Goal: Task Accomplishment & Management: Manage account settings

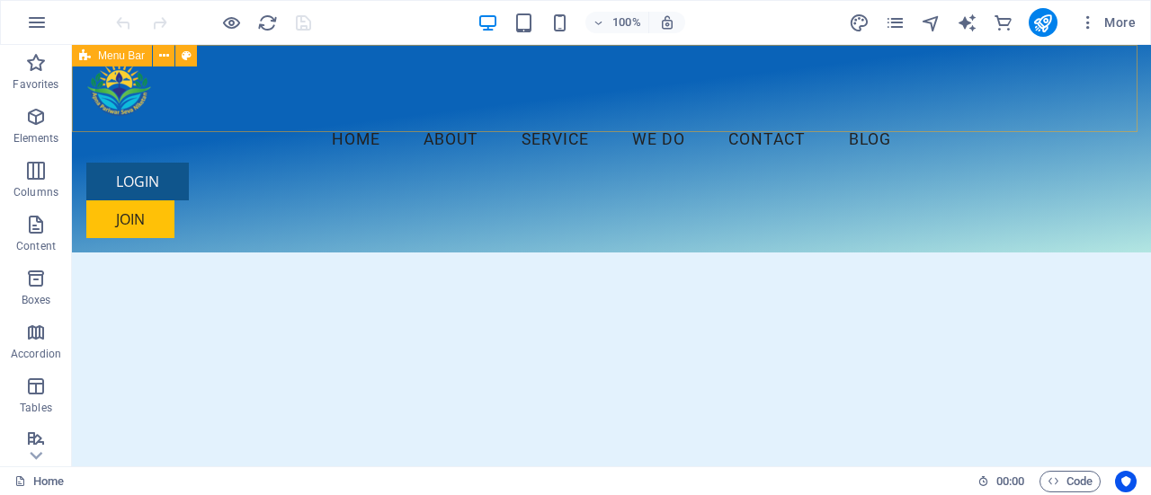
click at [81, 129] on div "Menu Home About Service We Do Contact Blog LOGIN JOIN" at bounding box center [611, 149] width 1079 height 208
click at [72, 123] on div "Menu Home About Service We Do Contact Blog LOGIN JOIN" at bounding box center [611, 149] width 1079 height 208
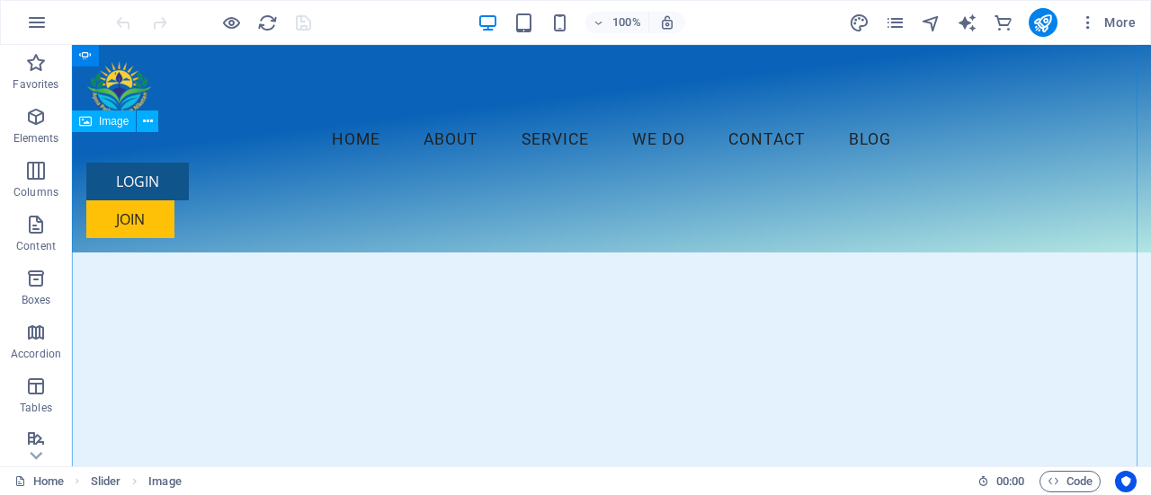
click at [84, 120] on icon at bounding box center [85, 122] width 13 height 22
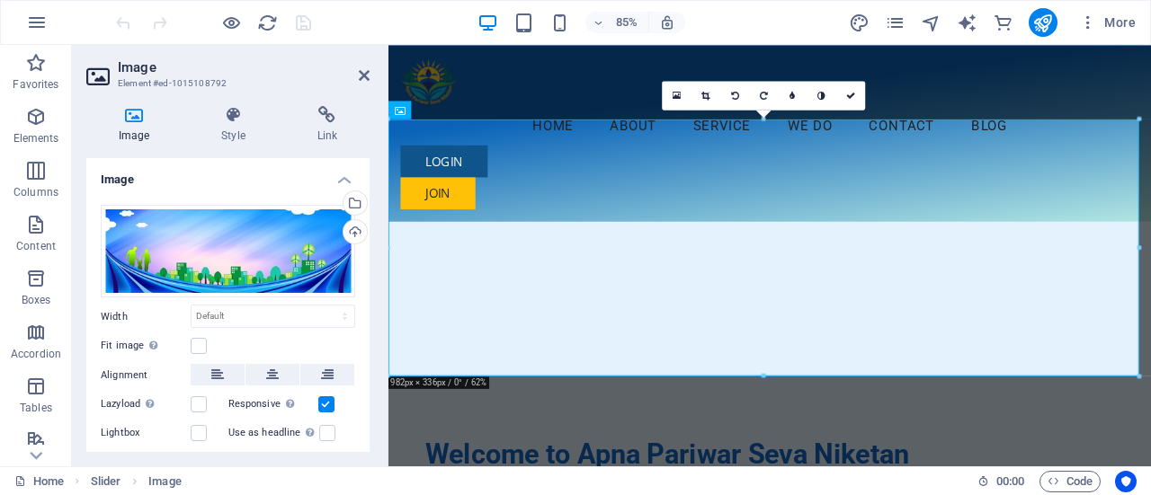
click at [371, 76] on aside "Image Element #ed-1015108792 Image Style Link Image Drag files here, click to c…" at bounding box center [230, 256] width 316 height 422
click at [358, 73] on h2 "Image" at bounding box center [244, 67] width 252 height 16
click at [366, 74] on icon at bounding box center [364, 75] width 11 height 14
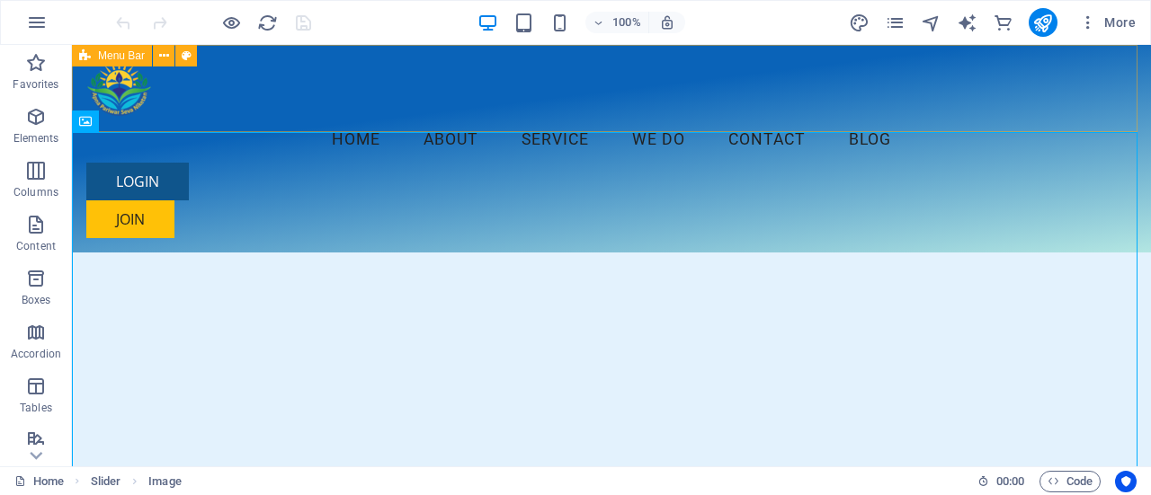
click at [337, 123] on div "Menu Home About Service We Do Contact Blog LOGIN JOIN" at bounding box center [611, 149] width 1079 height 208
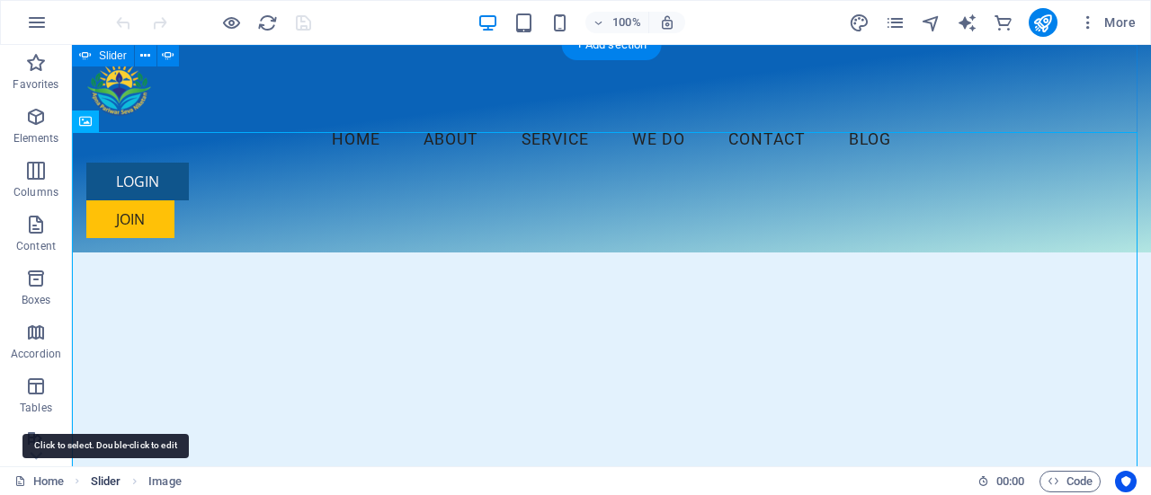
click at [108, 479] on span "Slider" at bounding box center [106, 482] width 31 height 22
select select "px"
select select "ms"
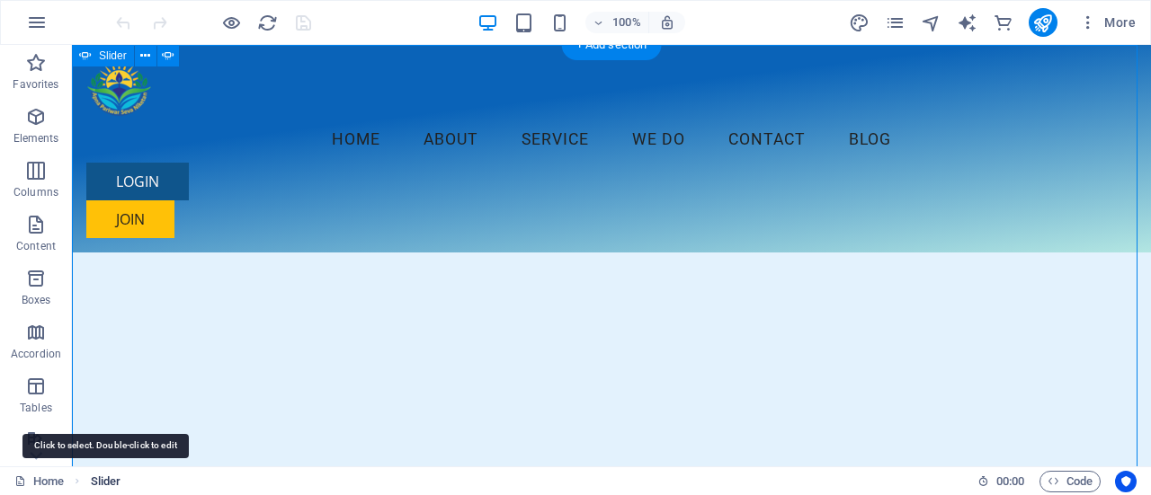
select select "s"
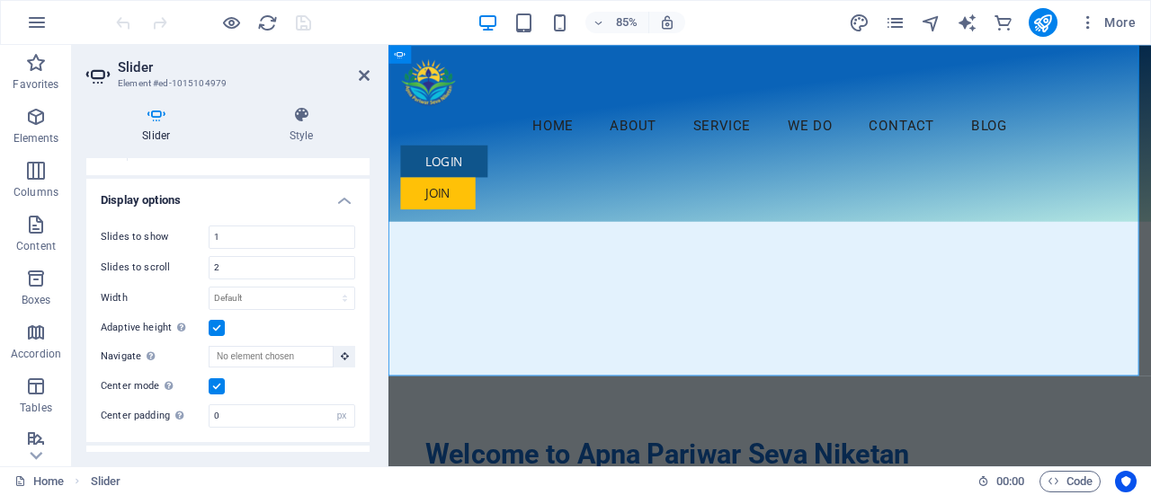
scroll to position [185, 0]
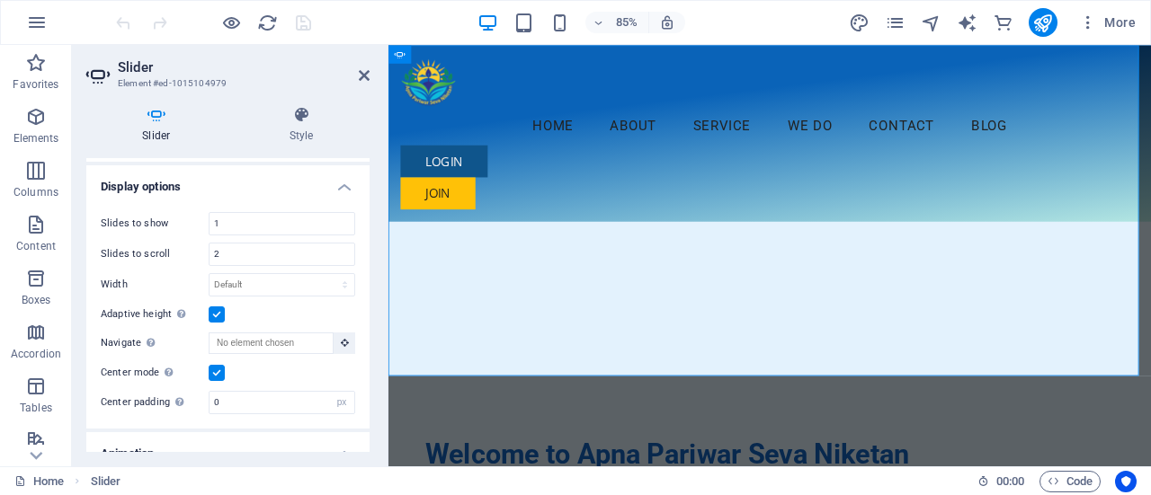
click at [216, 316] on label at bounding box center [217, 315] width 16 height 16
click at [0, 0] on input "Adaptive height Automatically adjust the height for single slide horizontal sli…" at bounding box center [0, 0] width 0 height 0
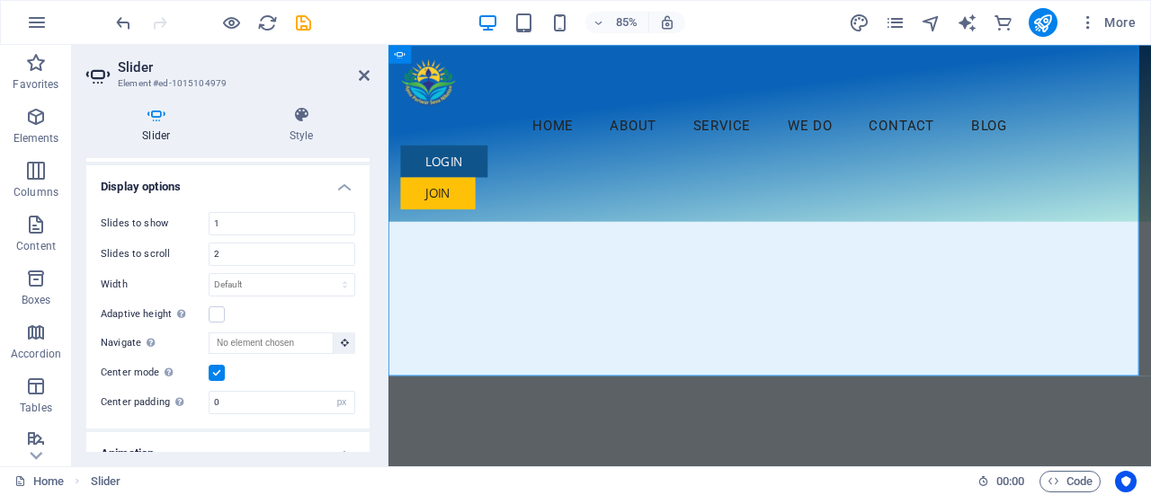
click at [219, 365] on label at bounding box center [217, 373] width 16 height 16
click at [0, 0] on input "Center mode Enables centered view with partial previous/next slide. Use with od…" at bounding box center [0, 0] width 0 height 0
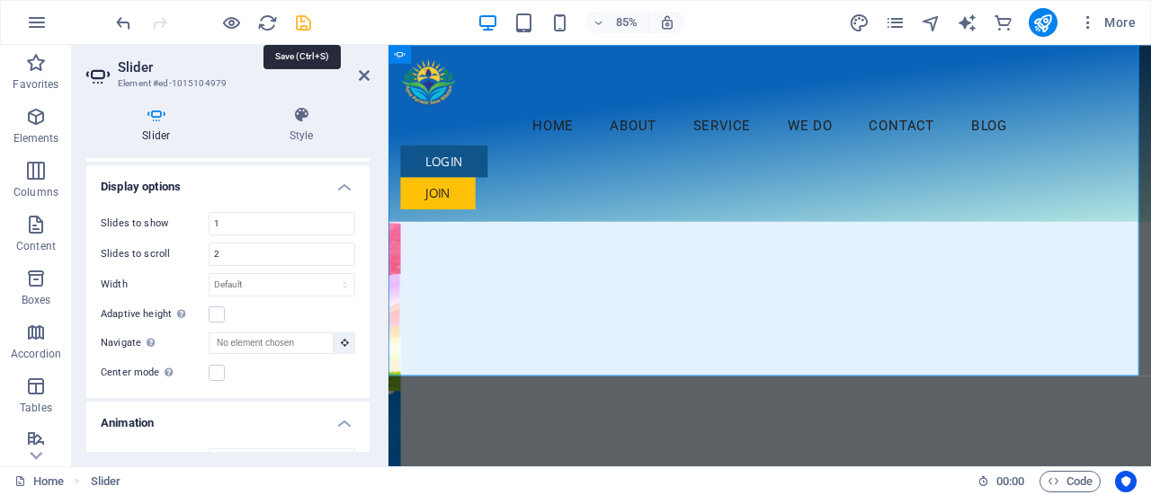
click at [305, 26] on icon "save" at bounding box center [303, 23] width 21 height 21
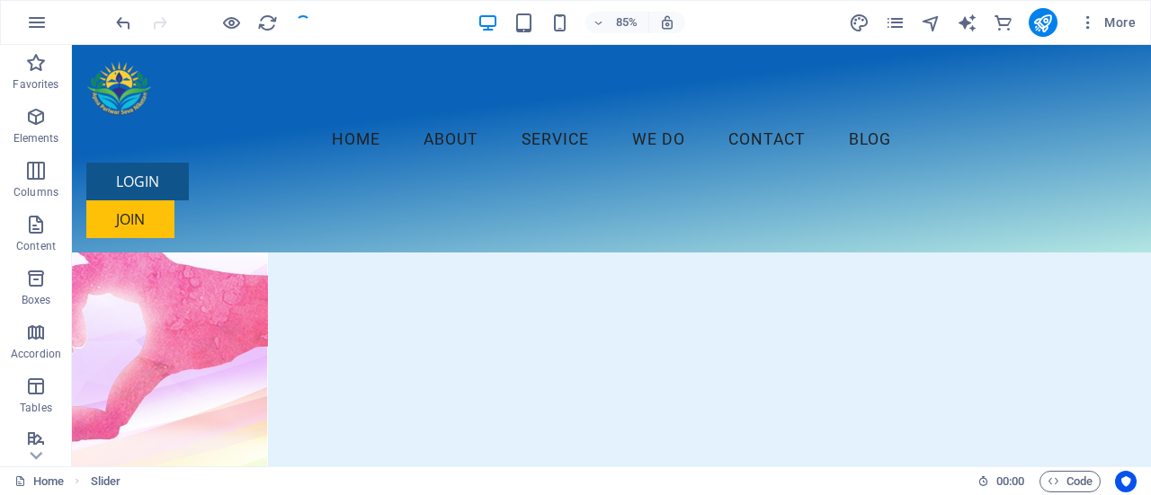
checkbox input "false"
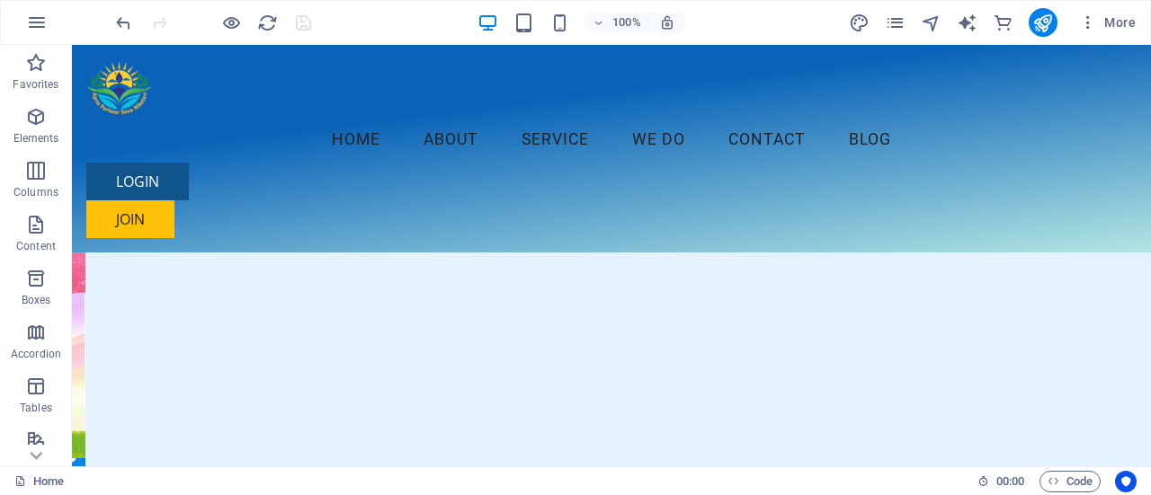
scroll to position [0, 0]
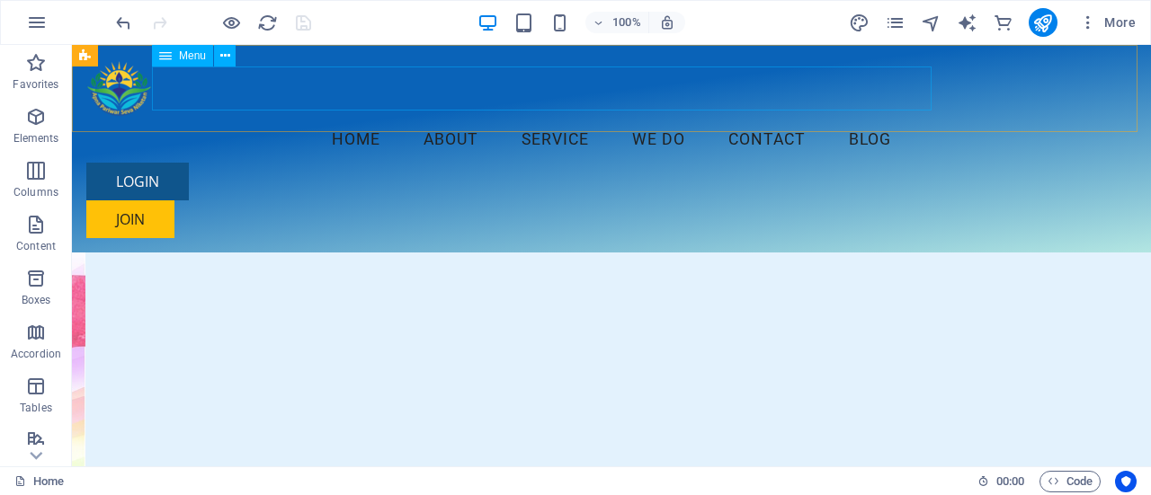
click at [322, 118] on nav "Home About Service We Do Contact Blog" at bounding box center [611, 140] width 1050 height 45
select select
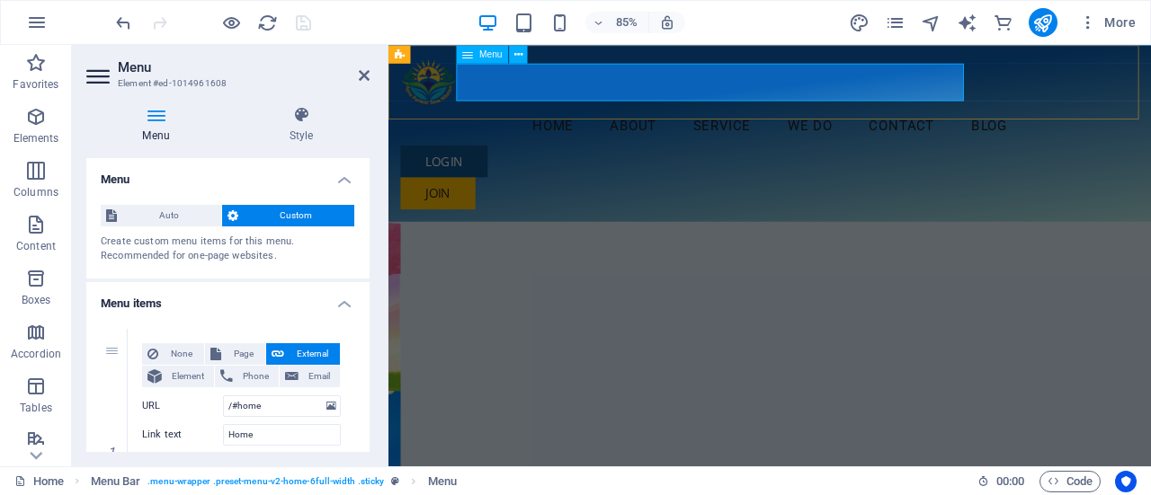
click at [507, 118] on nav "Home About Service We Do Contact Blog" at bounding box center [837, 140] width 868 height 45
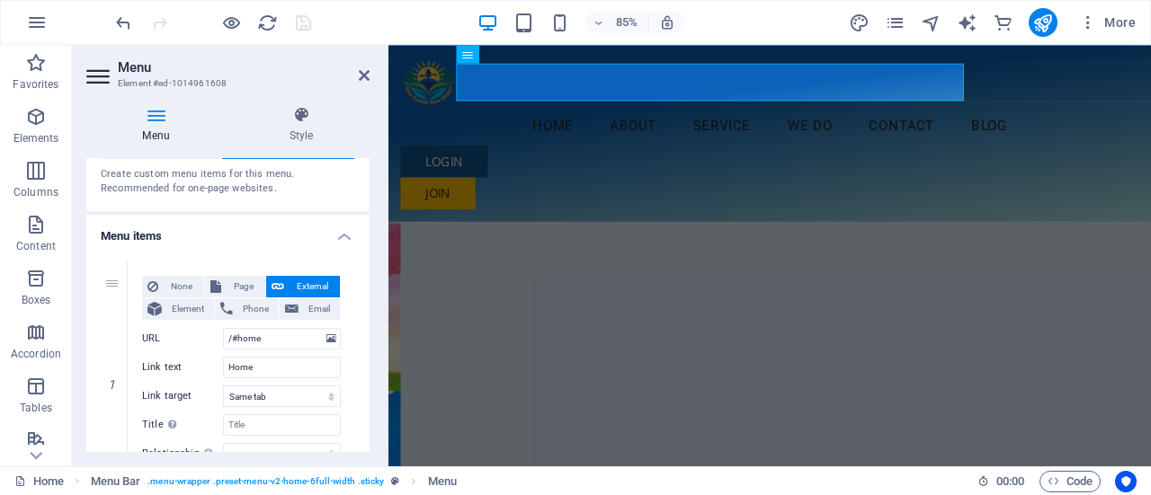
scroll to position [106, 0]
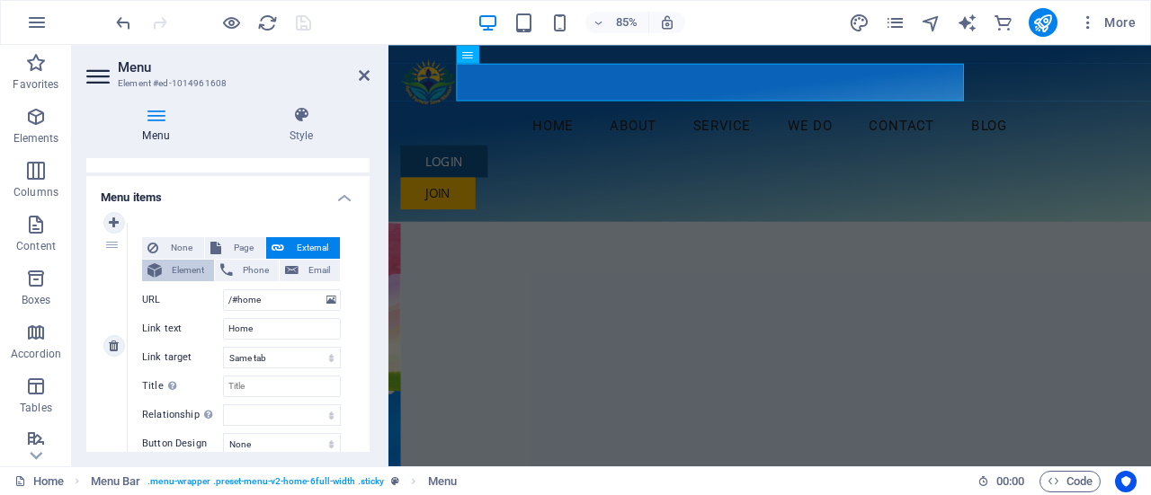
click at [177, 272] on span "Element" at bounding box center [187, 271] width 41 height 22
select select
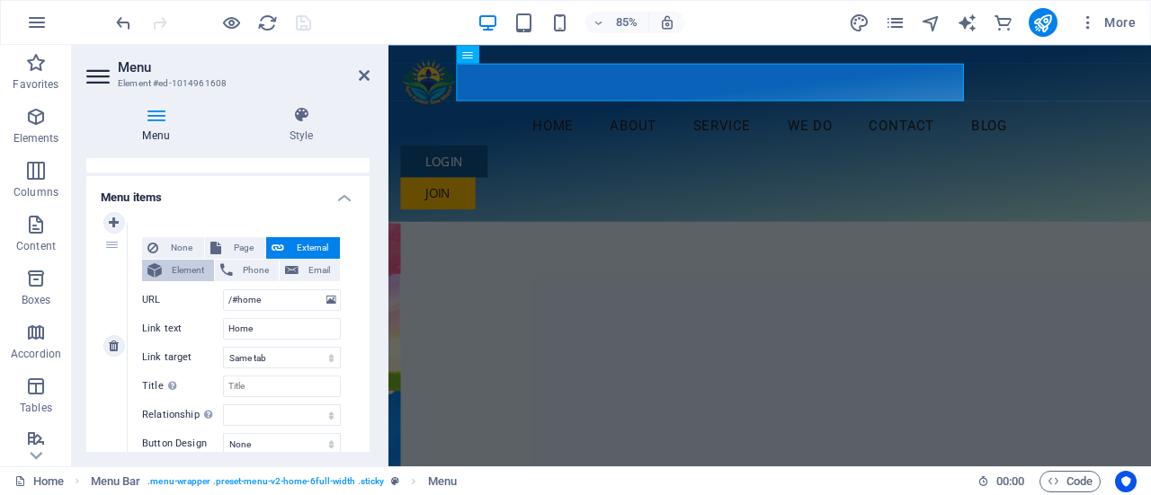
select select
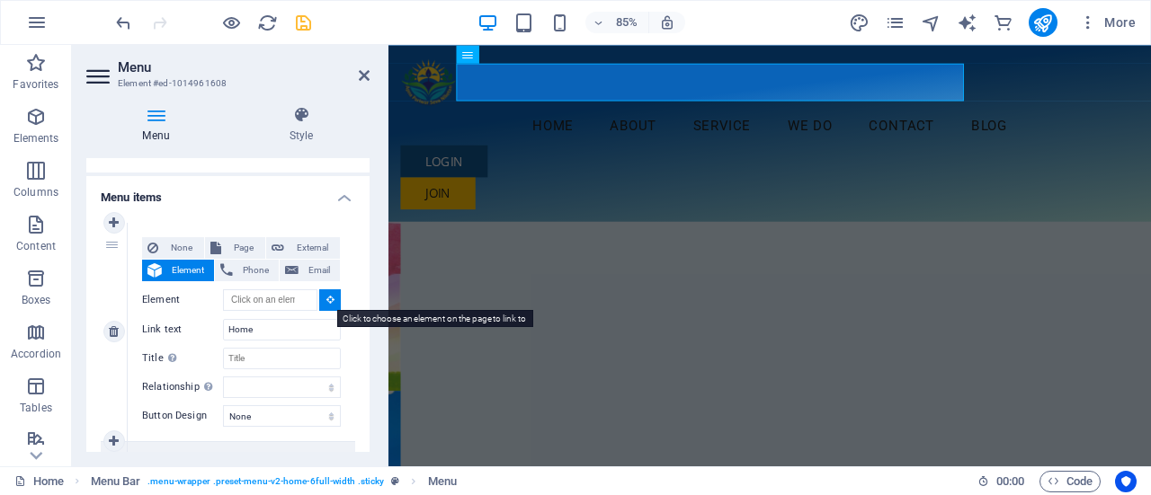
click at [326, 300] on icon at bounding box center [330, 299] width 8 height 9
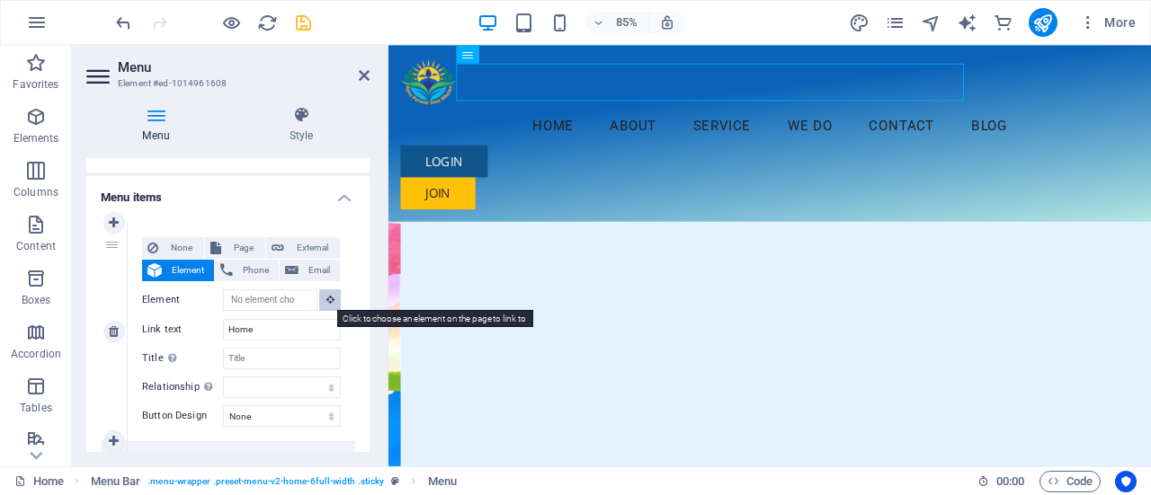
click at [320, 305] on button at bounding box center [330, 300] width 22 height 22
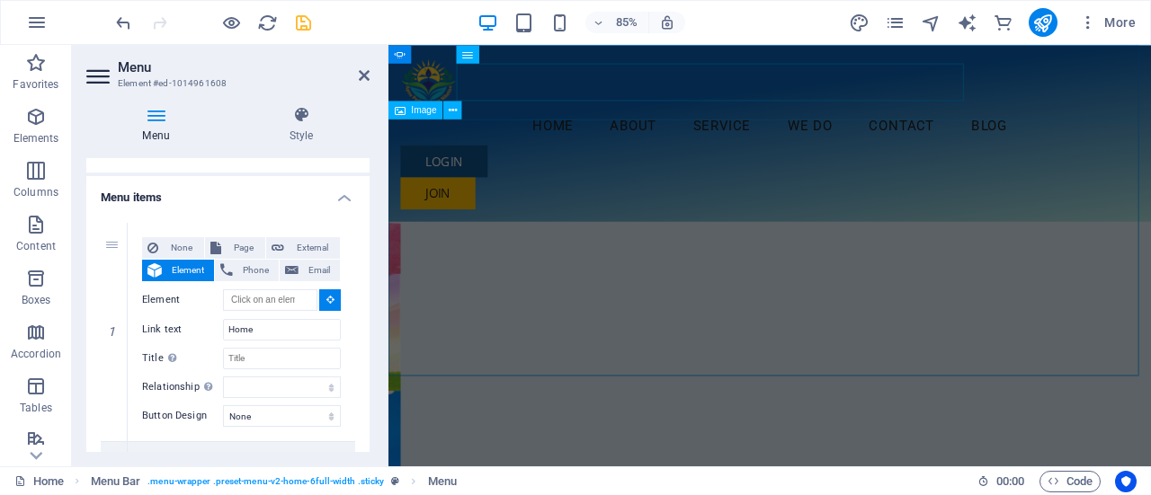
click at [430, 110] on span "Image" at bounding box center [424, 109] width 25 height 9
type input "#ed-1015108792"
select select
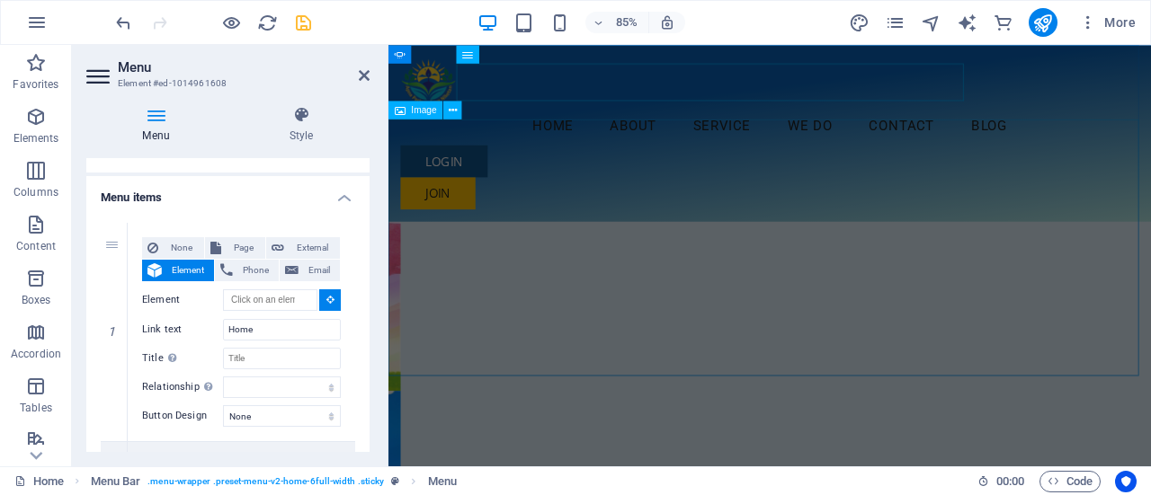
select select
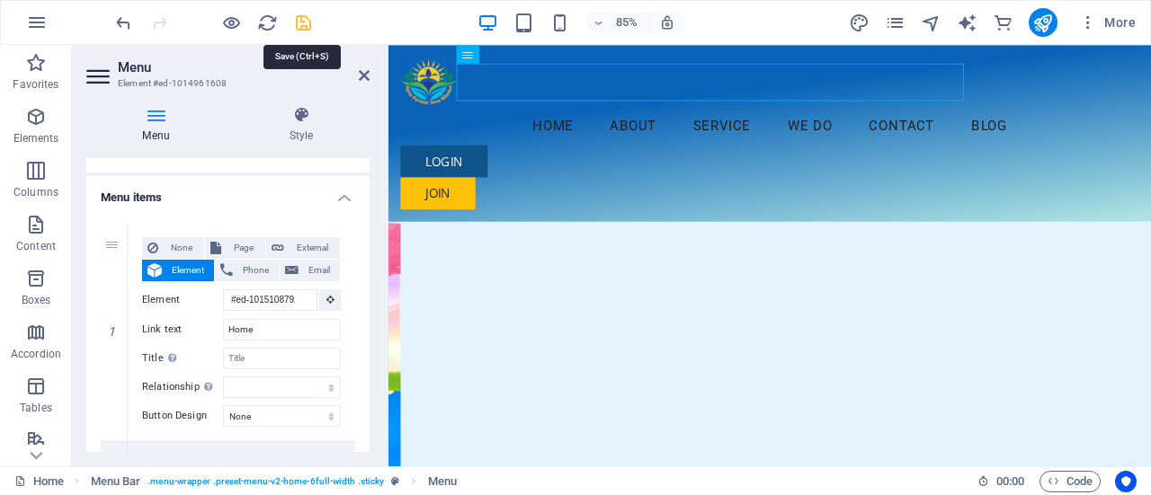
click at [304, 21] on icon "save" at bounding box center [303, 23] width 21 height 21
checkbox input "false"
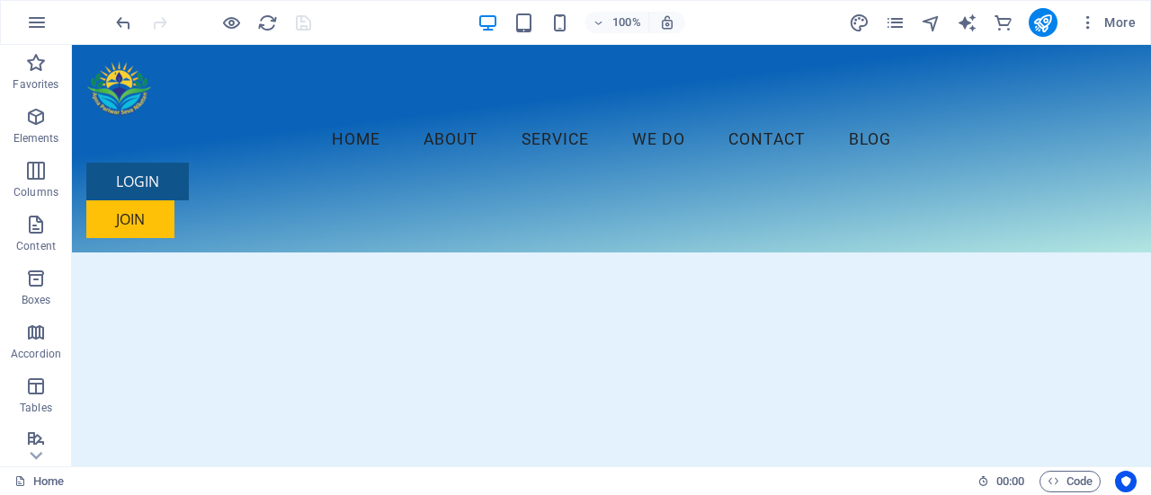
scroll to position [0, 0]
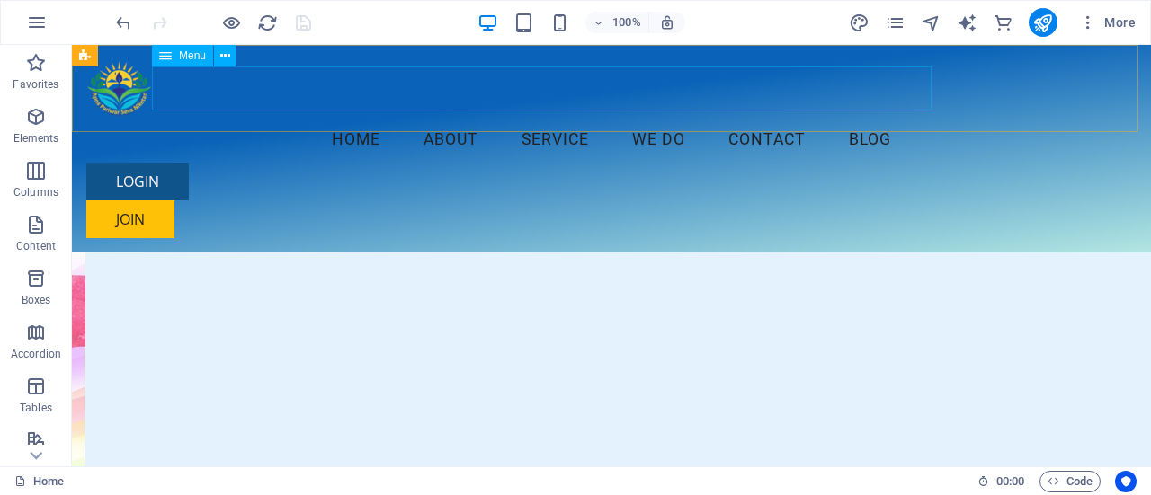
click at [299, 118] on nav "Home About Service We Do Contact Blog" at bounding box center [611, 140] width 1050 height 45
select select
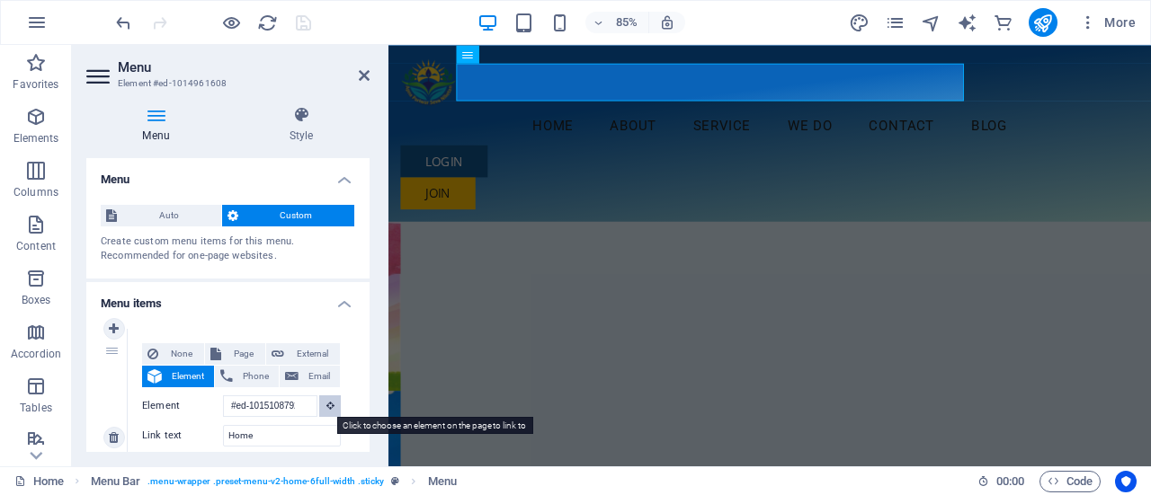
click at [326, 405] on icon at bounding box center [330, 405] width 8 height 9
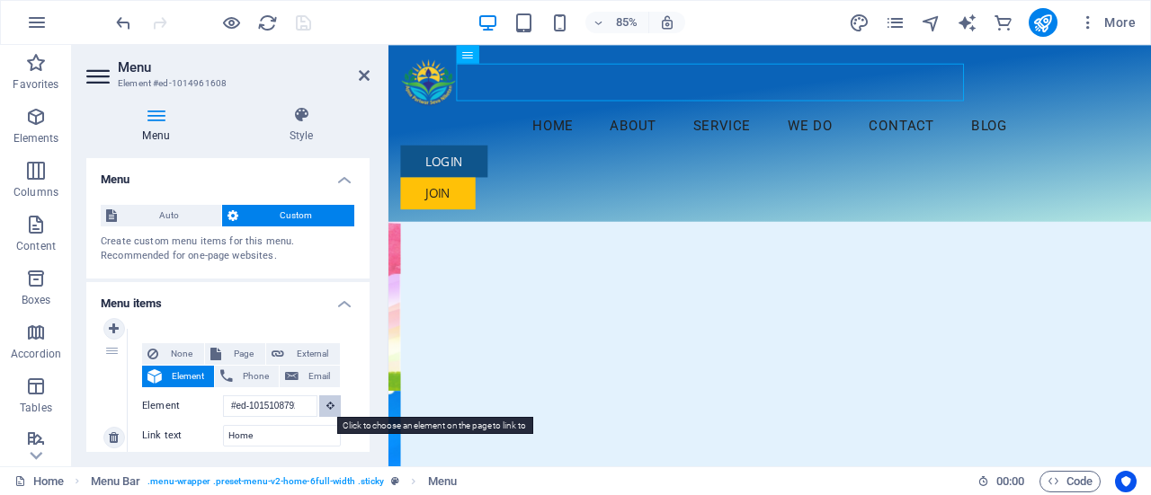
click at [330, 396] on button at bounding box center [330, 407] width 22 height 22
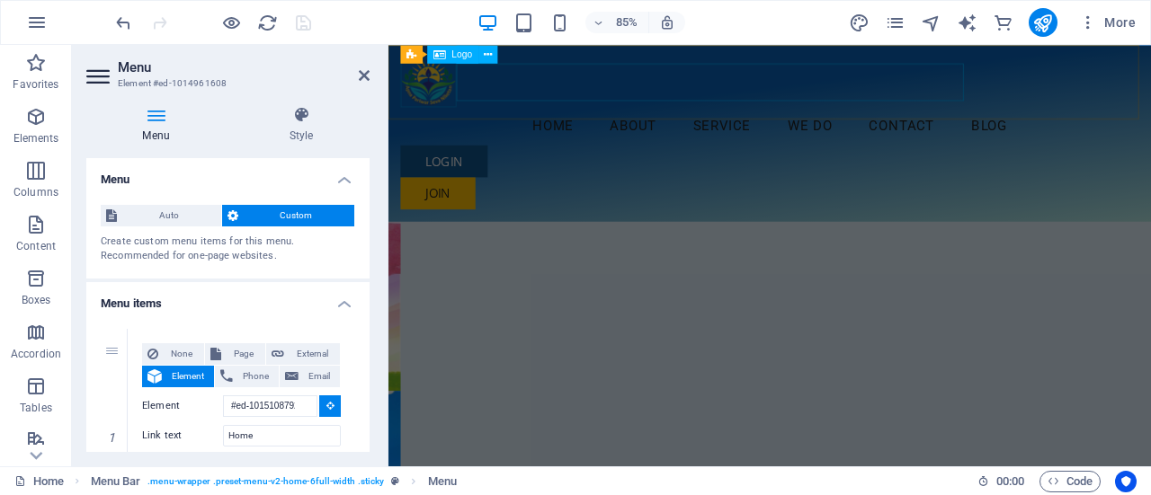
click at [466, 58] on span "Logo" at bounding box center [462, 53] width 21 height 9
type input "#ed-1014961596"
select select
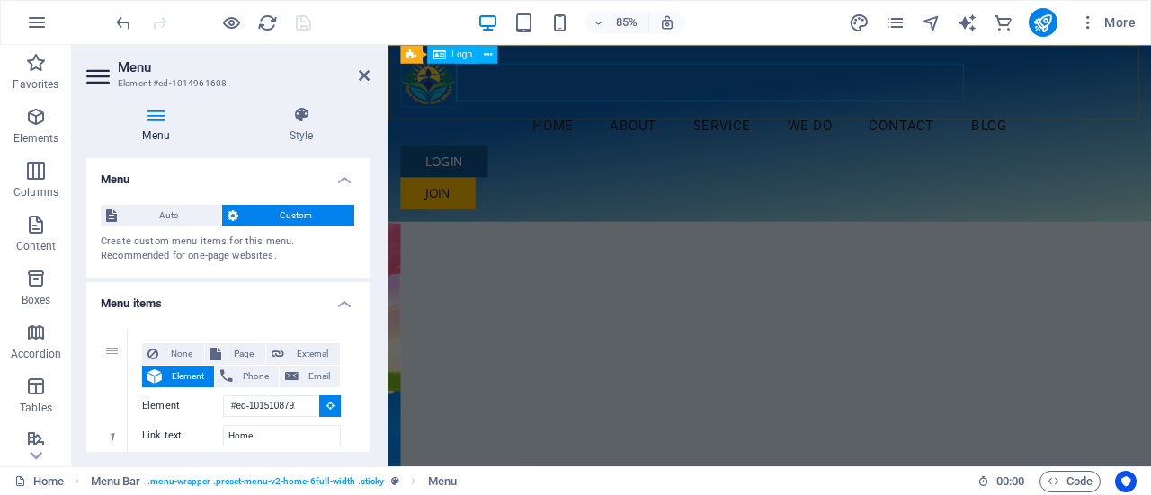
select select
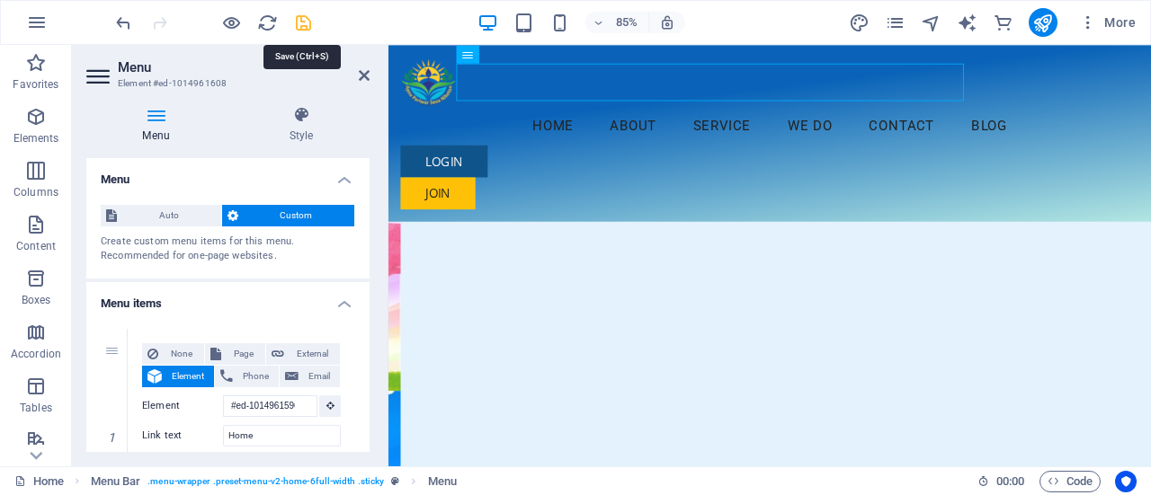
click at [301, 31] on icon "save" at bounding box center [303, 23] width 21 height 21
checkbox input "false"
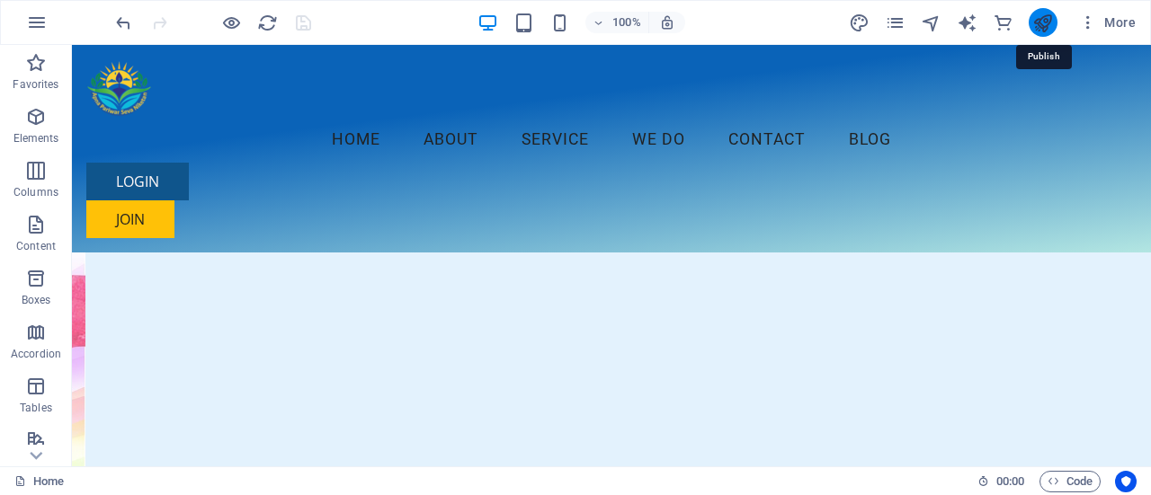
click at [1045, 24] on icon "publish" at bounding box center [1042, 23] width 21 height 21
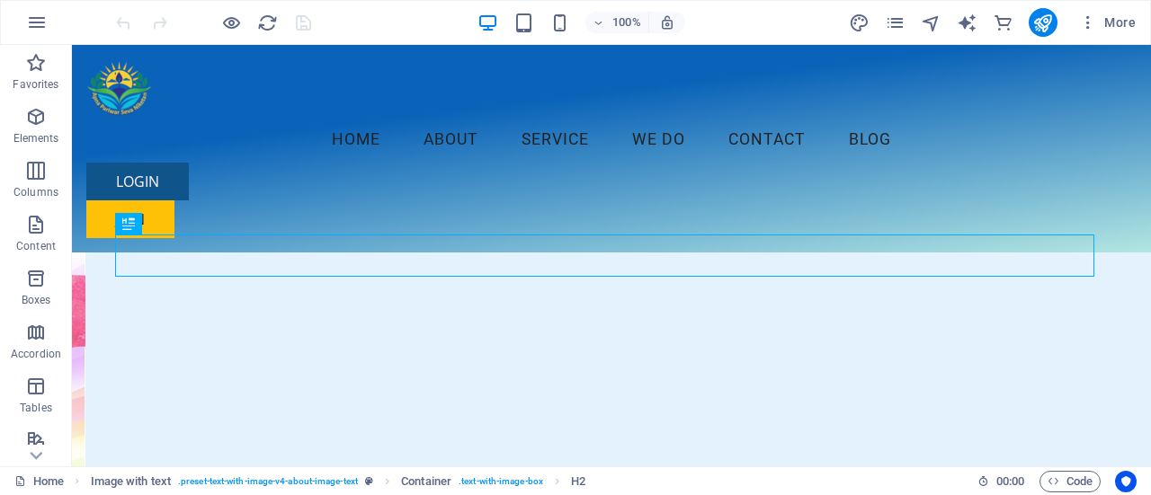
scroll to position [290, 0]
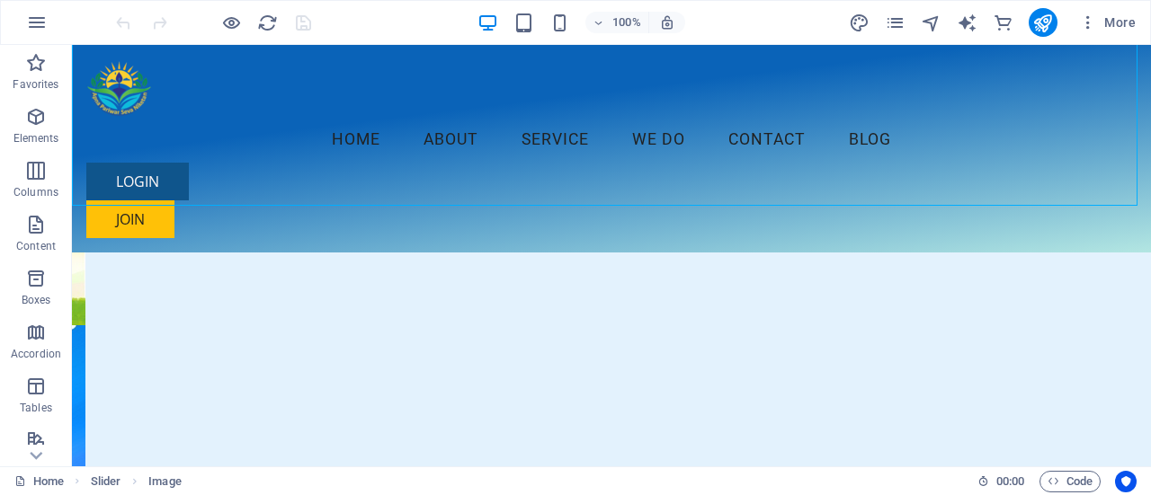
scroll to position [0, 0]
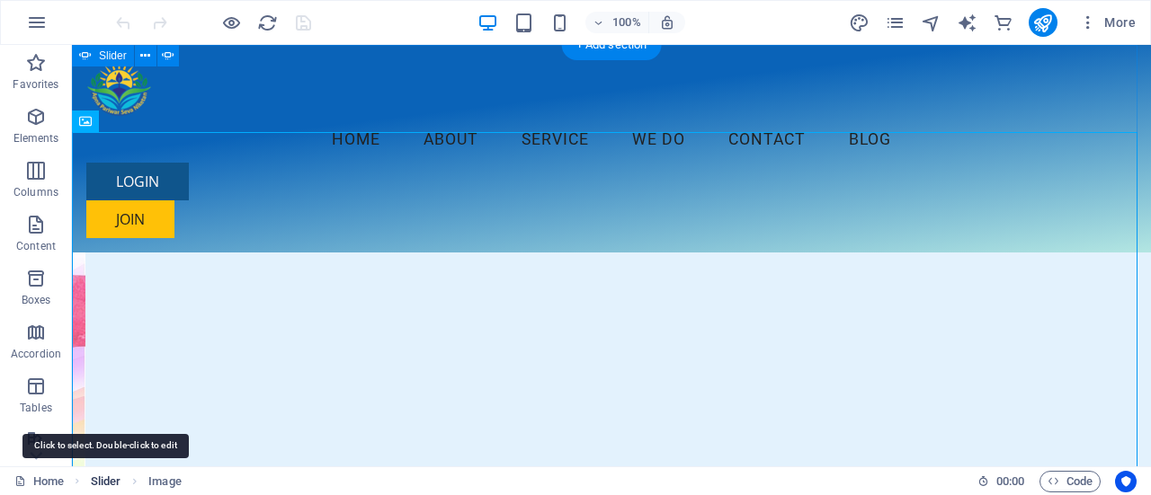
click at [101, 484] on span "Slider" at bounding box center [106, 482] width 31 height 22
select select "ms"
select select "s"
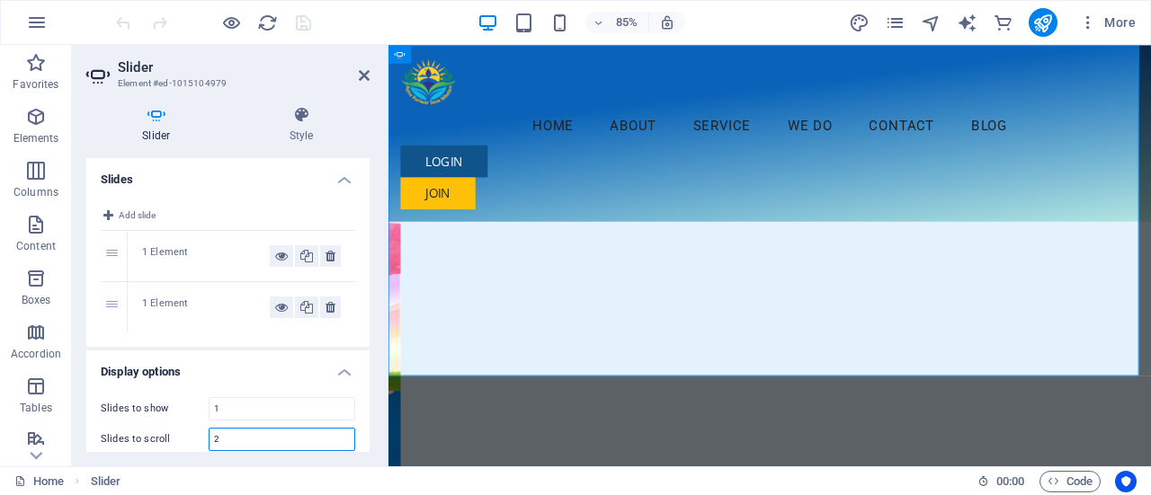
click at [340, 434] on input "2" at bounding box center [281, 440] width 145 height 22
type input "1"
click at [298, 24] on icon "save" at bounding box center [303, 23] width 21 height 21
checkbox input "false"
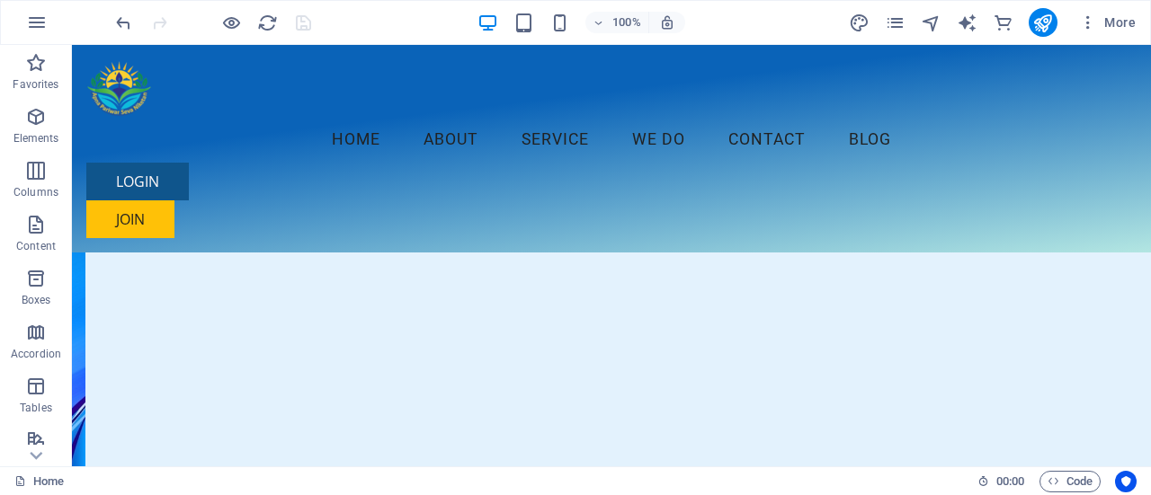
scroll to position [340, 0]
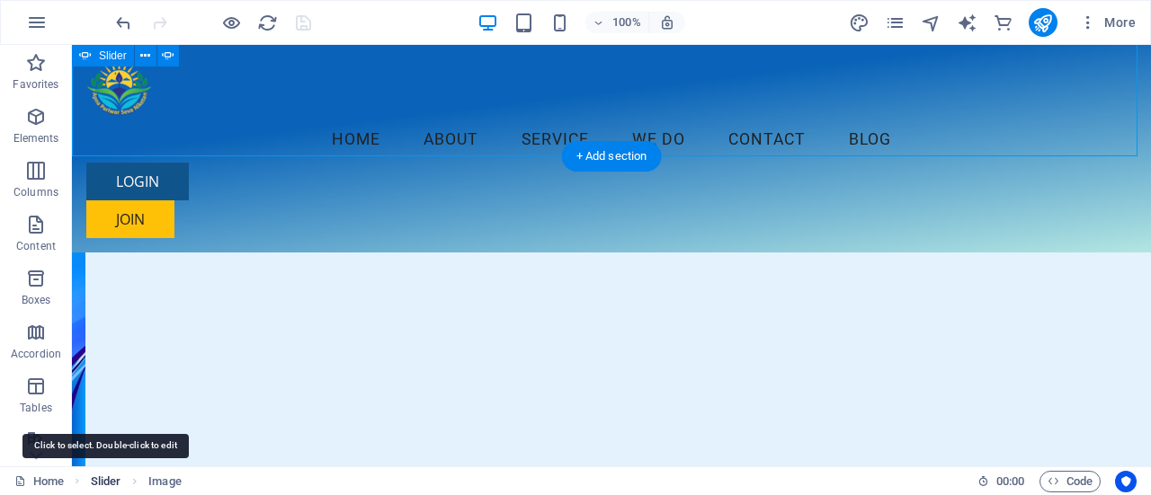
click at [104, 480] on span "Slider" at bounding box center [106, 482] width 31 height 22
select select "ms"
select select "s"
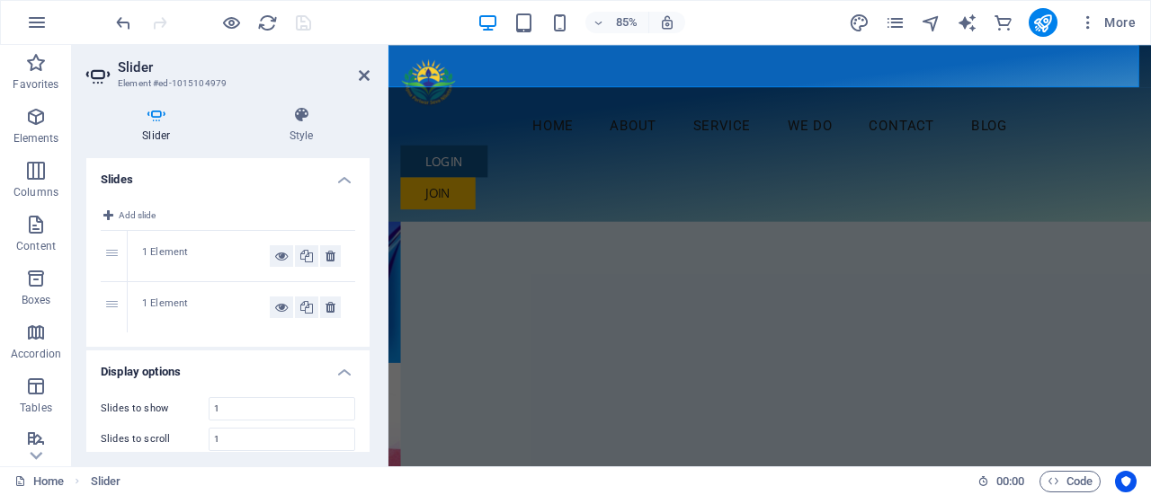
scroll to position [29, 0]
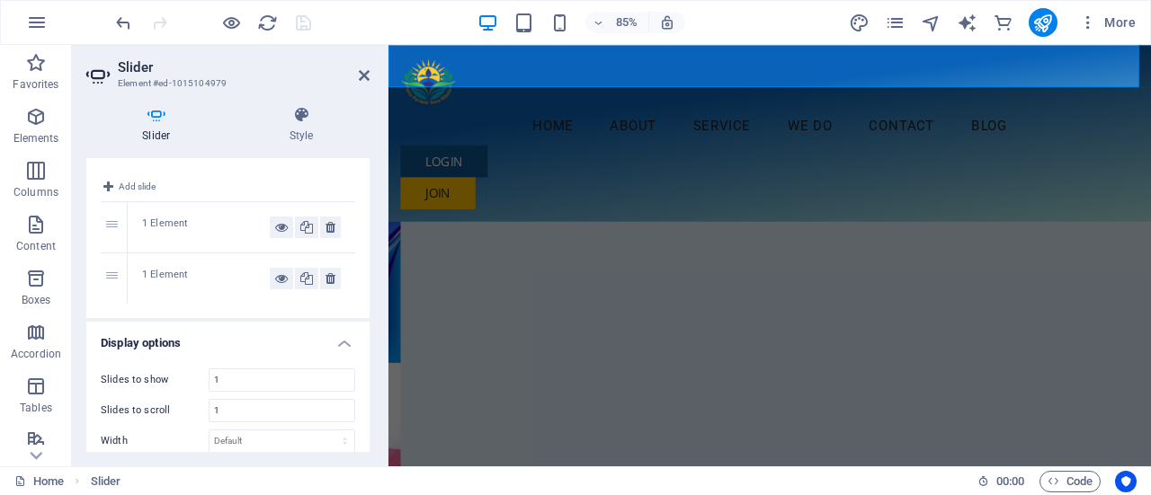
drag, startPoint x: 364, startPoint y: 274, endPoint x: 364, endPoint y: 293, distance: 18.9
click at [364, 293] on div "Add slide 1 1 Element 2 1 Element" at bounding box center [227, 240] width 283 height 156
drag, startPoint x: 364, startPoint y: 262, endPoint x: 363, endPoint y: 299, distance: 36.9
click at [363, 299] on div "Add slide 1 1 Element 2 1 Element" at bounding box center [227, 240] width 283 height 156
drag, startPoint x: 371, startPoint y: 281, endPoint x: 368, endPoint y: 312, distance: 30.8
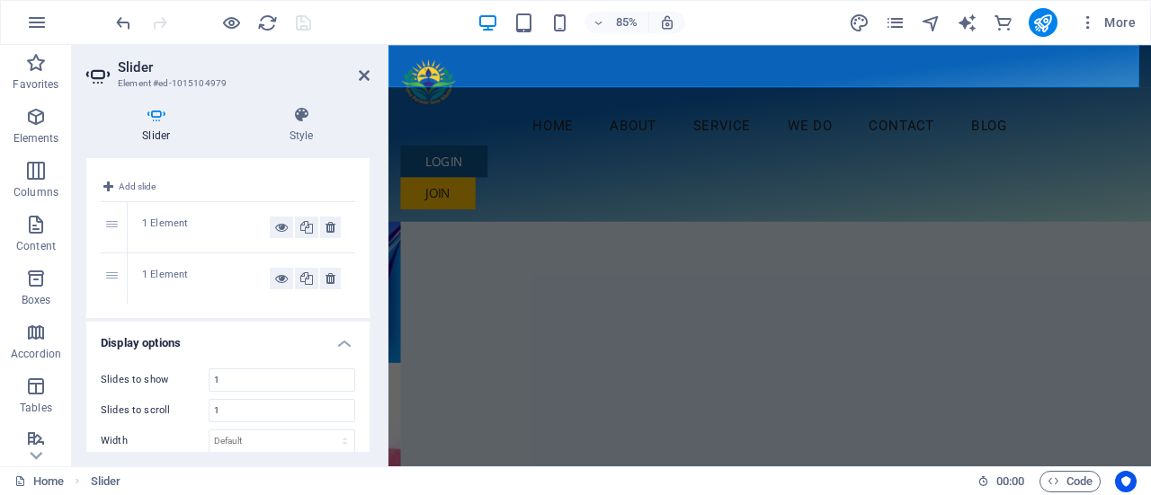
click at [368, 312] on div "Slider Style Slides Add slide 1 1 Element 2 1 Element Display options Slides to…" at bounding box center [228, 279] width 312 height 375
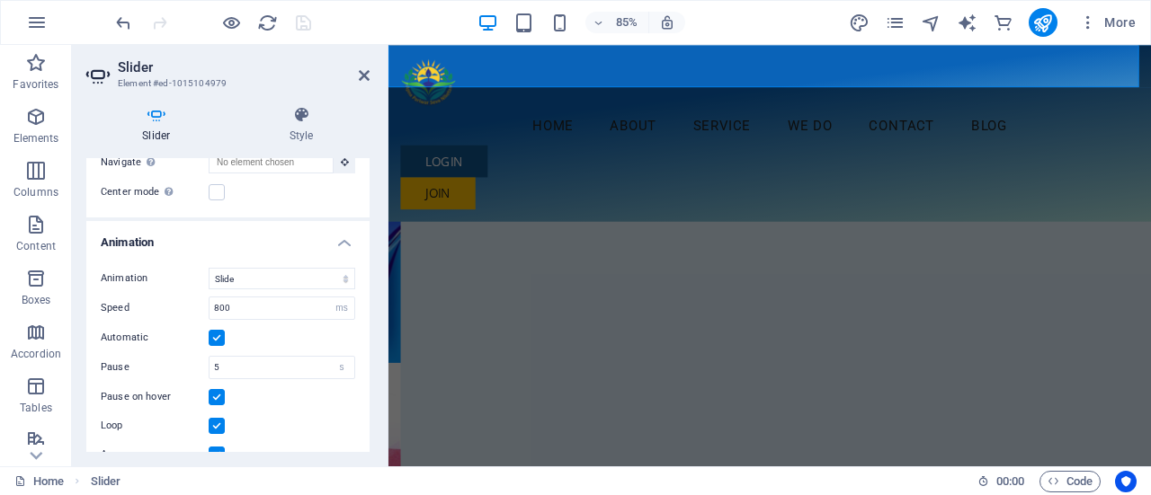
scroll to position [418, 0]
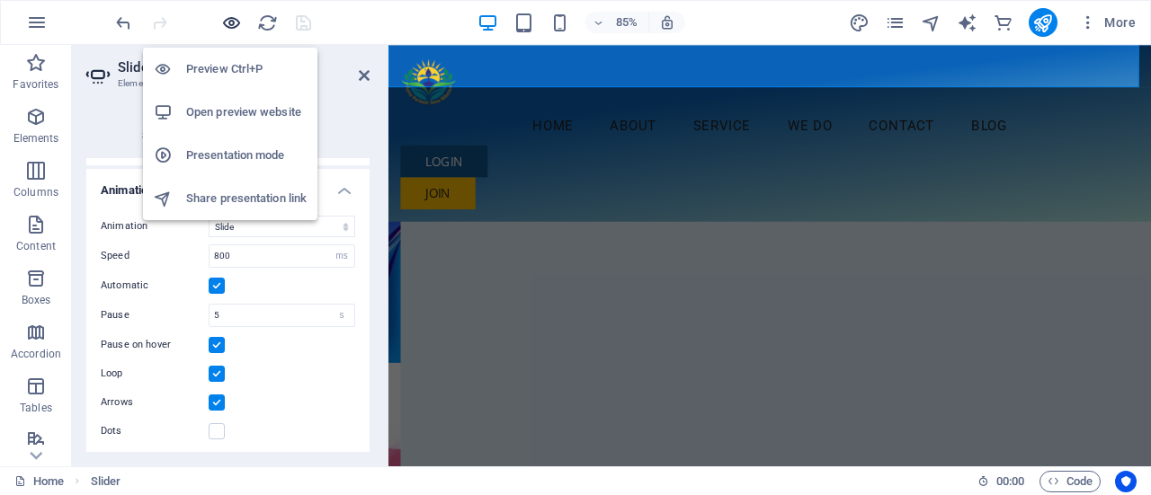
click at [227, 19] on icon "button" at bounding box center [231, 23] width 21 height 21
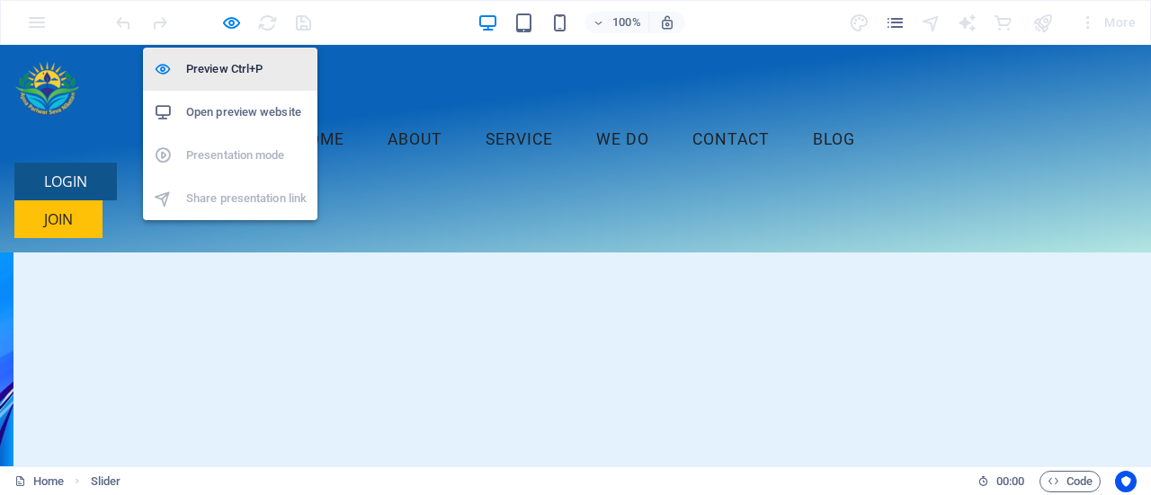
click at [221, 67] on h6 "Preview Ctrl+P" at bounding box center [246, 69] width 120 height 22
select select "ms"
select select "s"
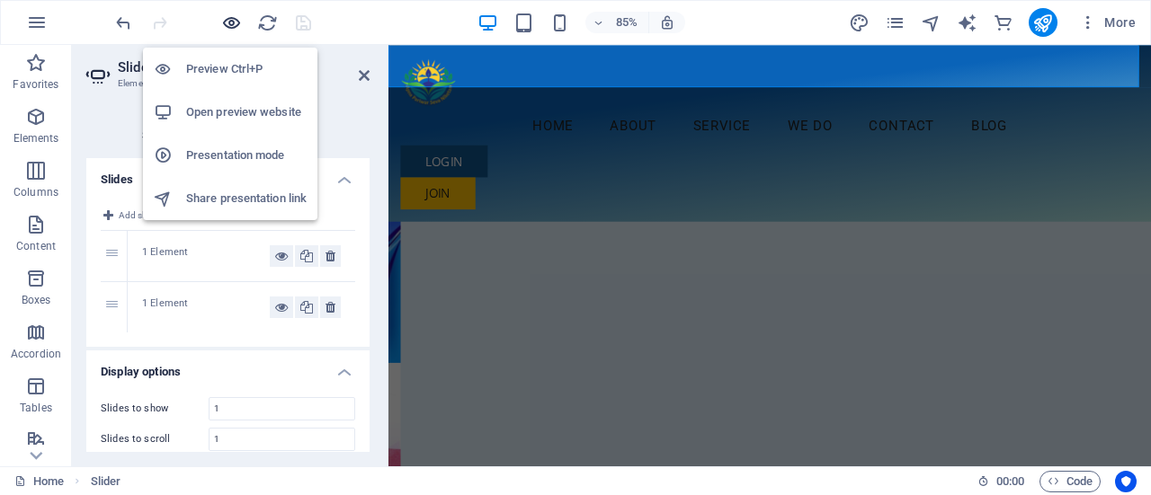
click at [225, 22] on icon "button" at bounding box center [231, 23] width 21 height 21
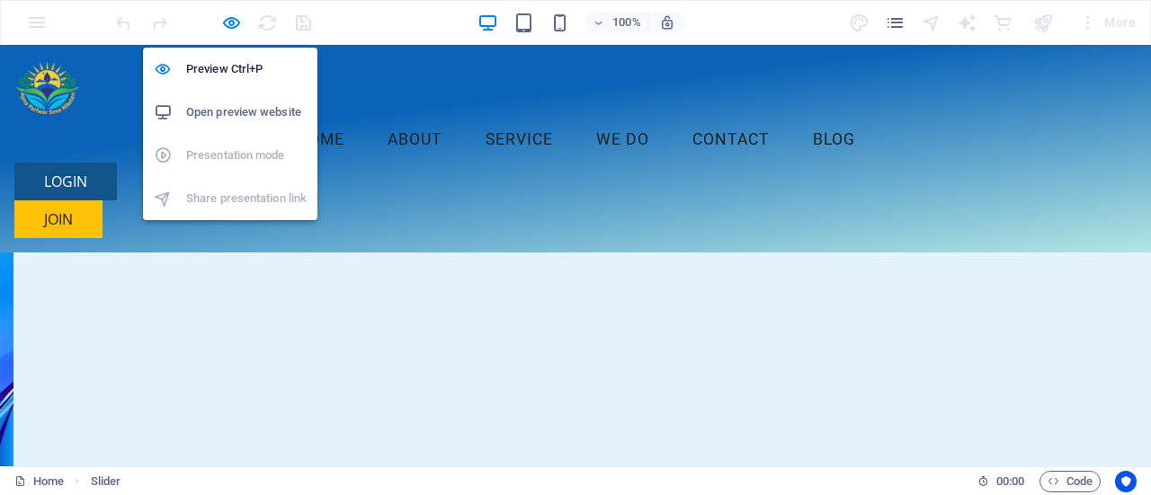
click at [227, 132] on li "Open preview website" at bounding box center [230, 112] width 174 height 43
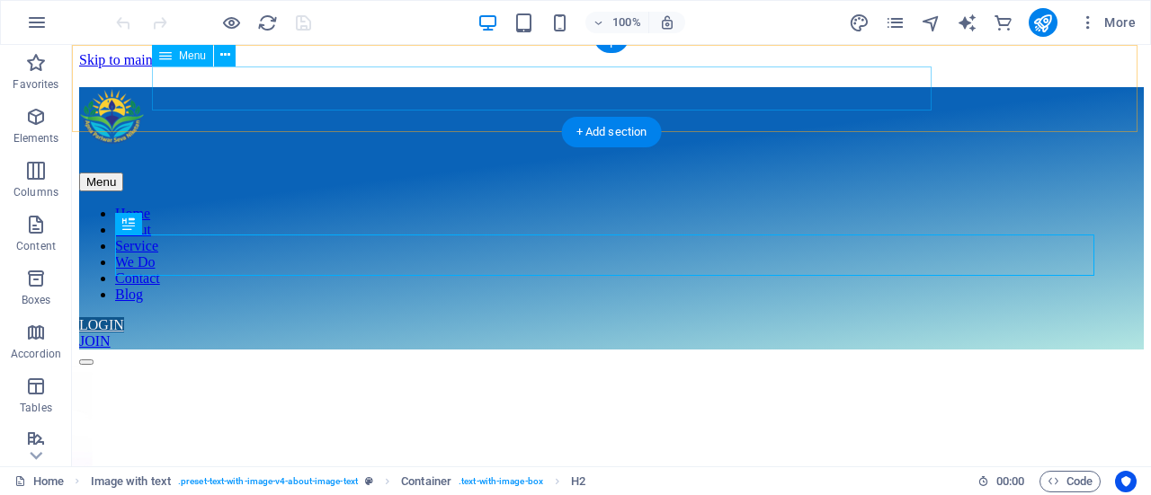
scroll to position [290, 0]
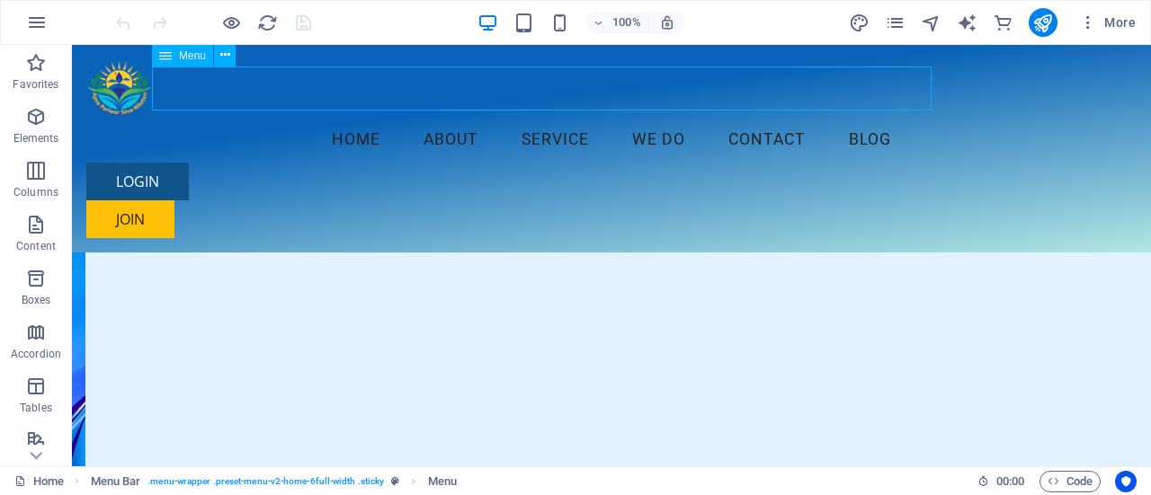
select select
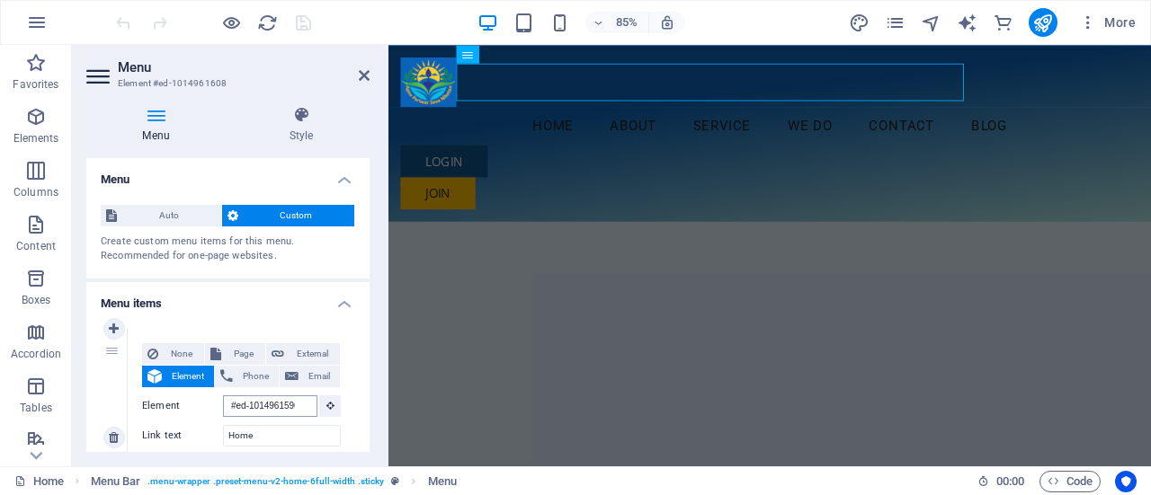
scroll to position [0, 0]
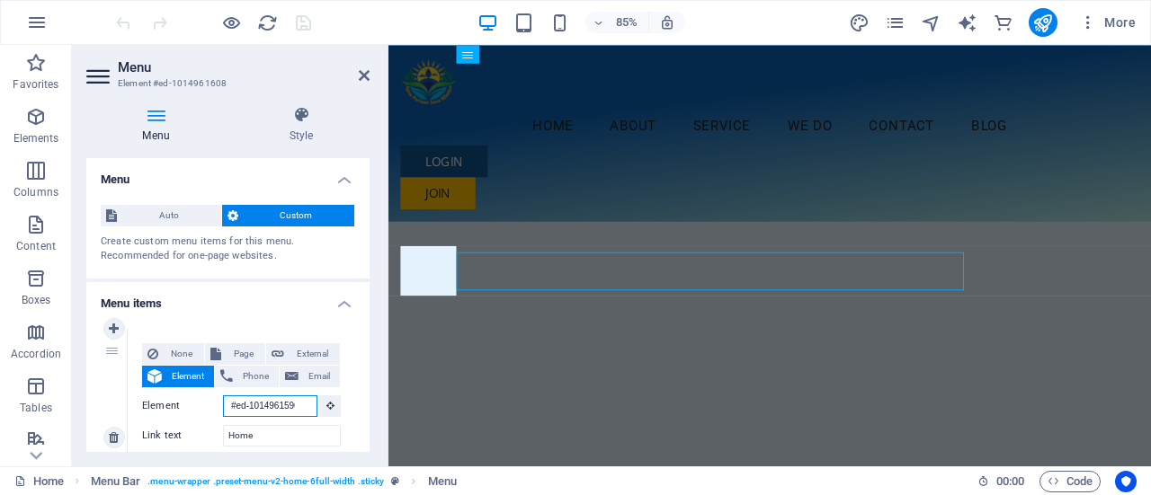
click at [292, 400] on input "#ed-1014961596" at bounding box center [270, 407] width 94 height 22
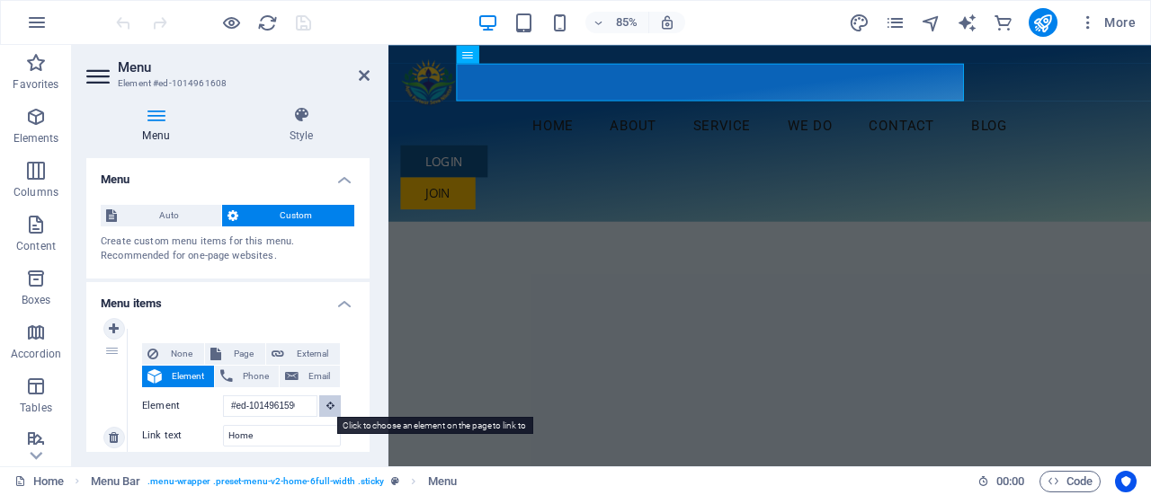
click at [319, 404] on button at bounding box center [330, 407] width 22 height 22
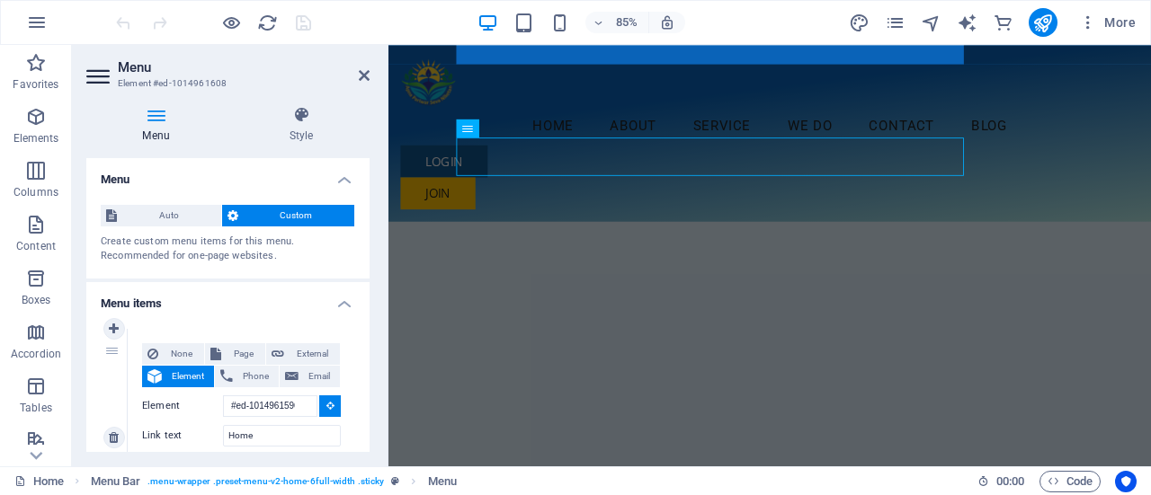
scroll to position [117, 0]
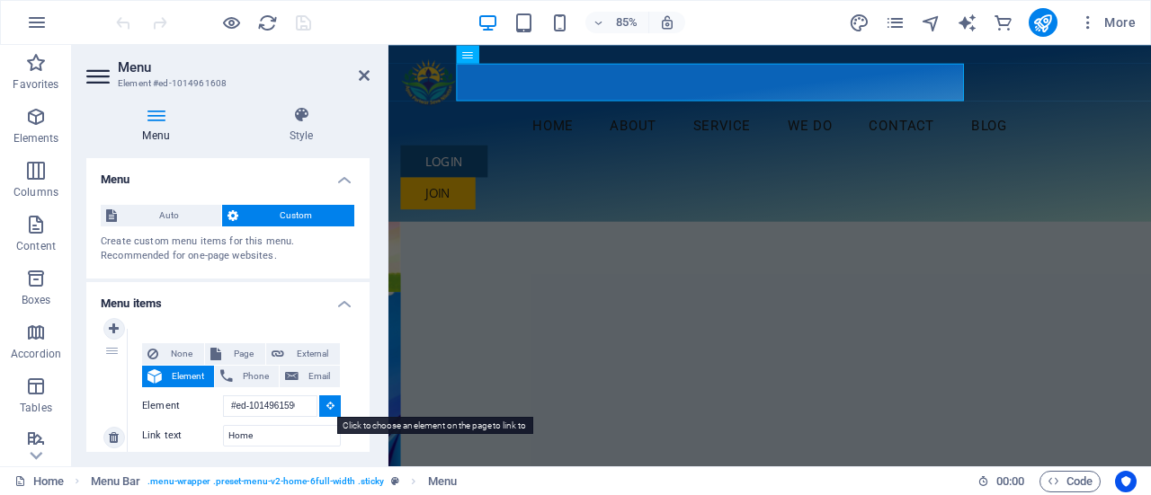
click at [331, 405] on button at bounding box center [330, 407] width 22 height 22
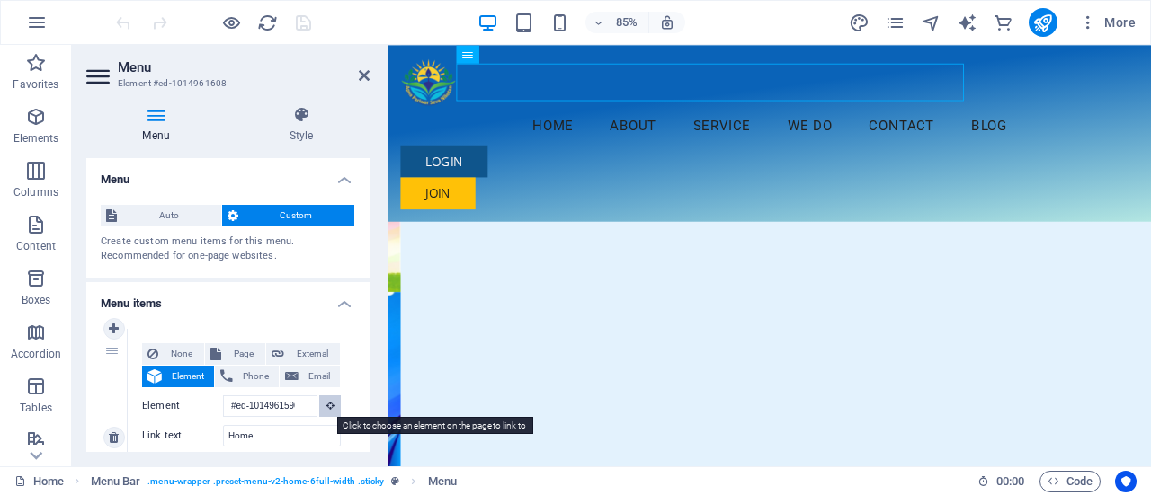
click at [329, 404] on icon at bounding box center [330, 405] width 8 height 9
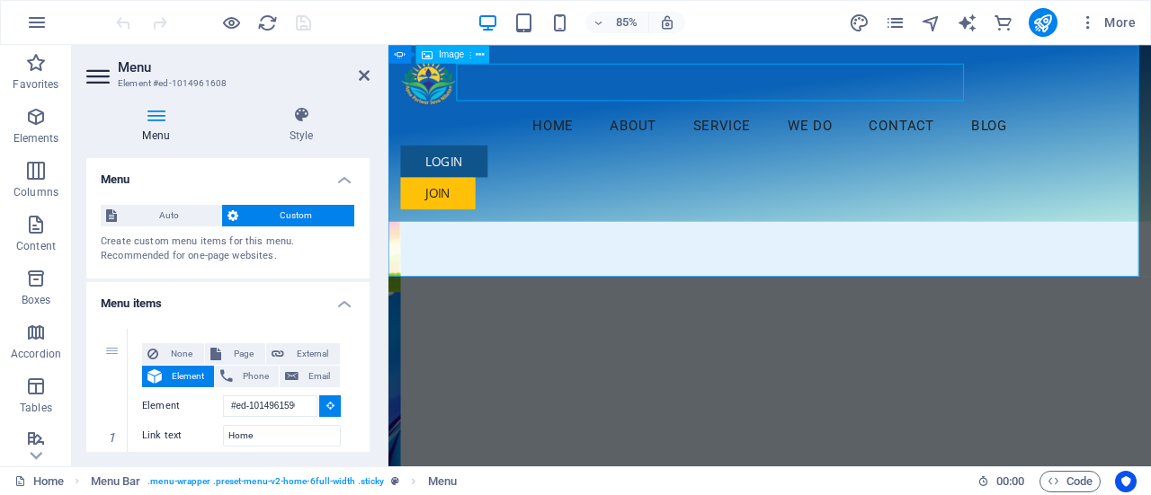
type input "#ed-1015108792"
select select
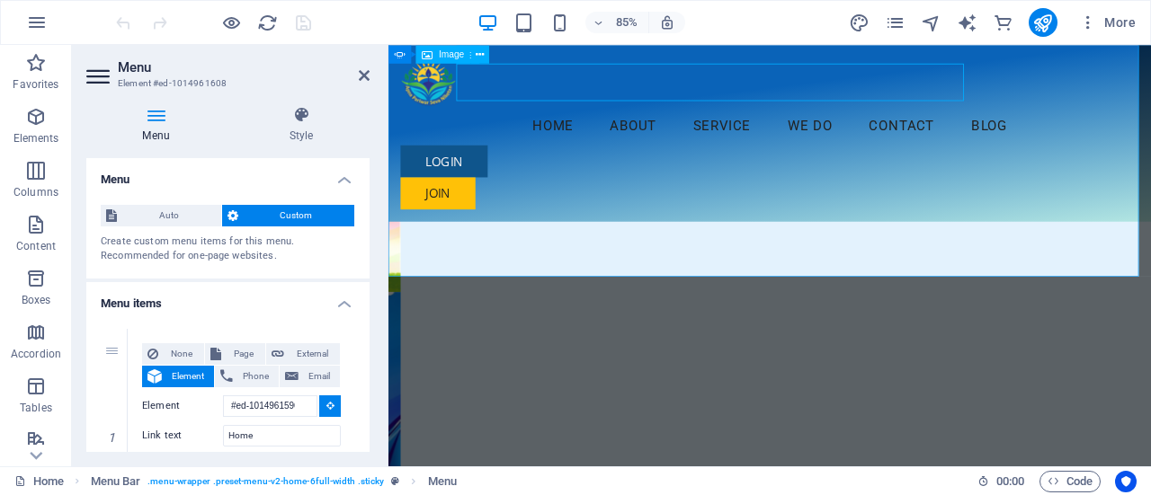
select select
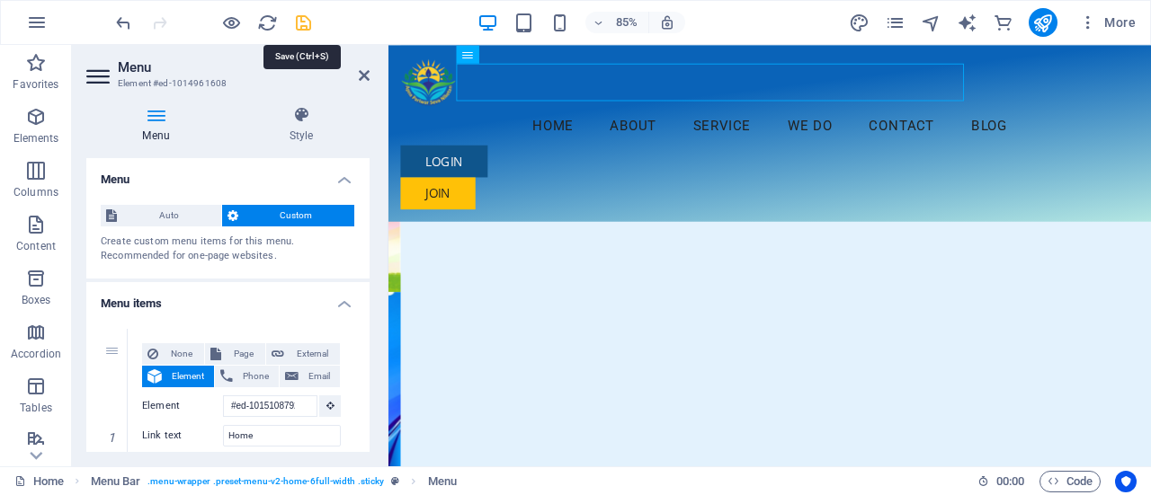
click at [308, 24] on icon "save" at bounding box center [303, 23] width 21 height 21
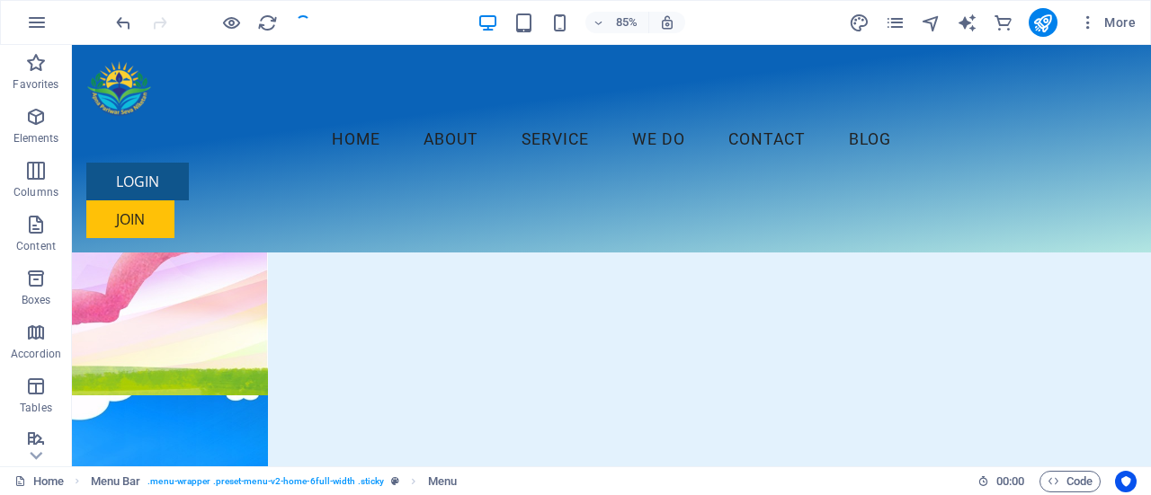
checkbox input "false"
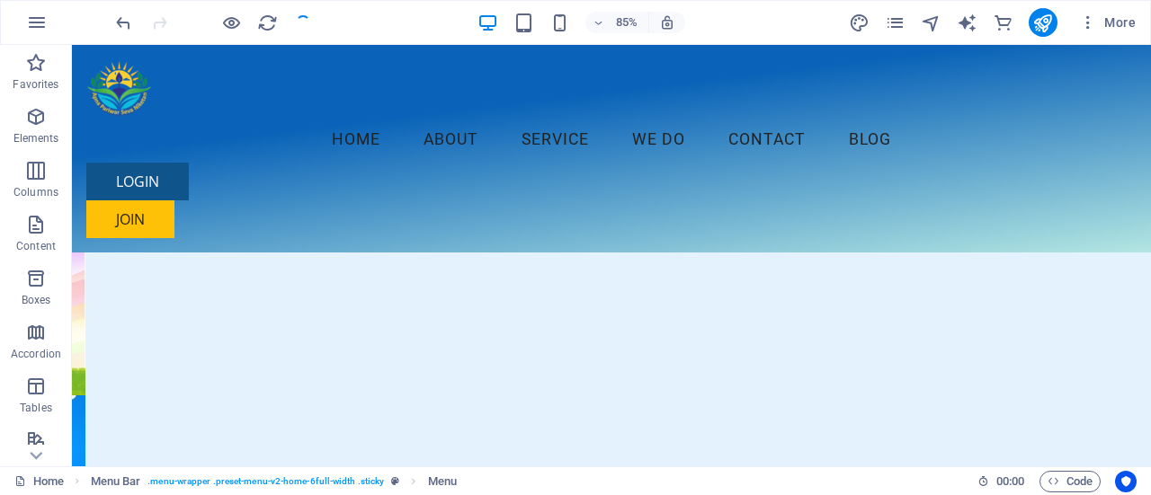
scroll to position [147, 0]
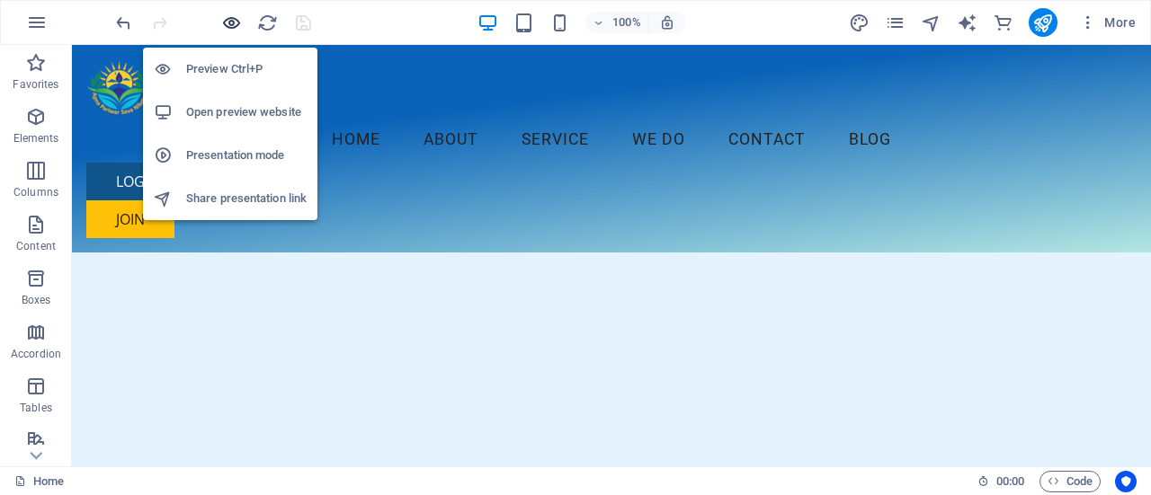
click at [236, 23] on icon "button" at bounding box center [231, 23] width 21 height 21
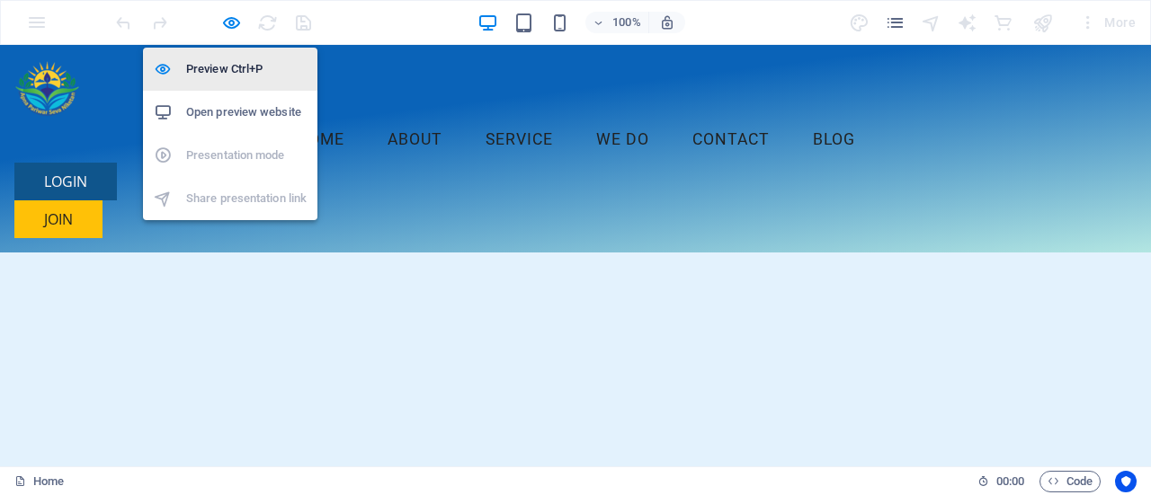
click at [227, 76] on h6 "Preview Ctrl+P" at bounding box center [246, 69] width 120 height 22
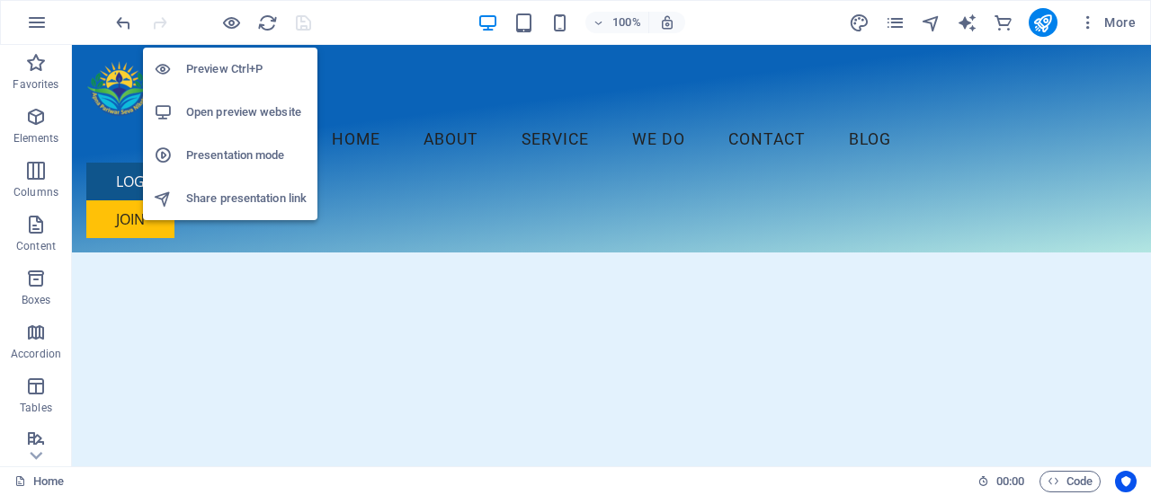
click at [225, 108] on h6 "Open preview website" at bounding box center [246, 113] width 120 height 22
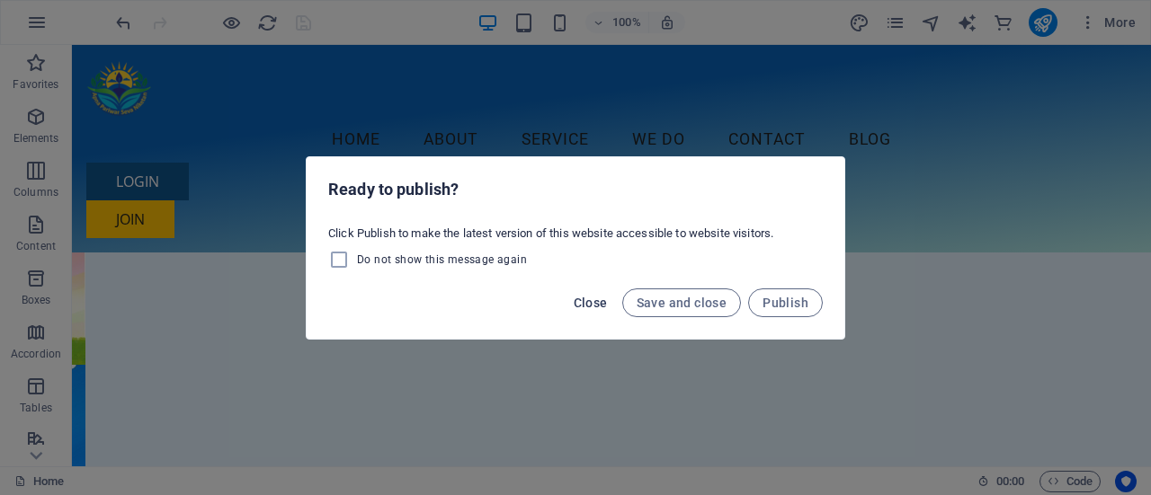
click at [575, 301] on button "Close" at bounding box center [590, 303] width 49 height 29
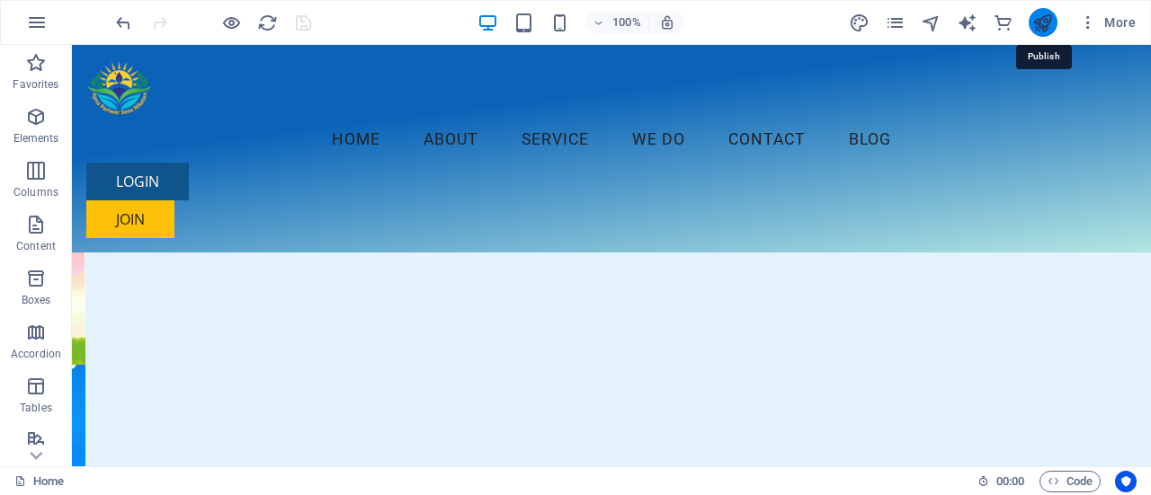
click at [1036, 19] on icon "publish" at bounding box center [1042, 23] width 21 height 21
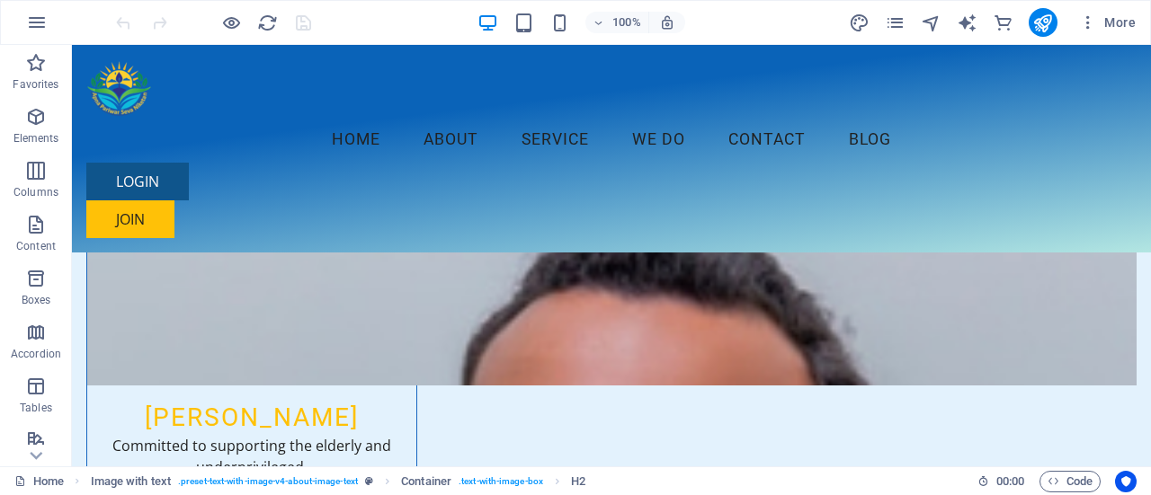
scroll to position [5649, 0]
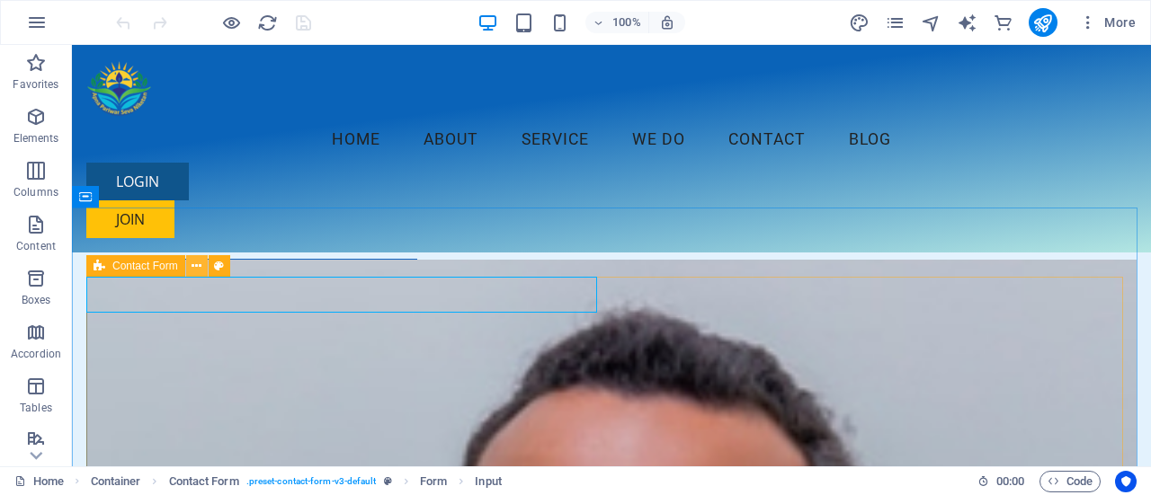
click at [200, 267] on icon at bounding box center [196, 266] width 10 height 19
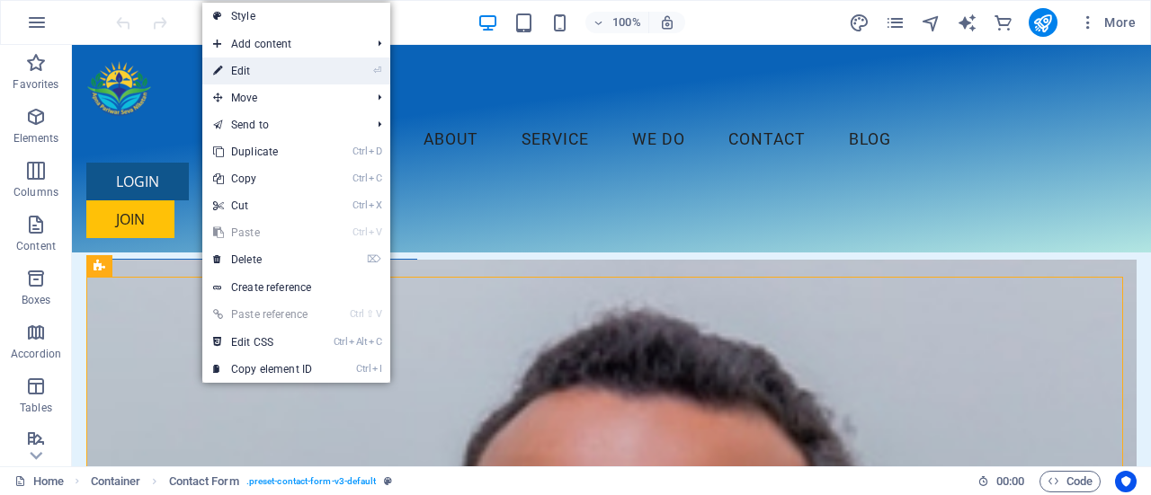
click at [259, 67] on link "⏎ Edit" at bounding box center [262, 71] width 120 height 27
select select "rem"
select select "preset-contact-form-v3-default"
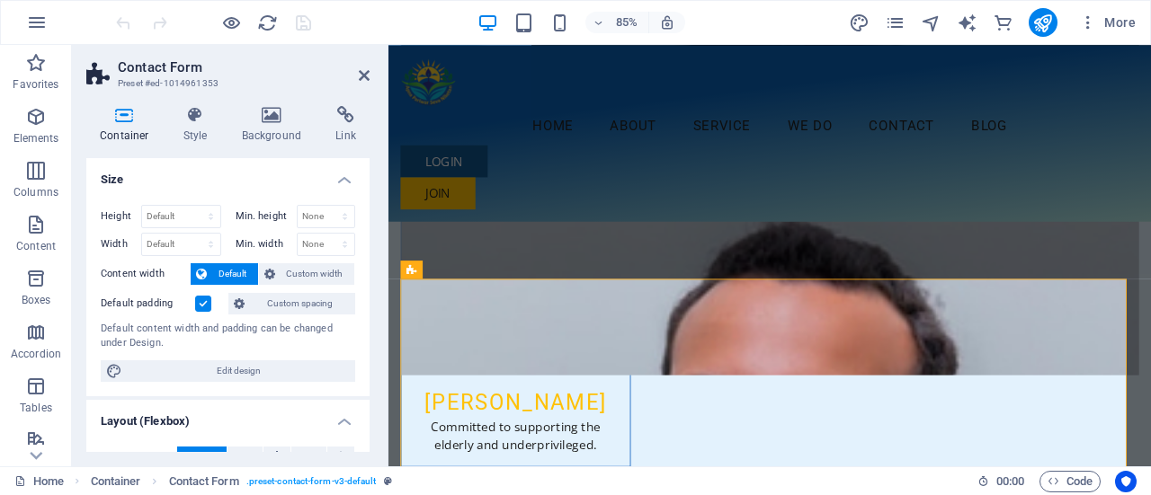
scroll to position [5816, 0]
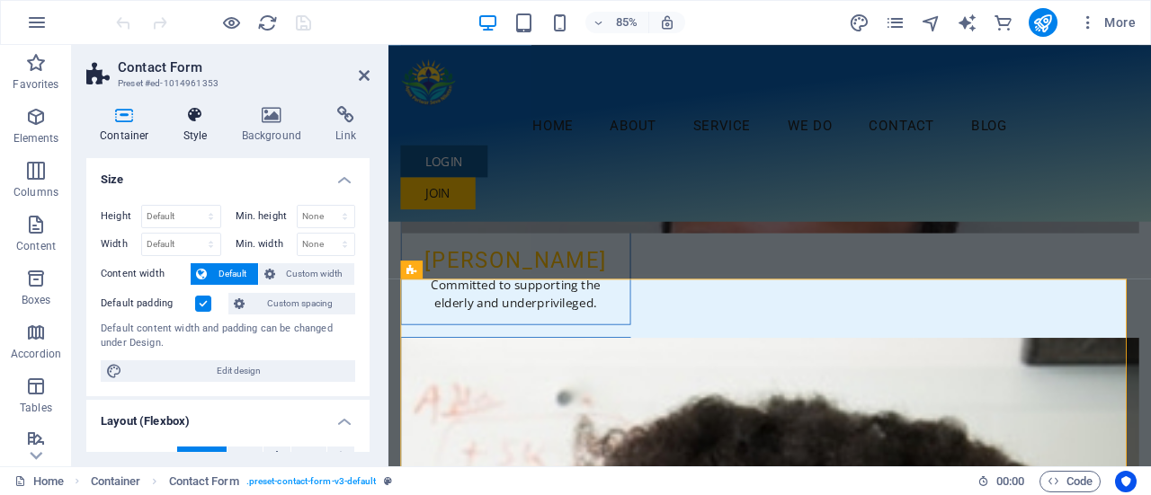
click at [209, 129] on h4 "Style" at bounding box center [199, 125] width 58 height 38
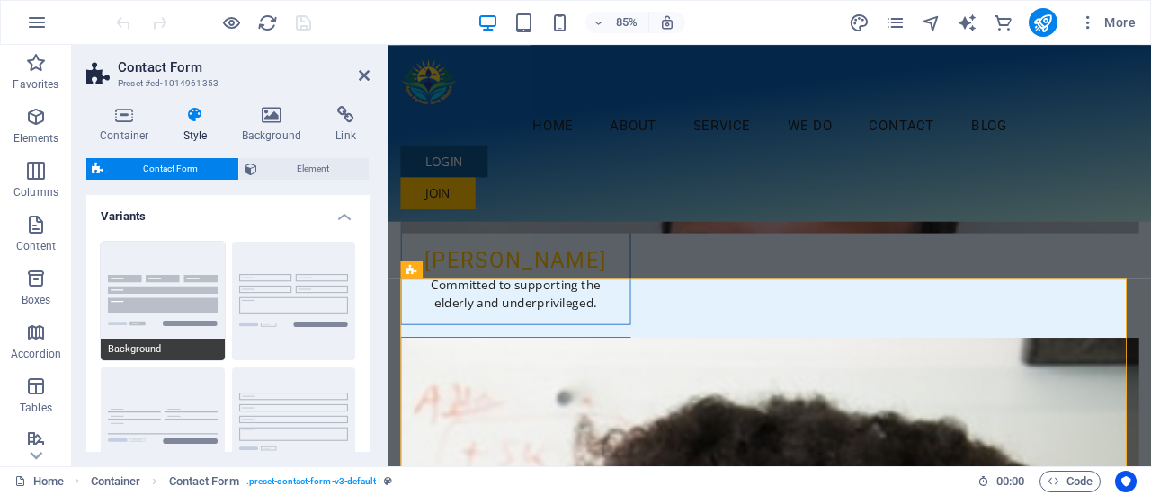
click at [160, 295] on button "Background" at bounding box center [163, 301] width 124 height 119
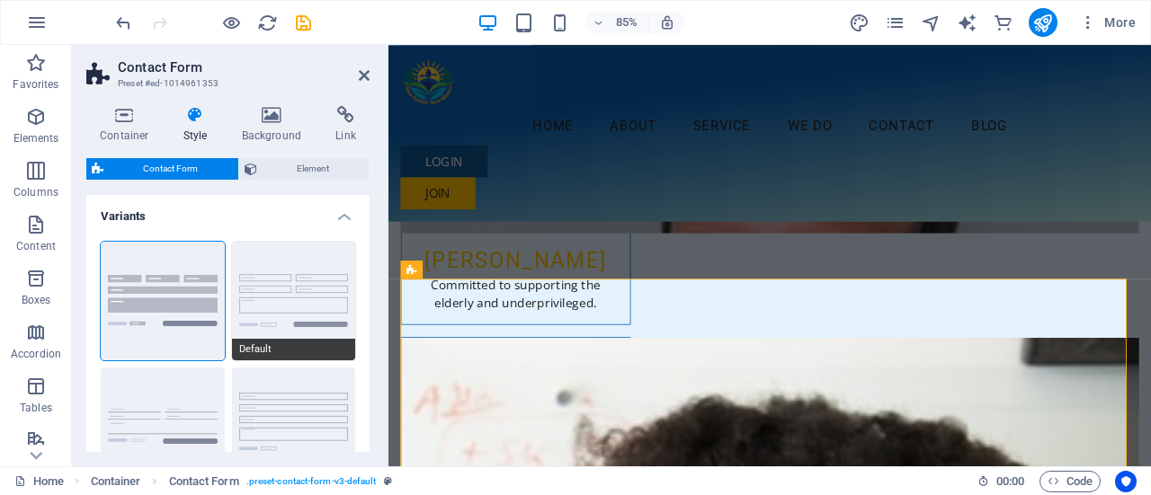
click at [270, 292] on button "Default" at bounding box center [294, 301] width 124 height 119
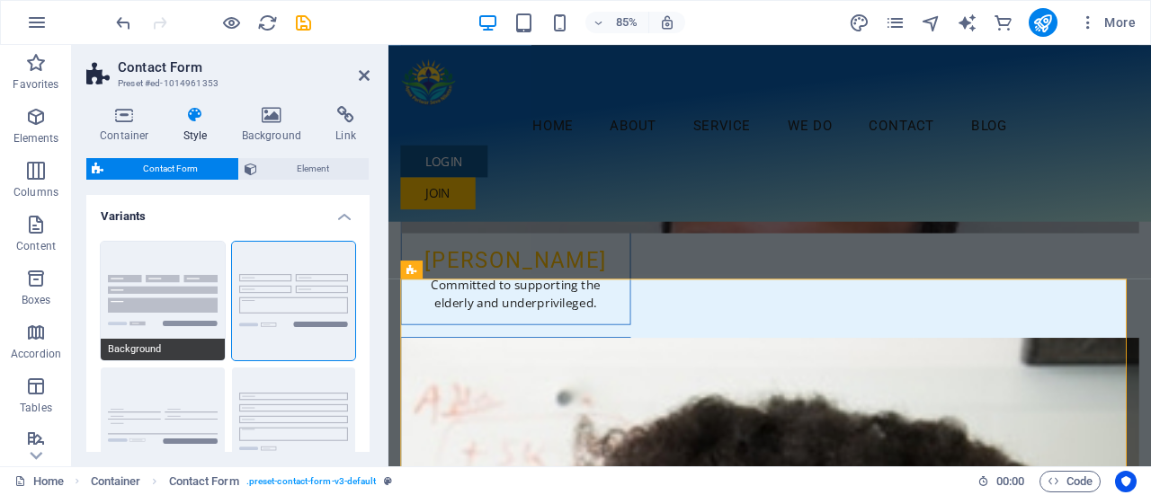
click at [197, 298] on button "Background" at bounding box center [163, 301] width 124 height 119
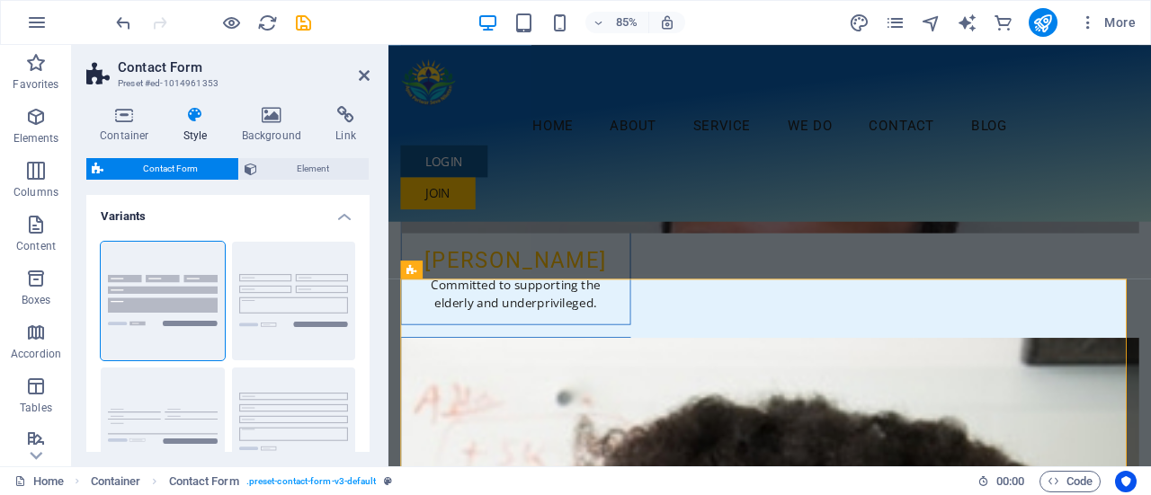
drag, startPoint x: 365, startPoint y: 236, endPoint x: 365, endPoint y: 266, distance: 29.7
click at [365, 266] on div "Background Default Plain Row" at bounding box center [227, 363] width 283 height 273
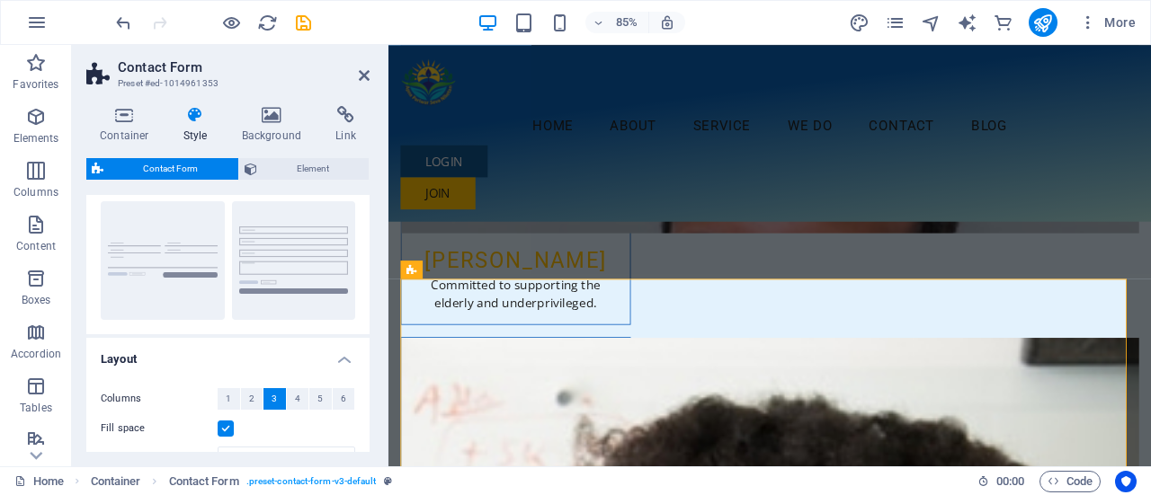
scroll to position [0, 0]
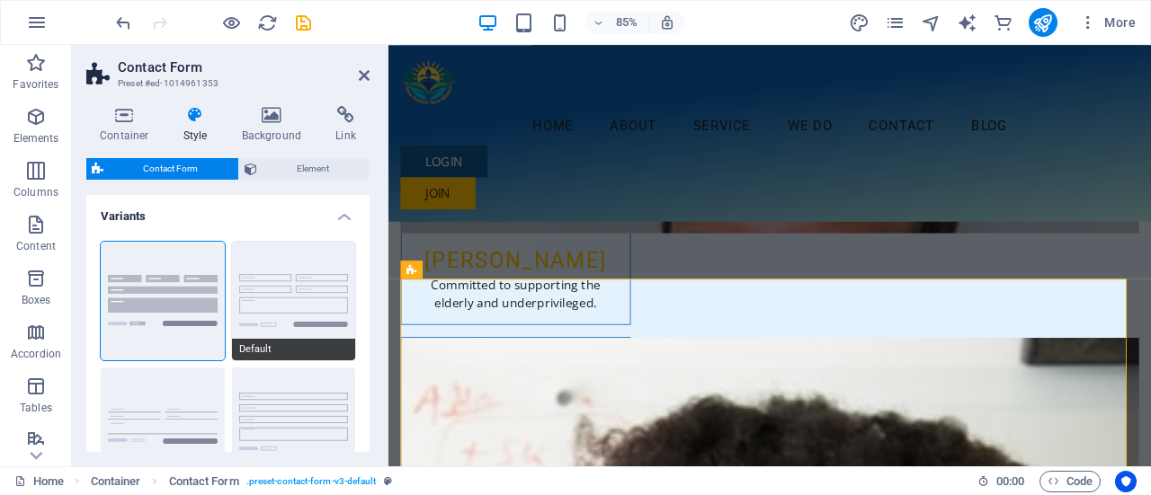
click at [310, 305] on button "Default" at bounding box center [294, 301] width 124 height 119
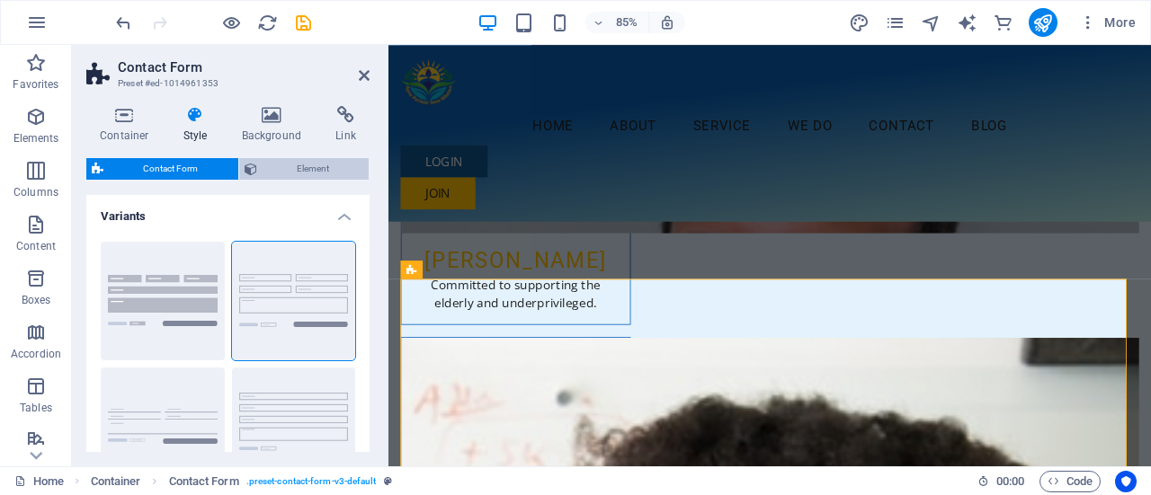
click at [298, 168] on span "Element" at bounding box center [313, 169] width 102 height 22
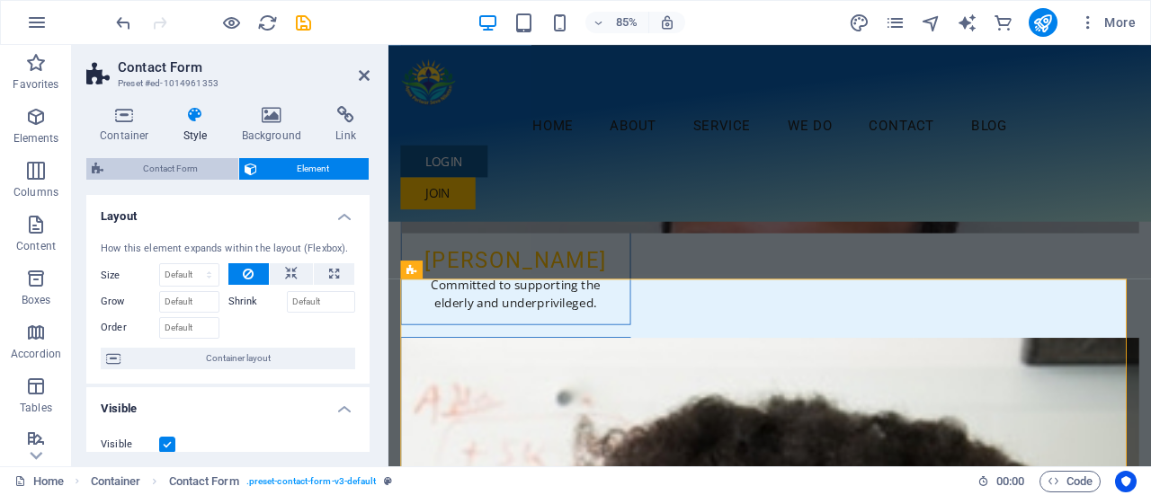
click at [176, 163] on span "Contact Form" at bounding box center [171, 169] width 124 height 22
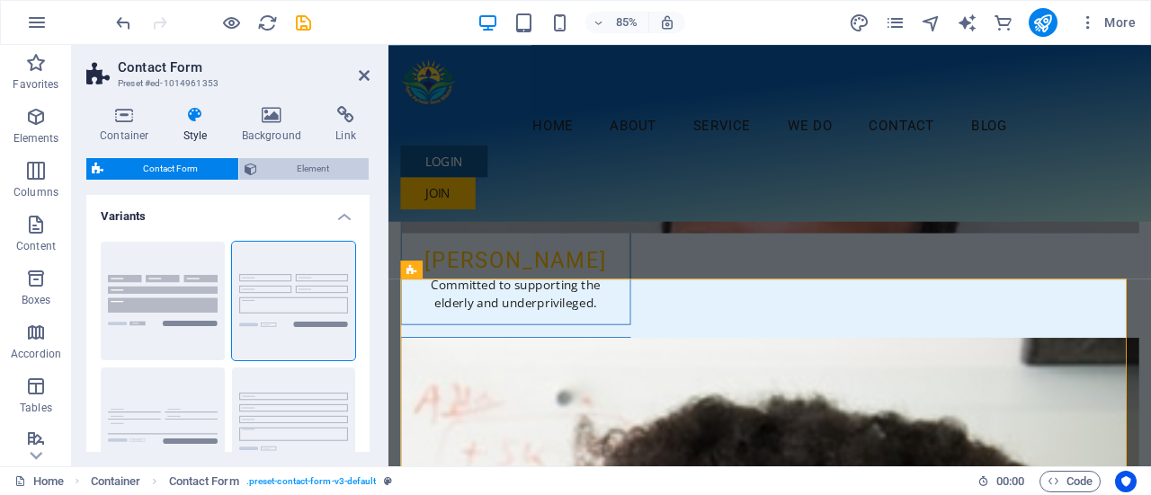
click at [288, 178] on span "Element" at bounding box center [313, 169] width 102 height 22
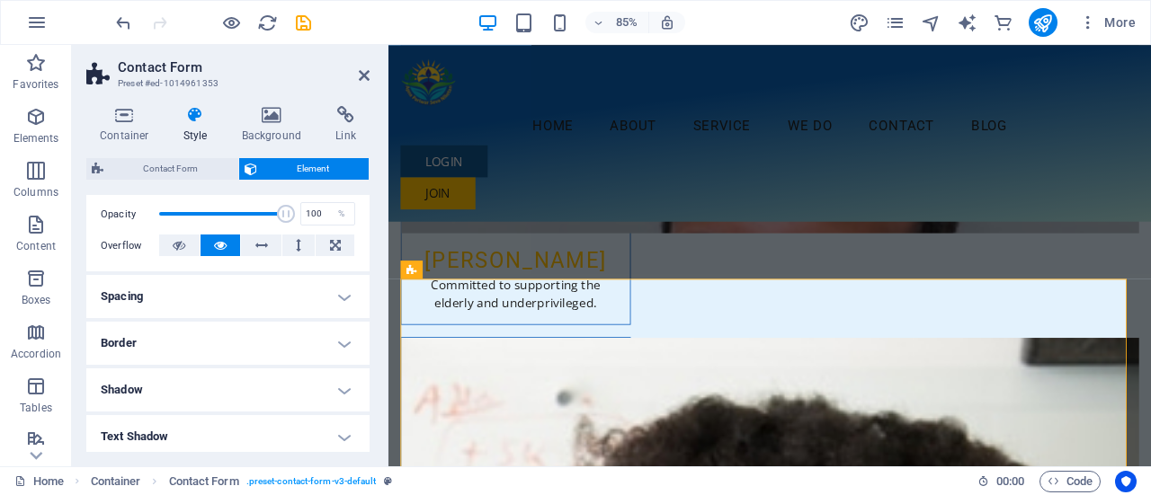
scroll to position [266, 0]
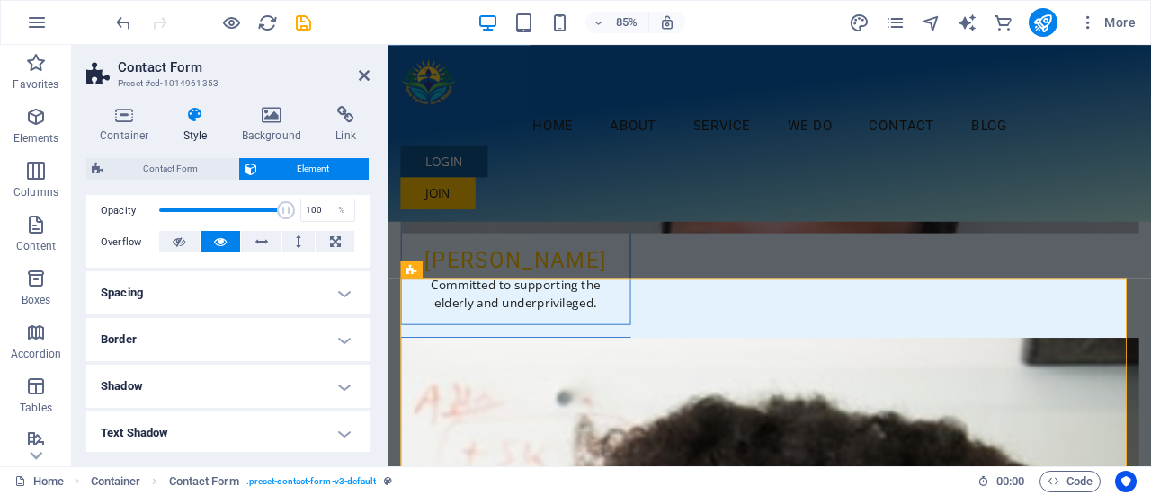
click at [343, 342] on h4 "Border" at bounding box center [227, 339] width 283 height 43
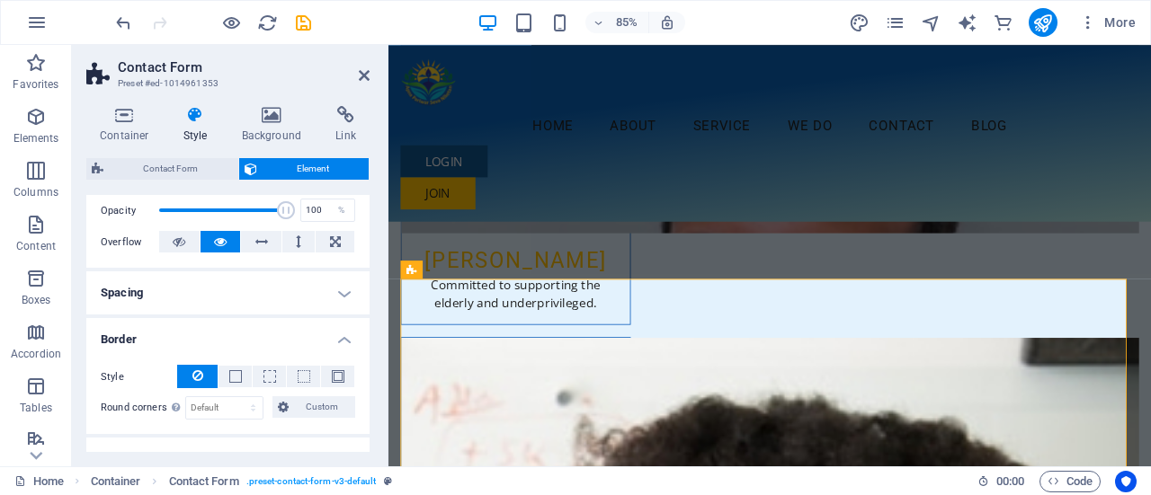
click at [345, 289] on h4 "Spacing" at bounding box center [227, 292] width 283 height 43
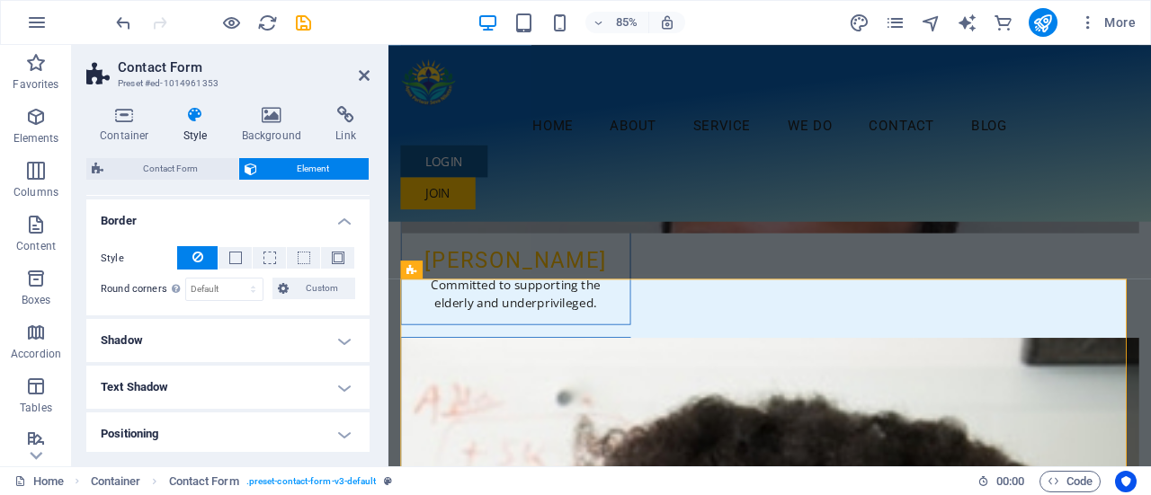
scroll to position [459, 0]
click at [363, 305] on div "Style - Width 1 auto px rem % vh vw Custom Custom 1 auto px rem % vh vw 1 auto …" at bounding box center [227, 271] width 283 height 84
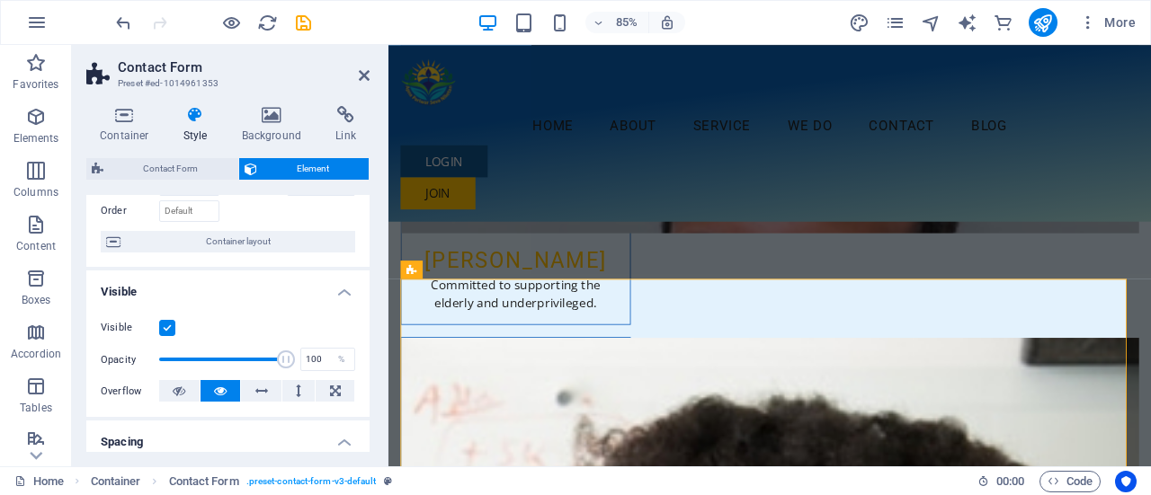
scroll to position [0, 0]
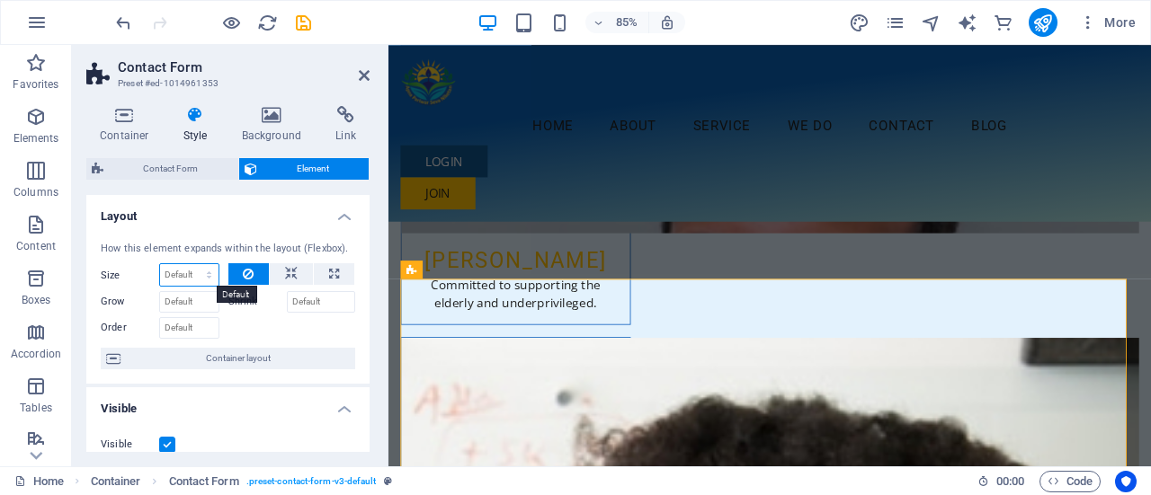
click at [166, 282] on select "Default auto px % 1/1 1/2 1/3 1/4 1/5 1/6 1/7 1/8 1/9 1/10" at bounding box center [189, 275] width 58 height 22
click at [365, 248] on div "How this element expands within the layout (Flexbox). Size Default auto px % 1/…" at bounding box center [227, 305] width 283 height 157
click at [307, 302] on input "Shrink" at bounding box center [321, 302] width 69 height 22
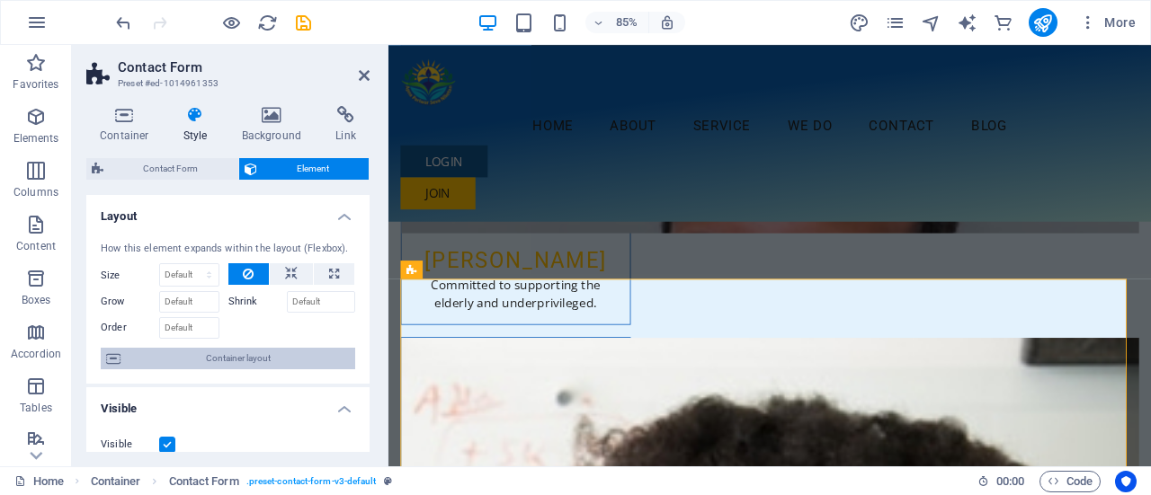
click at [263, 363] on span "Container layout" at bounding box center [238, 359] width 224 height 22
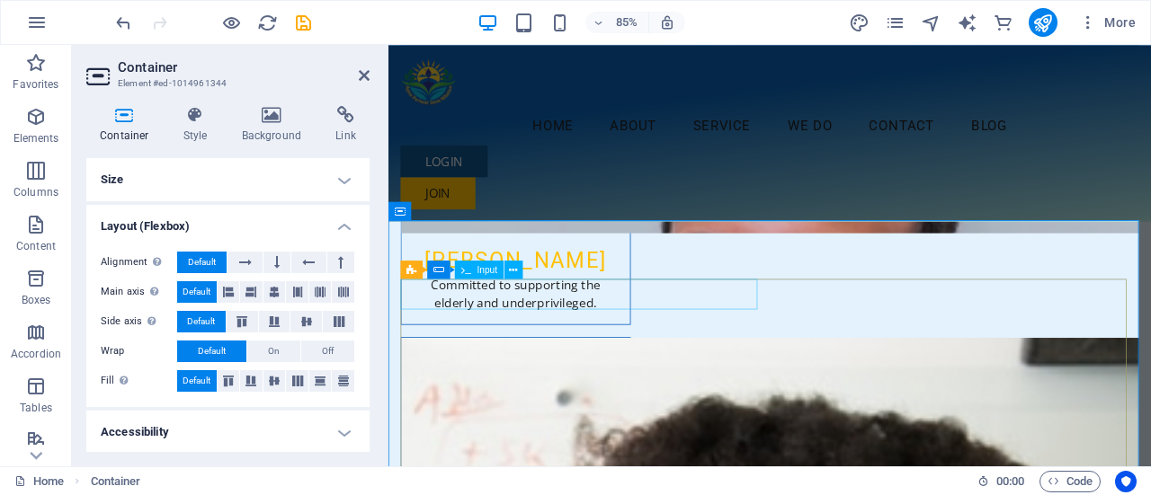
click at [511, 272] on icon at bounding box center [513, 270] width 8 height 16
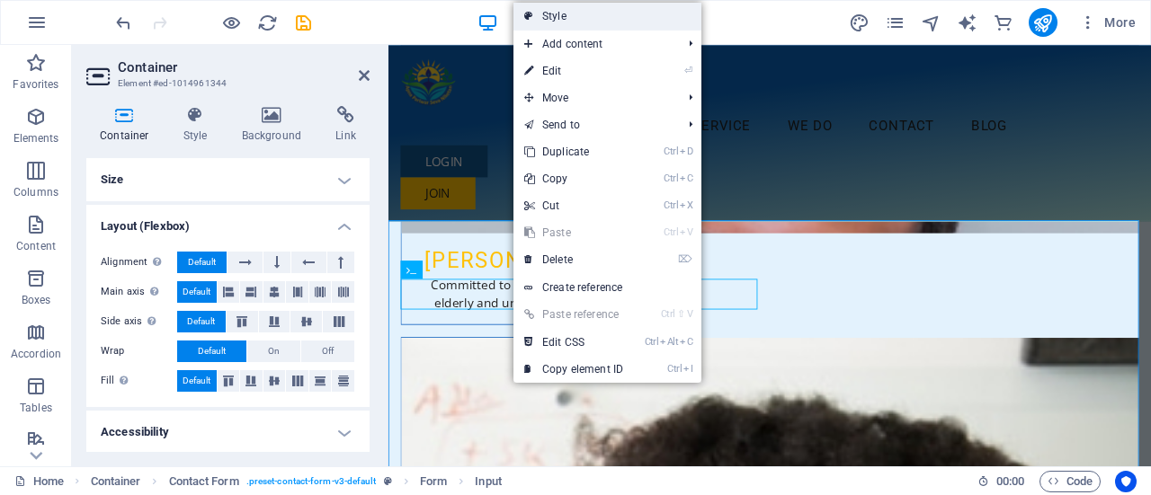
click at [549, 18] on link "Style" at bounding box center [607, 16] width 188 height 27
select select "rem"
select select "preset-contact-form-v3-default"
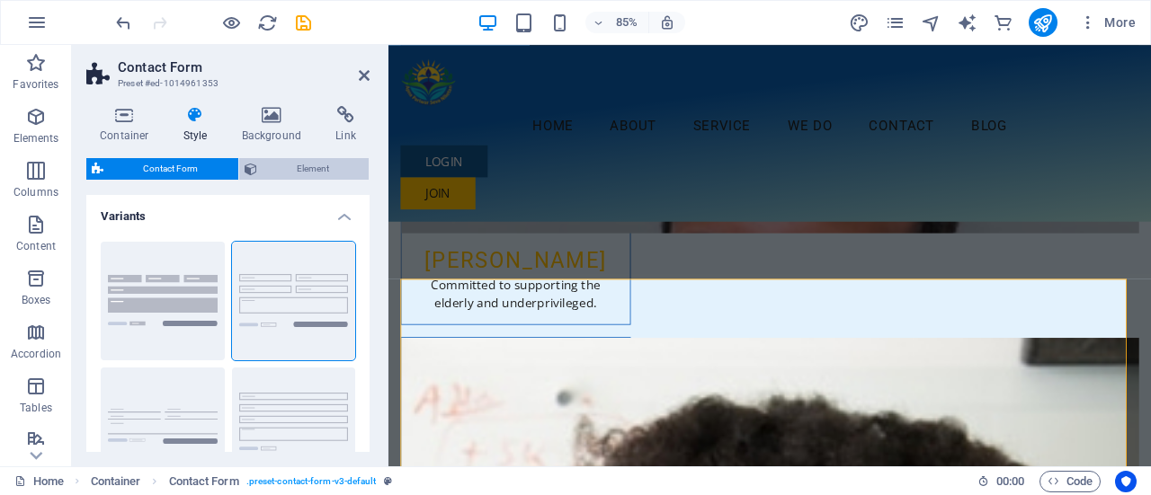
click at [307, 166] on span "Element" at bounding box center [313, 169] width 102 height 22
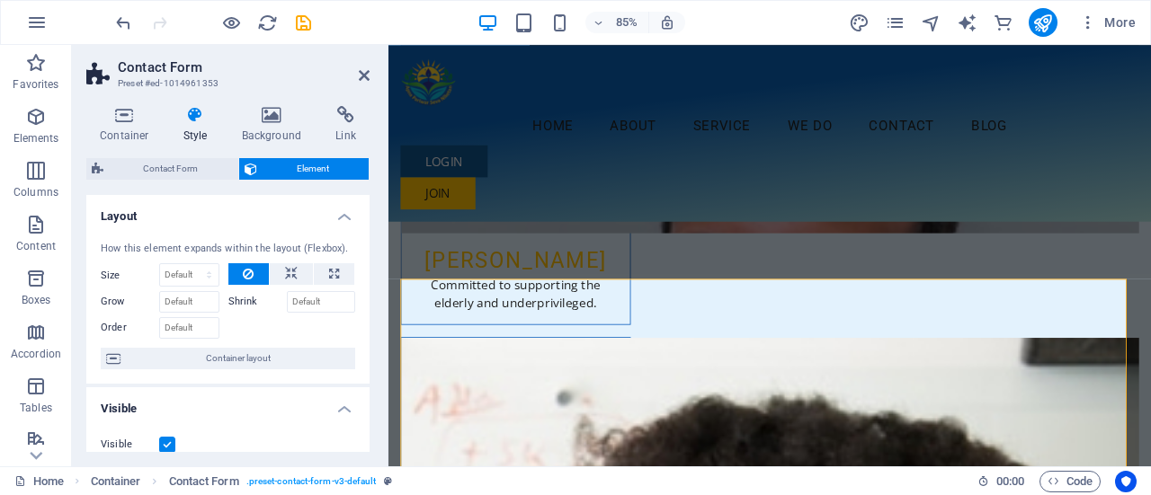
drag, startPoint x: 369, startPoint y: 238, endPoint x: 367, endPoint y: 269, distance: 30.7
click at [367, 269] on div "Container Style Background Link Size Height Default px rem % vh vw Min. height …" at bounding box center [228, 279] width 312 height 375
drag, startPoint x: 365, startPoint y: 251, endPoint x: 372, endPoint y: 316, distance: 66.0
click at [372, 316] on div "Container Style Background Link Size Height Default px rem % vh vw Min. height …" at bounding box center [228, 279] width 312 height 375
click at [217, 125] on h4 "Style" at bounding box center [199, 125] width 58 height 38
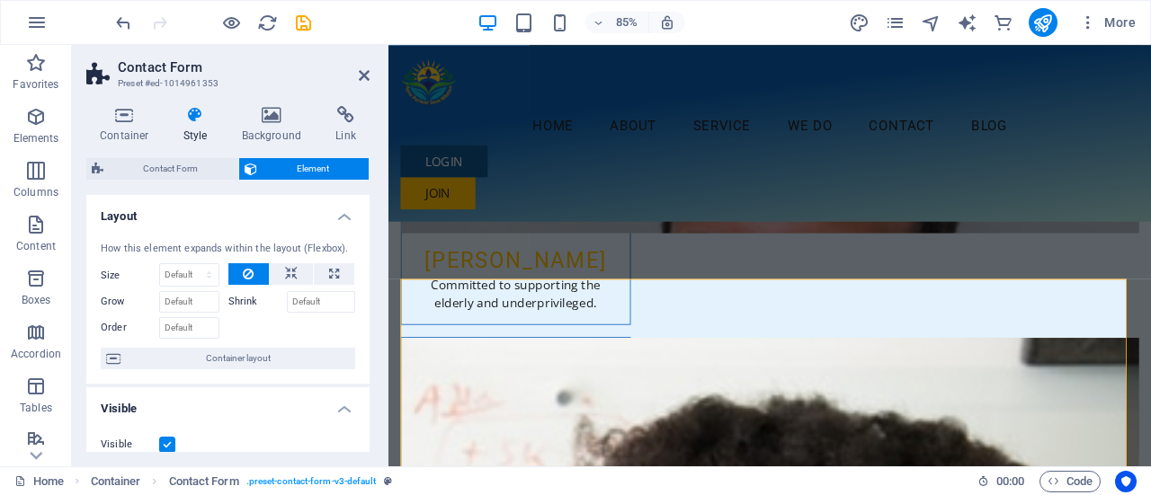
click at [189, 120] on icon at bounding box center [195, 115] width 51 height 18
click at [257, 127] on h4 "Background" at bounding box center [275, 125] width 94 height 38
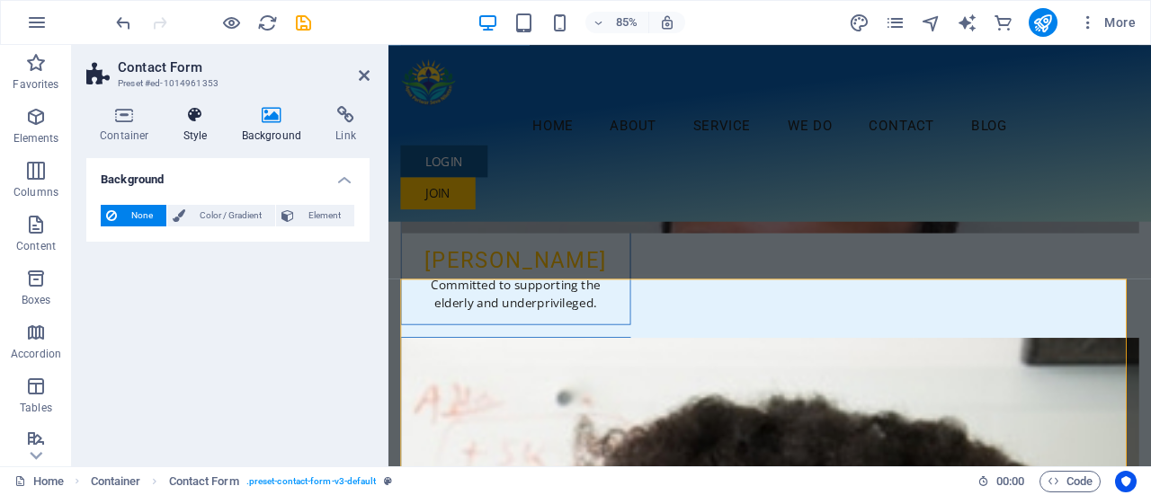
click at [193, 120] on icon at bounding box center [195, 115] width 51 height 18
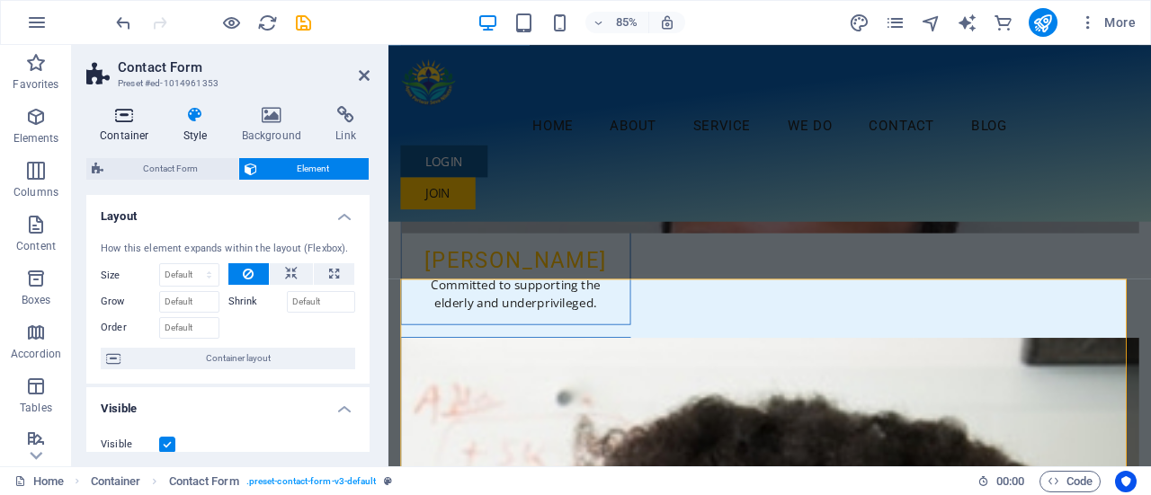
click at [113, 130] on h4 "Container" at bounding box center [128, 125] width 84 height 38
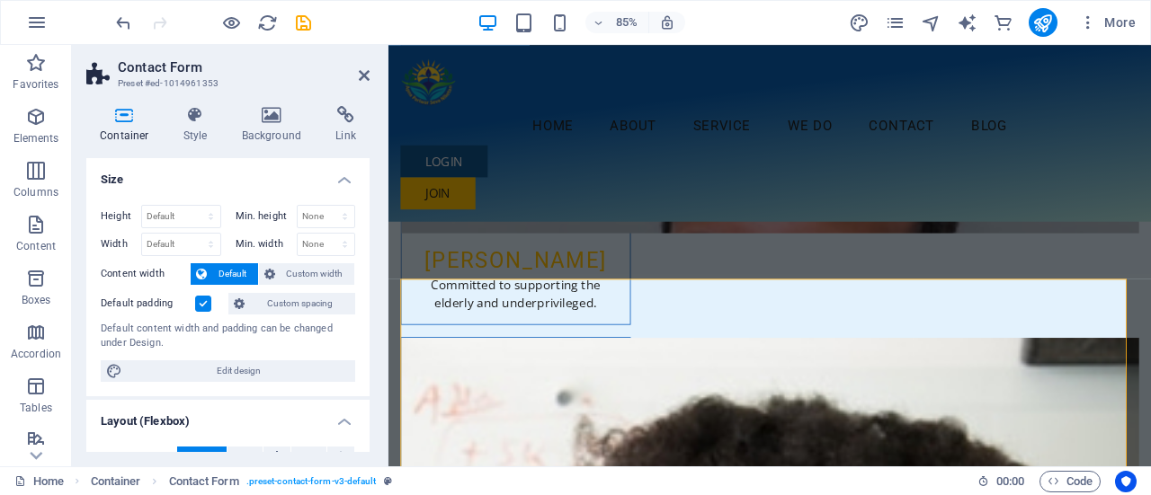
click at [363, 264] on div "Height Default px rem % vh vw Min. height None px rem % vh vw Width Default px …" at bounding box center [227, 294] width 283 height 206
click at [125, 22] on icon "undo" at bounding box center [123, 23] width 21 height 21
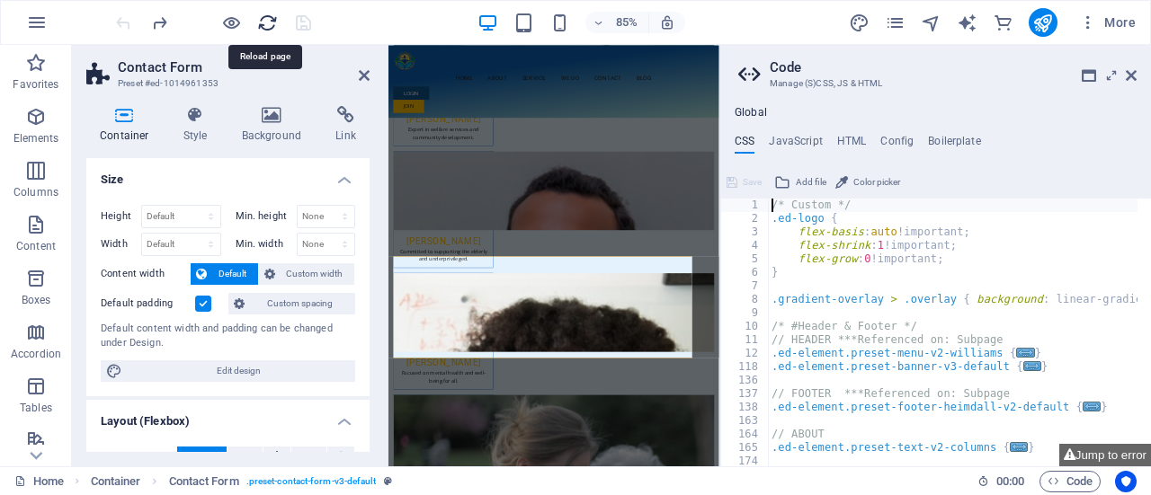
scroll to position [5505, 0]
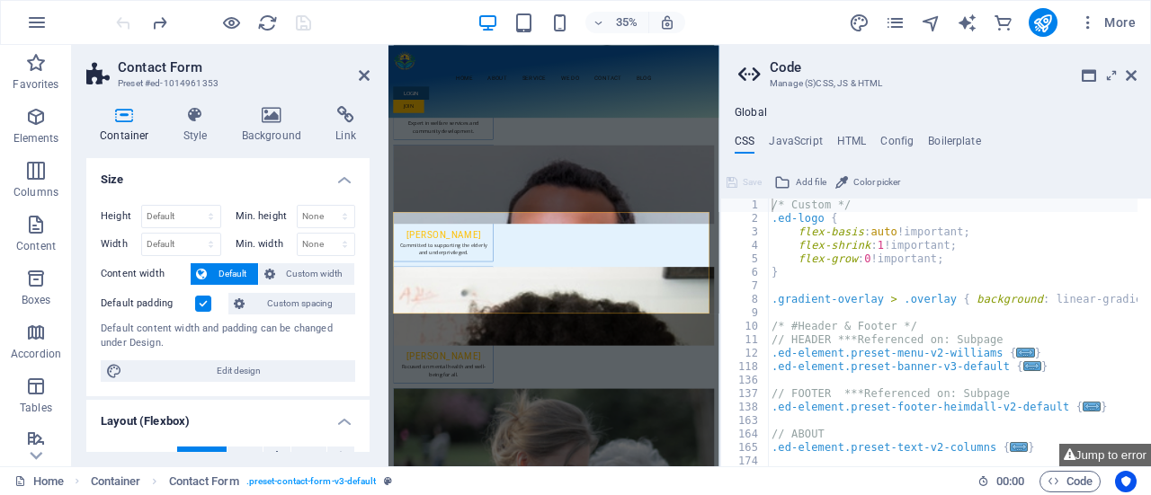
click at [1127, 66] on h2 "Code" at bounding box center [952, 67] width 367 height 16
click at [1129, 69] on icon at bounding box center [1130, 75] width 11 height 14
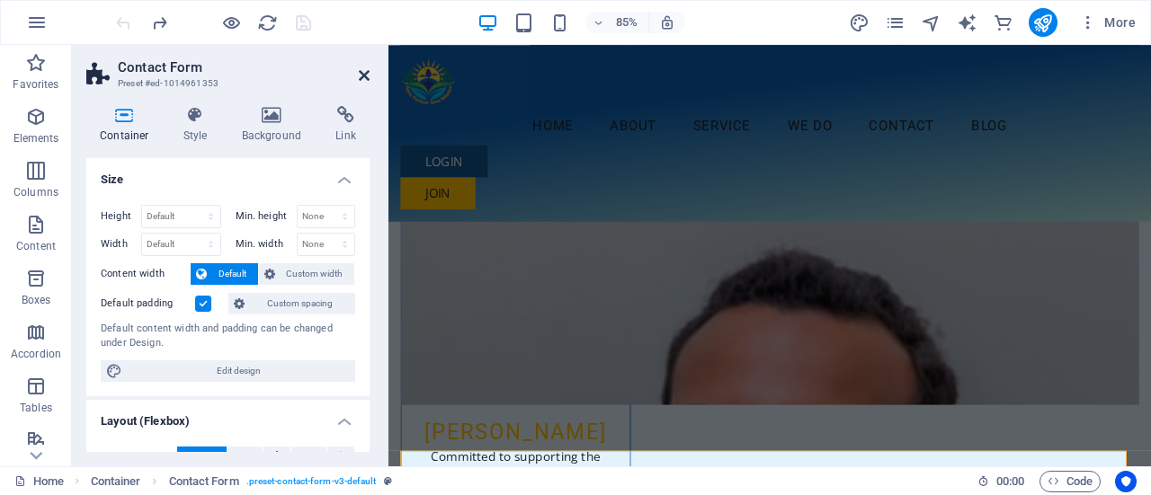
click at [366, 73] on icon at bounding box center [364, 75] width 11 height 14
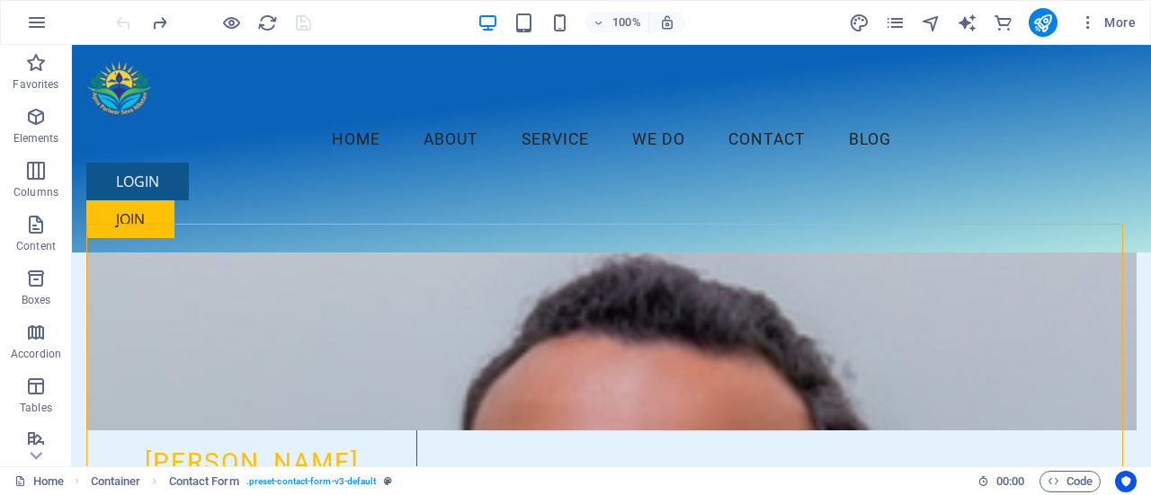
scroll to position [5712, 0]
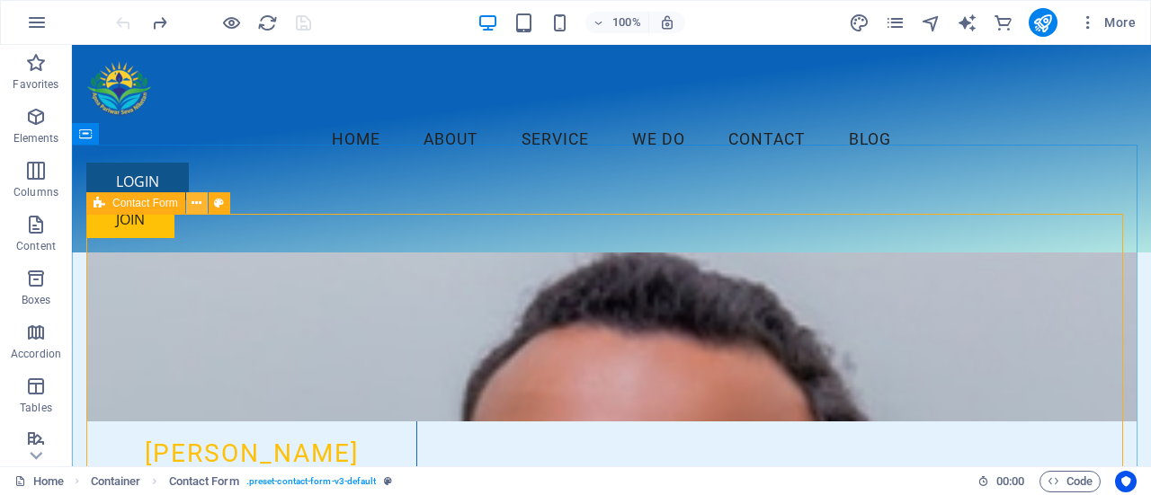
click at [190, 212] on button at bounding box center [197, 203] width 22 height 22
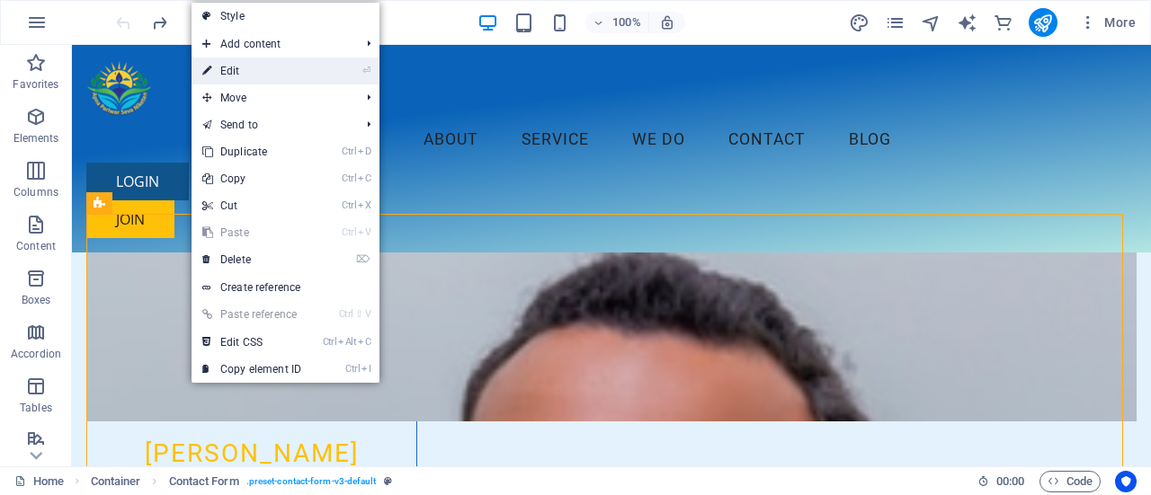
click at [227, 75] on link "⏎ Edit" at bounding box center [251, 71] width 120 height 27
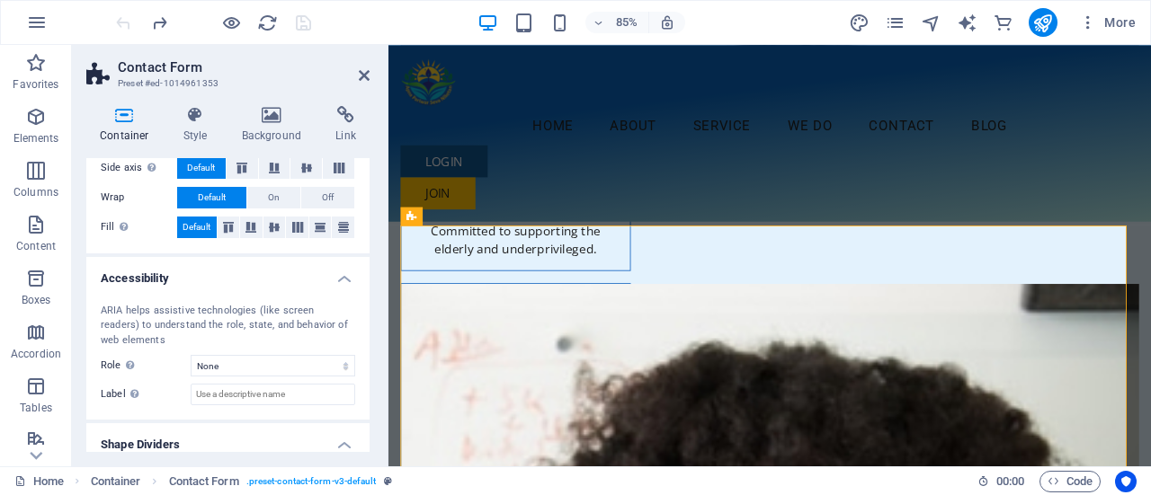
scroll to position [401, 0]
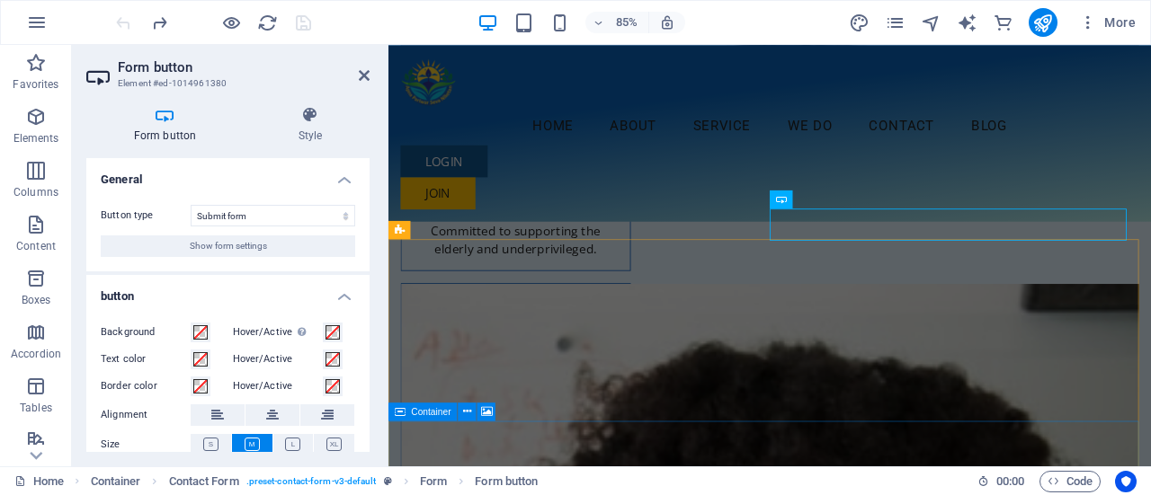
scroll to position [6151, 0]
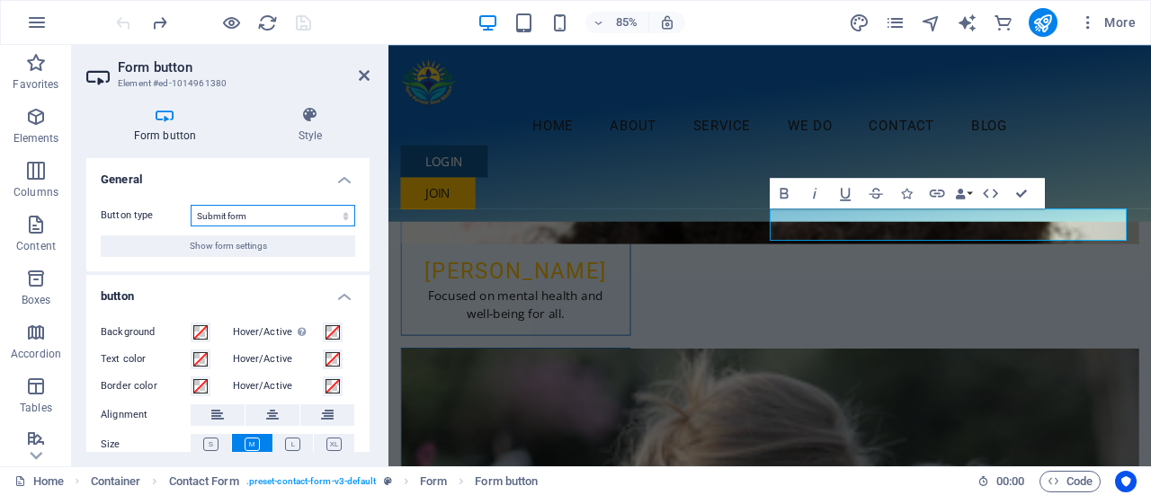
click at [248, 216] on select "Submit form Reset form No action" at bounding box center [273, 216] width 165 height 22
drag, startPoint x: 365, startPoint y: 240, endPoint x: 367, endPoint y: 263, distance: 23.4
click at [367, 263] on div "General Button type Submit form Reset form No action Show form settings button …" at bounding box center [227, 305] width 283 height 294
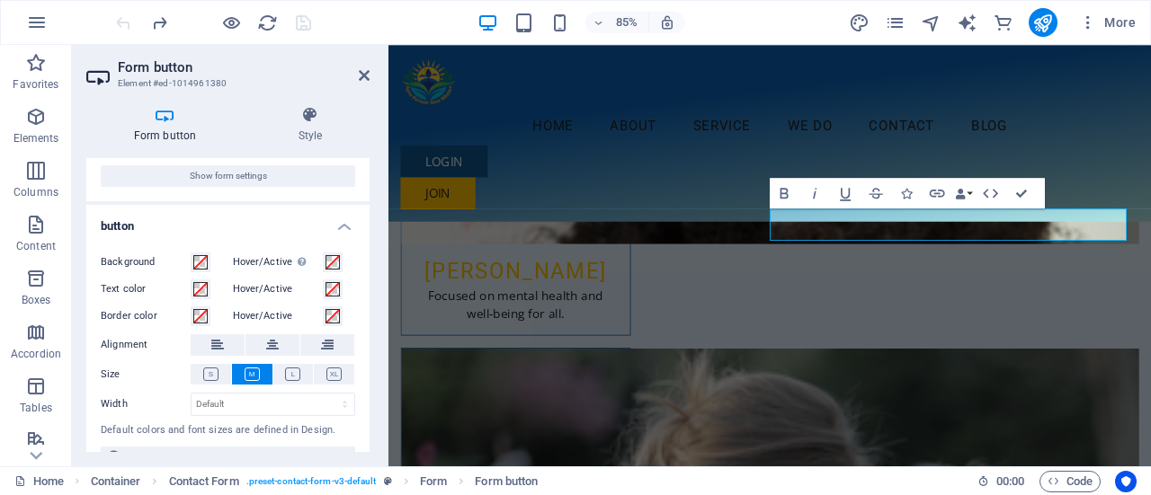
scroll to position [99, 0]
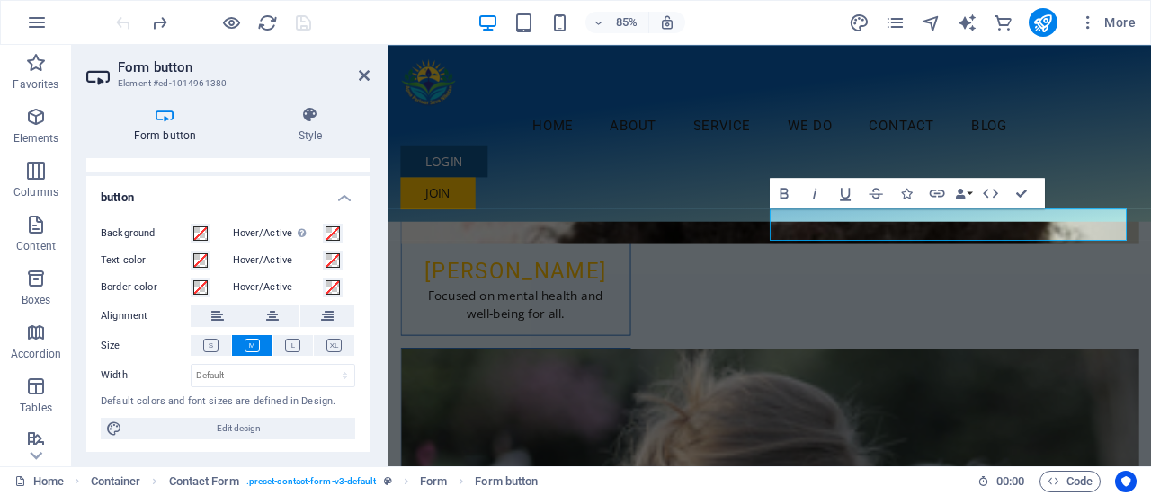
click at [156, 111] on icon at bounding box center [164, 115] width 157 height 18
click at [314, 126] on h4 "Style" at bounding box center [310, 125] width 119 height 38
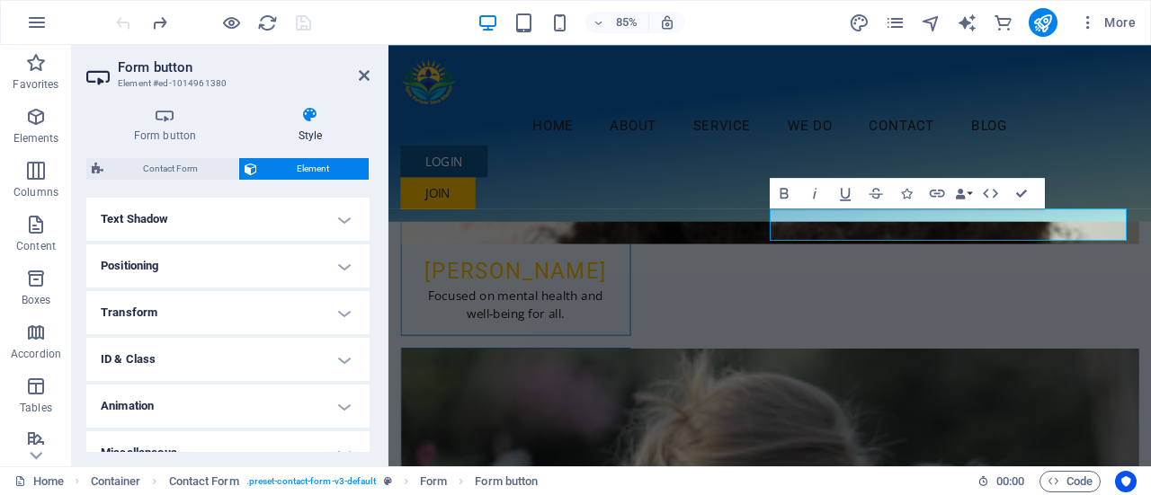
scroll to position [0, 0]
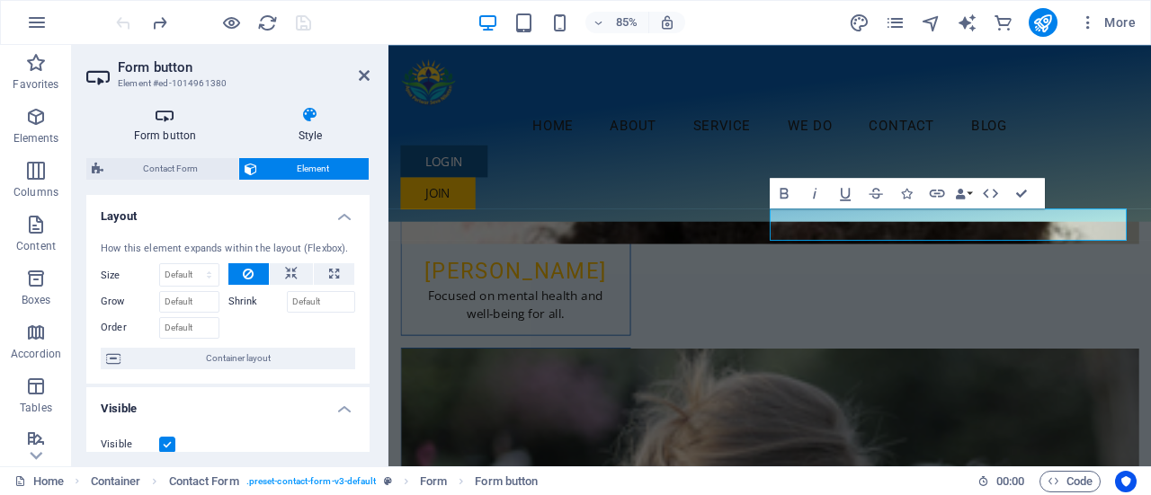
click at [176, 134] on h4 "Form button" at bounding box center [168, 125] width 165 height 38
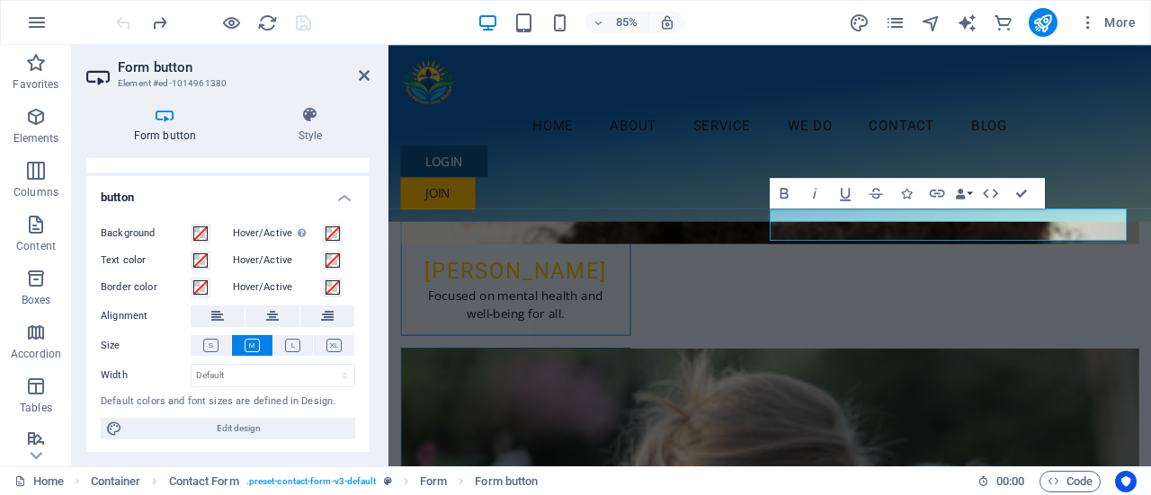
click at [178, 122] on icon at bounding box center [164, 115] width 157 height 18
drag, startPoint x: 363, startPoint y: 82, endPoint x: 293, endPoint y: 37, distance: 83.3
click at [365, 82] on icon at bounding box center [364, 75] width 11 height 14
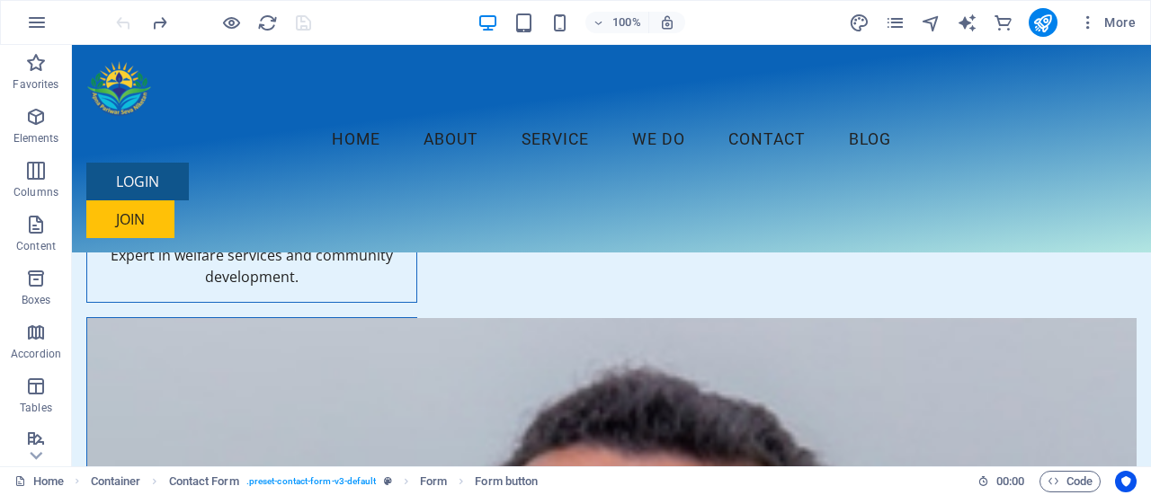
scroll to position [5581, 0]
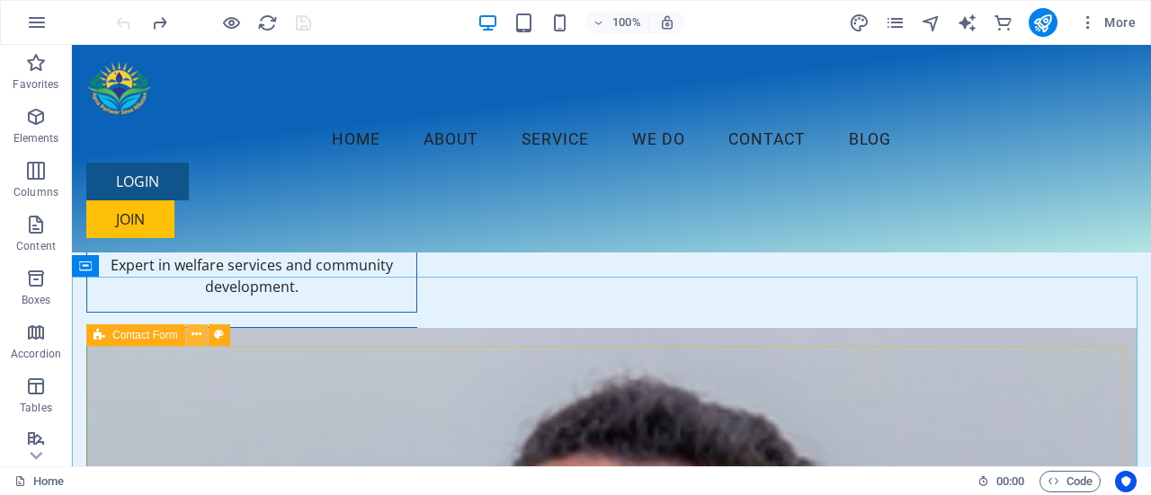
click at [197, 335] on icon at bounding box center [196, 334] width 10 height 19
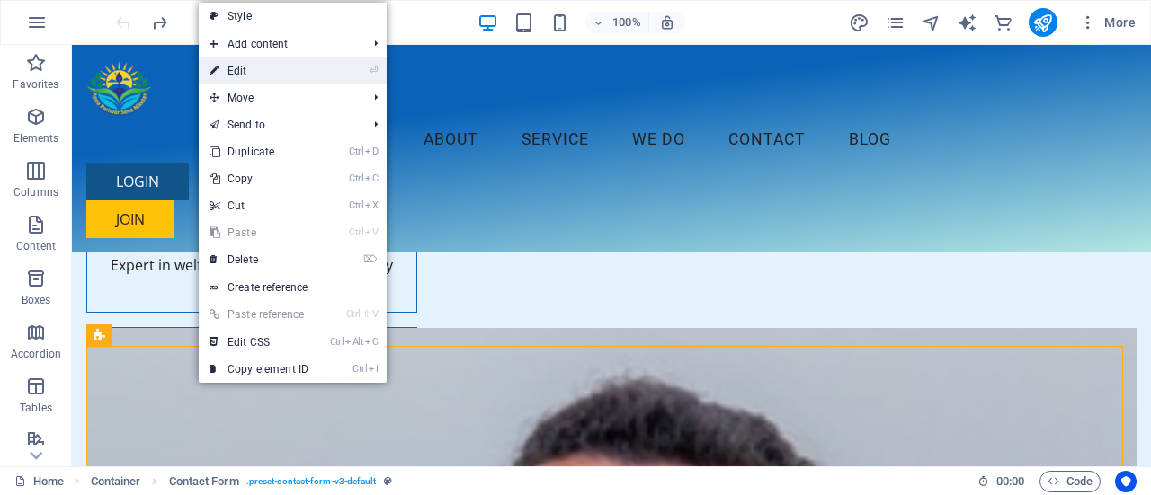
click at [262, 71] on link "⏎ Edit" at bounding box center [259, 71] width 120 height 27
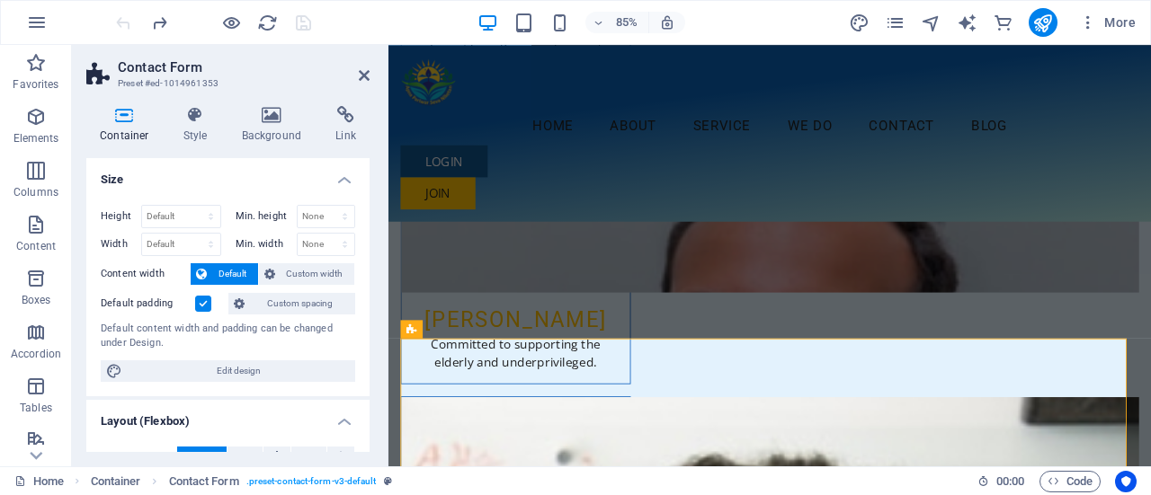
drag, startPoint x: 364, startPoint y: 232, endPoint x: 366, endPoint y: 286, distance: 54.0
click at [366, 286] on div "Size Height Default px rem % vh vw Min. height None px rem % vh vw Width Defaul…" at bounding box center [227, 305] width 283 height 294
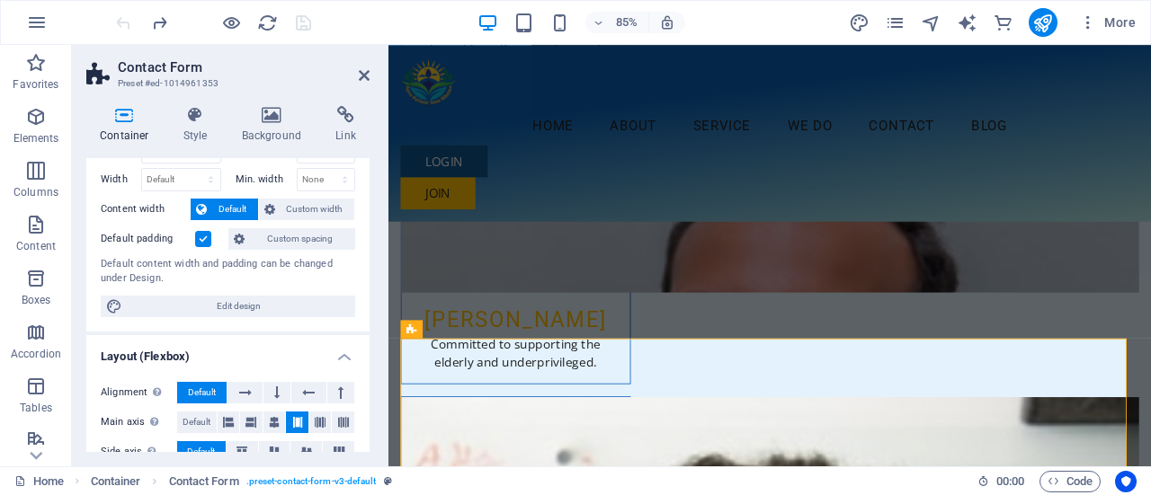
scroll to position [62, 0]
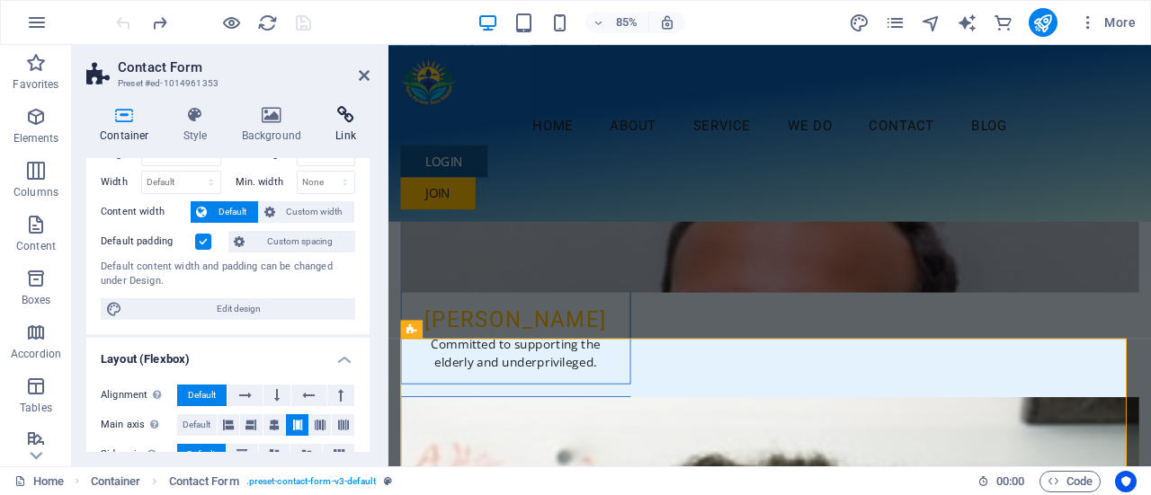
click at [347, 125] on h4 "Link" at bounding box center [346, 125] width 48 height 38
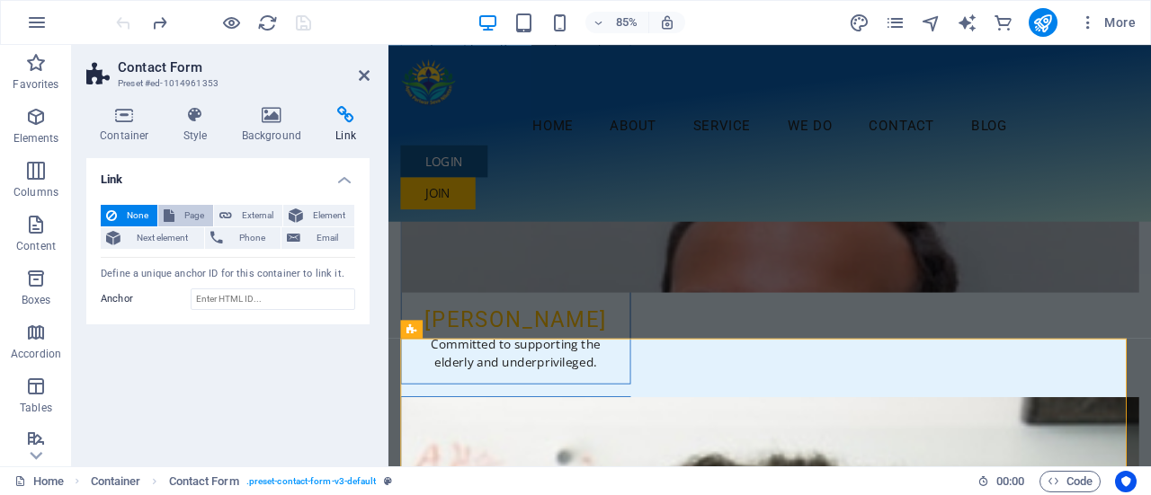
click at [196, 209] on span "Page" at bounding box center [194, 216] width 28 height 22
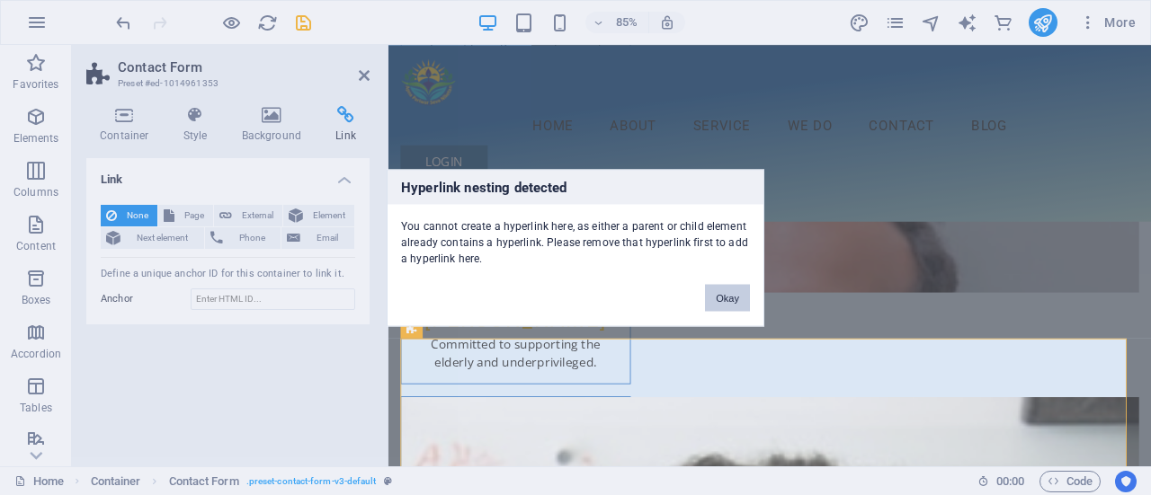
drag, startPoint x: 727, startPoint y: 293, endPoint x: 398, endPoint y: 291, distance: 329.0
click at [727, 293] on button "Okay" at bounding box center [727, 297] width 45 height 27
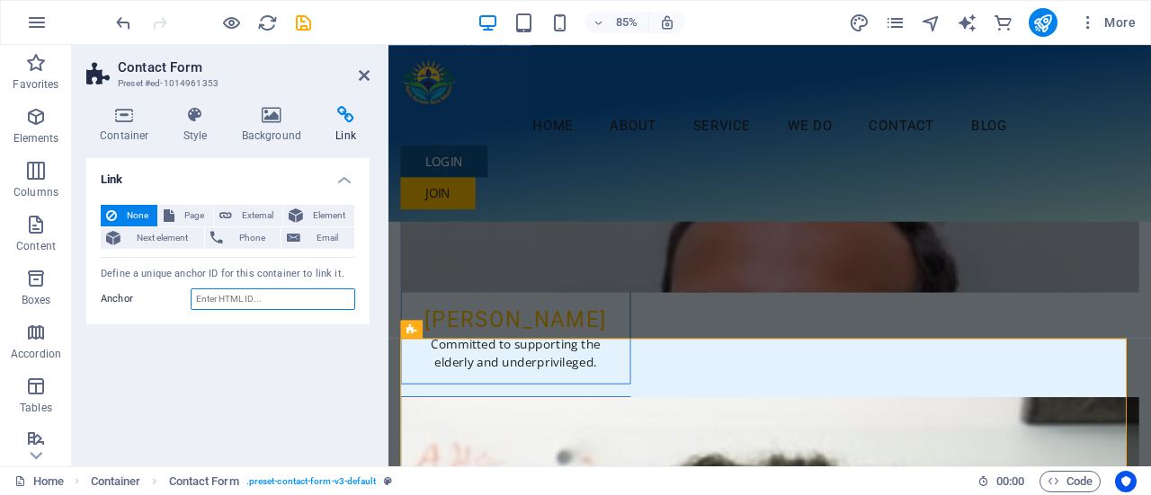
click at [201, 307] on input "Anchor" at bounding box center [273, 300] width 165 height 22
click at [269, 123] on icon at bounding box center [271, 115] width 87 height 18
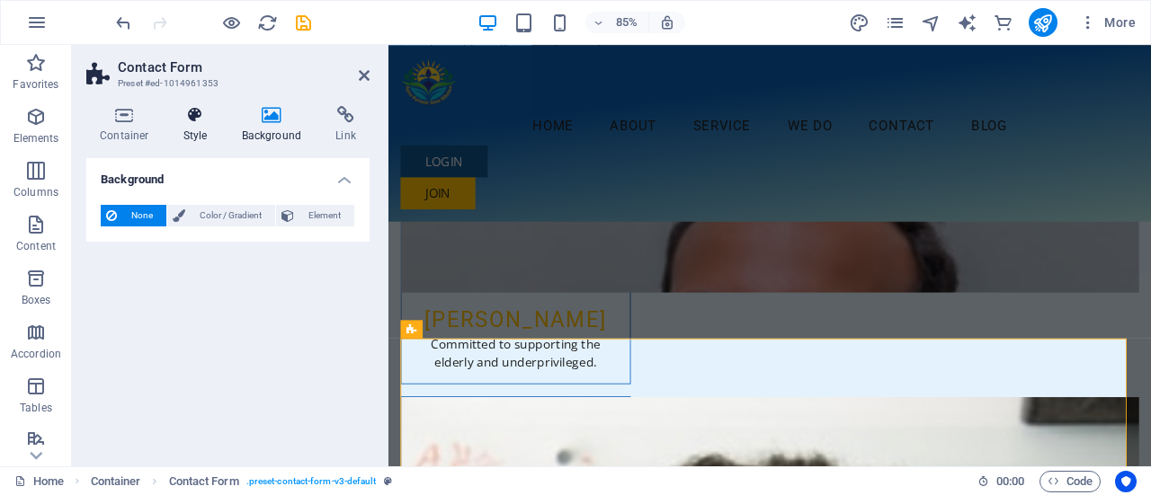
click at [178, 118] on icon at bounding box center [195, 115] width 51 height 18
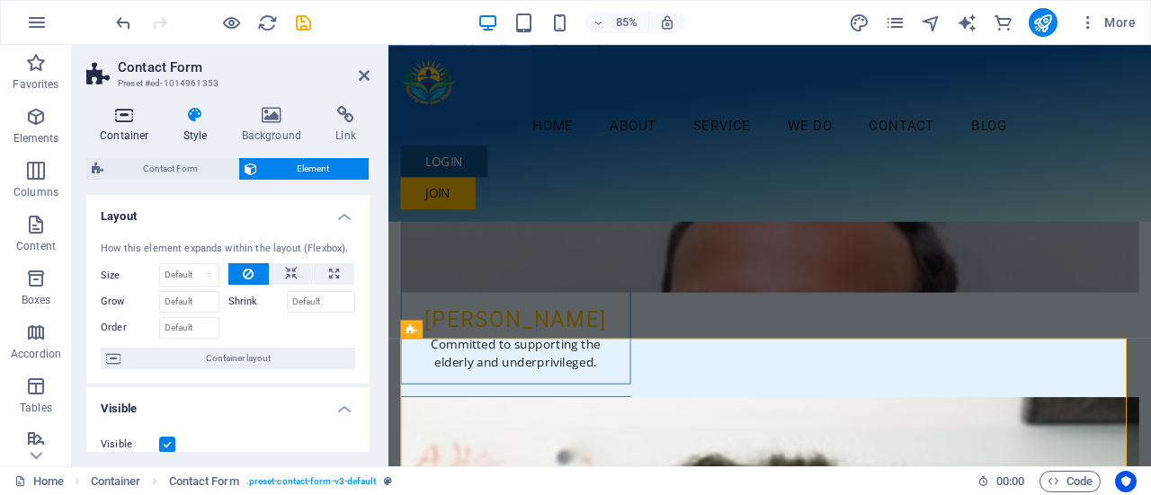
click at [124, 121] on icon at bounding box center [124, 115] width 76 height 18
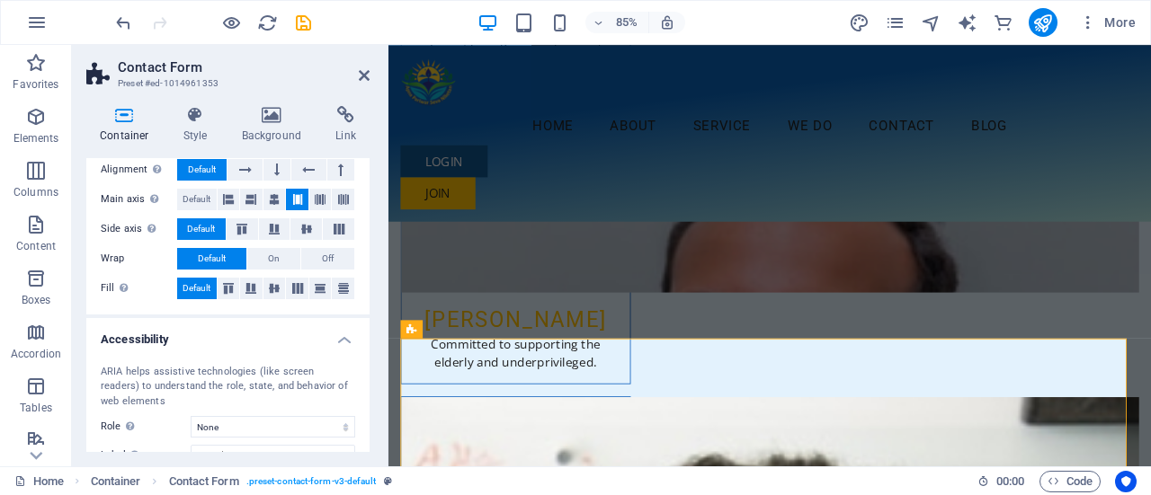
scroll to position [320, 0]
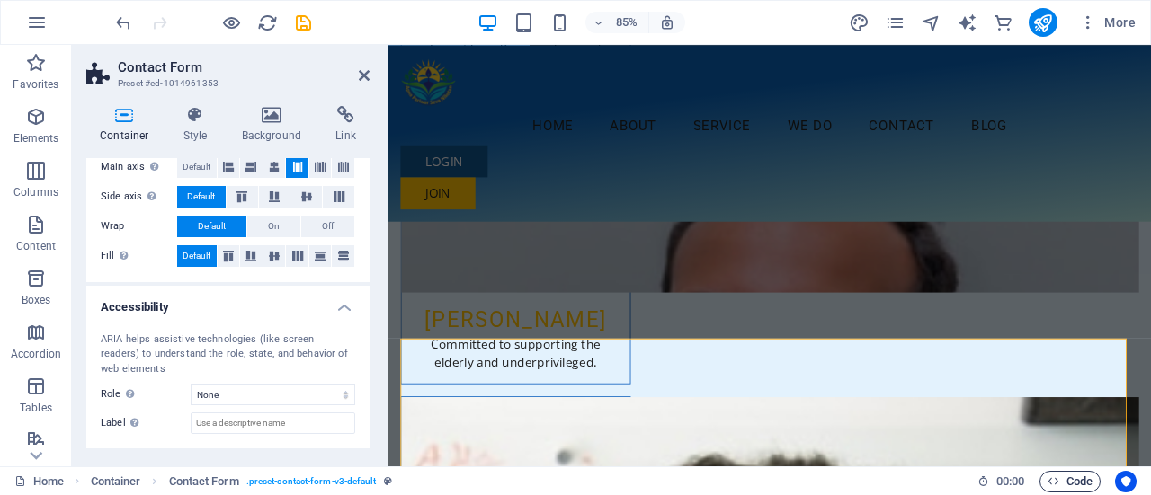
click at [1063, 482] on span "Code" at bounding box center [1069, 482] width 45 height 22
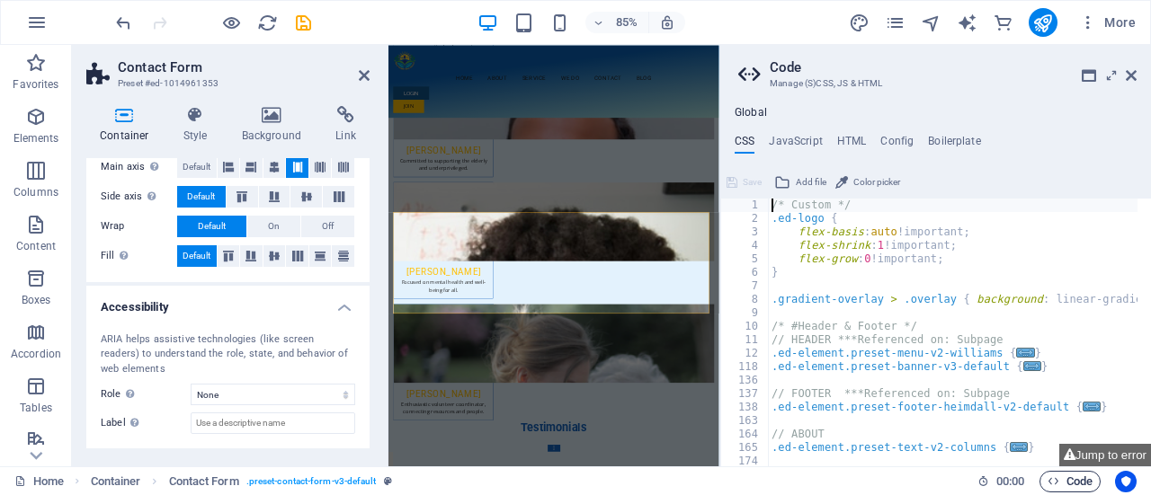
scroll to position [5505, 0]
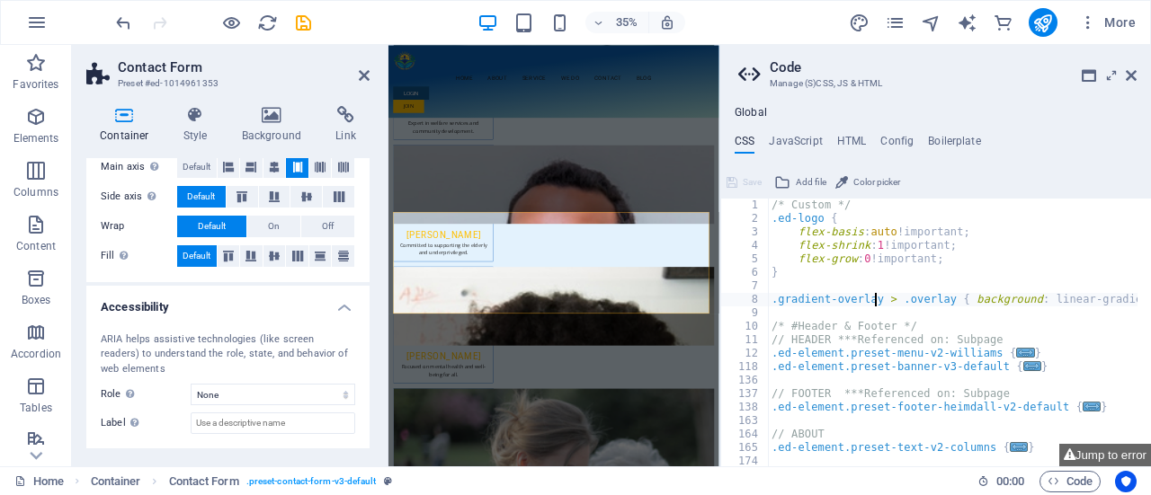
click at [873, 294] on div "/* Custom */ .ed-logo { flex-basis : auto !important; flex-shrink : 1 !importan…" at bounding box center [1138, 339] width 740 height 281
type textarea ".gradient-overlay > .overlay { background: linear-gradient(90deg, #{$color-back…"
type textarea ".ed-element.preset-banner-v3-default {"
type textarea ".ed-element.preset-footer-heimdall-v2-default {"
type textarea ".ed-element.preset-text-v2-columns {"
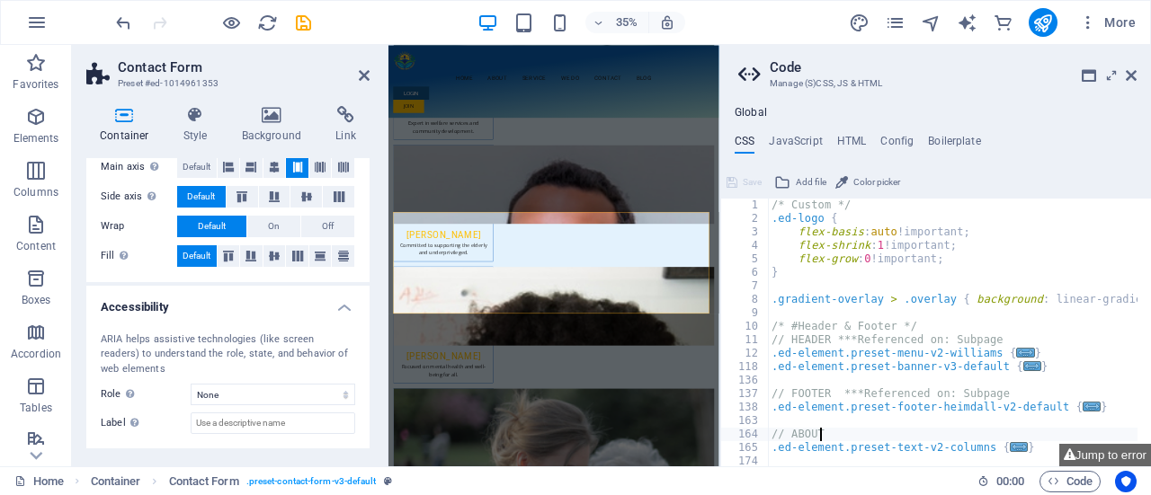
type textarea ".ed-element.preset-pricing-table-v3-[PERSON_NAME] {"
type textarea ".ed-element.preset-contact-form-v3-plain {"
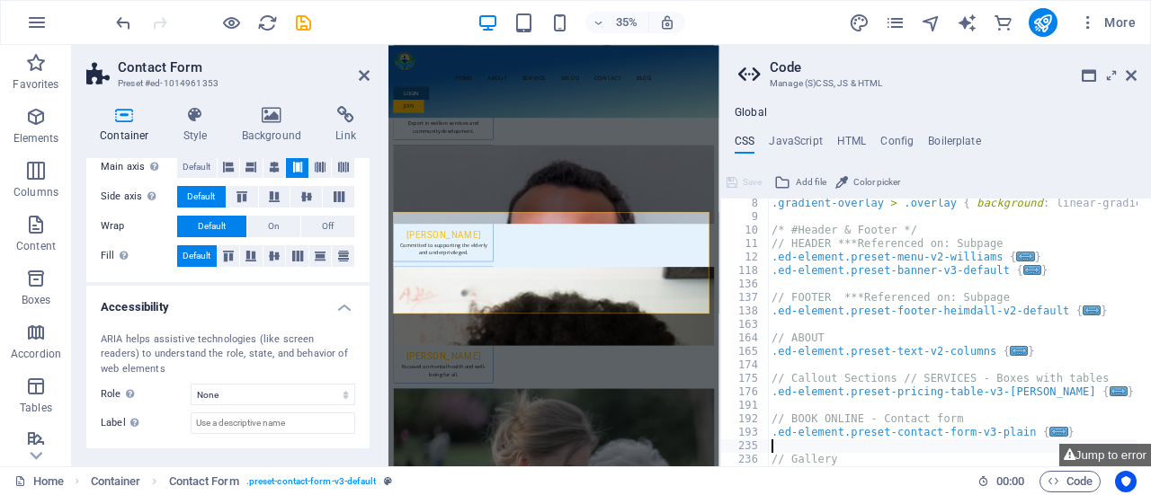
type textarea ".ed-element.preset-gallery-v3-default {"
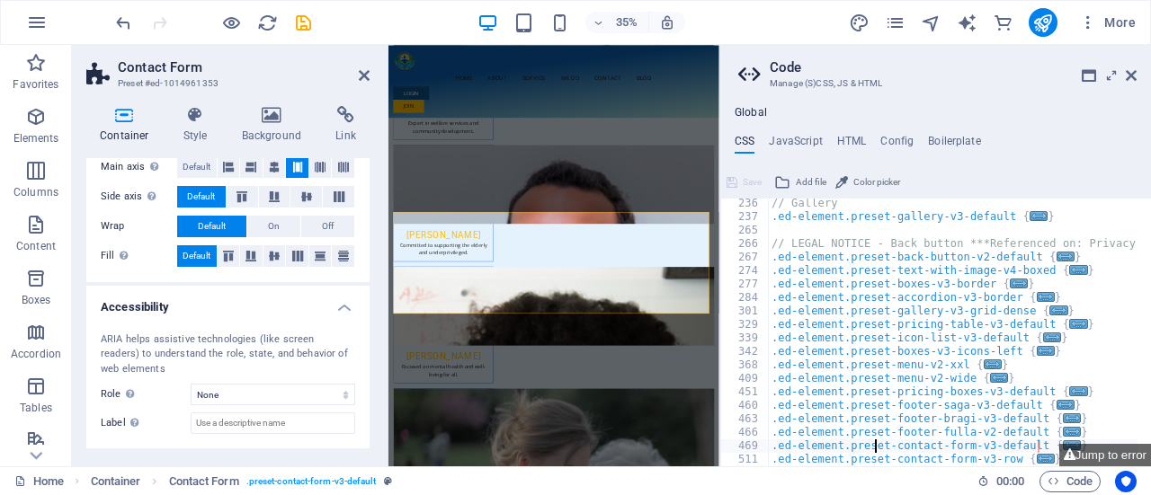
scroll to position [420, 0]
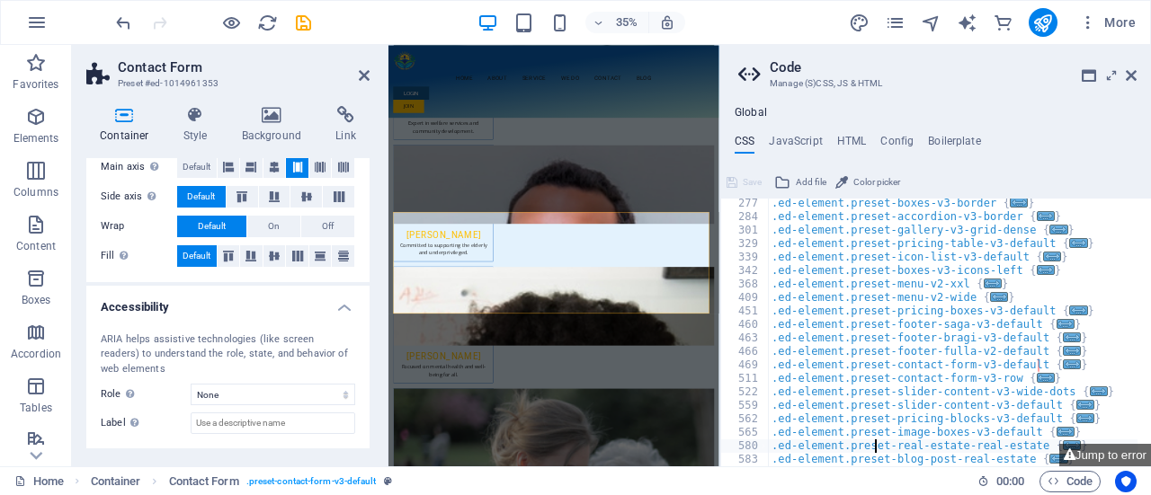
type textarea ".ed-element.preset-blog-post-real-estate {"
type textarea ".ed-element.preset-blog-blog {"
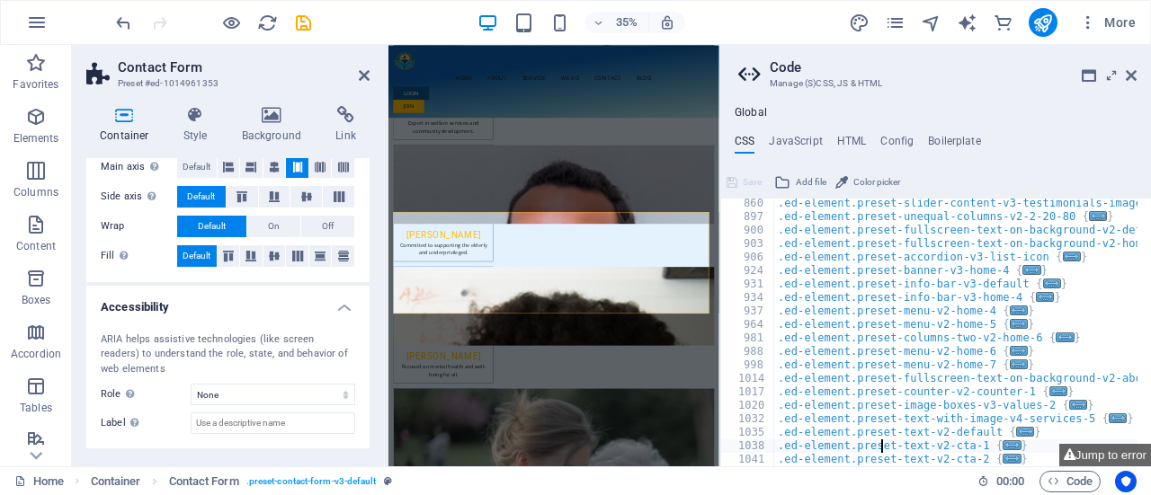
type textarea ".ed-element.preset-marquee-v2-partners-1 {"
type textarea ".ed-element.preset-partners-v3-partners-2 {"
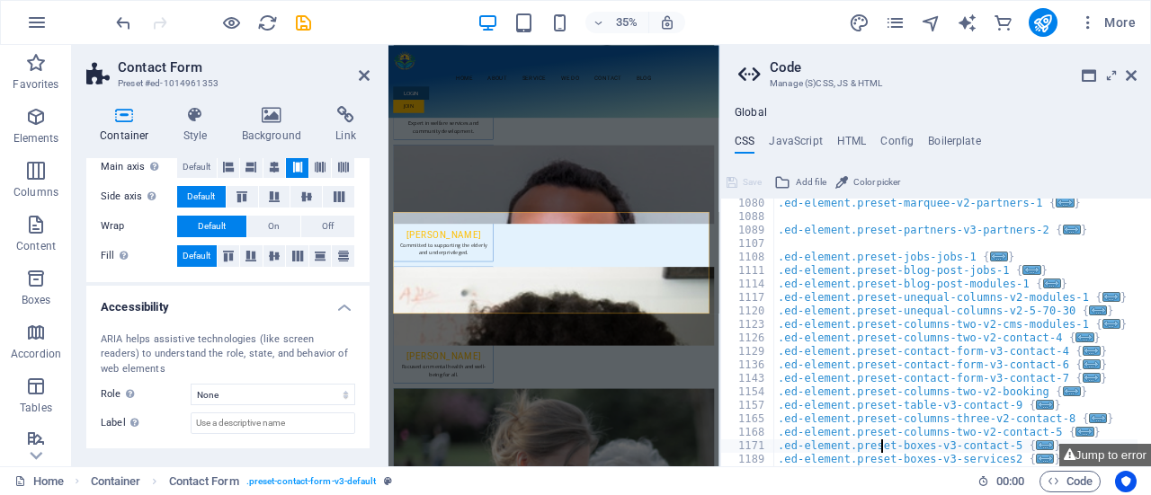
scroll to position [1350, 0]
type textarea "}"
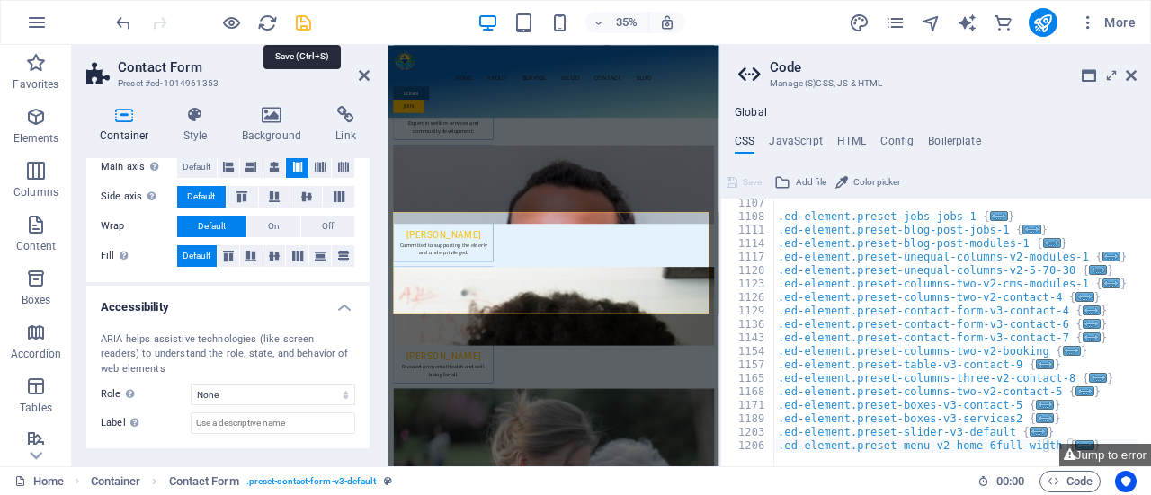
click at [298, 23] on icon "save" at bounding box center [303, 23] width 21 height 21
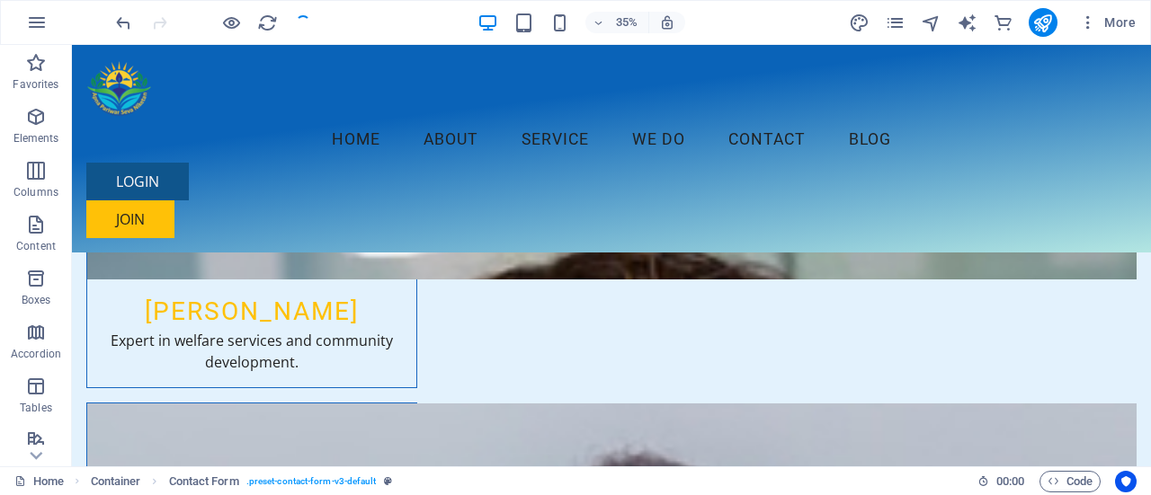
checkbox input "false"
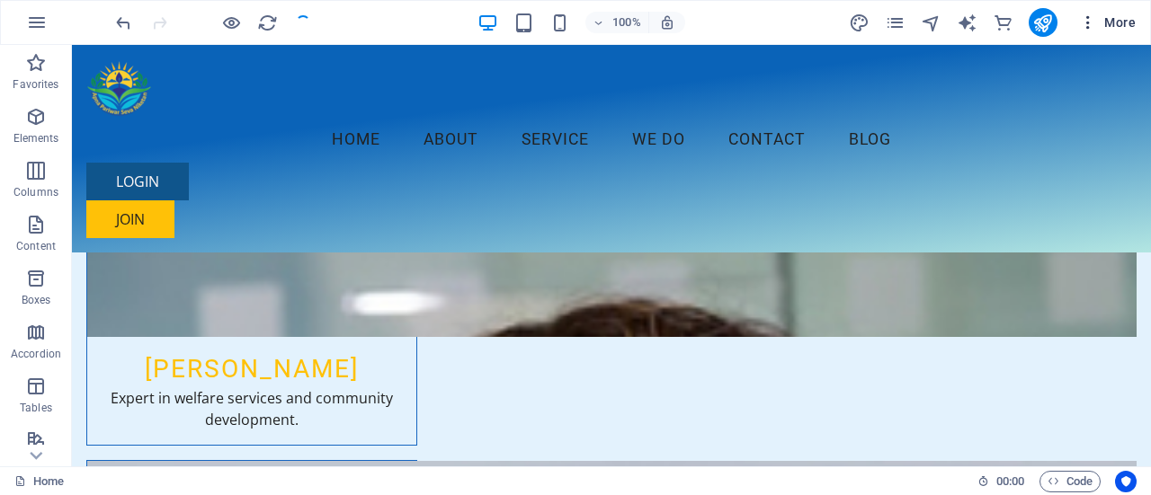
click at [1088, 25] on icon "button" at bounding box center [1088, 22] width 18 height 18
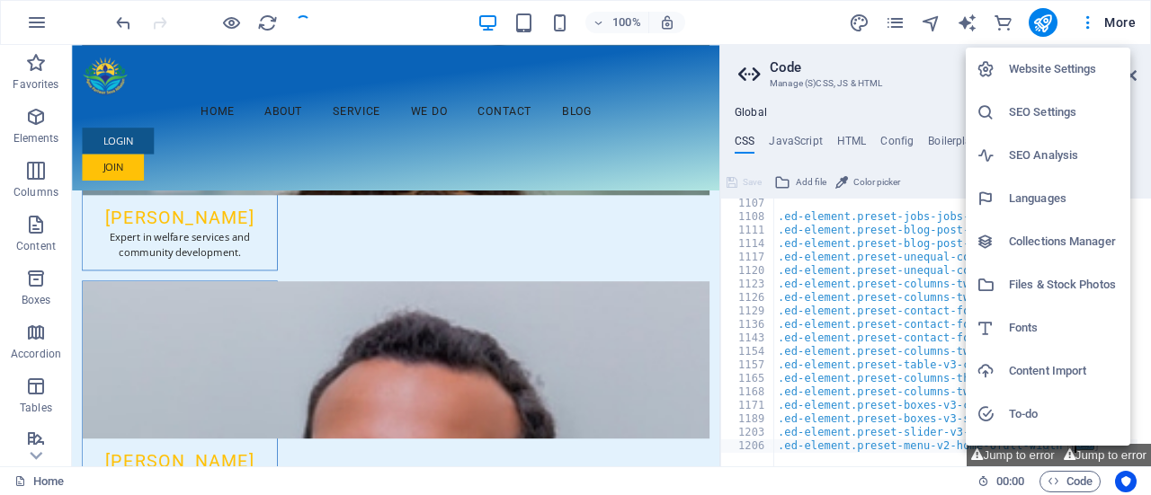
scroll to position [5545, 0]
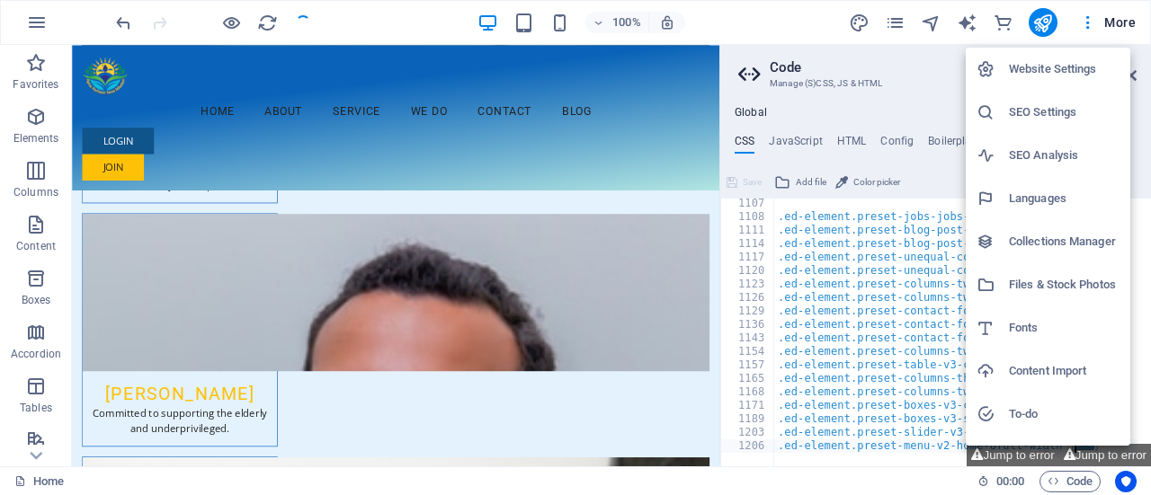
click at [1131, 24] on div at bounding box center [575, 247] width 1151 height 495
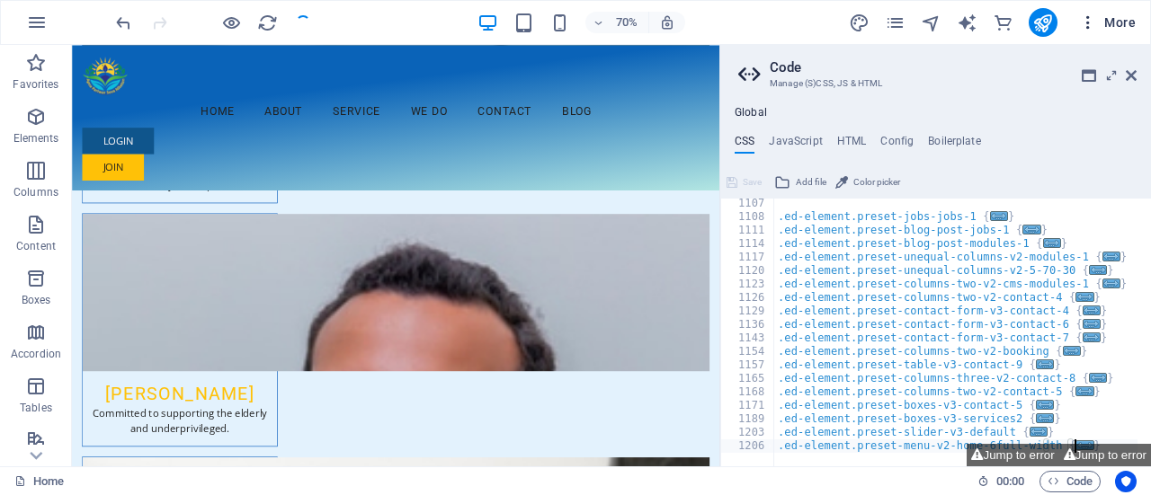
click at [1118, 22] on span "More" at bounding box center [1107, 22] width 57 height 18
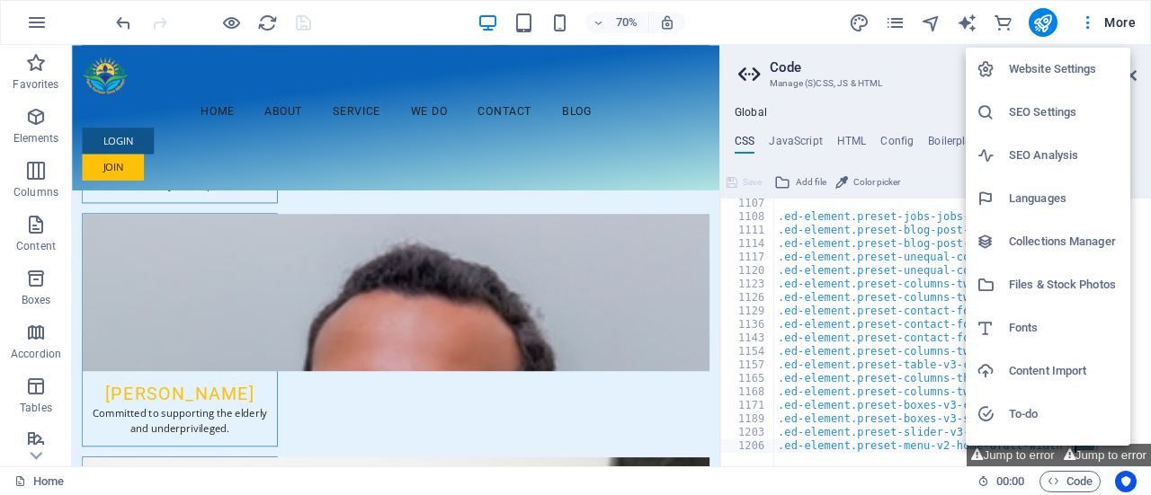
click at [1073, 76] on h6 "Website Settings" at bounding box center [1064, 69] width 111 height 22
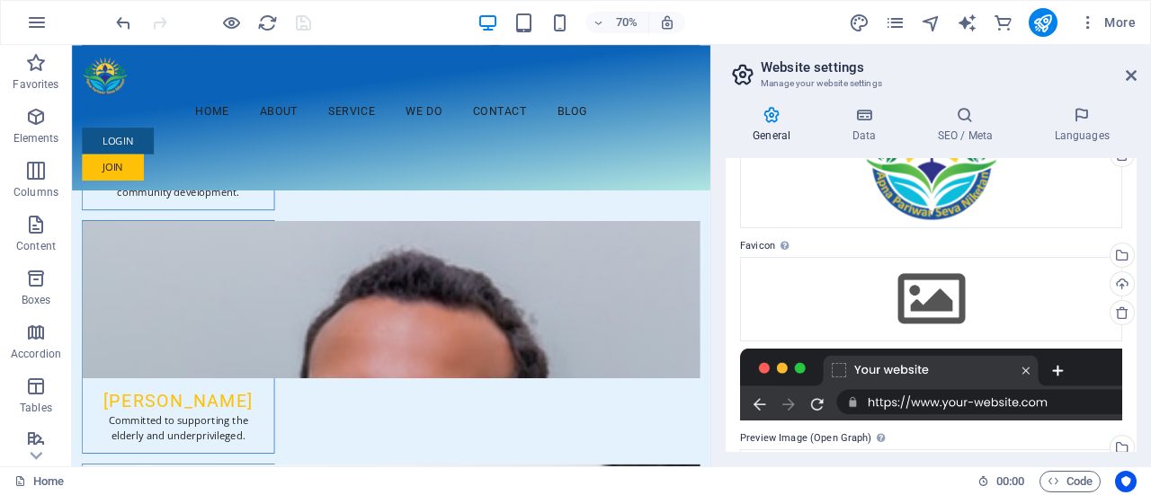
scroll to position [160, 0]
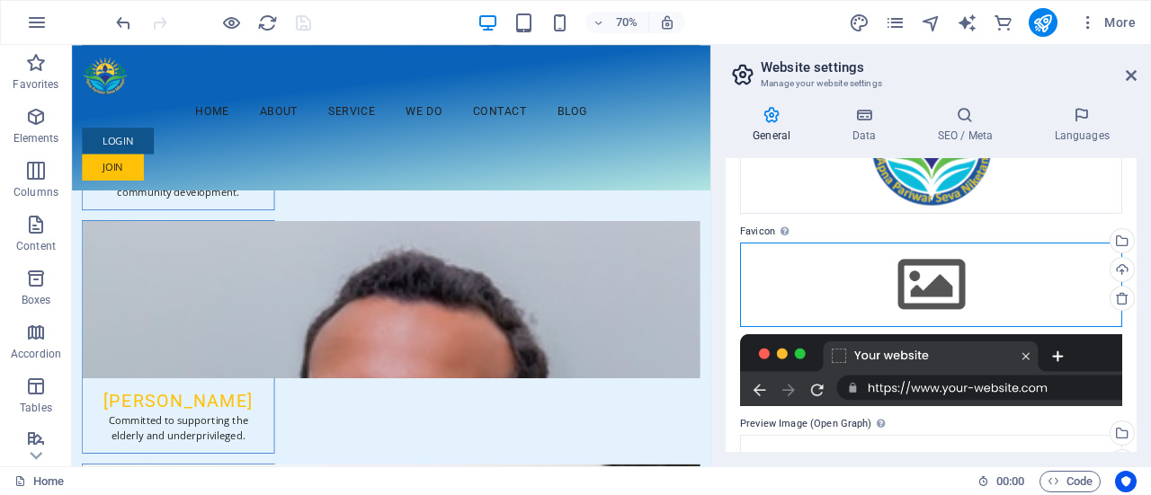
click at [933, 287] on div "Drag files here, click to choose files or select files from Files or our free s…" at bounding box center [931, 285] width 382 height 84
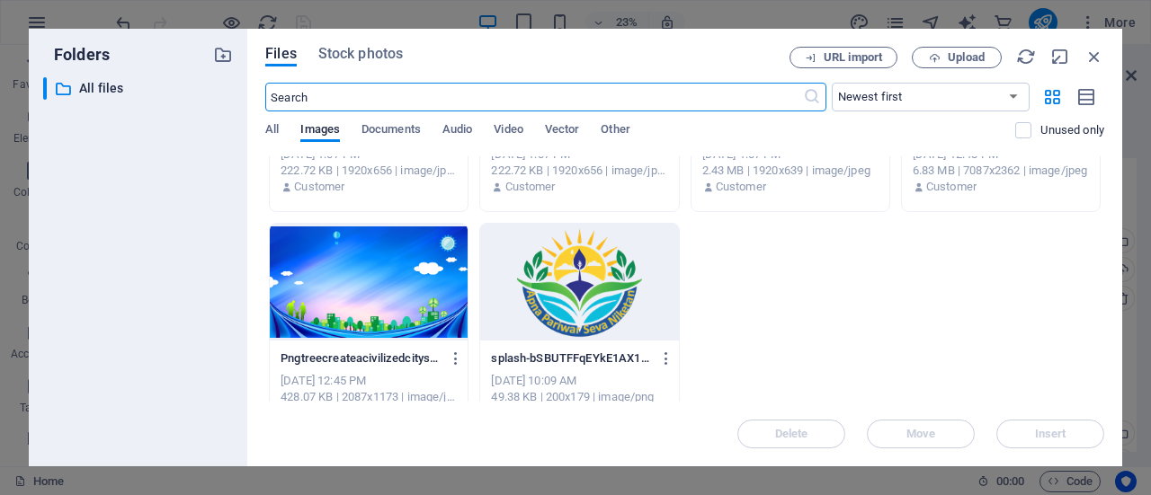
scroll to position [396, 0]
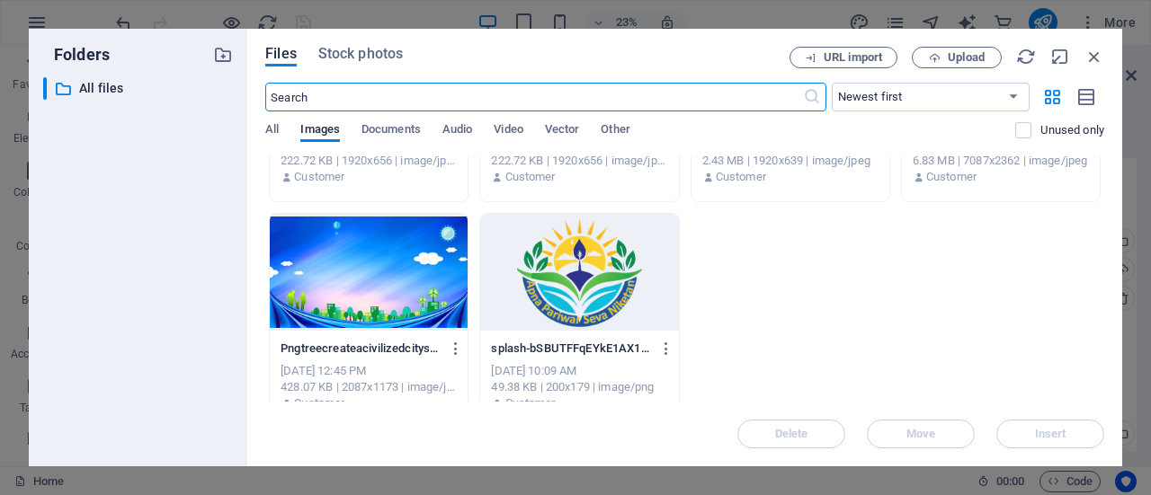
click at [599, 296] on div at bounding box center [579, 272] width 198 height 117
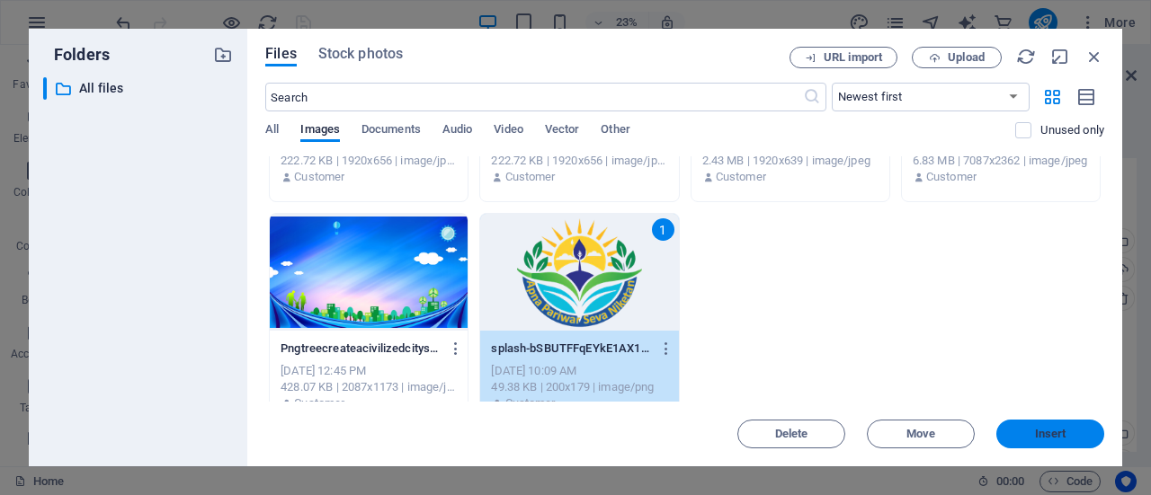
click at [1038, 429] on span "Insert" at bounding box center [1050, 434] width 31 height 11
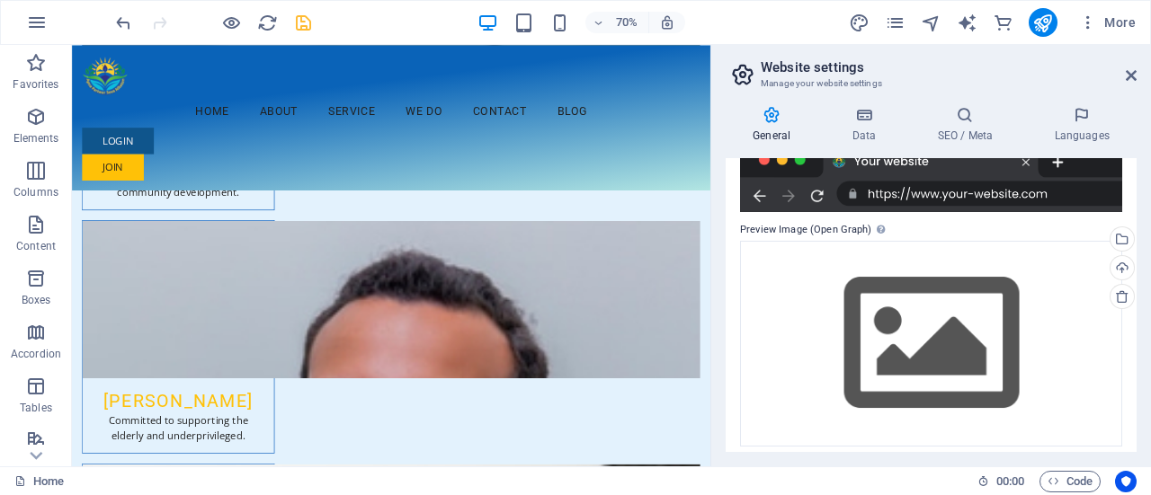
scroll to position [422, 0]
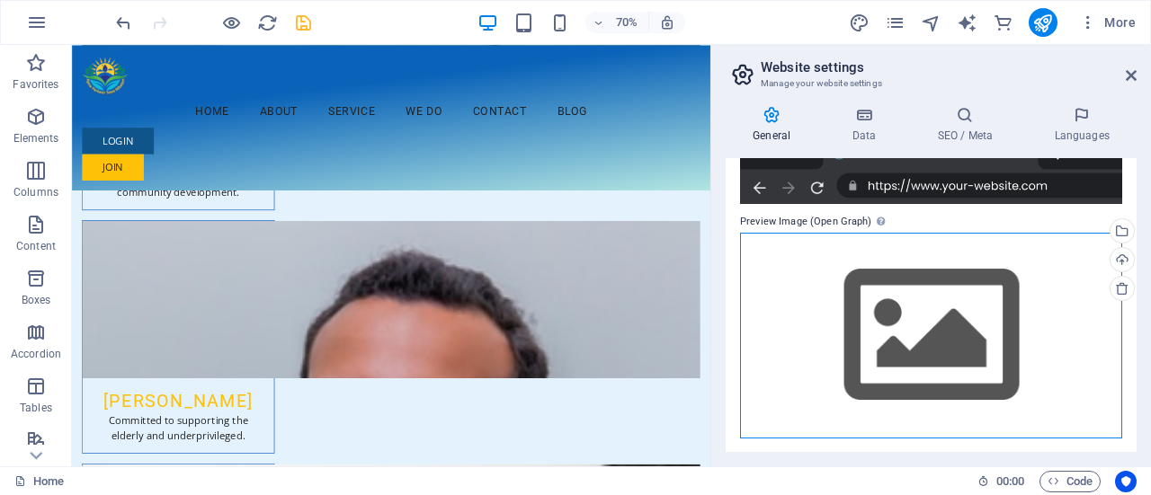
click at [959, 342] on div "Drag files here, click to choose files or select files from Files or our free s…" at bounding box center [931, 336] width 382 height 206
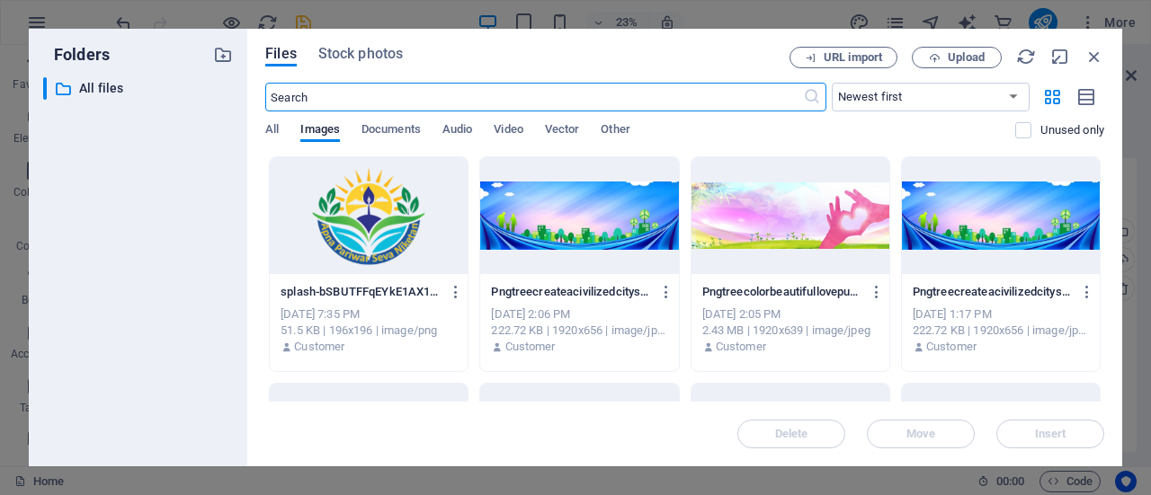
scroll to position [5090, 0]
drag, startPoint x: 1105, startPoint y: 194, endPoint x: 1111, endPoint y: 360, distance: 166.4
click at [1111, 360] on div "Files Stock photos URL import Upload ​ Newest first Oldest first Name (A-Z) Nam…" at bounding box center [684, 248] width 875 height 438
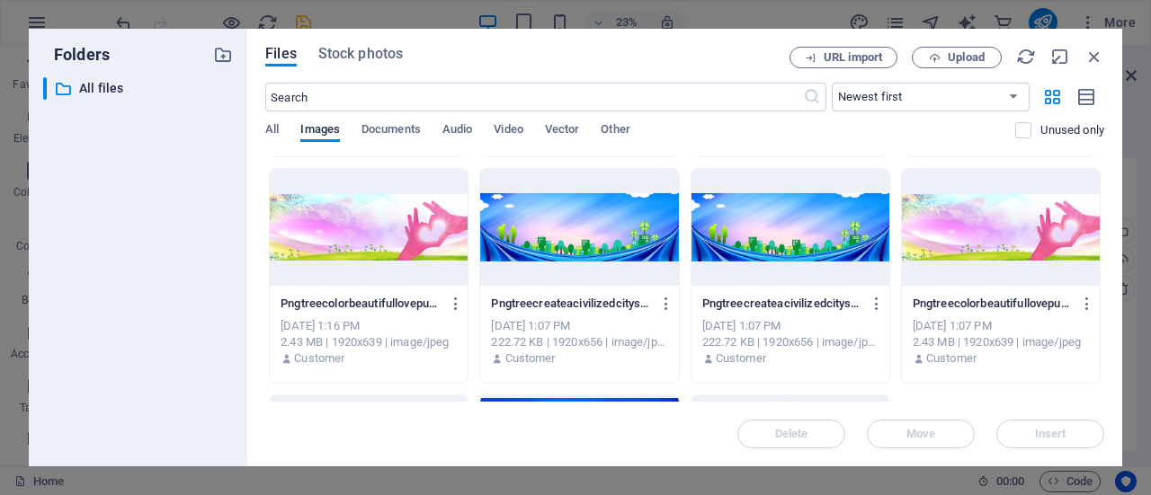
scroll to position [422, 0]
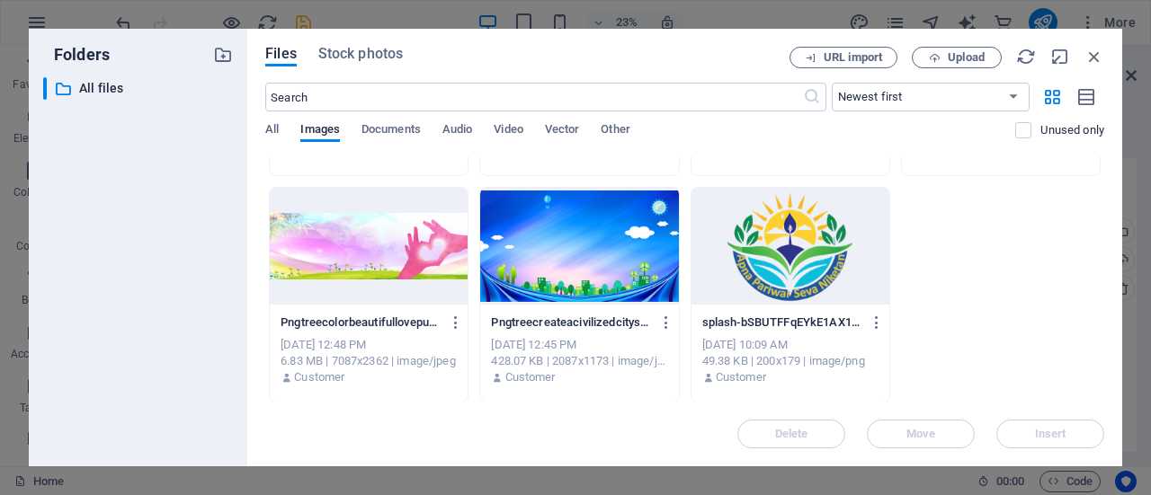
click at [783, 253] on div at bounding box center [790, 246] width 198 height 117
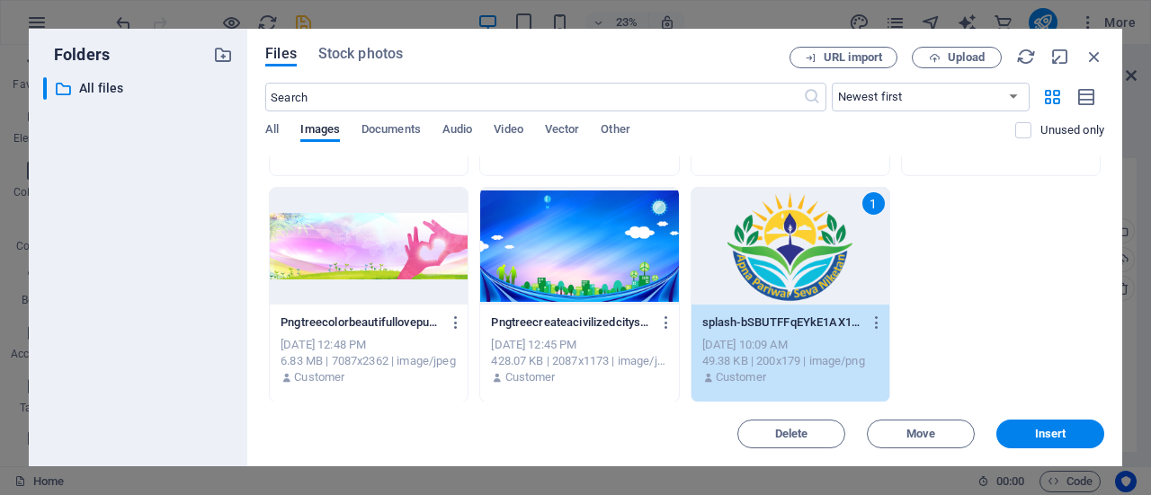
click at [1046, 431] on span "Insert" at bounding box center [1050, 434] width 31 height 11
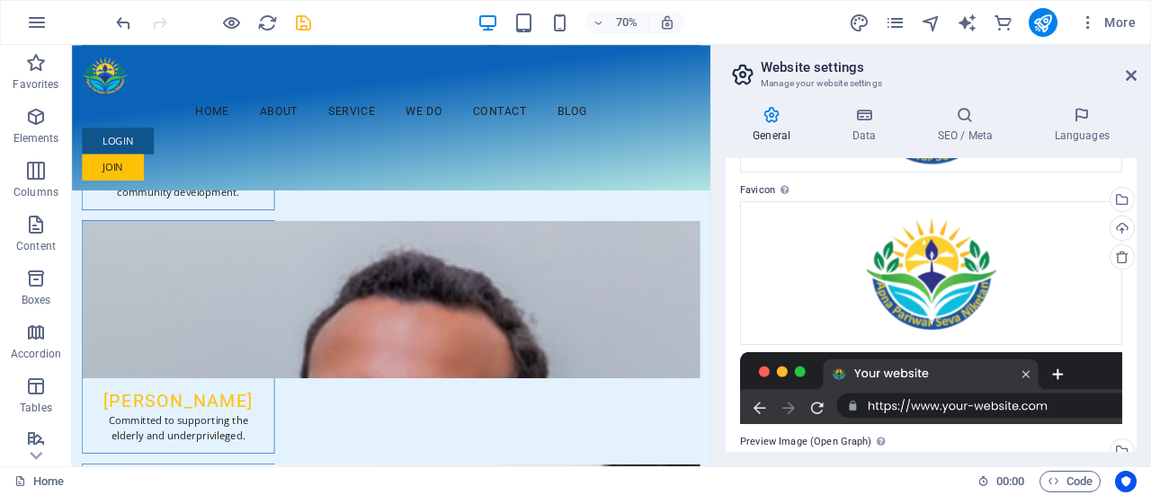
scroll to position [0, 0]
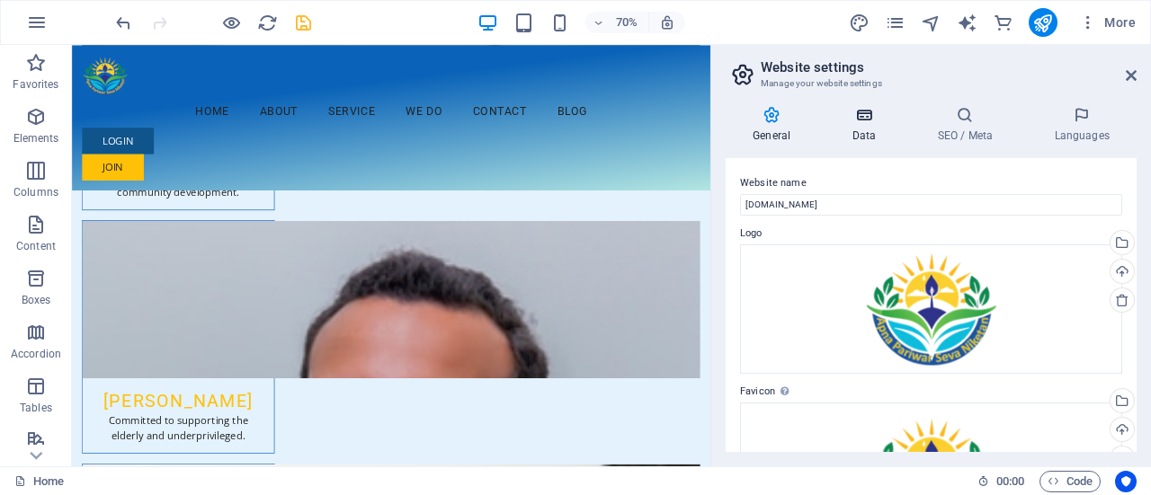
click at [863, 121] on icon at bounding box center [863, 115] width 78 height 18
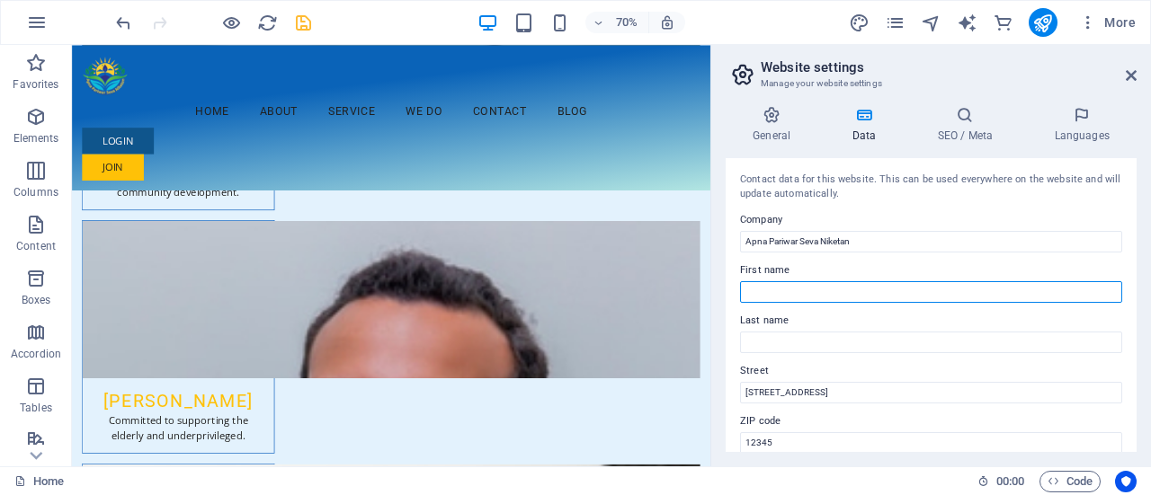
click at [808, 290] on input "First name" at bounding box center [931, 292] width 382 height 22
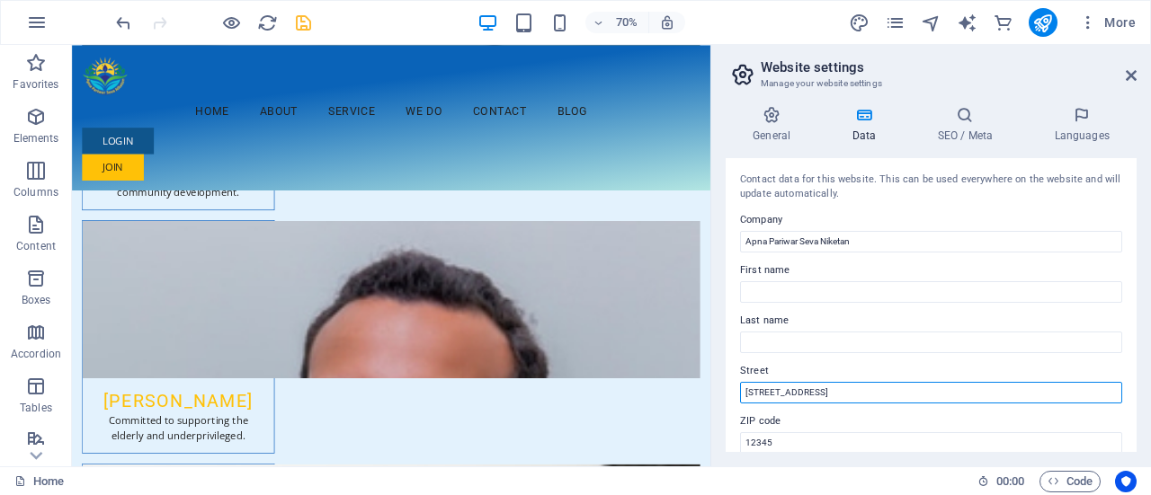
drag, startPoint x: 852, startPoint y: 390, endPoint x: 716, endPoint y: 376, distance: 137.4
click at [716, 376] on div "General Data SEO / Meta Languages Website name [DOMAIN_NAME] Logo Drag files he…" at bounding box center [931, 279] width 440 height 375
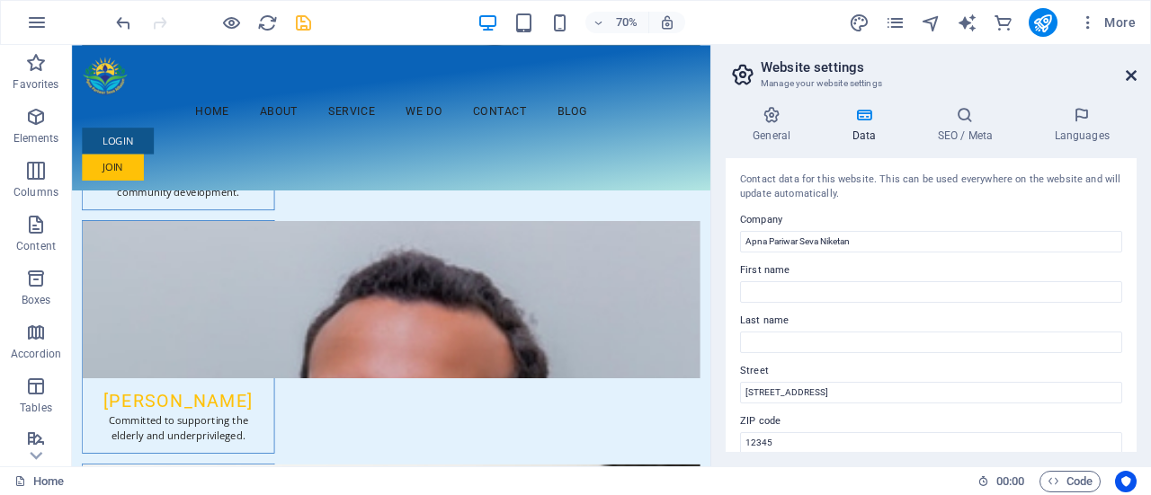
click at [1129, 73] on icon at bounding box center [1130, 75] width 11 height 14
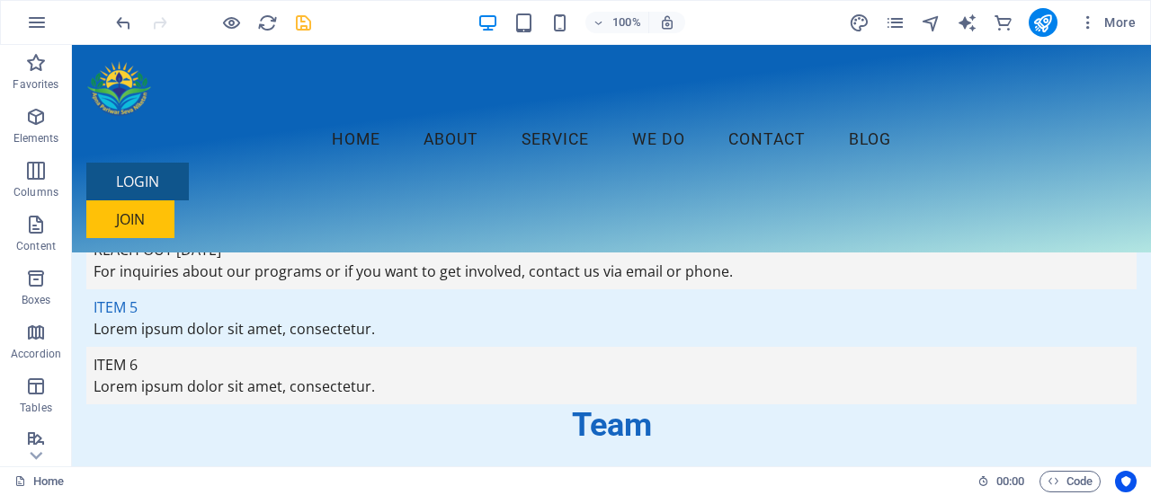
scroll to position [4429, 0]
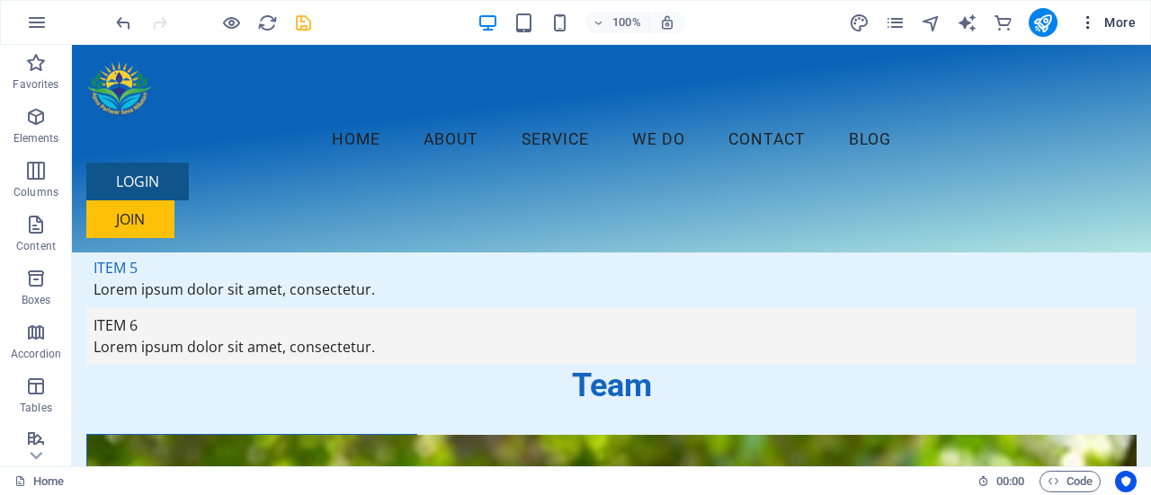
click at [1093, 16] on icon "button" at bounding box center [1088, 22] width 18 height 18
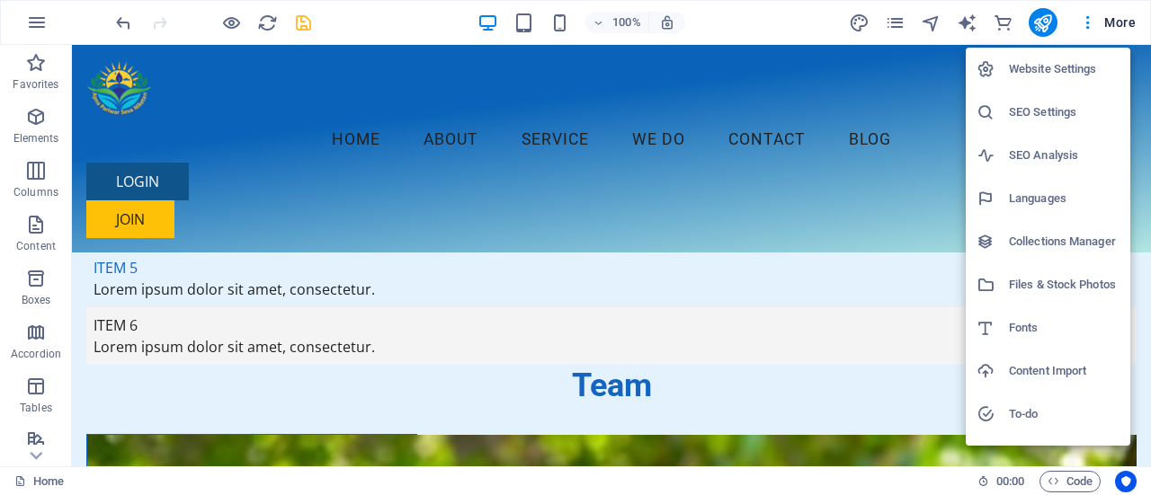
click at [899, 24] on div at bounding box center [575, 247] width 1151 height 495
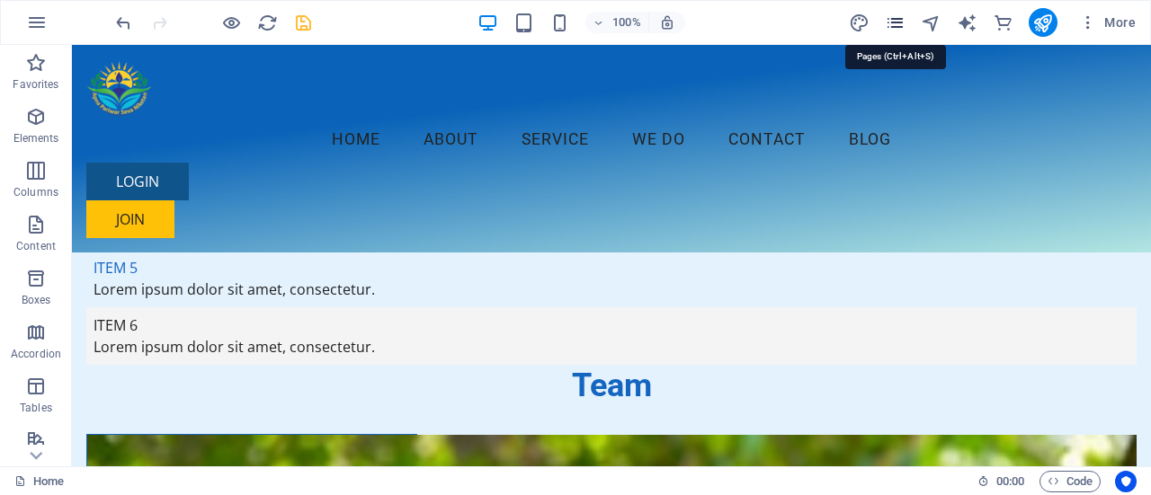
click at [887, 19] on icon "pages" at bounding box center [895, 23] width 21 height 21
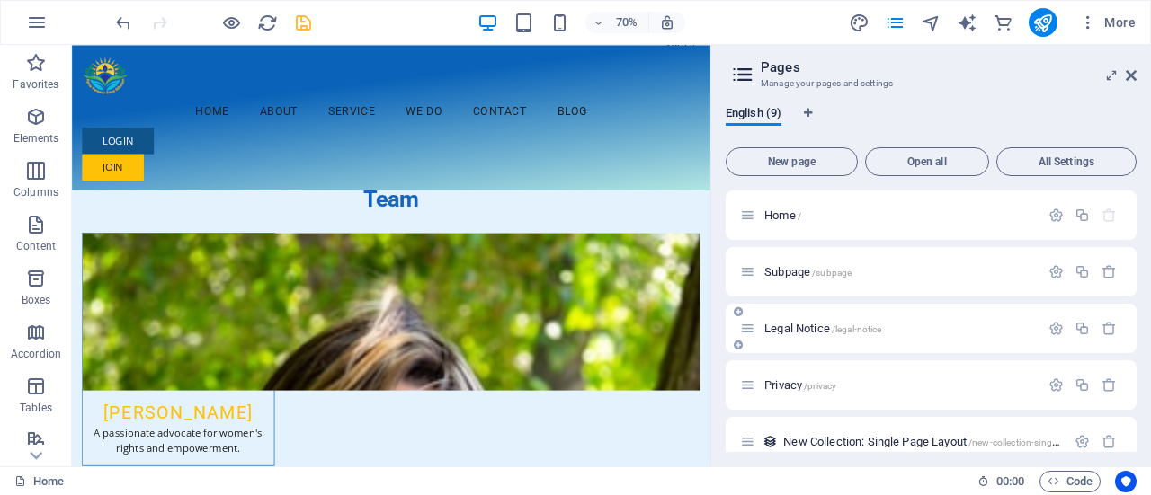
click at [804, 333] on span "Legal Notice /legal-notice" at bounding box center [822, 328] width 117 height 13
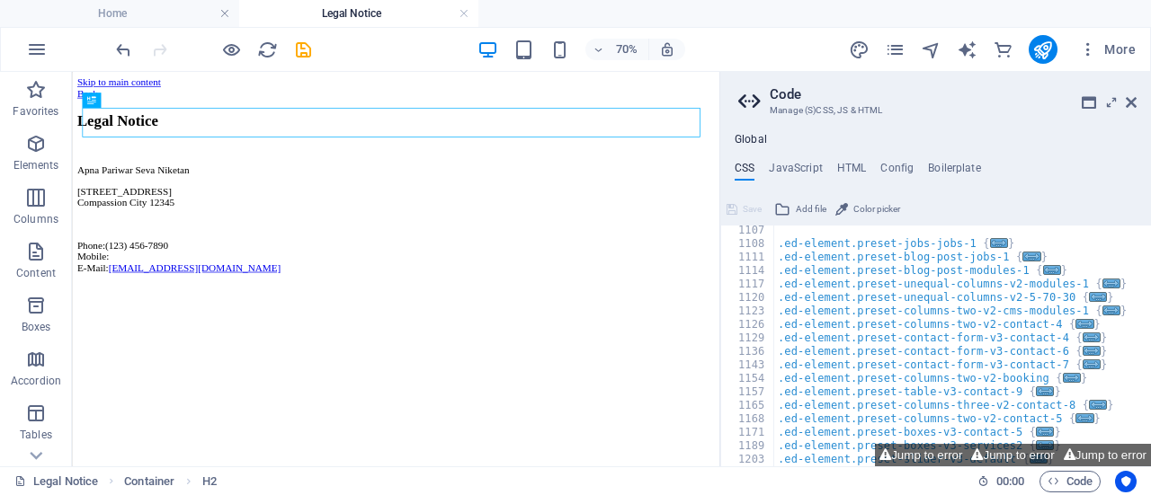
scroll to position [1350, 0]
click at [1134, 107] on icon at bounding box center [1130, 102] width 11 height 14
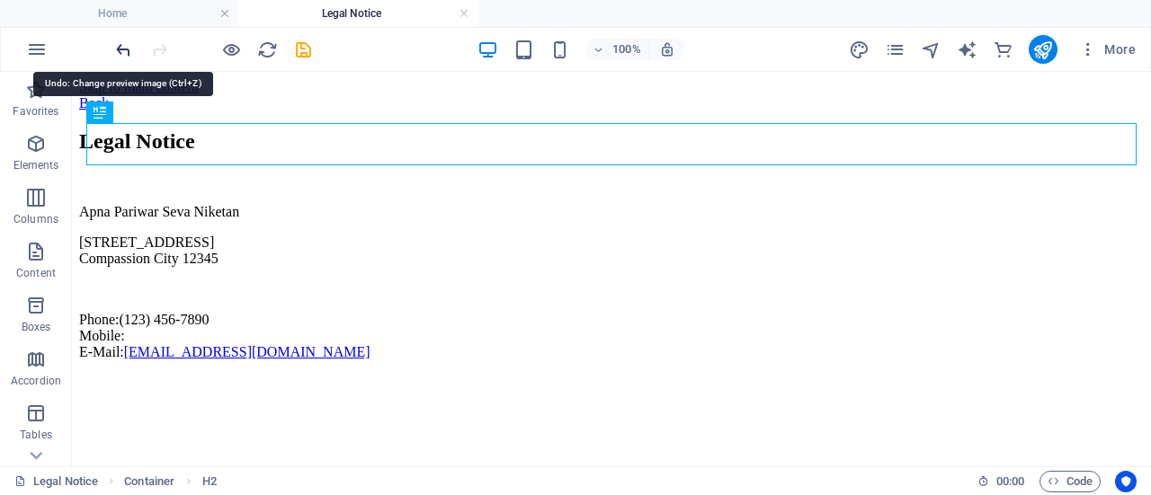
click at [123, 49] on icon "undo" at bounding box center [123, 50] width 21 height 21
click at [153, 46] on icon "redo" at bounding box center [159, 50] width 21 height 21
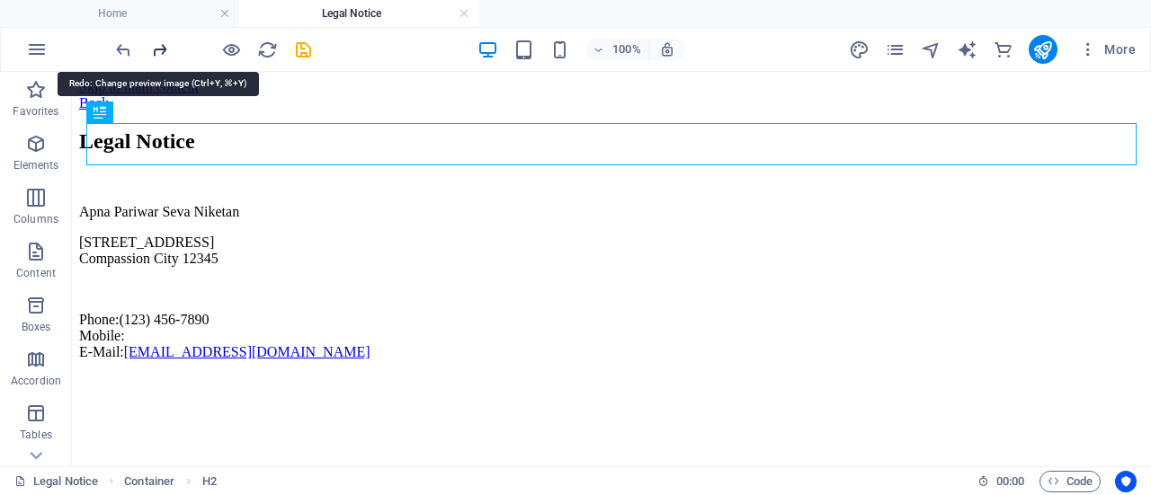
click at [153, 46] on icon "redo" at bounding box center [159, 50] width 21 height 21
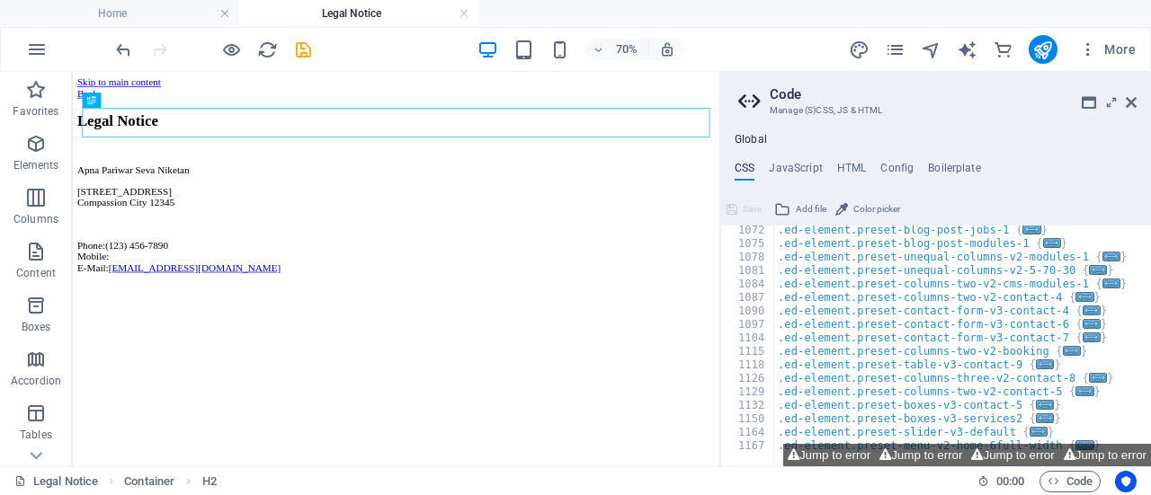
scroll to position [1377, 0]
click at [1134, 105] on icon at bounding box center [1130, 102] width 11 height 14
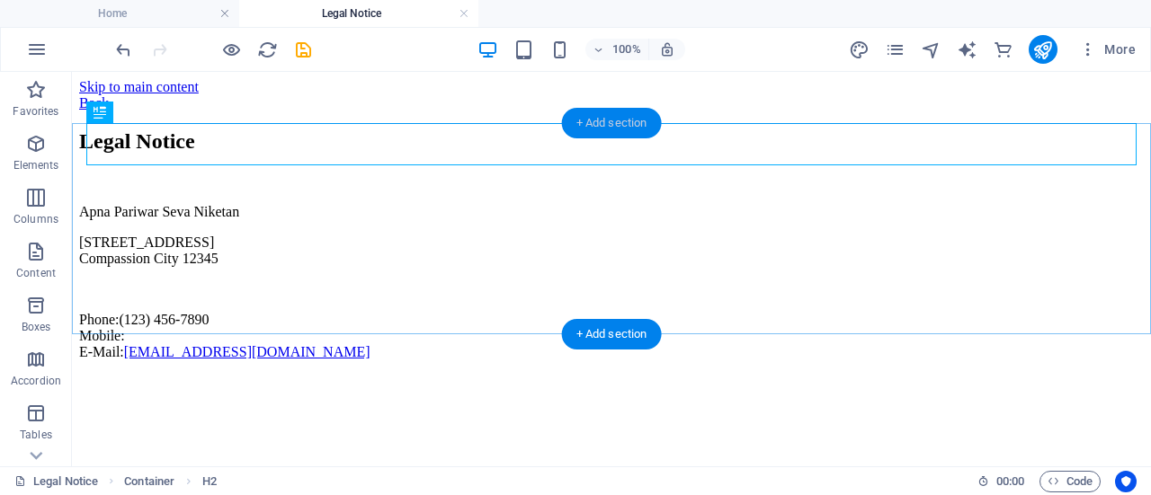
click at [590, 127] on div "+ Add section" at bounding box center [612, 123] width 100 height 31
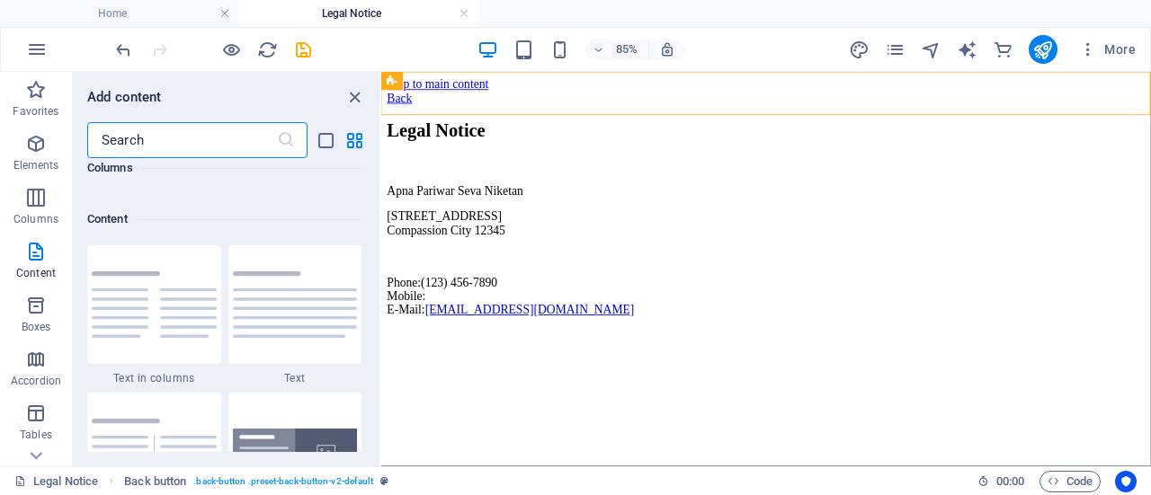
scroll to position [3146, 0]
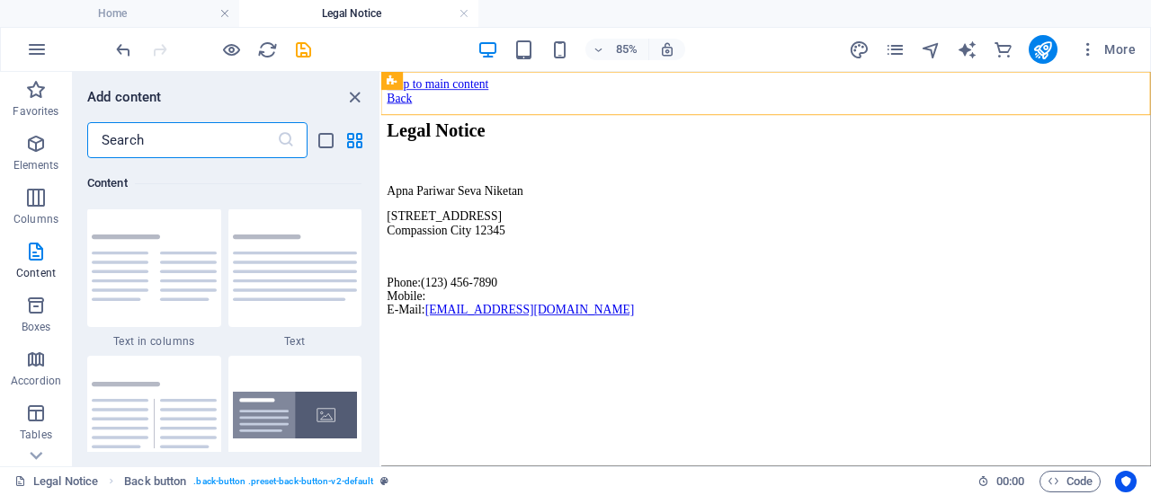
click at [185, 138] on input "text" at bounding box center [182, 140] width 190 height 36
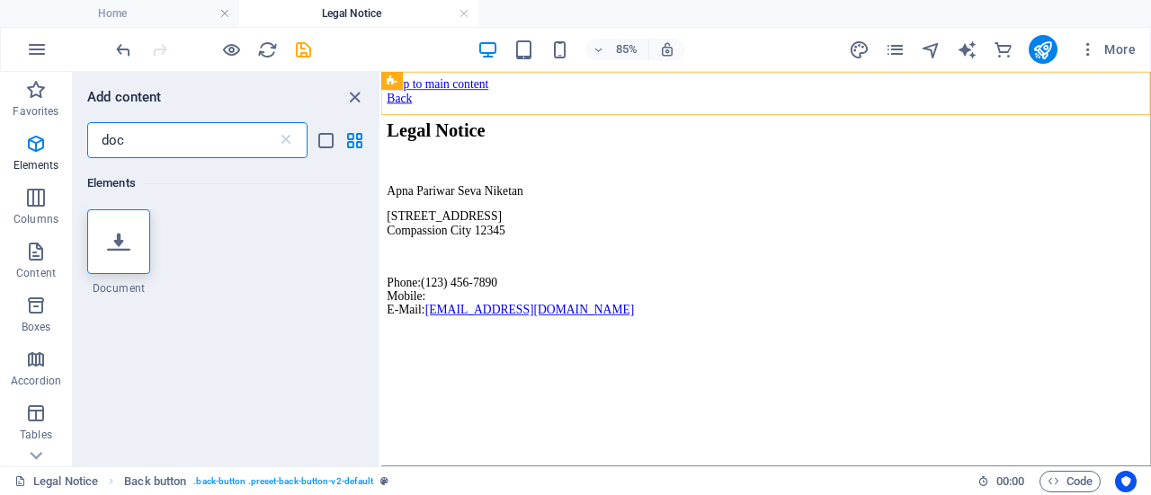
scroll to position [0, 0]
type input "doc"
click at [113, 247] on icon at bounding box center [118, 241] width 23 height 23
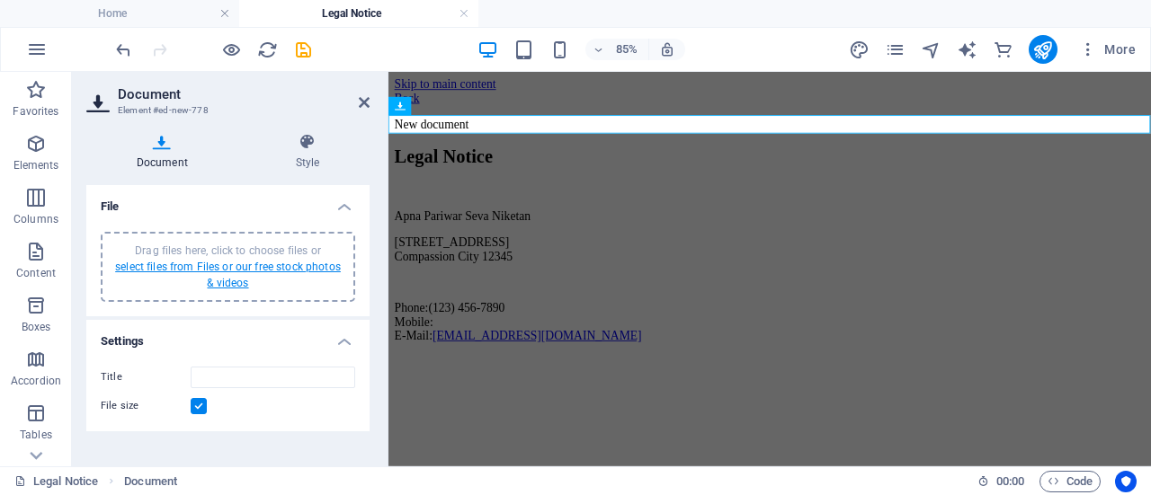
click at [234, 263] on link "select files from Files or our free stock photos & videos" at bounding box center [228, 275] width 226 height 29
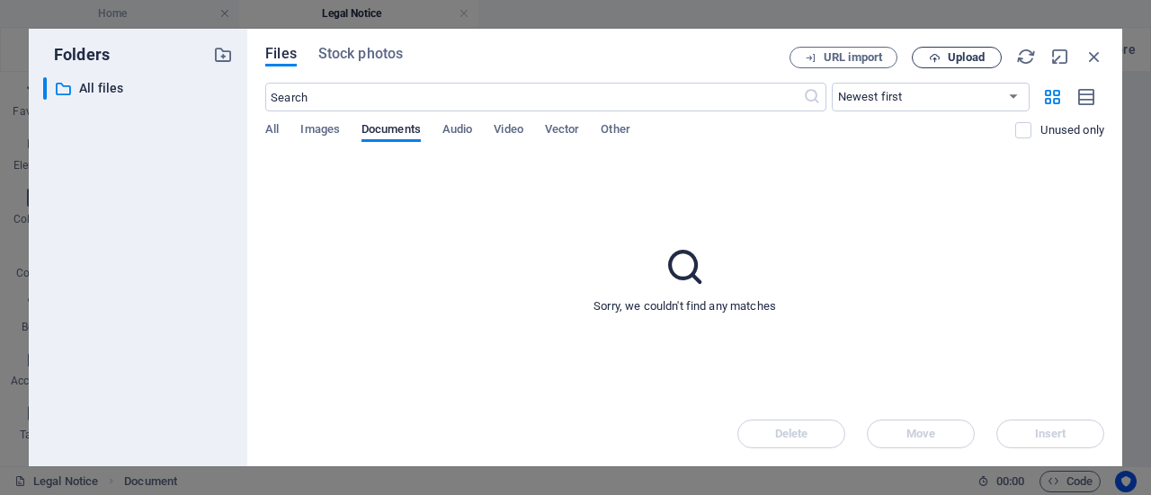
click at [955, 60] on span "Upload" at bounding box center [965, 57] width 37 height 11
type input "certificateofregistrationofsocietiesAPSN-mbTttELkjsqOr8yJ733e8g.pdf"
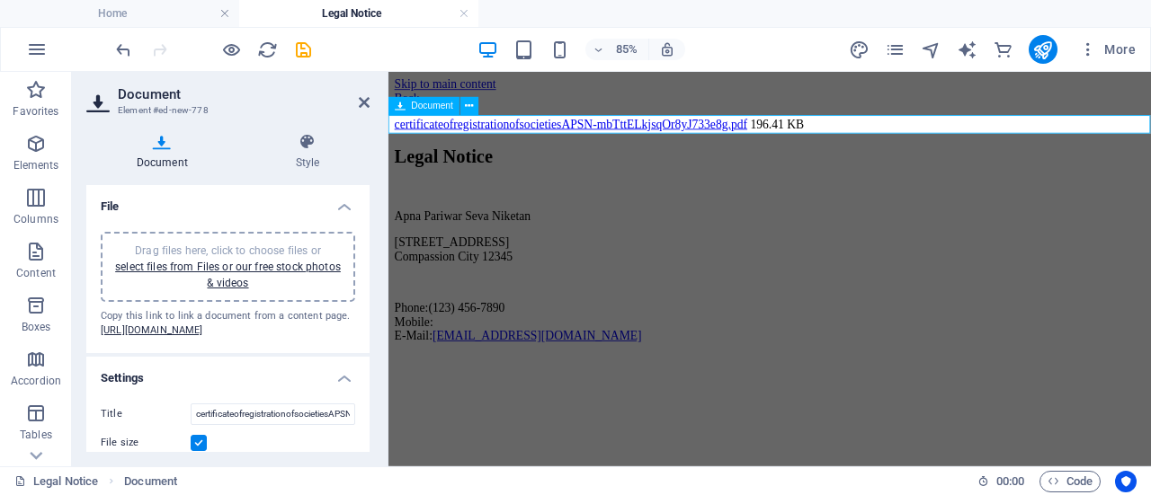
click at [551, 132] on div "certificateofregistrationofsocietiesAPSN-mbTttELkjsqOr8yJ733e8g.pdf 196.41 KB" at bounding box center [837, 134] width 883 height 16
click at [295, 52] on icon "save" at bounding box center [303, 50] width 21 height 21
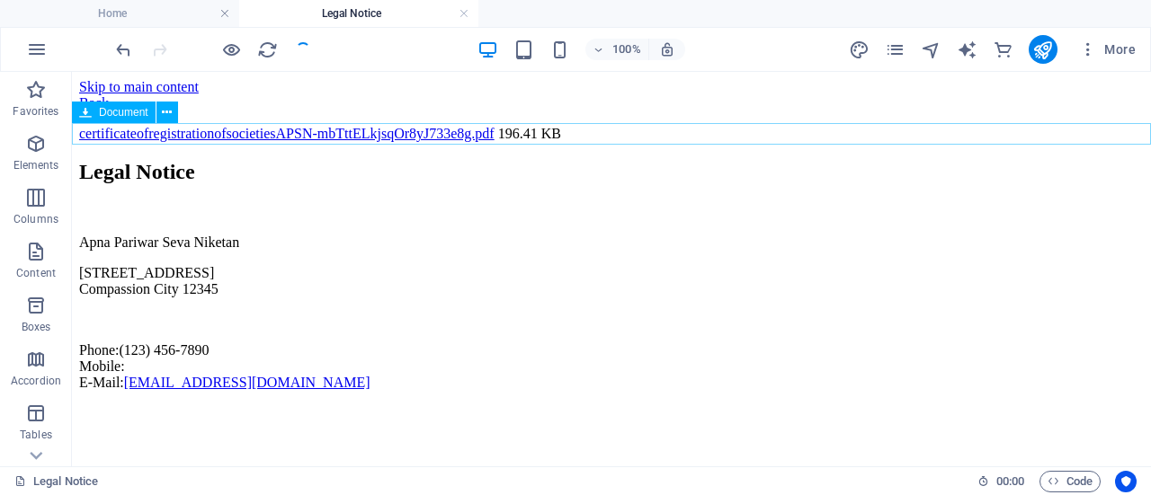
click at [308, 132] on div "certificateofregistrationofsocietiesAPSN-mbTttELkjsqOr8yJ733e8g.pdf 196.41 KB" at bounding box center [611, 134] width 1064 height 16
click at [360, 135] on div "certificateofregistrationofsocietiesAPSN-mbTttELkjsqOr8yJ733e8g.pdf 196.41 KB" at bounding box center [611, 134] width 1064 height 16
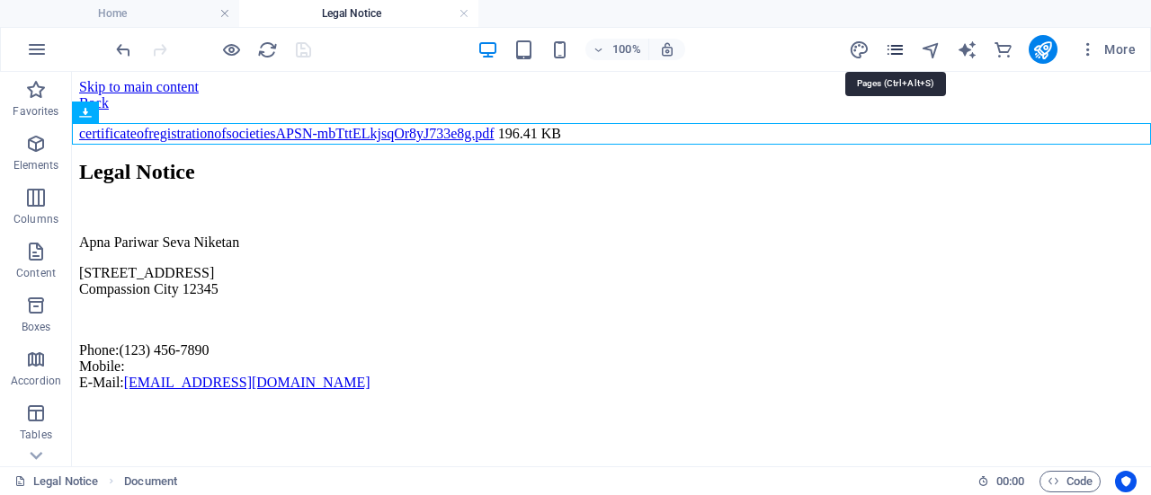
click at [899, 42] on icon "pages" at bounding box center [895, 50] width 21 height 21
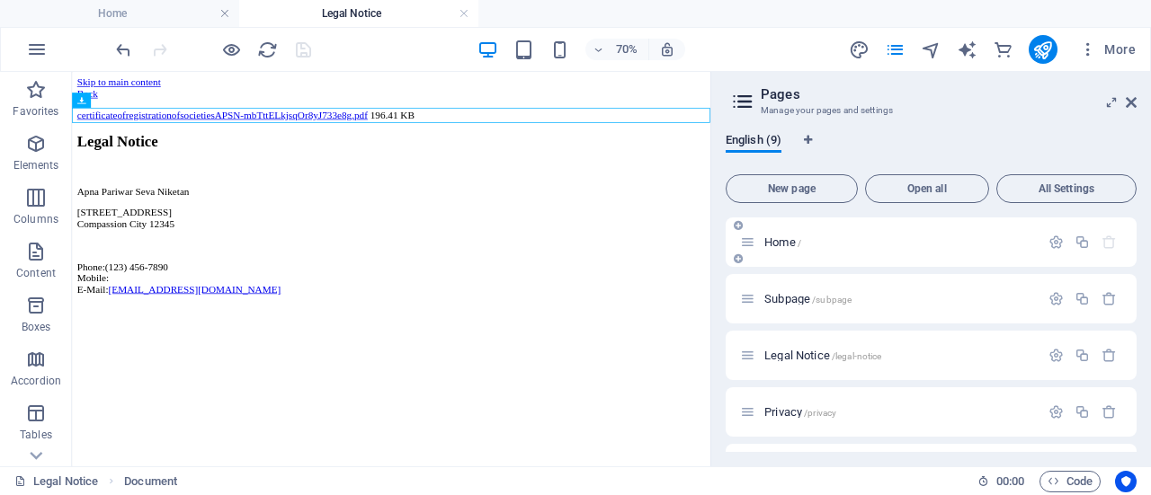
click at [791, 252] on div "Home /" at bounding box center [889, 242] width 299 height 21
click at [775, 240] on span "Home /" at bounding box center [782, 242] width 37 height 13
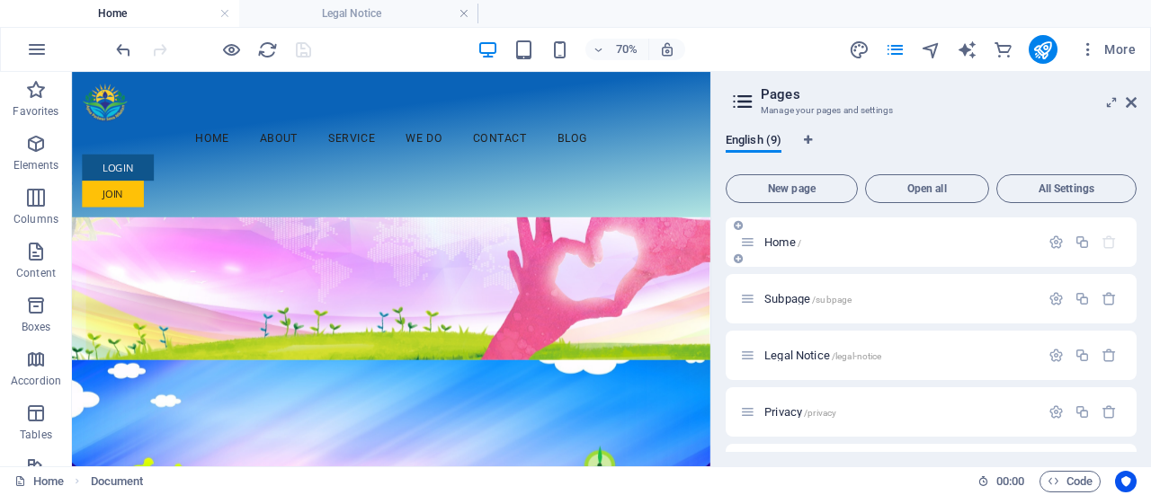
scroll to position [4896, 0]
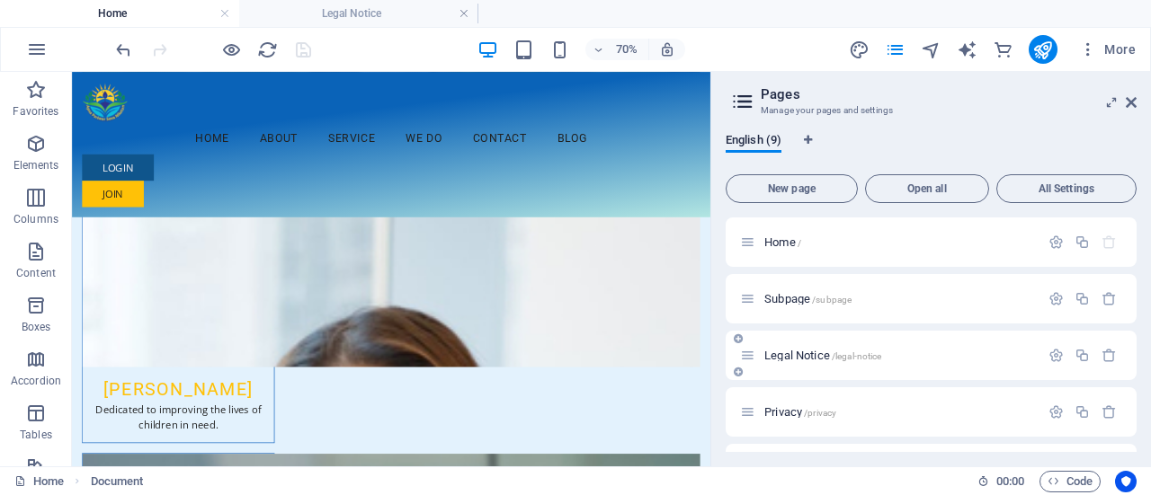
click at [797, 352] on span "Legal Notice /legal-notice" at bounding box center [822, 355] width 117 height 13
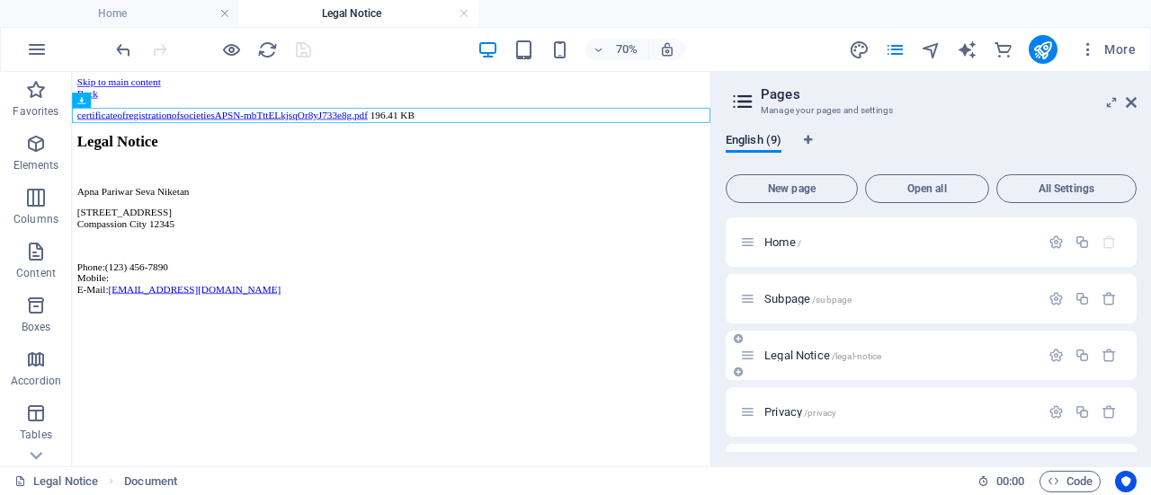
scroll to position [0, 0]
click at [782, 306] on div "Subpage /subpage" at bounding box center [889, 299] width 299 height 21
click at [777, 299] on span "Subpage /subpage" at bounding box center [807, 298] width 87 height 13
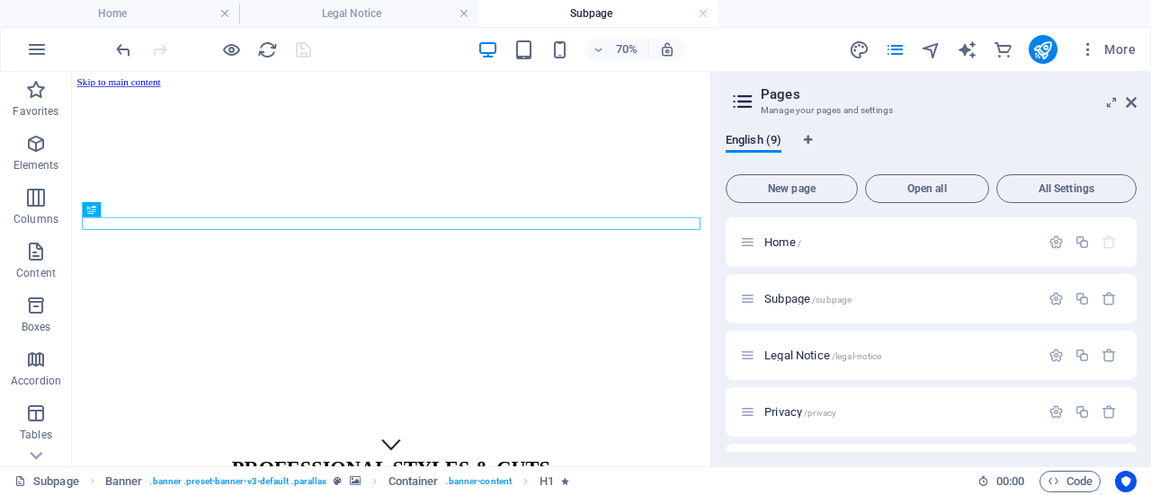
click at [1139, 344] on div "English (9) New page Open all All Settings Home / Subpage /subpage Legal Notice…" at bounding box center [931, 293] width 440 height 348
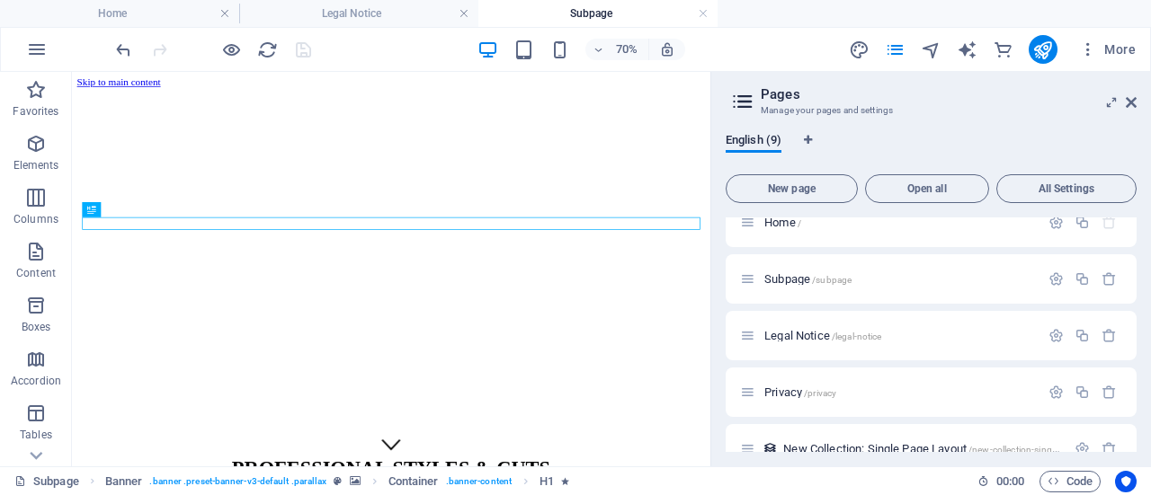
scroll to position [36, 0]
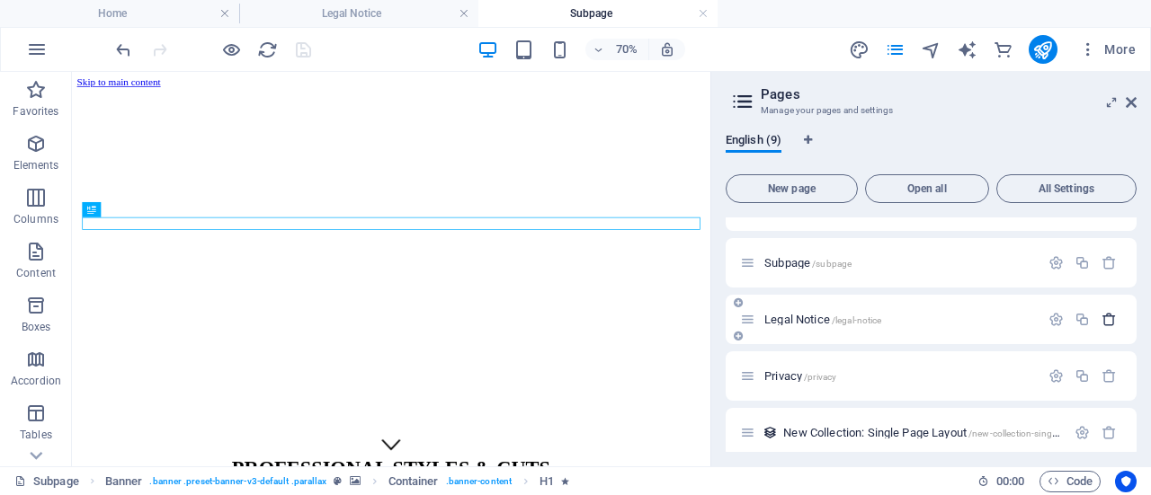
click at [1102, 324] on icon "button" at bounding box center [1108, 319] width 15 height 15
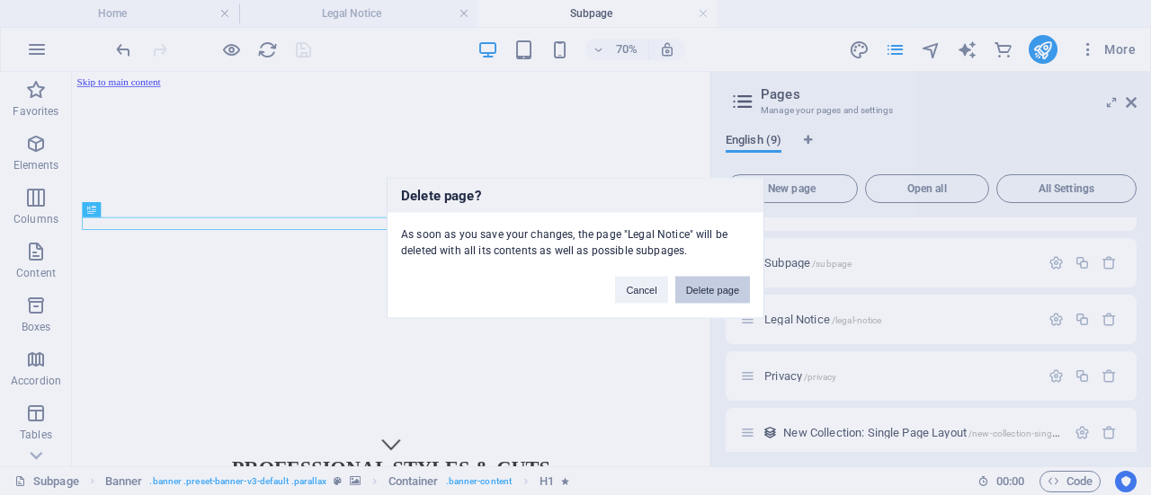
click at [711, 294] on button "Delete page" at bounding box center [712, 289] width 75 height 27
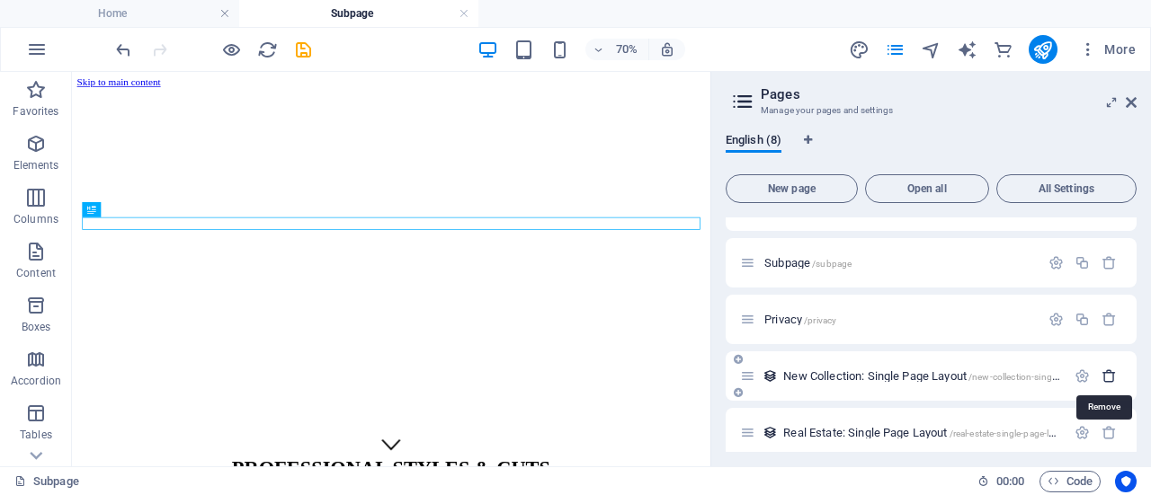
click at [1107, 375] on icon "button" at bounding box center [1108, 376] width 15 height 15
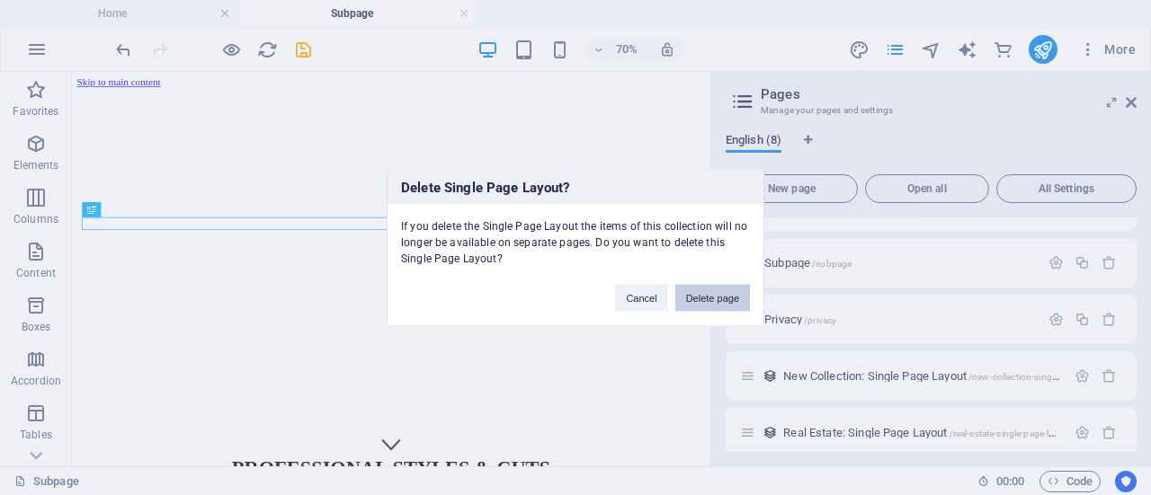
click at [735, 298] on button "Delete page" at bounding box center [712, 297] width 75 height 27
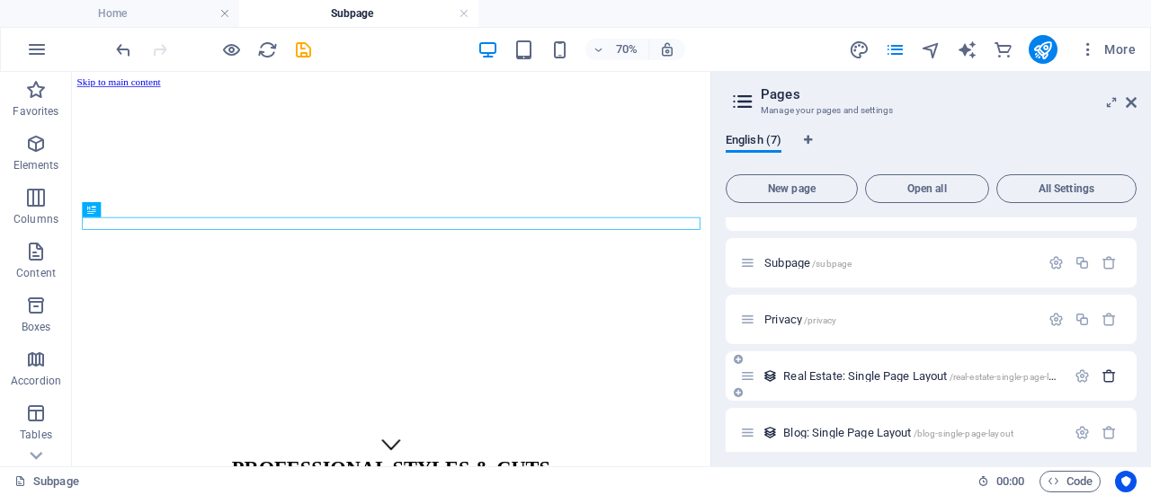
click at [1110, 377] on icon "button" at bounding box center [1108, 376] width 15 height 15
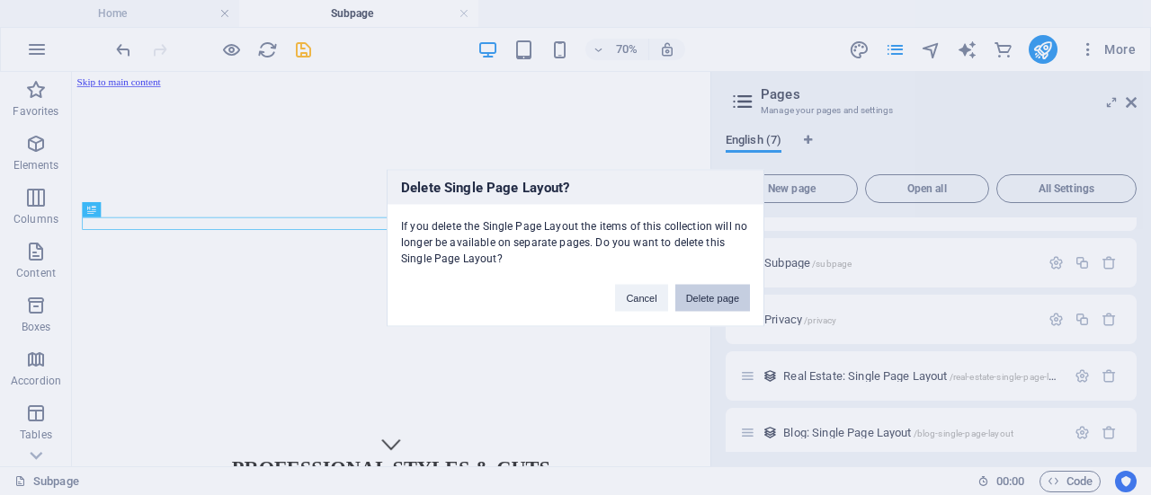
click at [706, 299] on button "Delete page" at bounding box center [712, 297] width 75 height 27
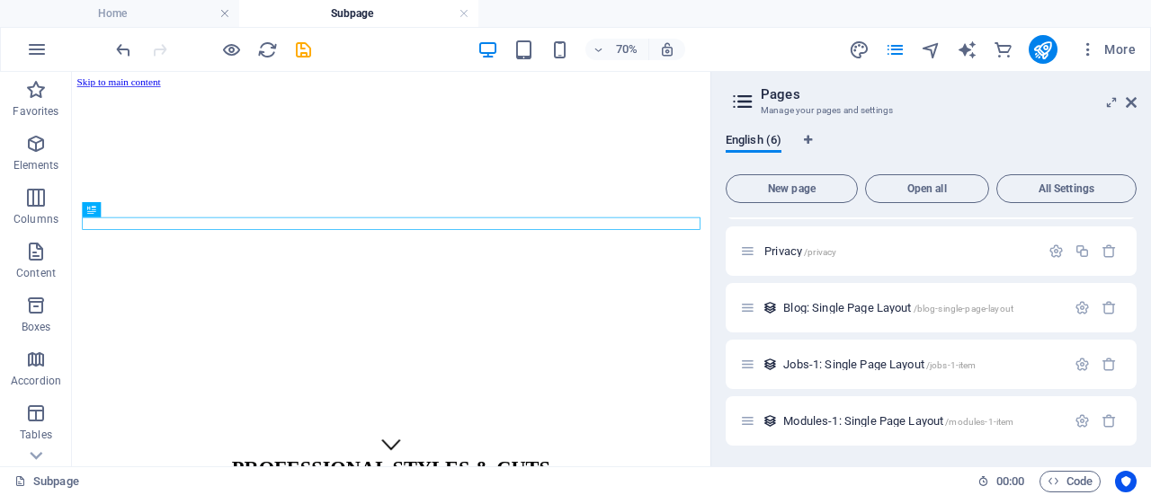
scroll to position [0, 0]
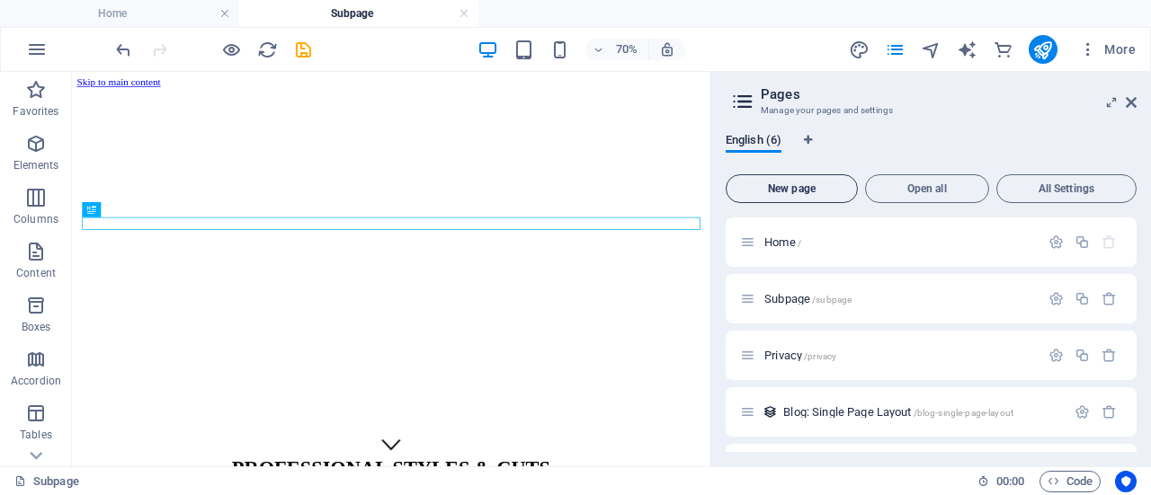
click at [800, 192] on span "New page" at bounding box center [792, 188] width 116 height 11
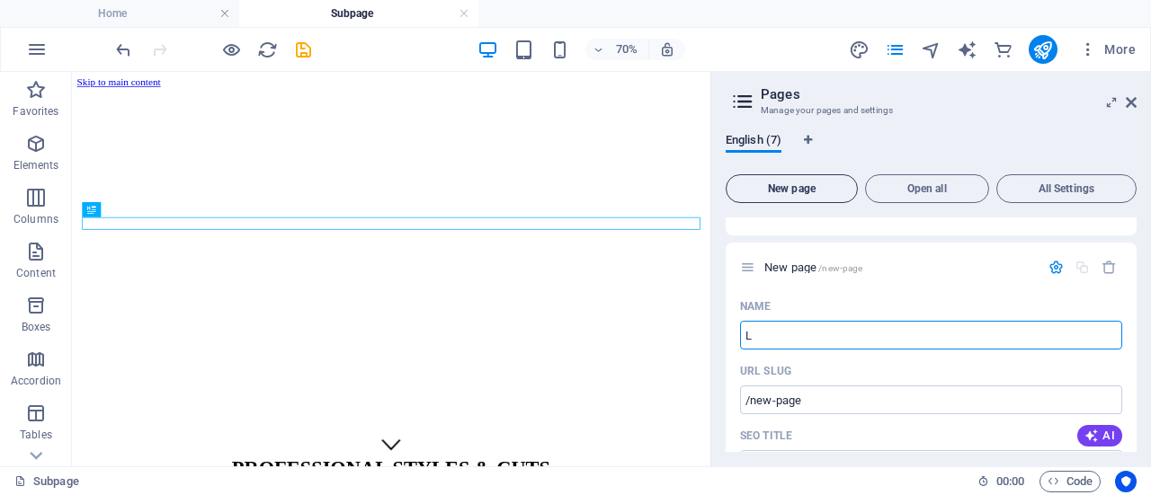
type input "L"
type input "/l"
type input "Leg"
type input "/le"
type input "Legal"
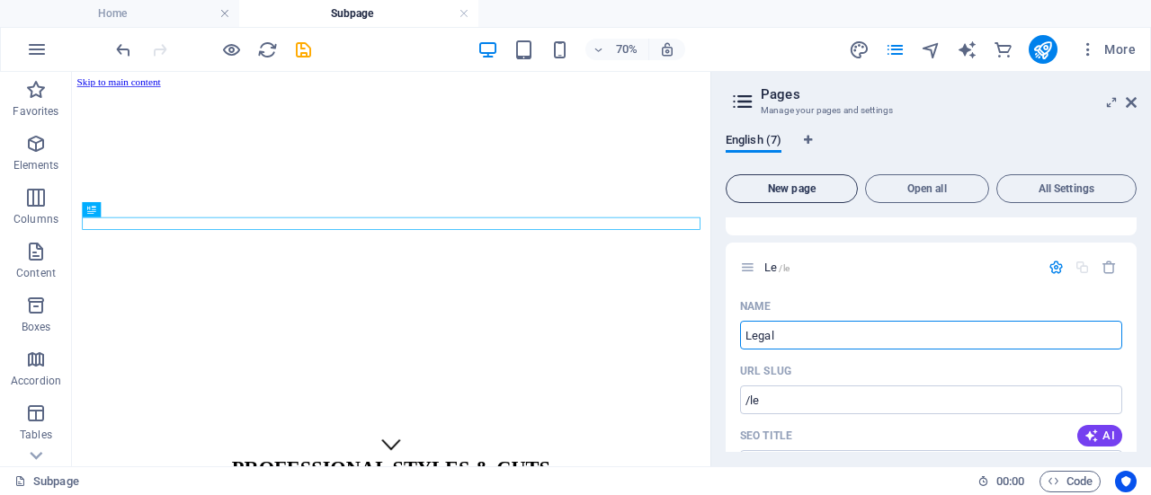
type input "/lega"
type input "Legals"
type input "/legals"
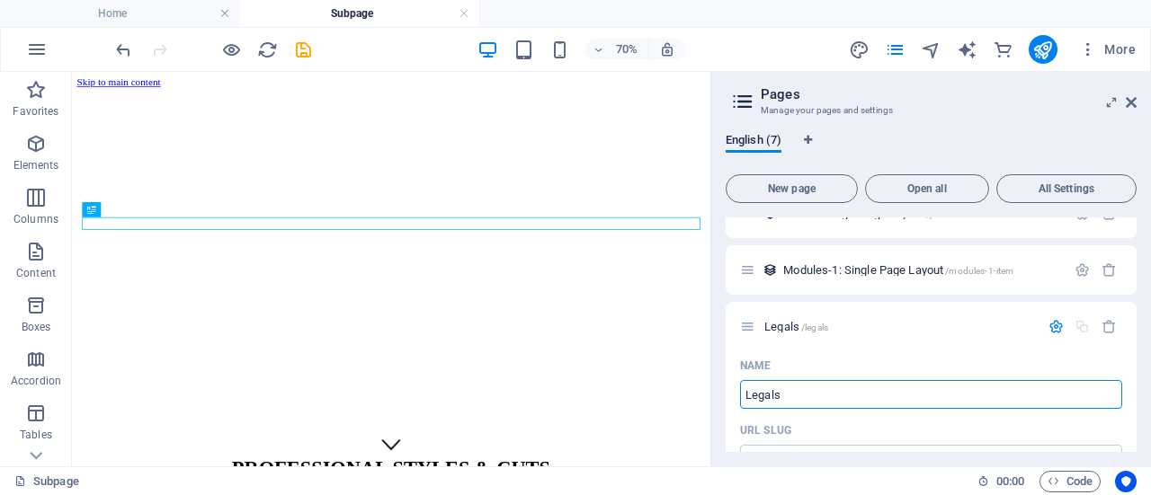
scroll to position [253, 0]
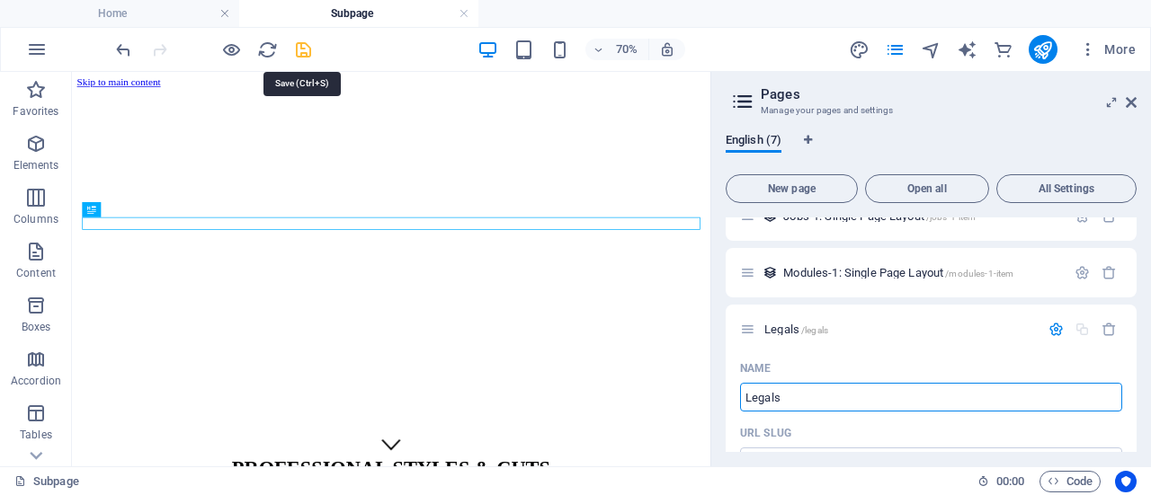
type input "Legals"
click at [299, 49] on icon "save" at bounding box center [303, 50] width 21 height 21
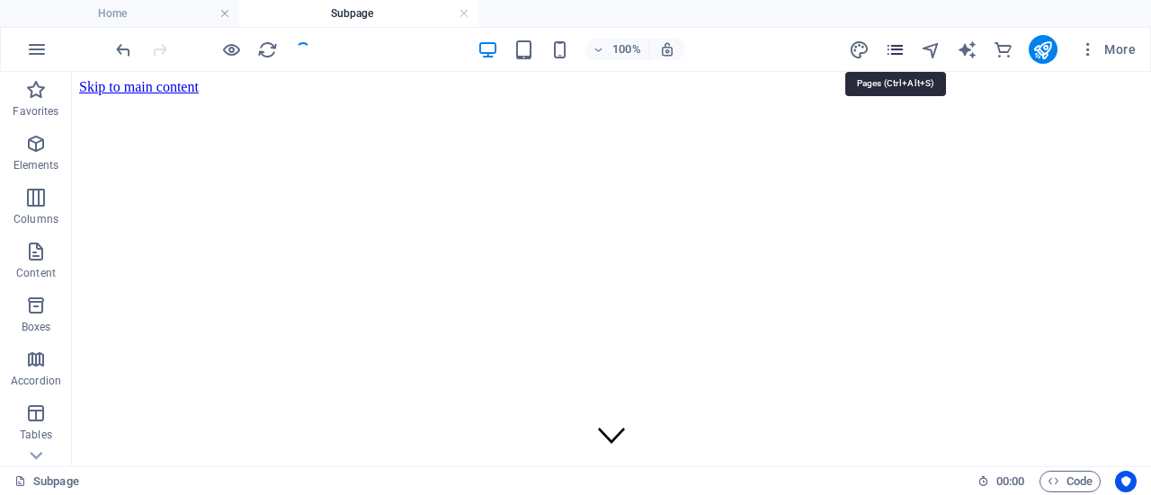
click at [902, 49] on icon "pages" at bounding box center [895, 50] width 21 height 21
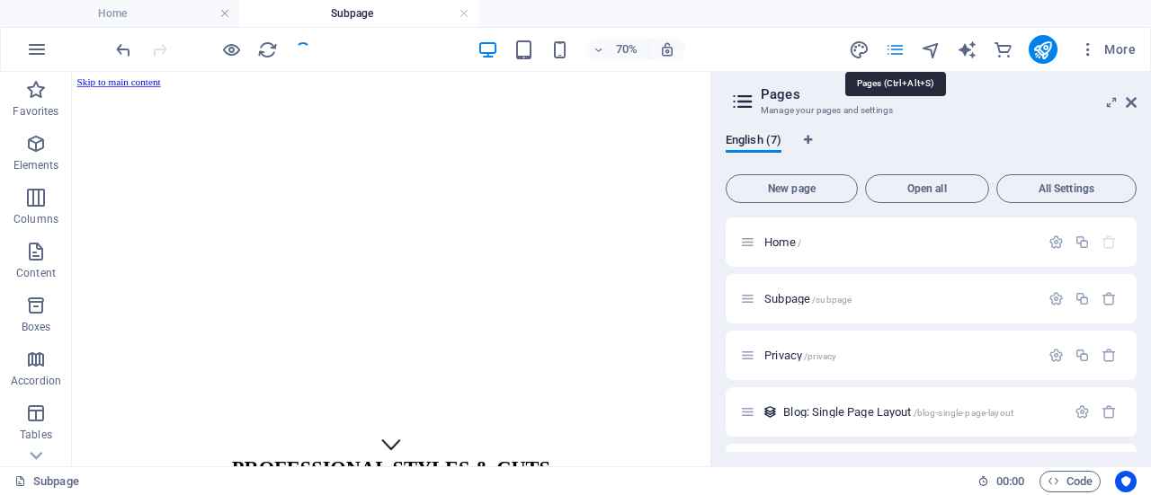
scroll to position [315, 0]
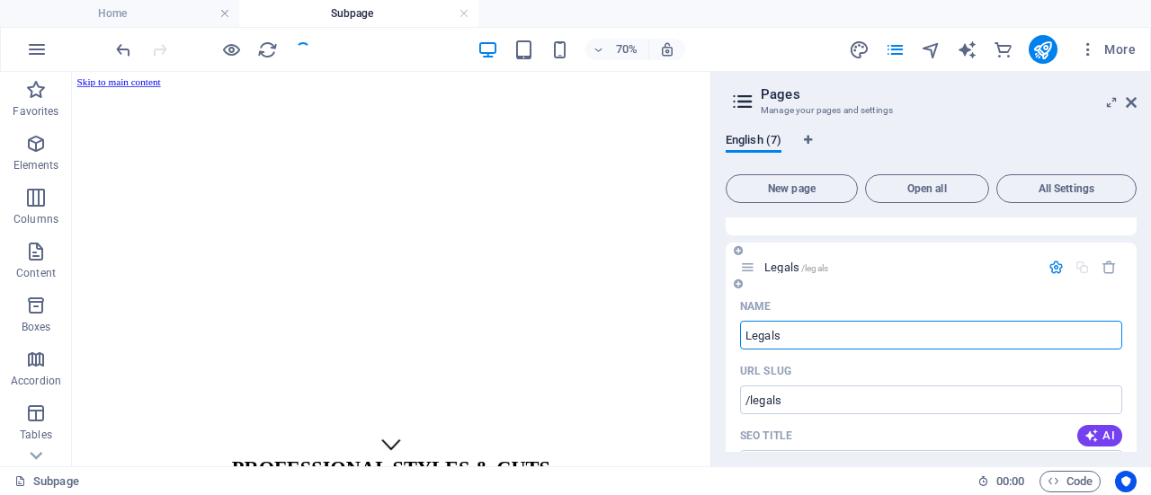
click at [772, 263] on span "Legals /legals" at bounding box center [796, 267] width 64 height 13
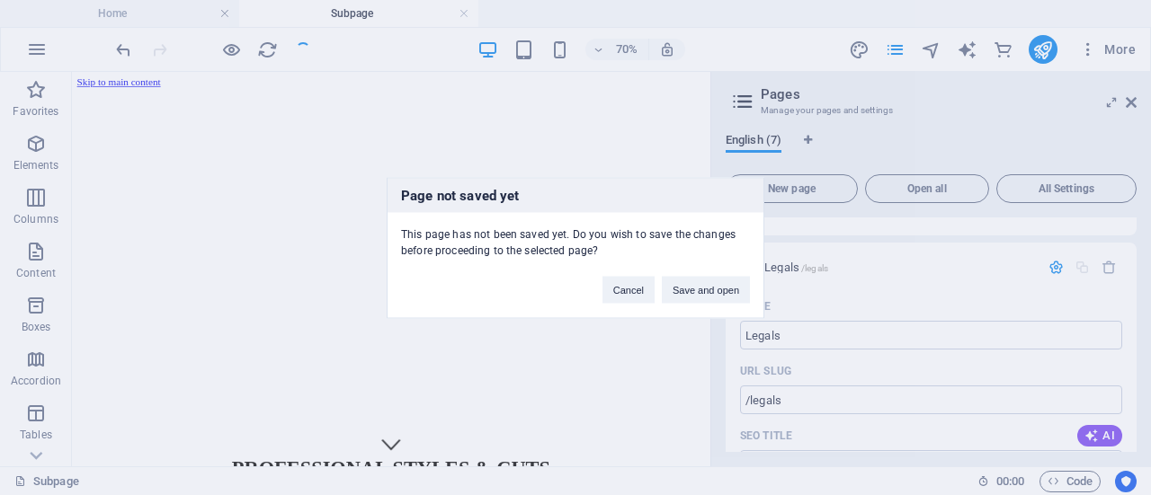
click at [772, 263] on div "Page not saved yet This page has not been saved yet. Do you wish to save the ch…" at bounding box center [575, 247] width 1151 height 495
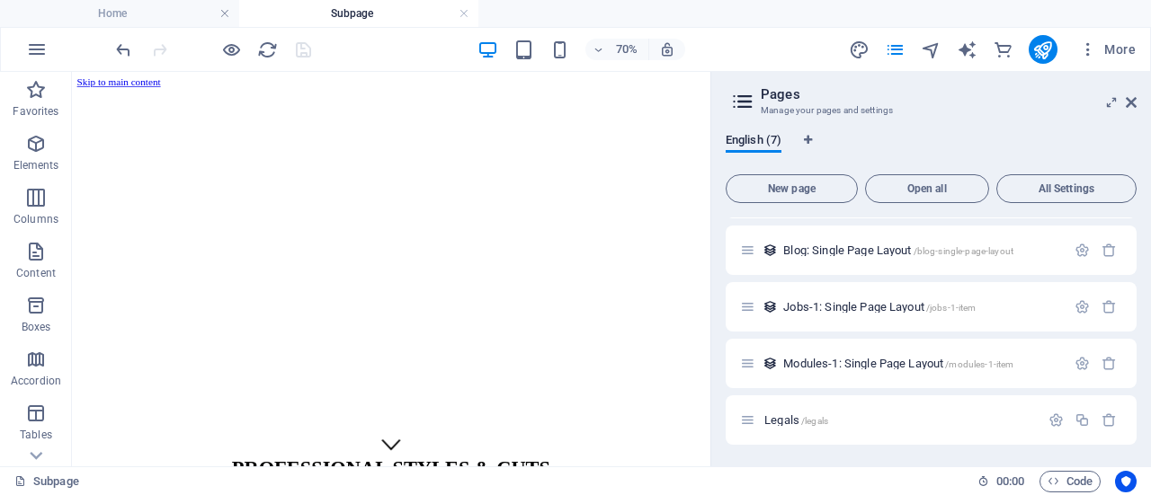
scroll to position [162, 0]
click at [772, 263] on div "Blog: Single Page Layout /blog-single-page-layout" at bounding box center [930, 250] width 411 height 49
click at [782, 419] on span "Legals /legals" at bounding box center [796, 420] width 64 height 13
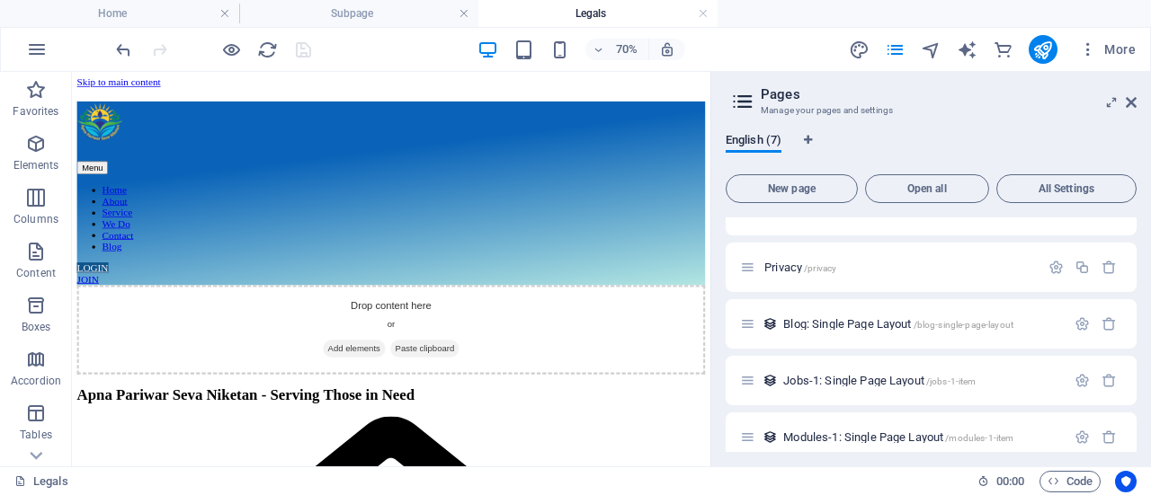
scroll to position [0, 0]
click at [450, 455] on span "Add elements" at bounding box center [475, 467] width 89 height 25
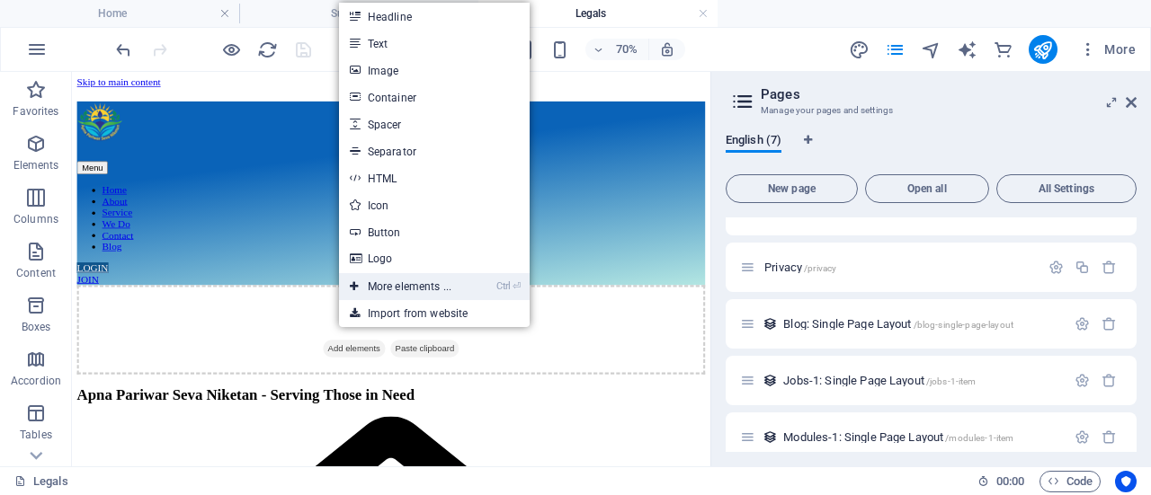
click at [422, 283] on link "Ctrl ⏎ More elements ..." at bounding box center [400, 286] width 123 height 27
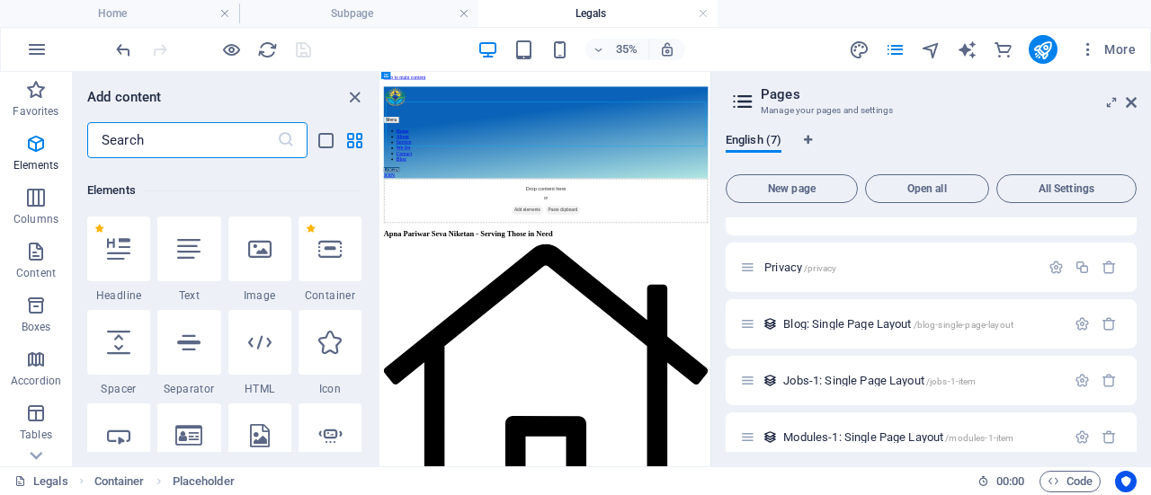
scroll to position [191, 0]
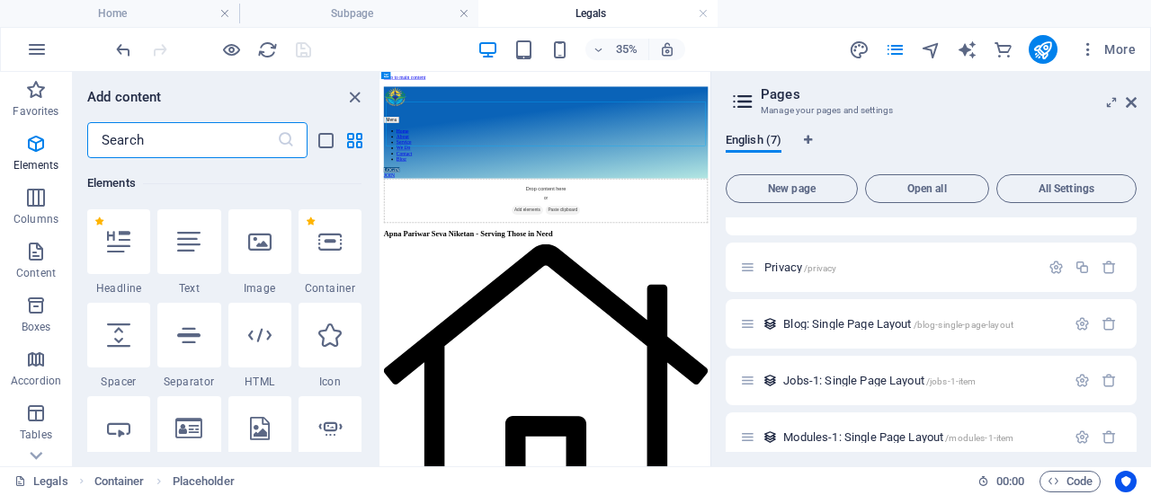
click at [216, 138] on input "text" at bounding box center [182, 140] width 190 height 36
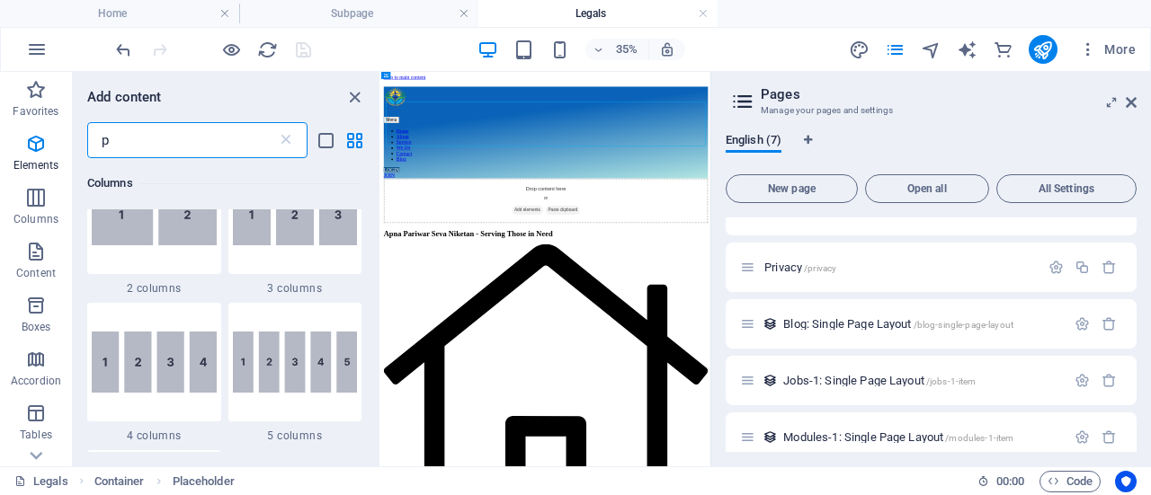
scroll to position [0, 0]
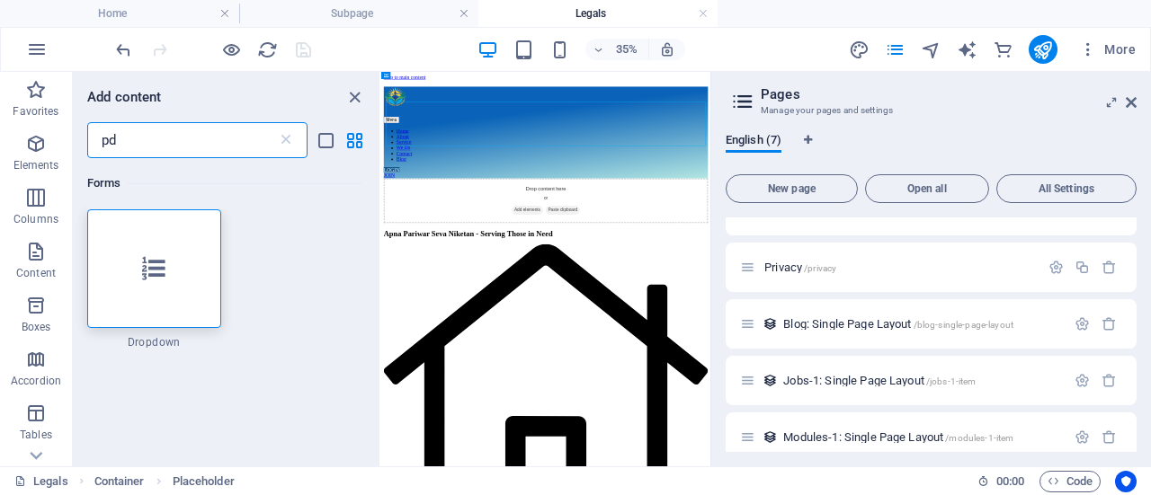
type input "p"
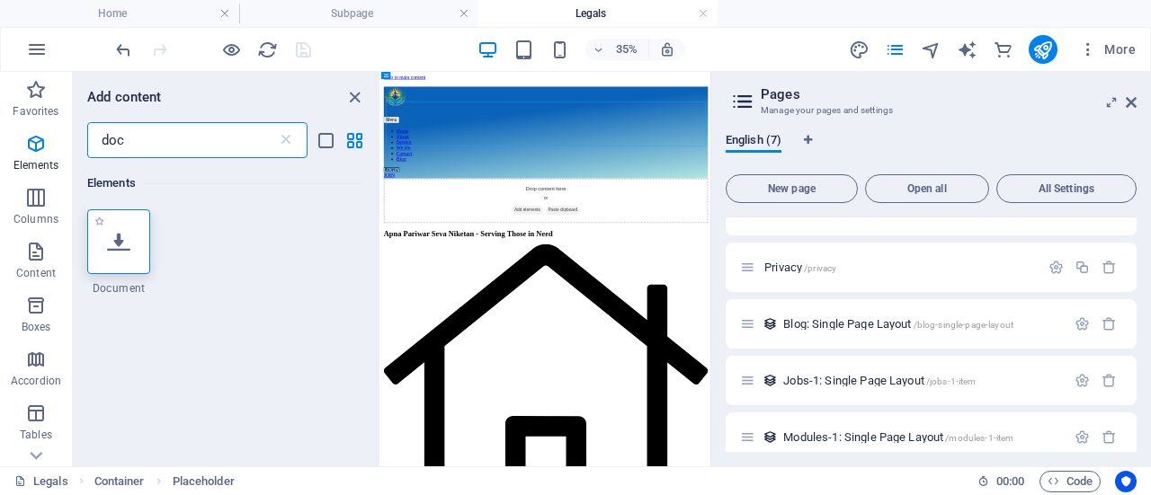
type input "doc"
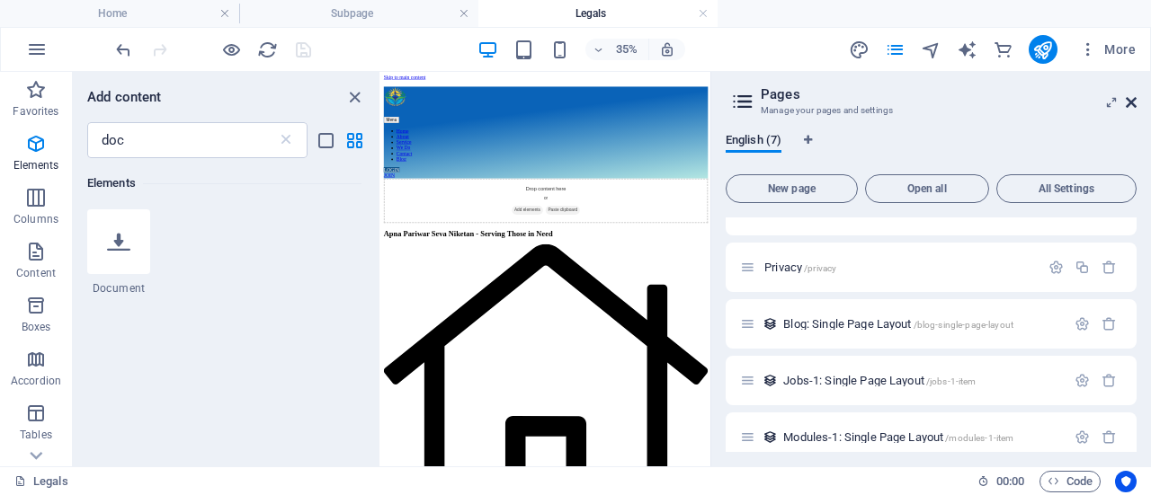
drag, startPoint x: 1128, startPoint y: 102, endPoint x: 879, endPoint y: 35, distance: 257.7
click at [1128, 102] on icon at bounding box center [1130, 102] width 11 height 14
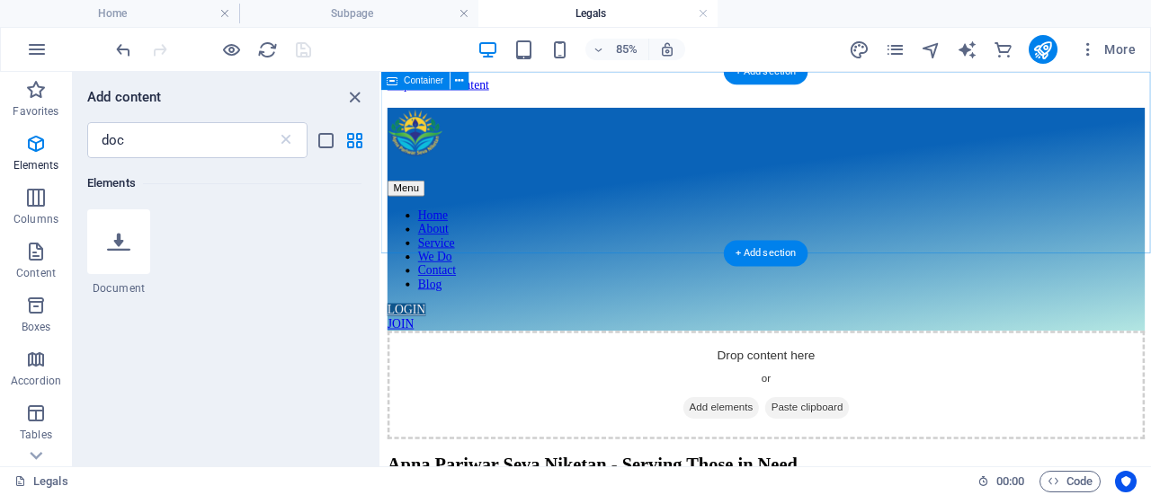
click at [743, 467] on icon at bounding box center [743, 467] width 0 height 0
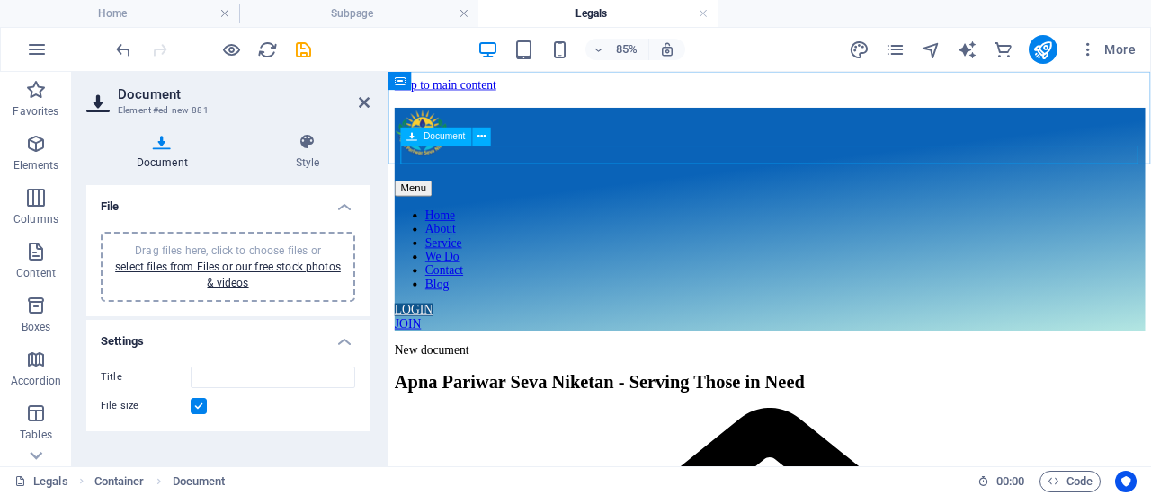
click at [529, 391] on div "New document" at bounding box center [837, 399] width 883 height 16
click at [476, 391] on div "New document" at bounding box center [837, 399] width 883 height 16
click at [196, 408] on label at bounding box center [199, 406] width 16 height 16
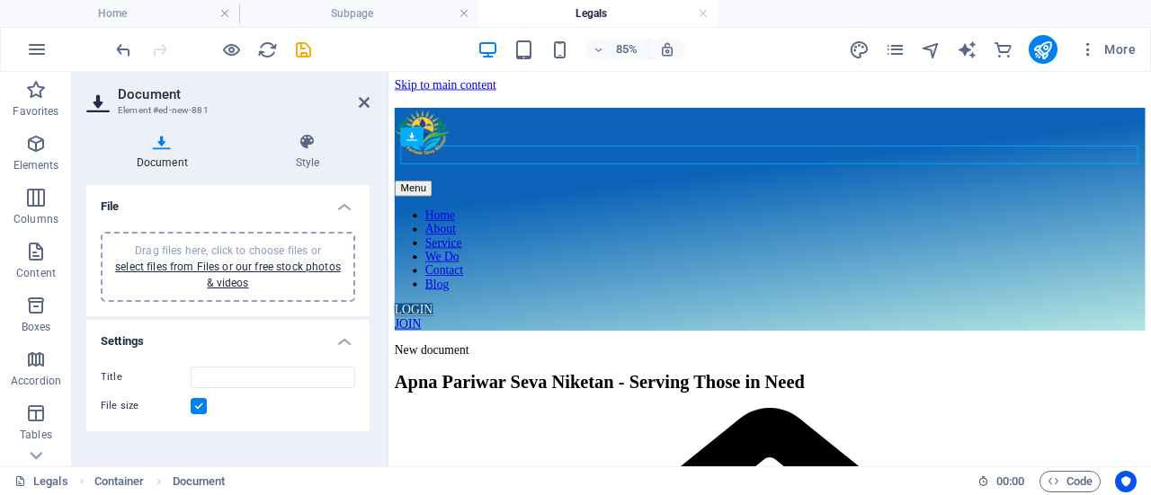
click at [0, 0] on input "File size" at bounding box center [0, 0] width 0 height 0
click at [196, 408] on label at bounding box center [199, 406] width 16 height 16
click at [0, 0] on input "File size" at bounding box center [0, 0] width 0 height 0
click at [148, 148] on icon at bounding box center [162, 142] width 152 height 18
click at [223, 265] on link "select files from Files or our free stock photos & videos" at bounding box center [228, 275] width 226 height 29
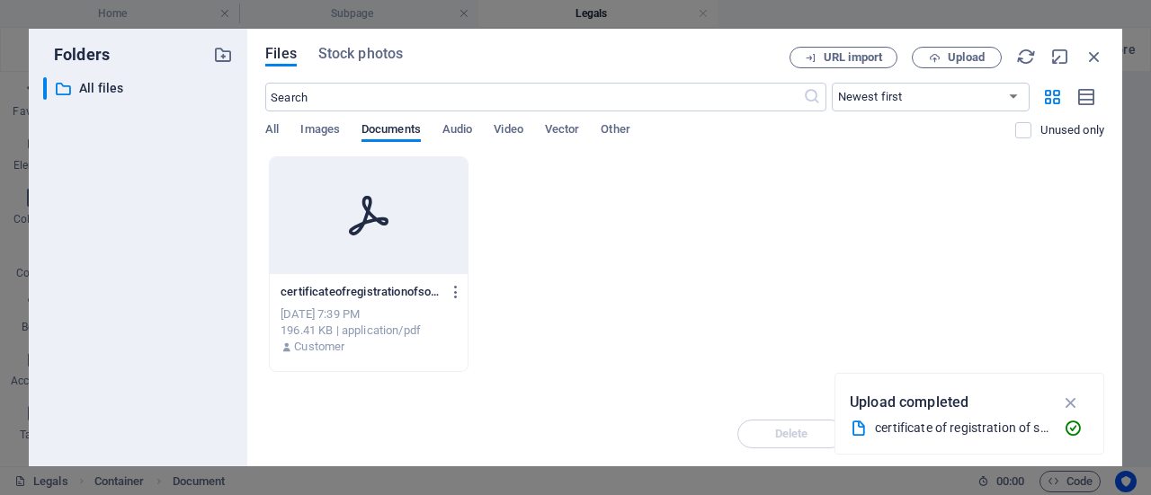
click at [338, 232] on div at bounding box center [369, 215] width 198 height 117
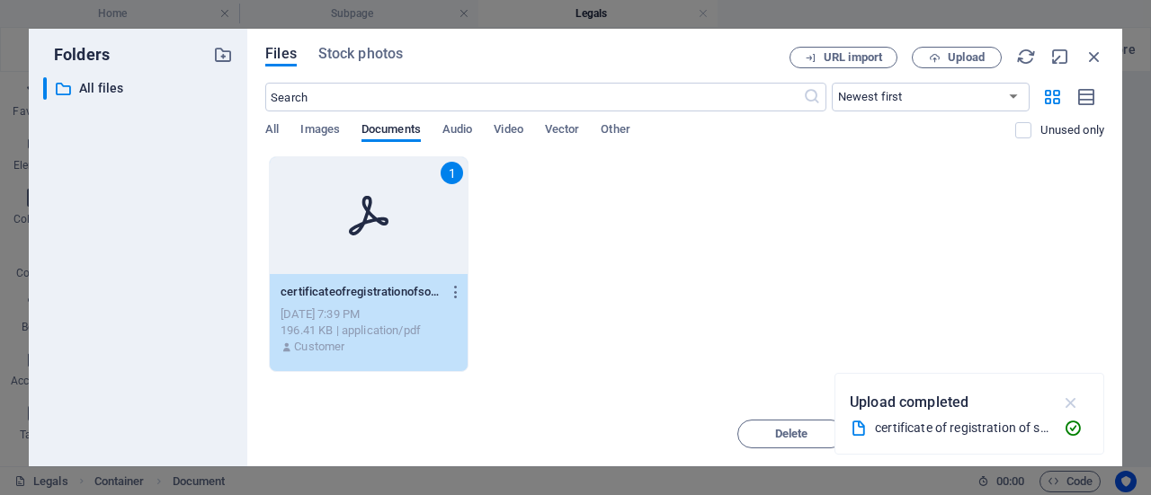
click at [1073, 404] on icon "button" at bounding box center [1071, 403] width 21 height 20
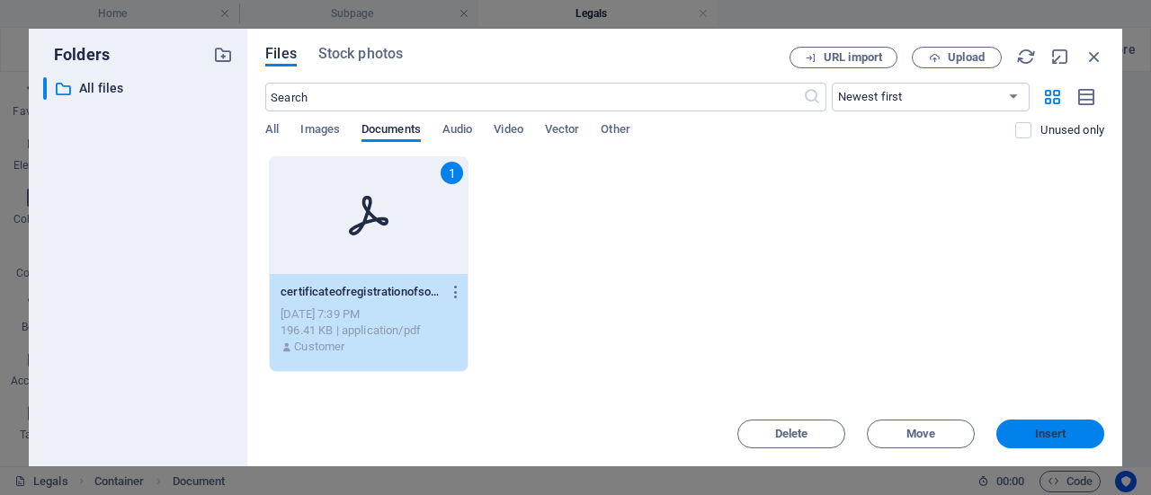
click at [1035, 432] on span "Insert" at bounding box center [1050, 434] width 31 height 11
type input "certificateofregistrationofsocietiesAPSN-mbTttELkjsqOr8yJ733e8g.pdf"
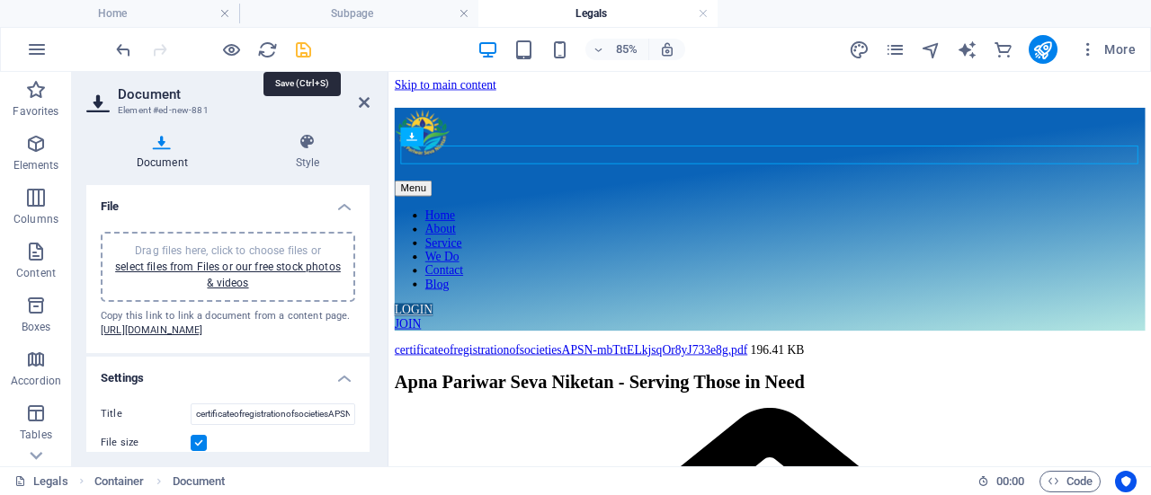
click at [304, 53] on icon "save" at bounding box center [303, 50] width 21 height 21
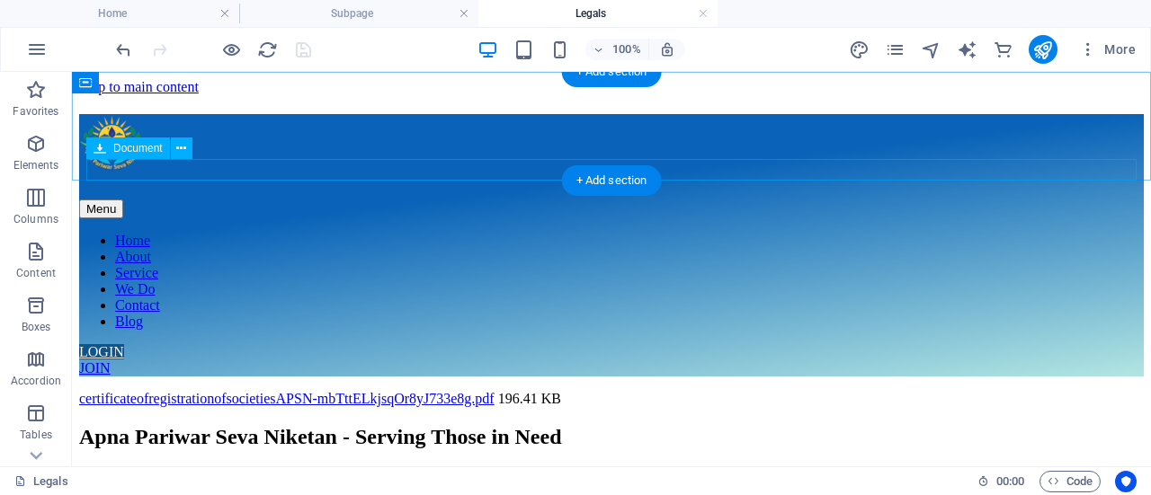
click at [334, 391] on div "certificateofregistrationofsocietiesAPSN-mbTttELkjsqOr8yJ733e8g.pdf 196.41 KB" at bounding box center [611, 399] width 1064 height 16
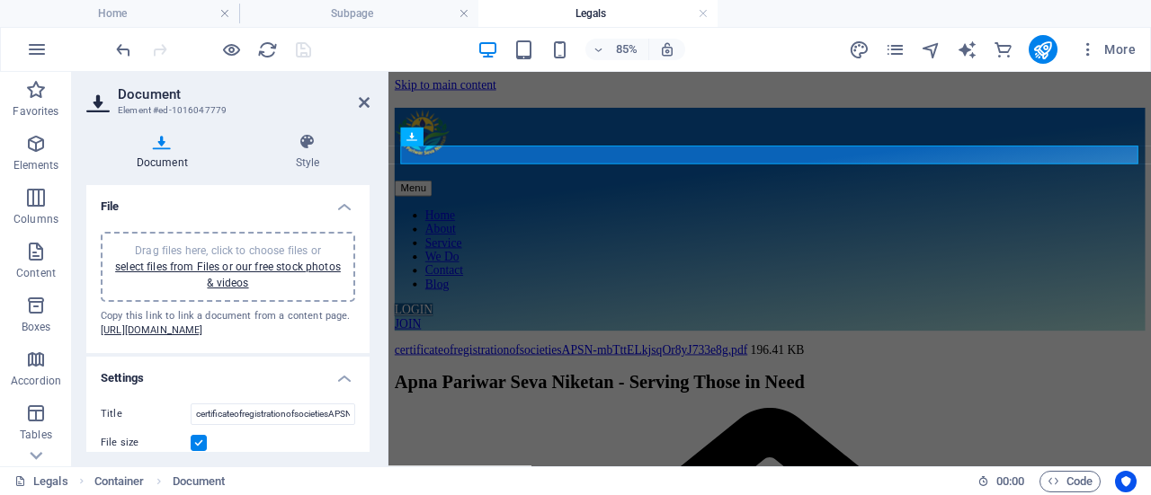
drag, startPoint x: 361, startPoint y: 246, endPoint x: 358, endPoint y: 307, distance: 60.3
click at [358, 307] on div "Drag files here, click to choose files or select files from Files or our free s…" at bounding box center [227, 286] width 283 height 136
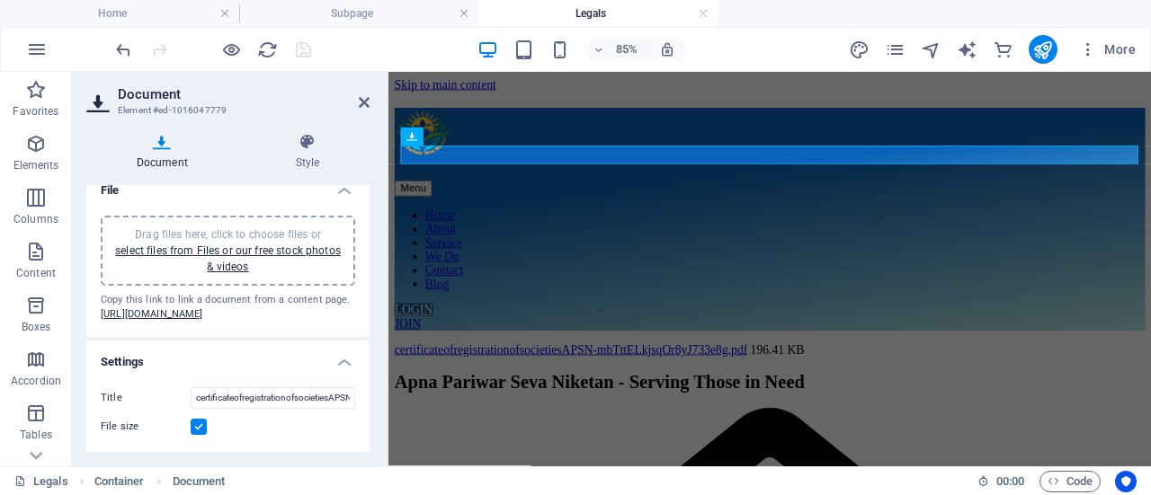
scroll to position [58, 0]
click at [284, 395] on input "certificateofregistrationofsocietiesAPSN-mbTttELkjsqOr8yJ733e8g.pdf" at bounding box center [273, 398] width 165 height 22
type input "C"
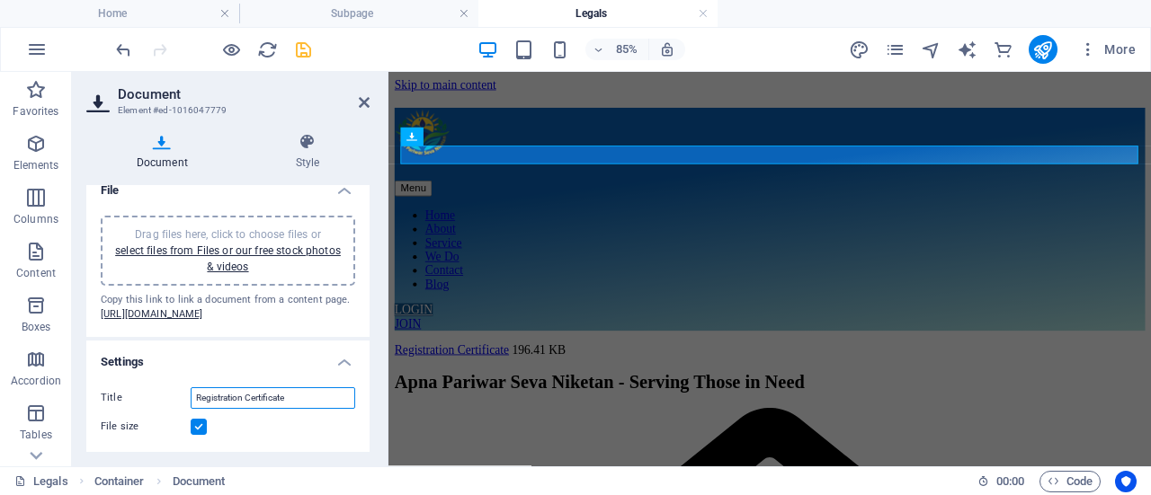
type input "Registration Certificate"
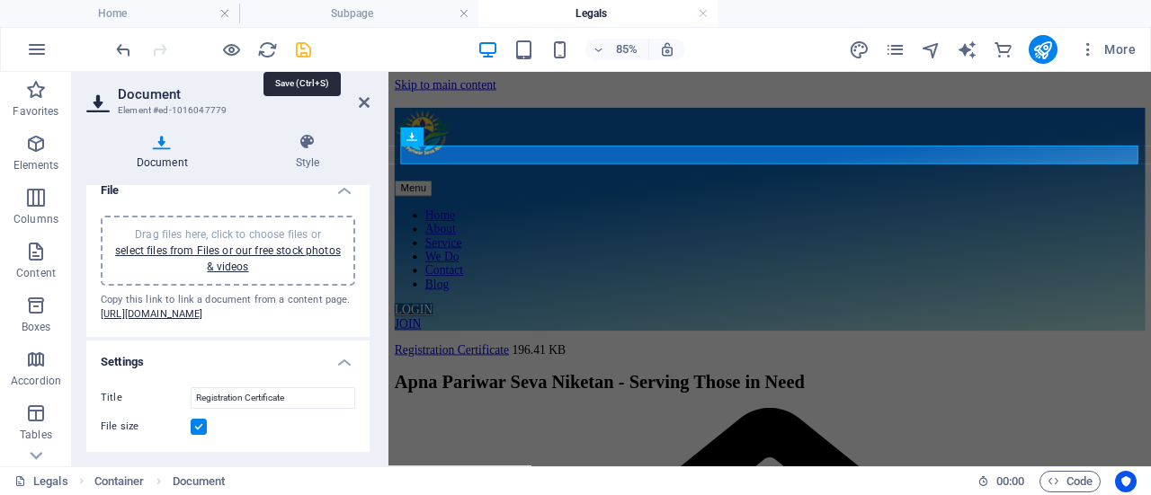
click at [300, 48] on icon "save" at bounding box center [303, 50] width 21 height 21
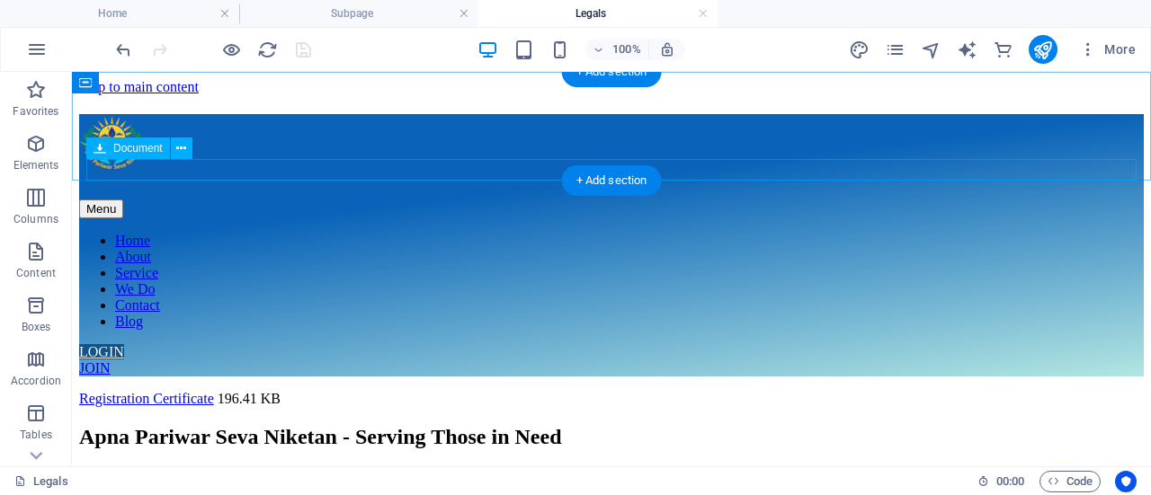
click at [261, 391] on div "Registration Certificate 196.41 KB" at bounding box center [611, 399] width 1064 height 16
click at [275, 391] on div "Registration Certificate 196.41 KB" at bounding box center [611, 399] width 1064 height 16
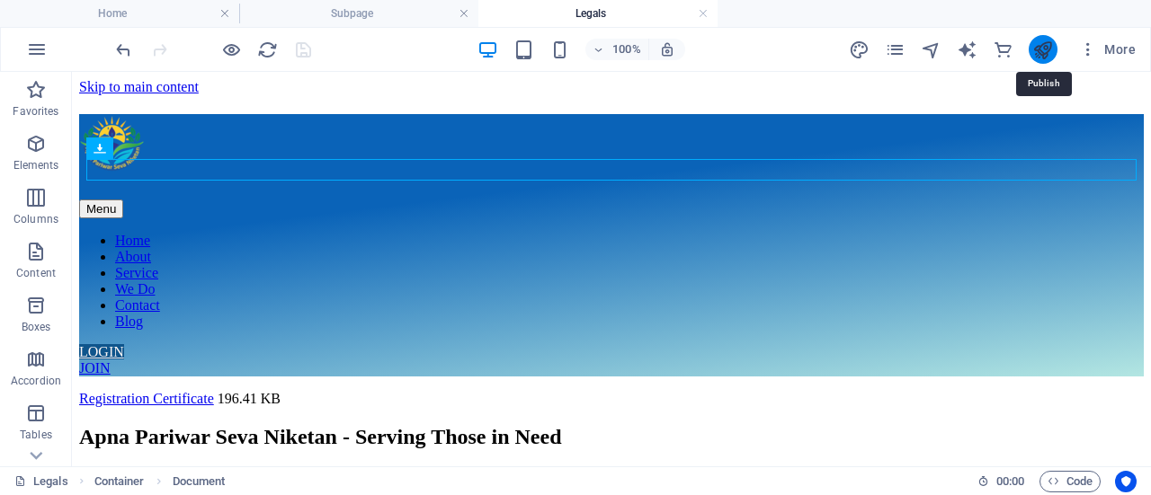
click at [1041, 49] on icon "publish" at bounding box center [1042, 50] width 21 height 21
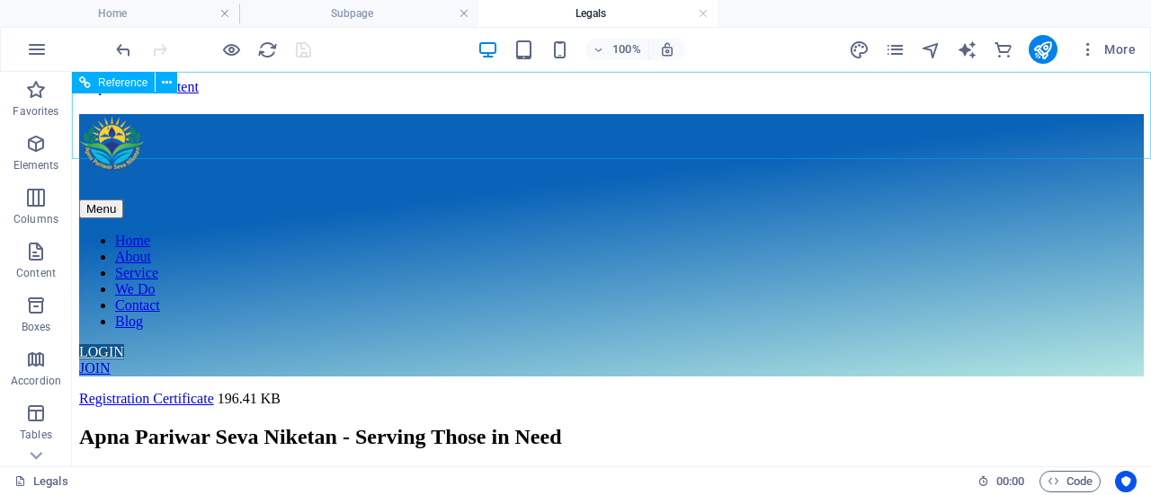
click at [733, 233] on nav "Home About Service We Do Contact Blog" at bounding box center [611, 281] width 1064 height 97
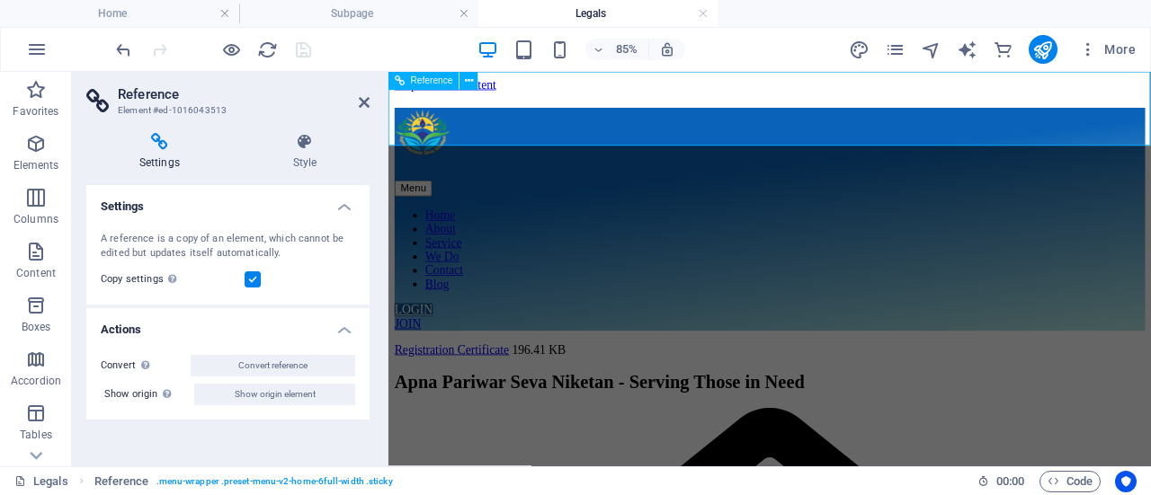
click at [526, 233] on nav "Home About Service We Do Contact Blog" at bounding box center [837, 281] width 883 height 97
click at [522, 233] on nav "Home About Service We Do Contact Blog" at bounding box center [837, 281] width 883 height 97
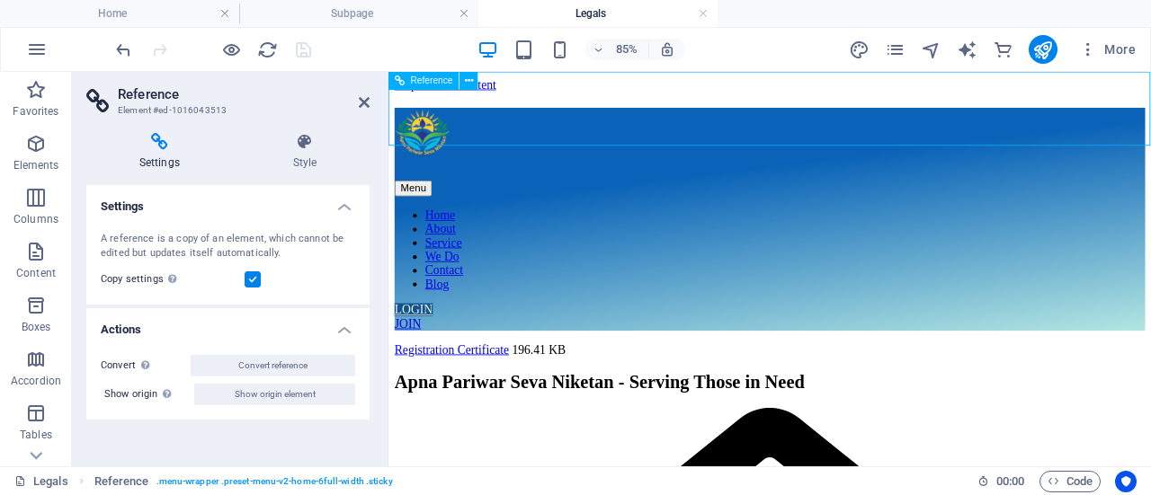
click at [522, 233] on nav "Home About Service We Do Contact Blog" at bounding box center [837, 281] width 883 height 97
click at [899, 40] on icon "pages" at bounding box center [895, 50] width 21 height 21
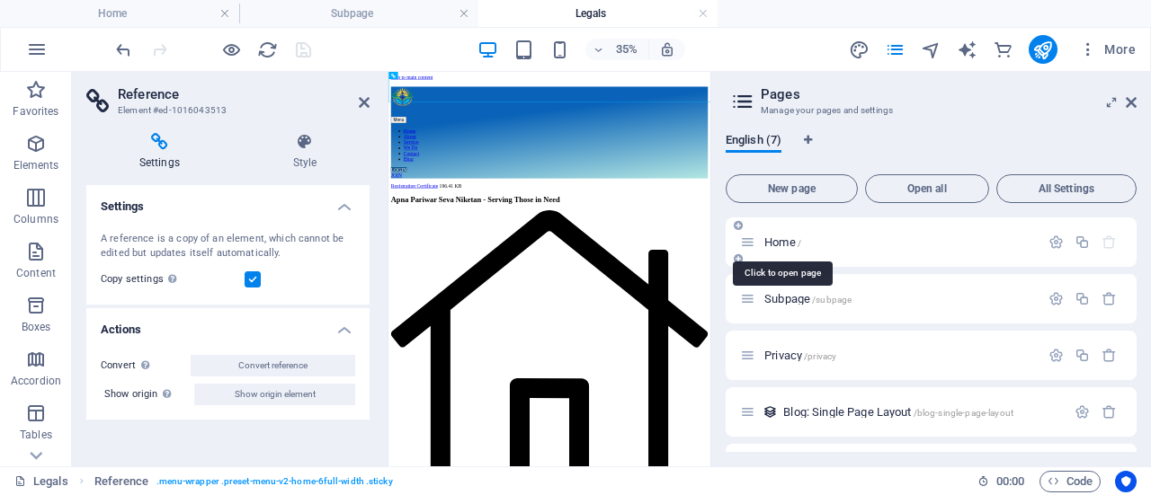
click at [790, 240] on span "Home /" at bounding box center [782, 242] width 37 height 13
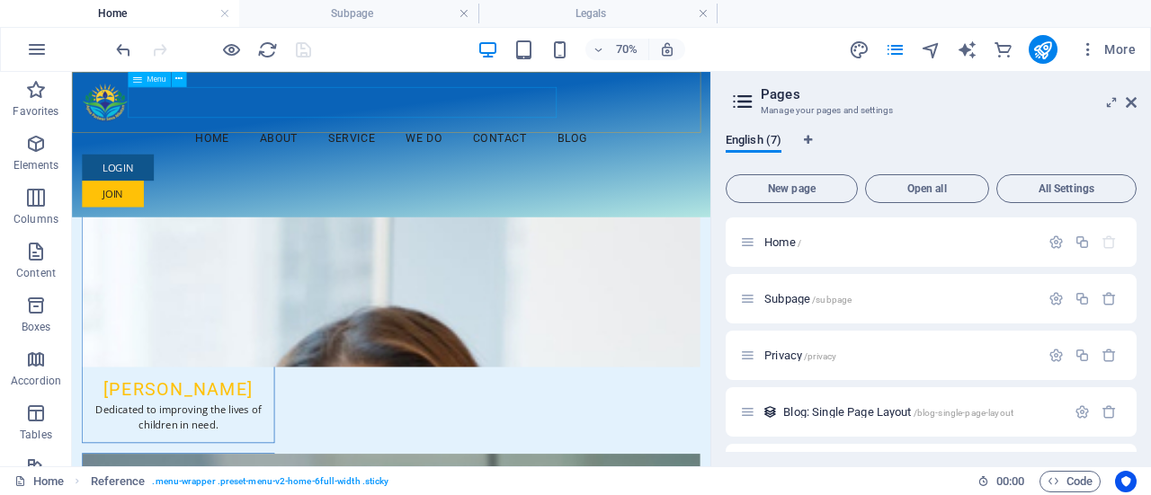
click at [421, 145] on nav "Home About Service We Do Contact Blog" at bounding box center [527, 167] width 883 height 45
select select
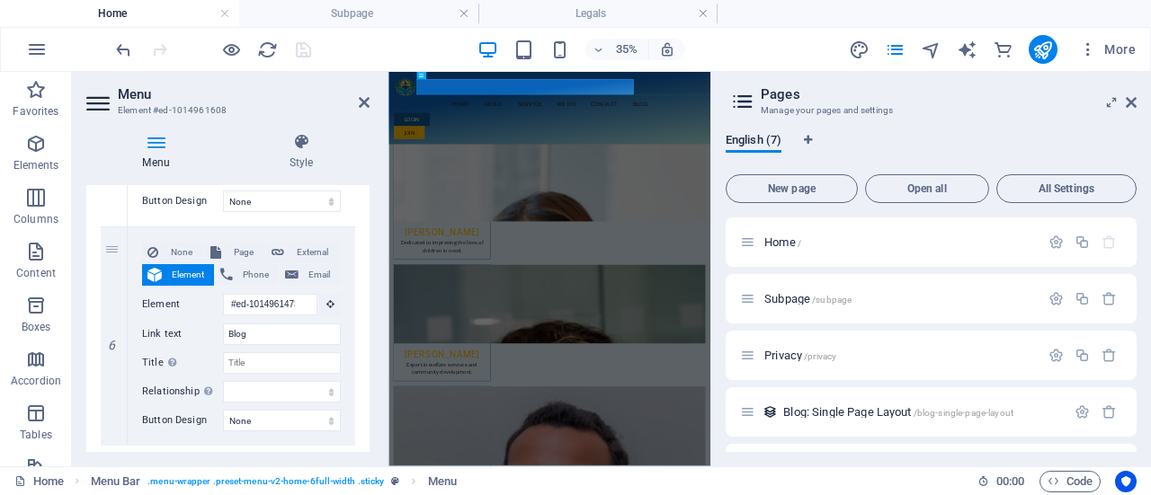
scroll to position [1294, 0]
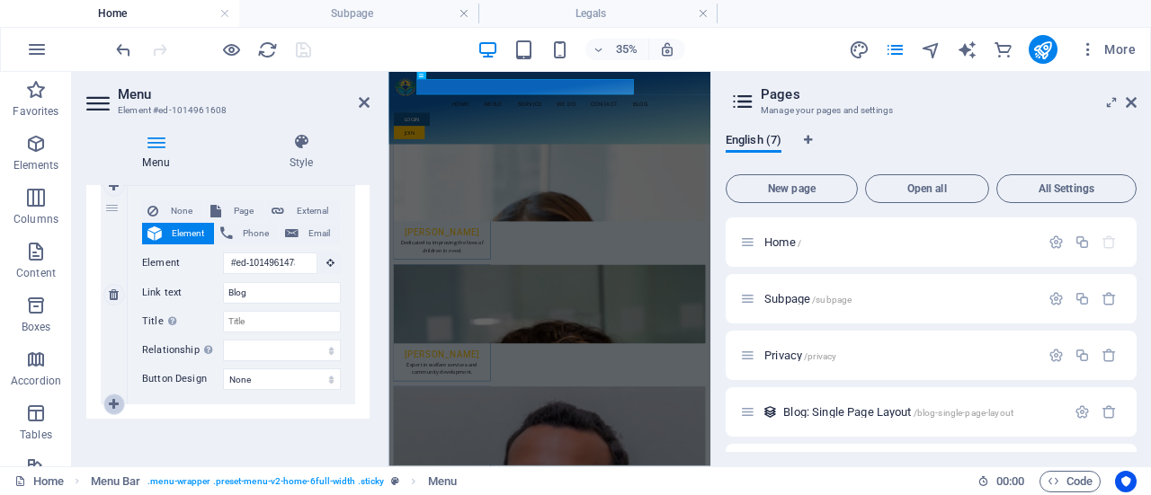
click at [114, 402] on icon at bounding box center [114, 404] width 10 height 13
select select
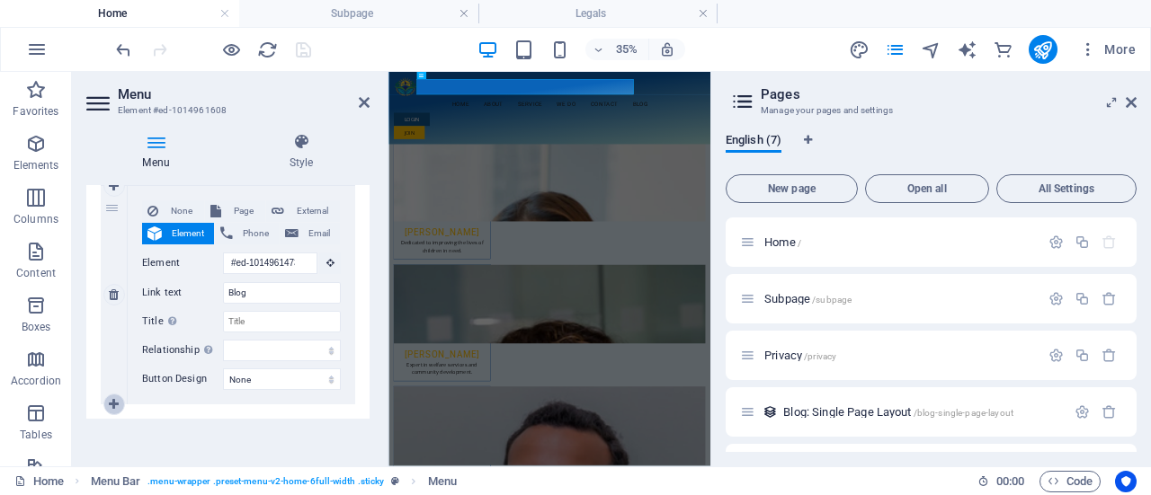
select select
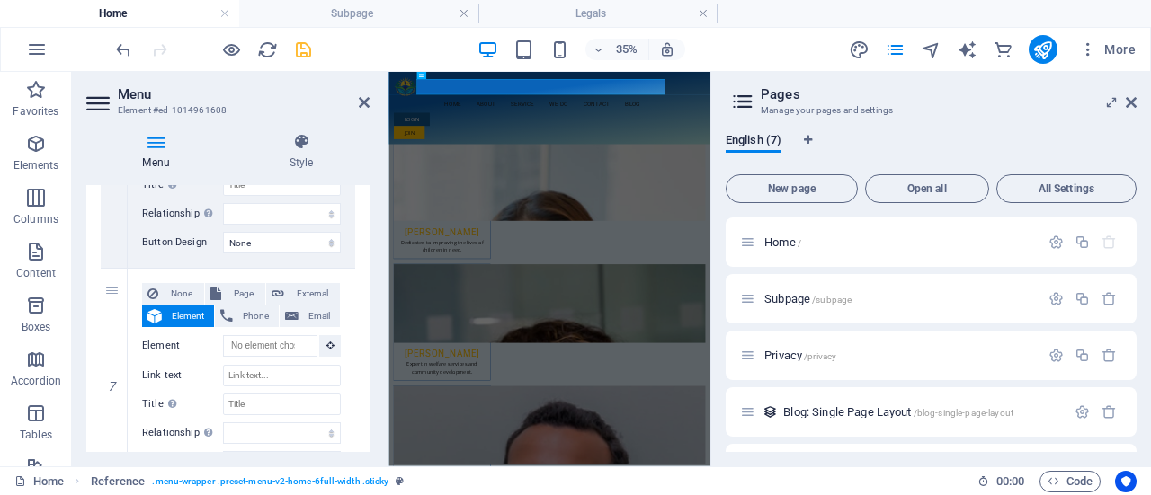
scroll to position [1446, 0]
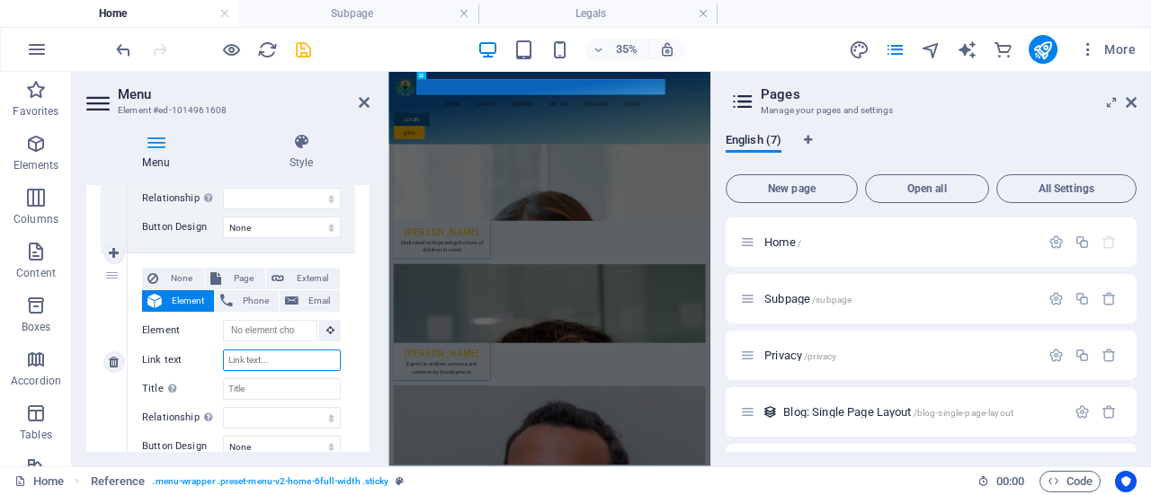
click at [284, 360] on input "Link text" at bounding box center [282, 361] width 118 height 22
type input "L"
select select
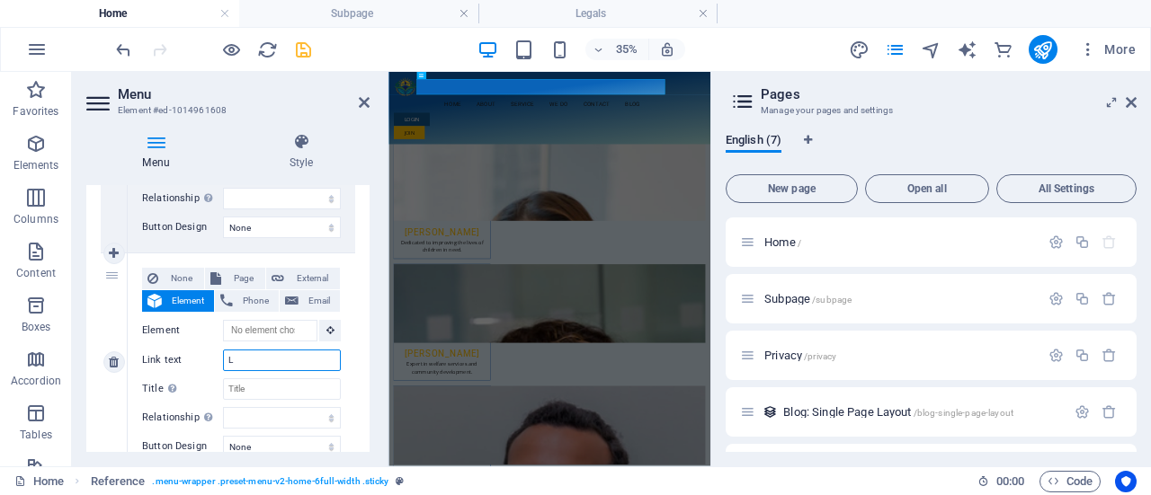
select select
type input "Legals"
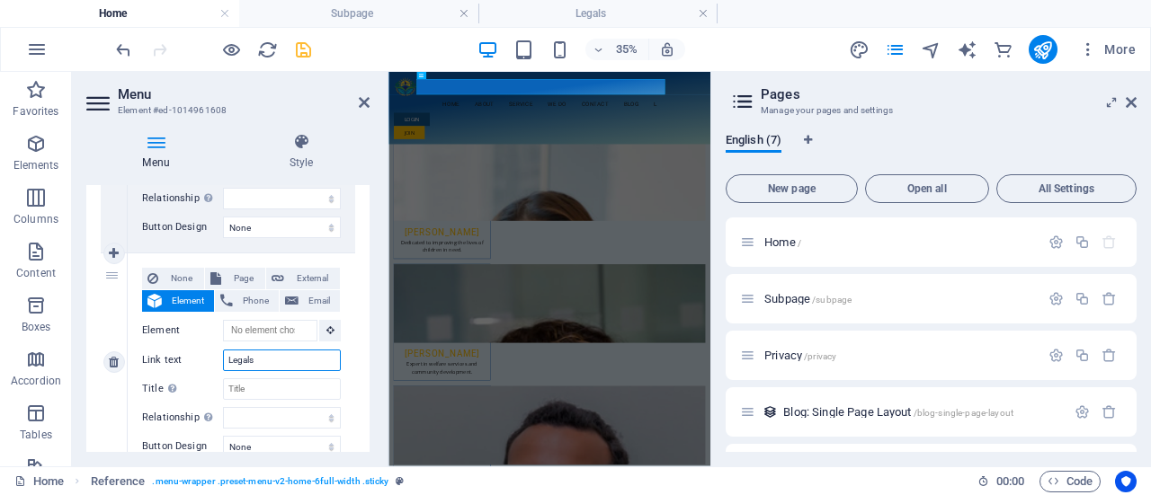
select select
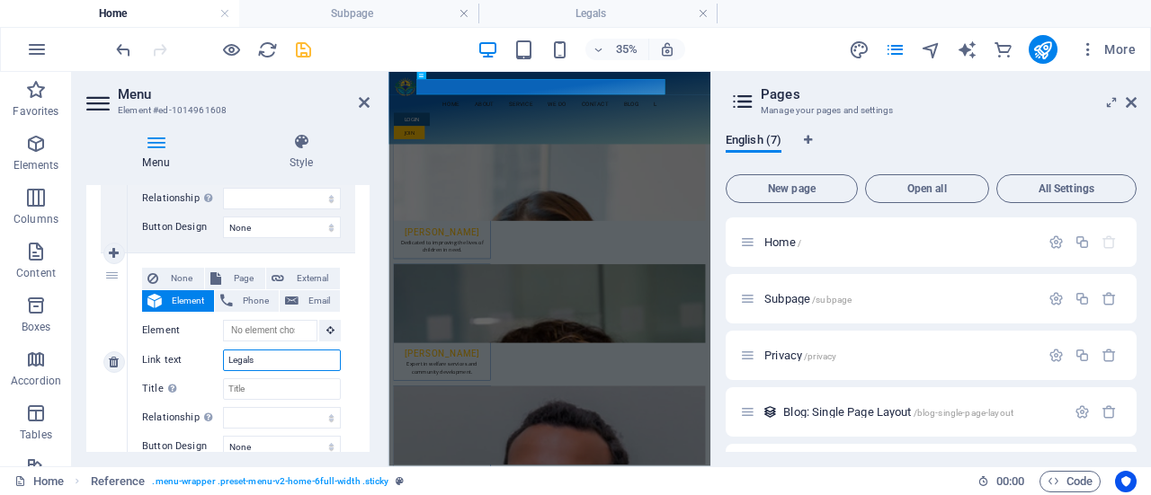
select select
type input "Legals"
click at [241, 277] on span "Page" at bounding box center [243, 279] width 33 height 22
select select
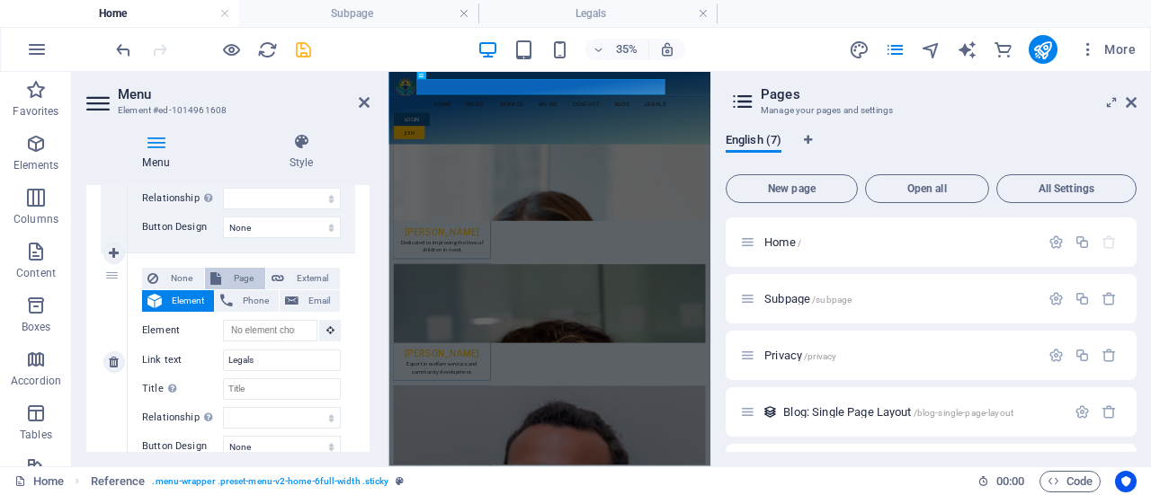
select select
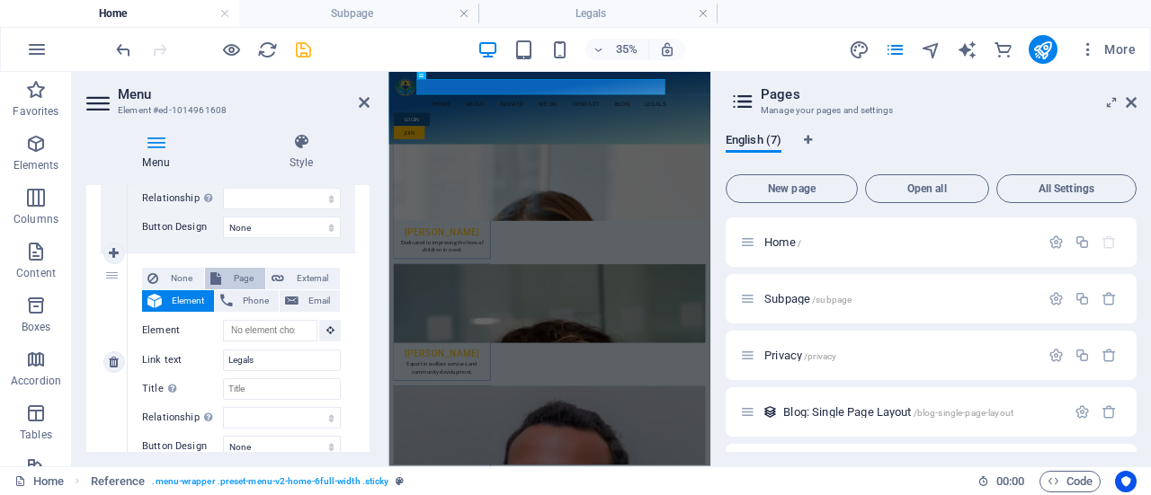
select select
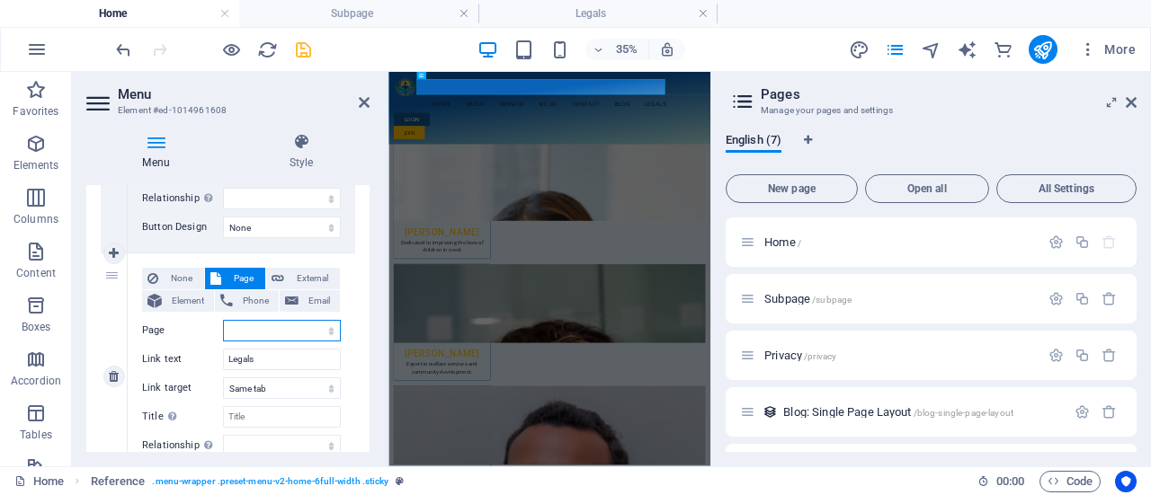
click at [319, 330] on select "Home Subpage Privacy Legals" at bounding box center [282, 331] width 118 height 22
select select "3"
click at [223, 320] on select "Home Subpage Privacy Legals" at bounding box center [282, 331] width 118 height 22
select select
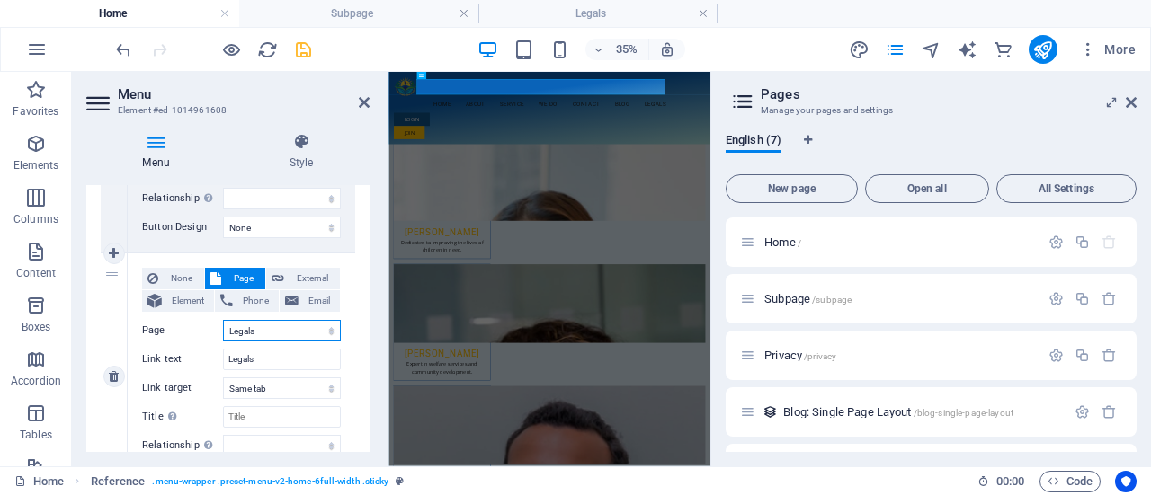
select select
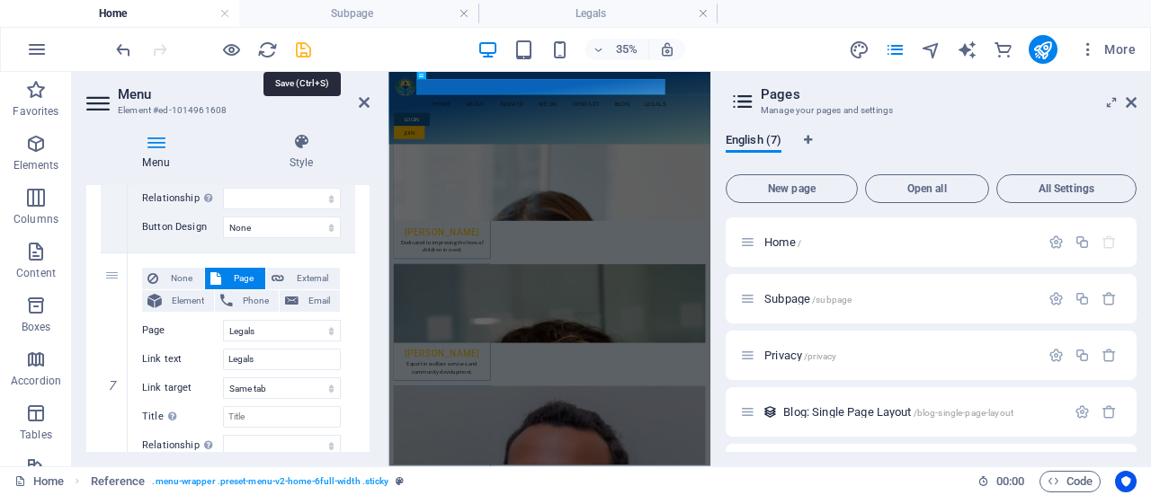
click at [300, 46] on icon "save" at bounding box center [303, 50] width 21 height 21
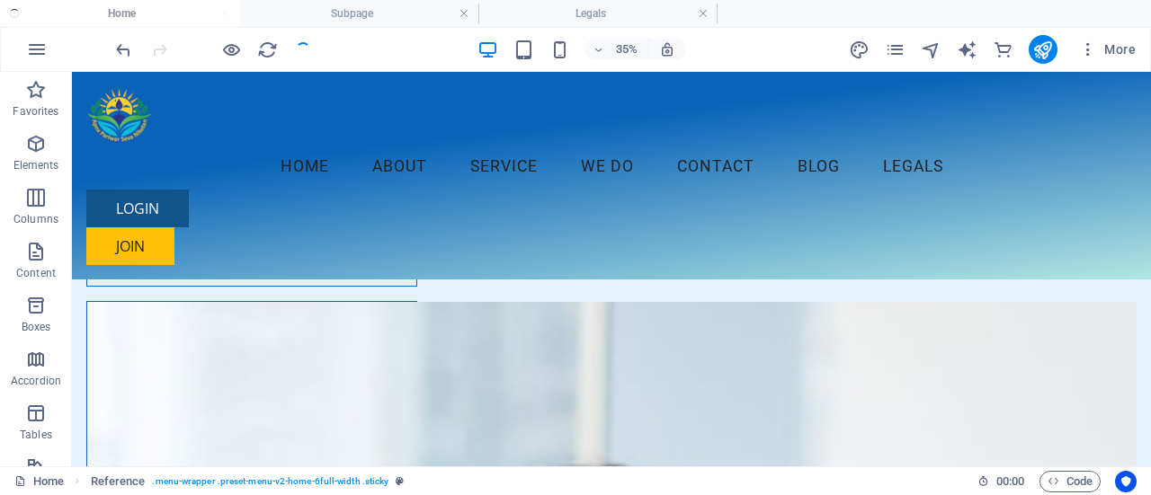
checkbox input "false"
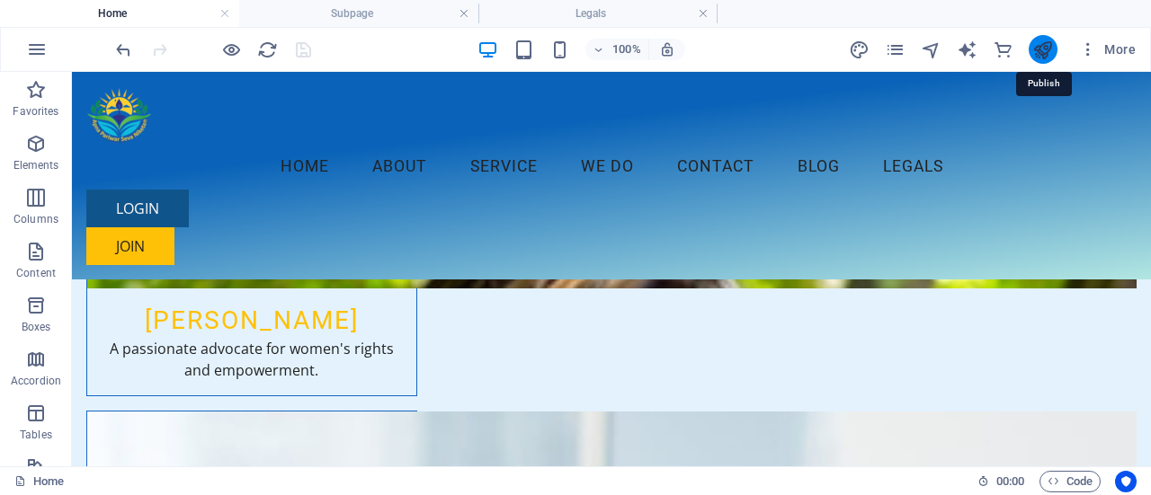
click at [1040, 48] on icon "publish" at bounding box center [1042, 50] width 21 height 21
click at [267, 53] on icon "reload" at bounding box center [267, 50] width 21 height 21
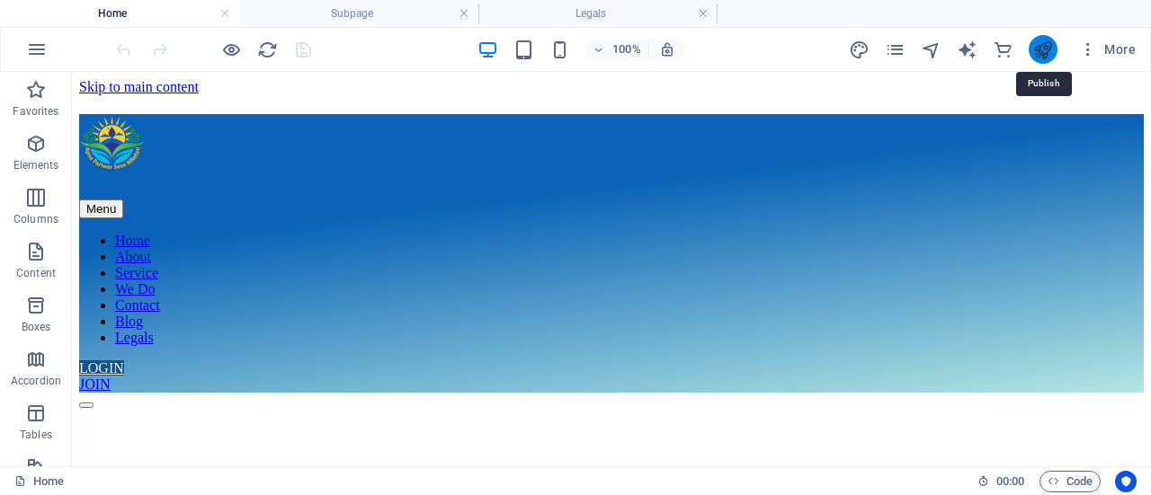
scroll to position [0, 0]
click at [1047, 49] on icon "publish" at bounding box center [1042, 50] width 21 height 21
